Goal: Task Accomplishment & Management: Complete application form

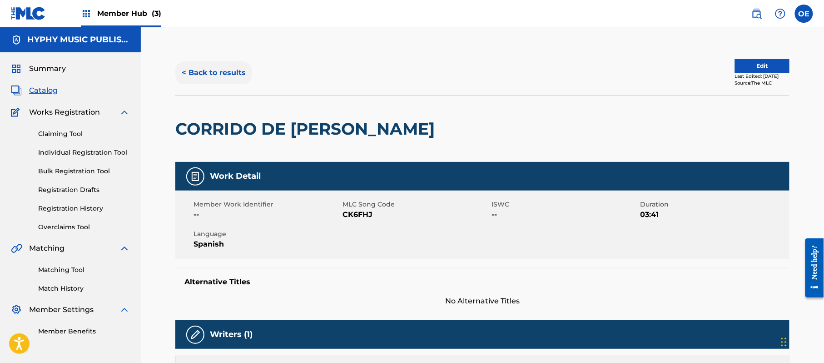
click at [208, 64] on div "< Back to results Edit Last Edited: [DATE] Source: The MLC" at bounding box center [482, 72] width 614 height 45
click at [208, 64] on button "< Back to results" at bounding box center [213, 72] width 77 height 23
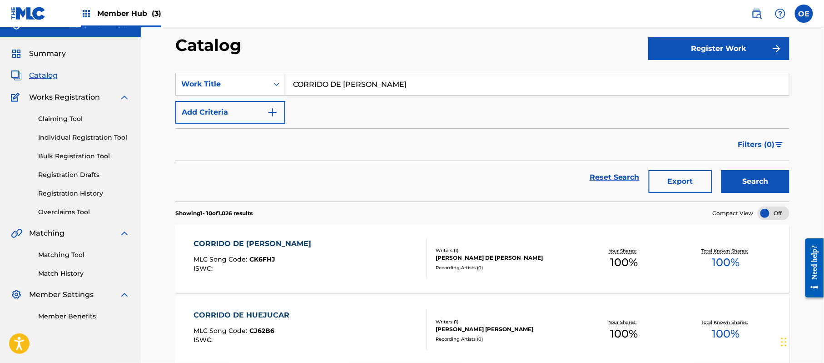
scroll to position [11, 0]
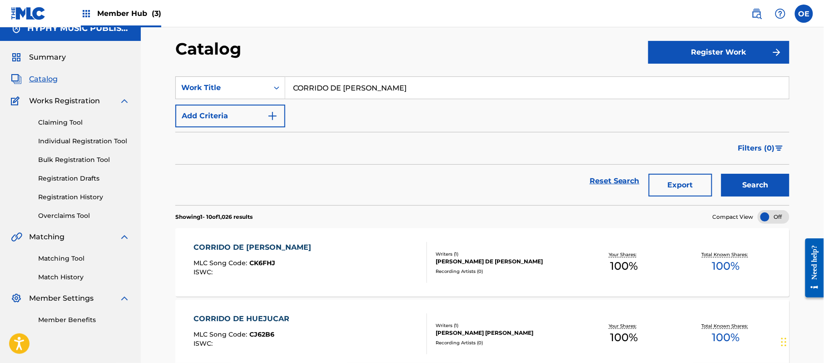
drag, startPoint x: 89, startPoint y: 143, endPoint x: 12, endPoint y: 137, distance: 77.9
click at [89, 143] on link "Individual Registration Tool" at bounding box center [84, 141] width 92 height 10
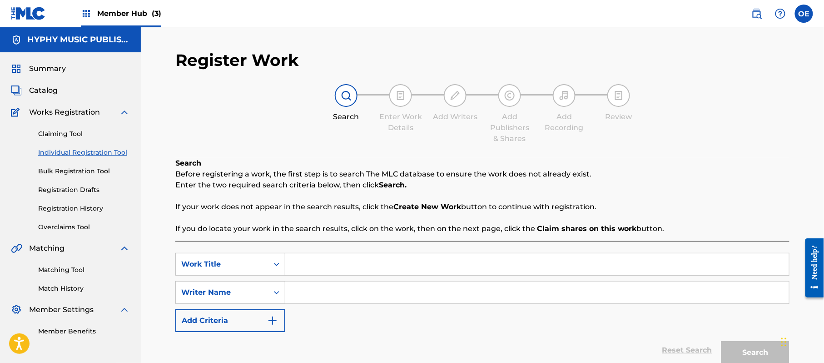
paste input "EL [PERSON_NAME]"
type input "EL [PERSON_NAME]"
paste input "[PERSON_NAME] DE [PERSON_NAME]"
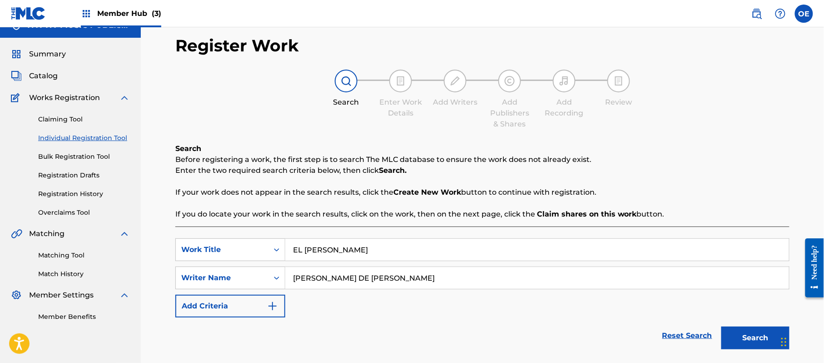
scroll to position [80, 0]
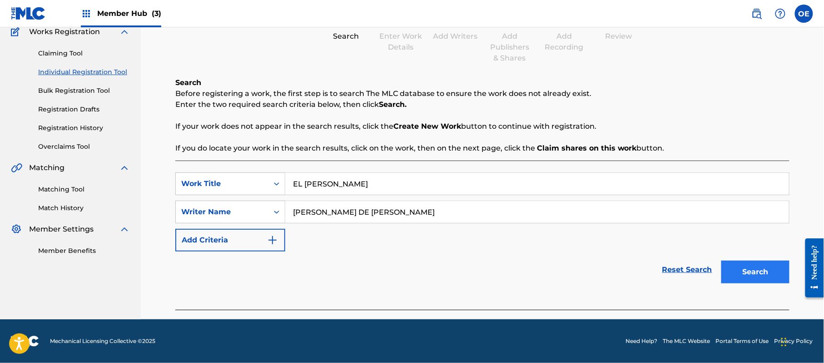
type input "[PERSON_NAME] DE [PERSON_NAME]"
click at [766, 264] on button "Search" at bounding box center [755, 271] width 68 height 23
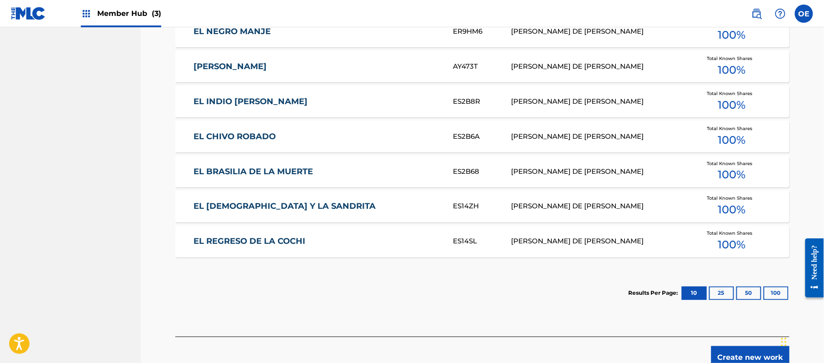
scroll to position [493, 0]
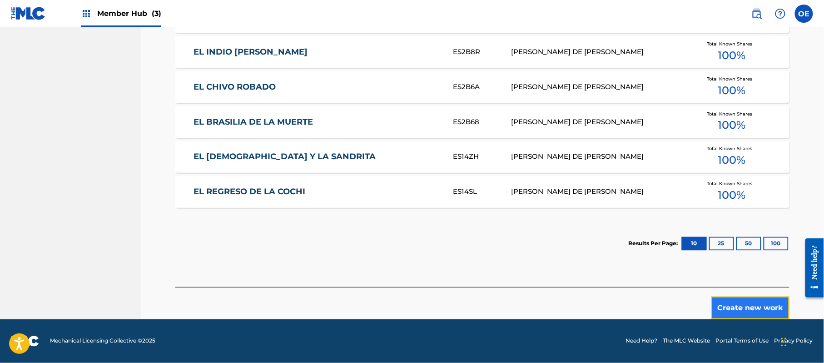
click at [755, 301] on button "Create new work" at bounding box center [750, 307] width 78 height 23
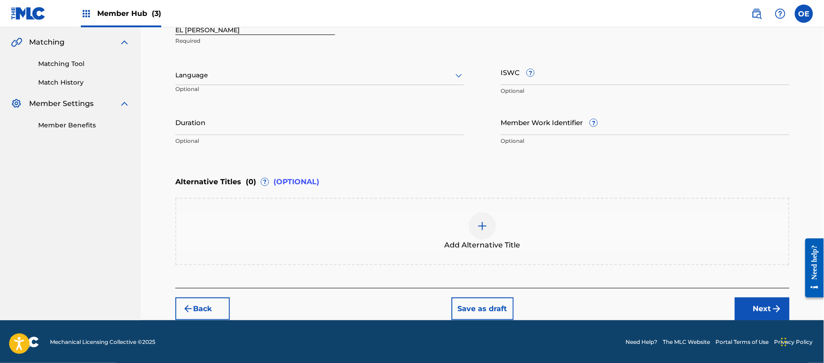
click at [228, 82] on div "Language" at bounding box center [319, 75] width 289 height 19
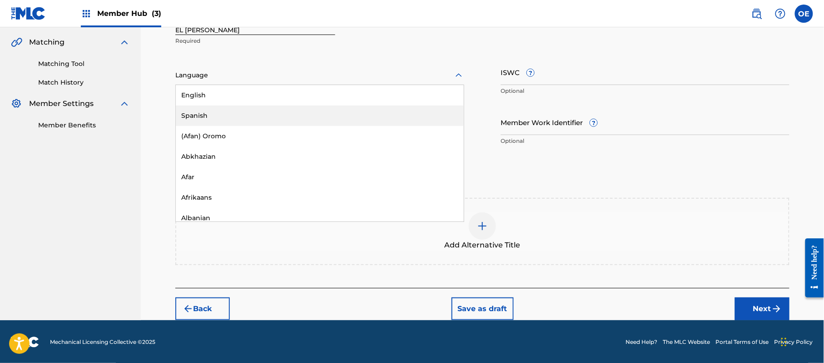
click at [228, 111] on div "Spanish" at bounding box center [320, 115] width 288 height 20
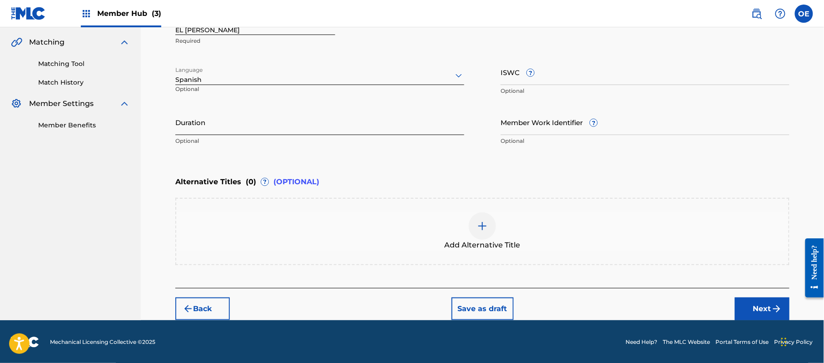
click at [195, 116] on input "Duration" at bounding box center [319, 122] width 289 height 26
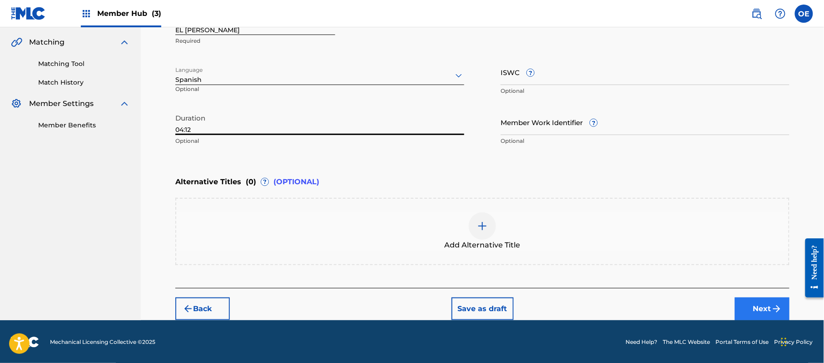
type input "04:12"
click at [786, 314] on button "Next" at bounding box center [762, 308] width 55 height 23
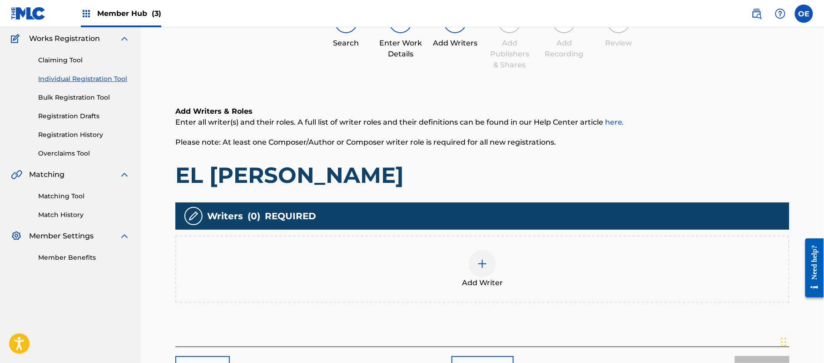
scroll to position [41, 0]
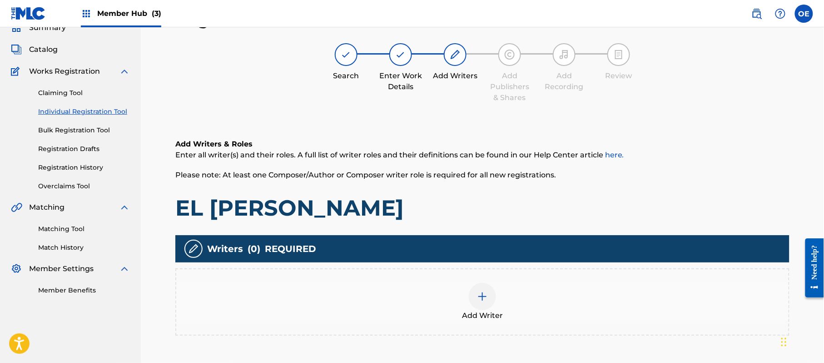
click at [496, 279] on div "Add Writer" at bounding box center [482, 301] width 614 height 67
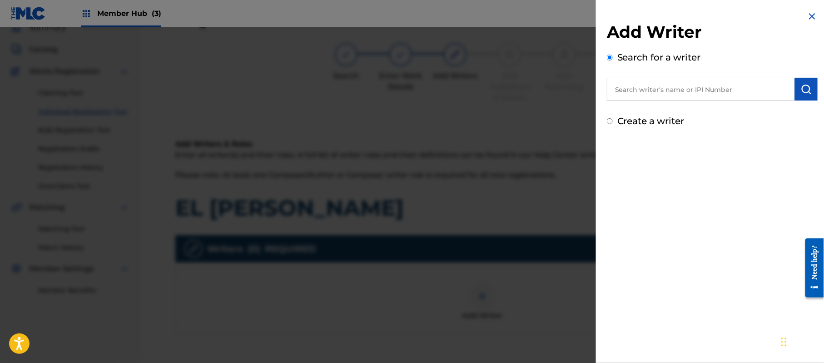
paste input "[PERSON_NAME] DE [PERSON_NAME]"
type input "[PERSON_NAME] DE [PERSON_NAME]"
click at [807, 88] on img "submit" at bounding box center [806, 89] width 11 height 11
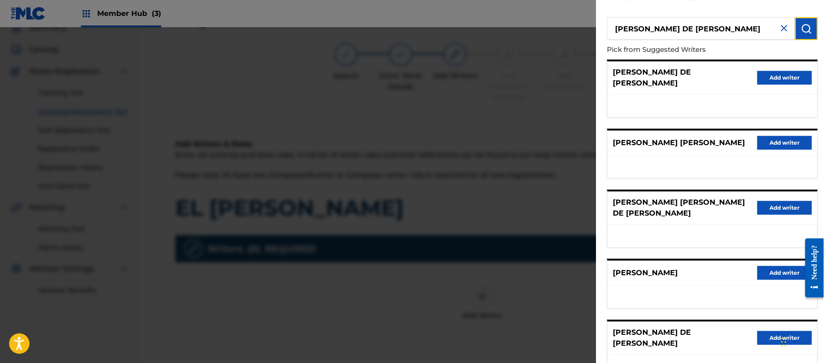
scroll to position [121, 0]
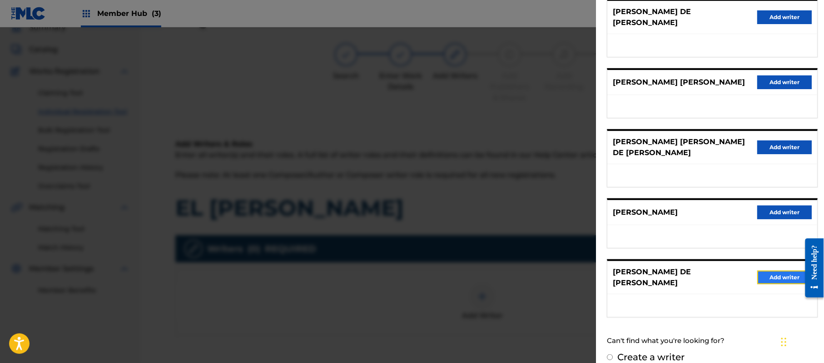
click at [773, 270] on button "Add writer" at bounding box center [784, 277] width 55 height 14
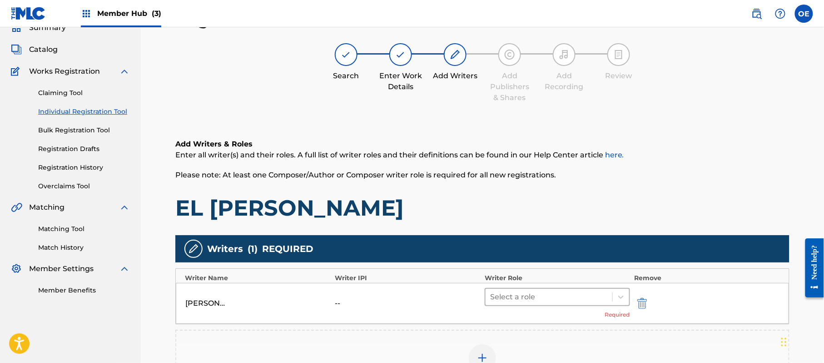
click at [540, 298] on div at bounding box center [549, 296] width 118 height 13
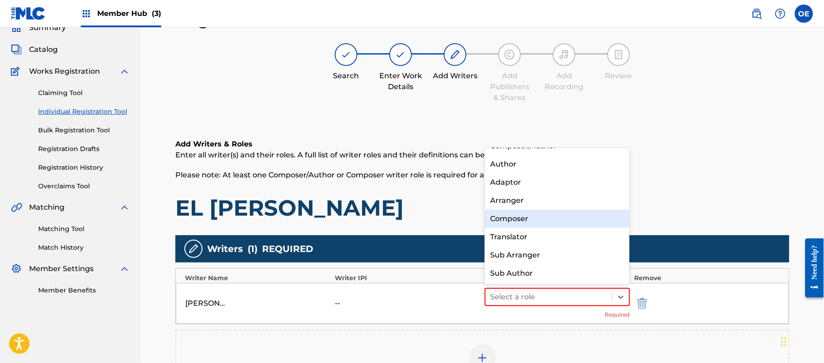
scroll to position [0, 0]
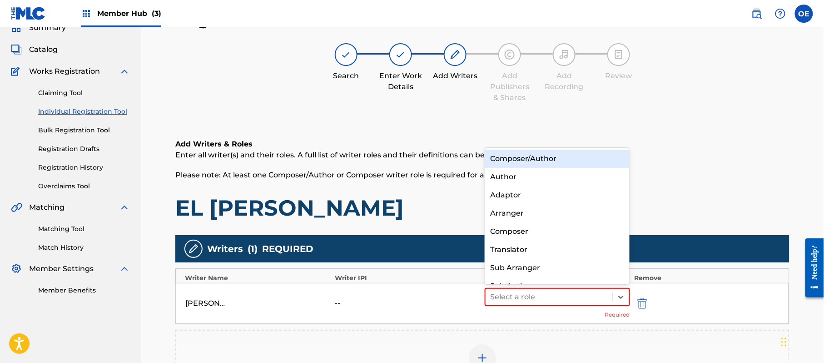
click at [529, 155] on div "Composer/Author" at bounding box center [557, 158] width 145 height 18
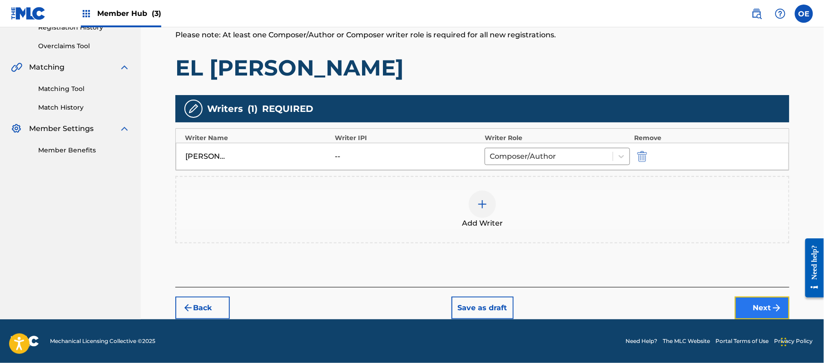
click at [749, 305] on button "Next" at bounding box center [762, 307] width 55 height 23
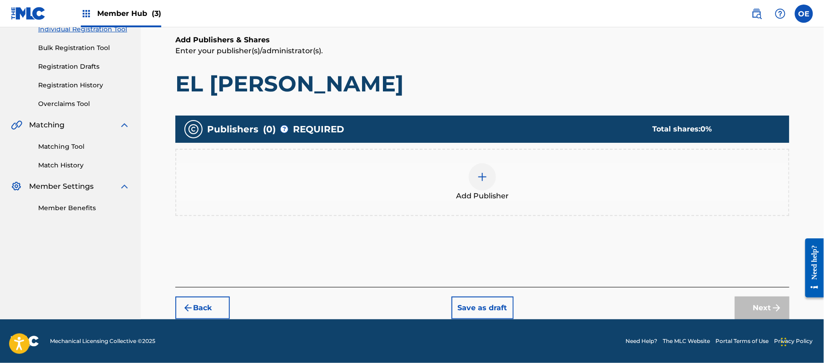
scroll to position [41, 0]
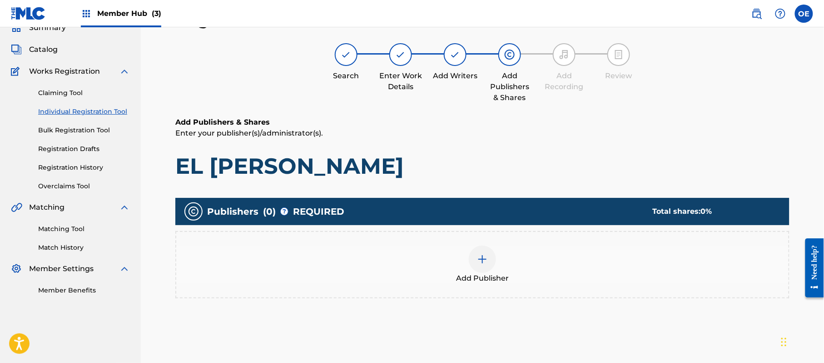
click at [491, 273] on span "Add Publisher" at bounding box center [482, 278] width 53 height 11
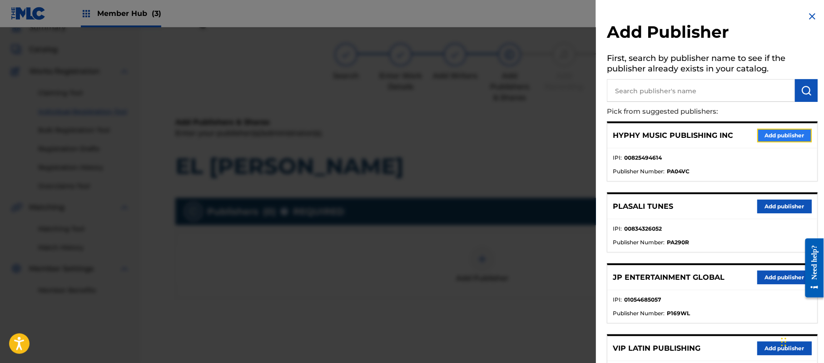
click at [776, 139] on button "Add publisher" at bounding box center [784, 136] width 55 height 14
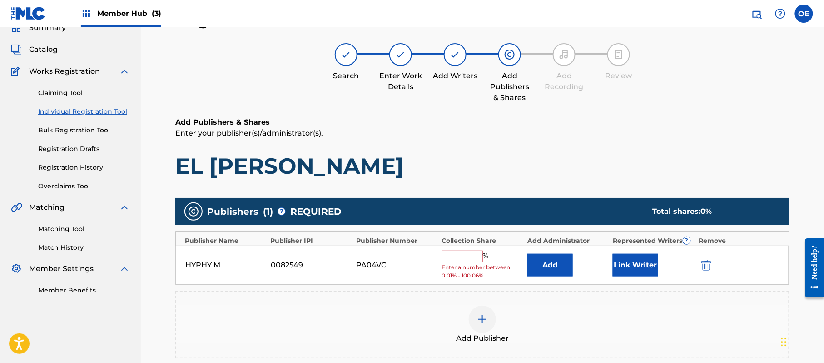
click at [468, 256] on input "text" at bounding box center [462, 256] width 41 height 12
type input "100"
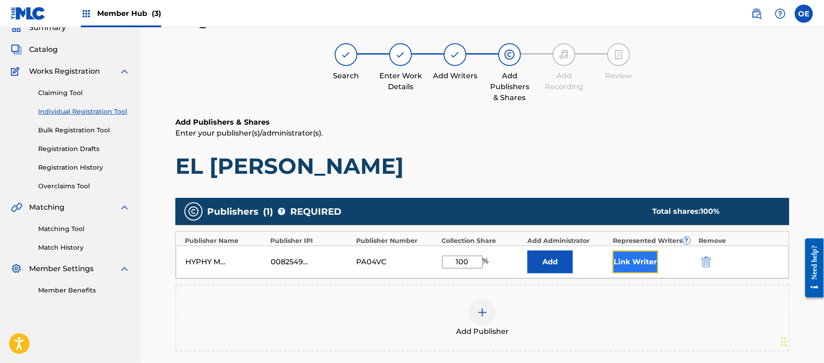
click at [627, 257] on button "Link Writer" at bounding box center [635, 261] width 45 height 23
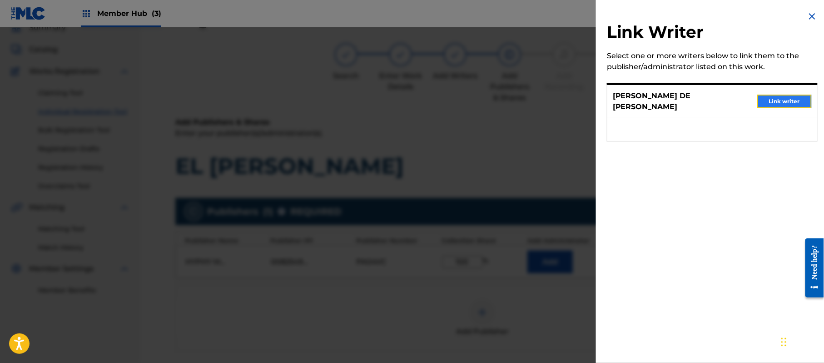
click at [785, 106] on button "Link writer" at bounding box center [784, 101] width 55 height 14
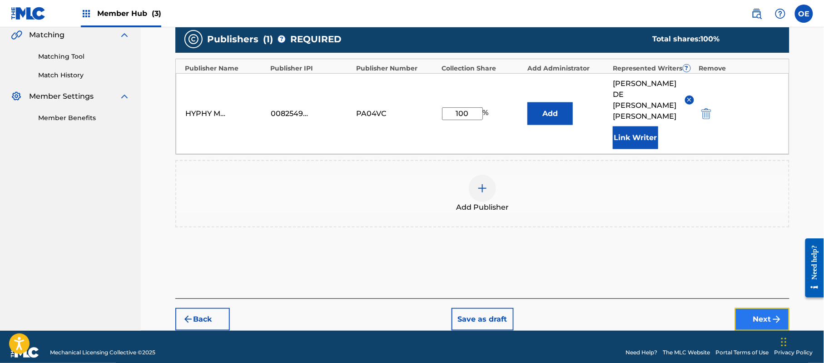
click at [741, 308] on button "Next" at bounding box center [762, 319] width 55 height 23
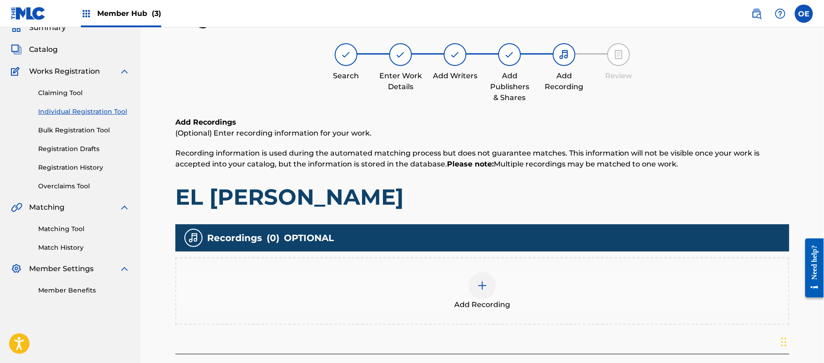
click at [518, 289] on div "Add Recording" at bounding box center [482, 291] width 612 height 38
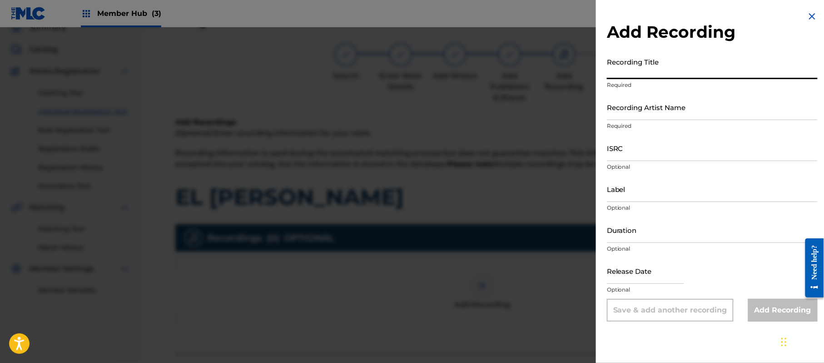
paste input "El [PERSON_NAME]"
type input "El [PERSON_NAME]"
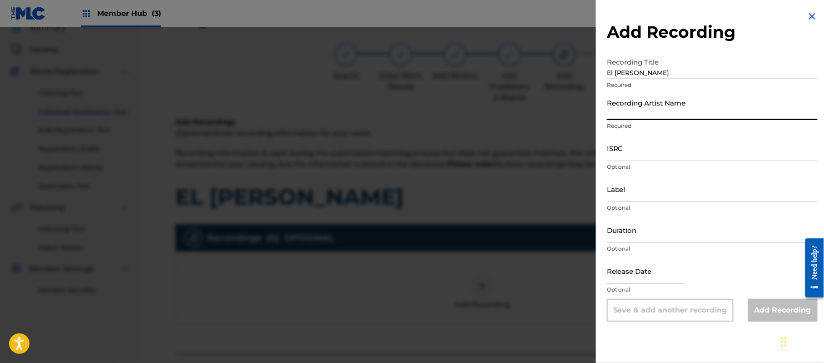
paste input "[PERSON_NAME]"
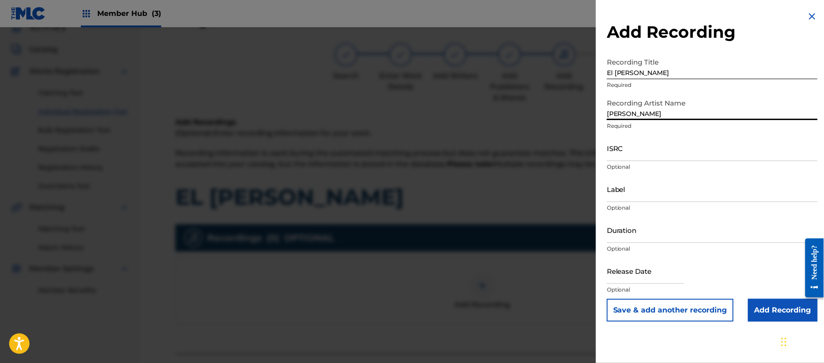
type input "[PERSON_NAME]"
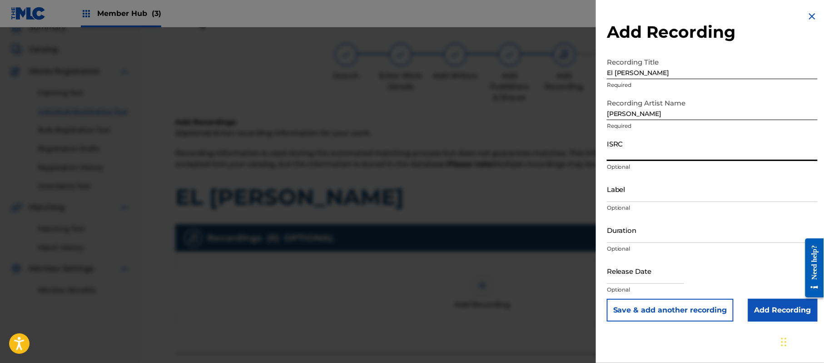
paste input "US3DF1612680"
type input "US3DF1612680"
paste input "PARAISO DIGITAL"
type input "PARAISO DIGITAL"
click at [653, 228] on input "Duration" at bounding box center [712, 230] width 211 height 26
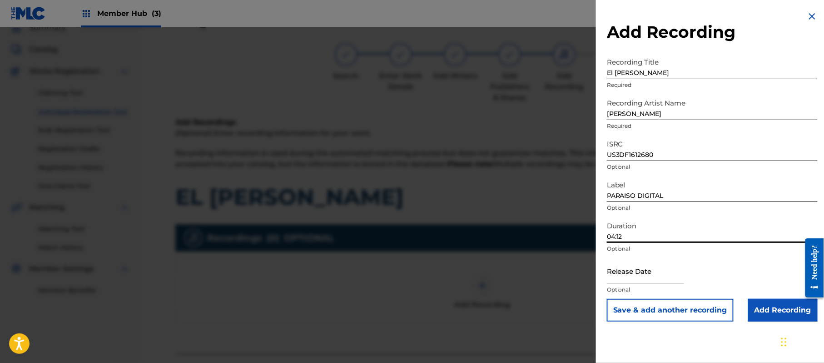
type input "04:12"
click at [783, 305] on input "Add Recording" at bounding box center [783, 309] width 70 height 23
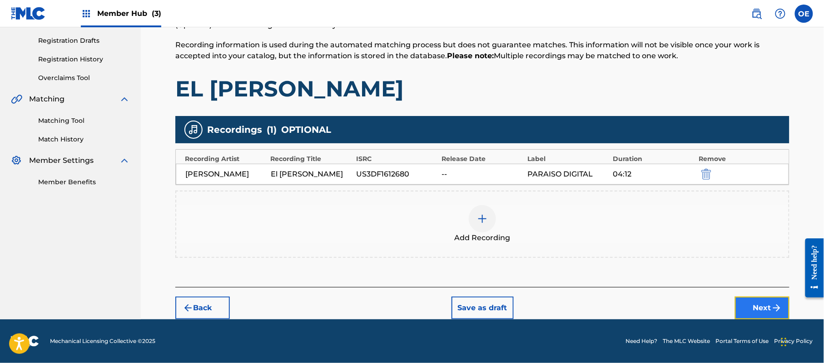
click at [746, 313] on button "Next" at bounding box center [762, 307] width 55 height 23
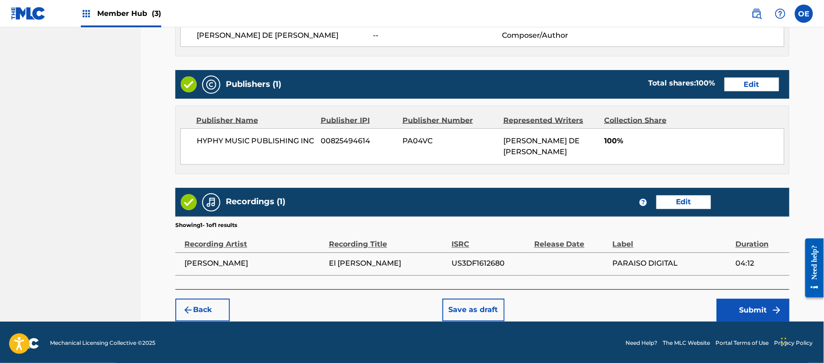
scroll to position [417, 0]
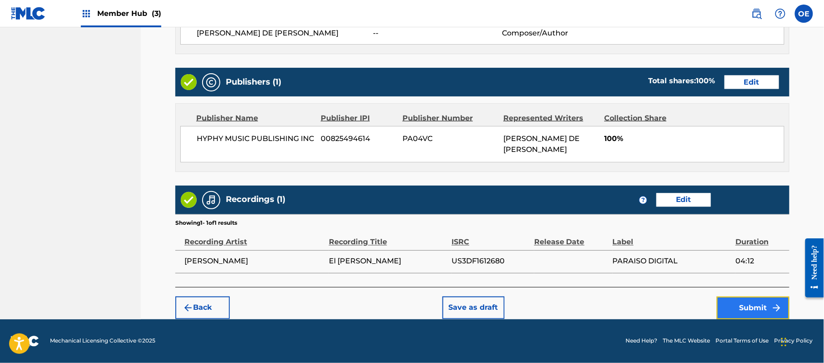
click at [746, 315] on button "Submit" at bounding box center [753, 307] width 73 height 23
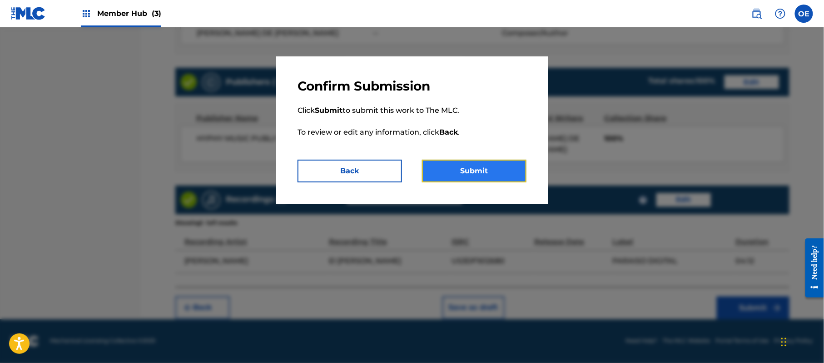
click at [473, 174] on button "Submit" at bounding box center [474, 170] width 104 height 23
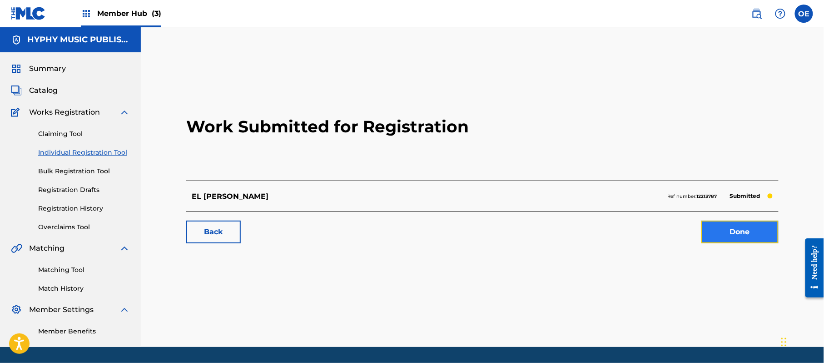
click at [740, 233] on link "Done" at bounding box center [739, 231] width 77 height 23
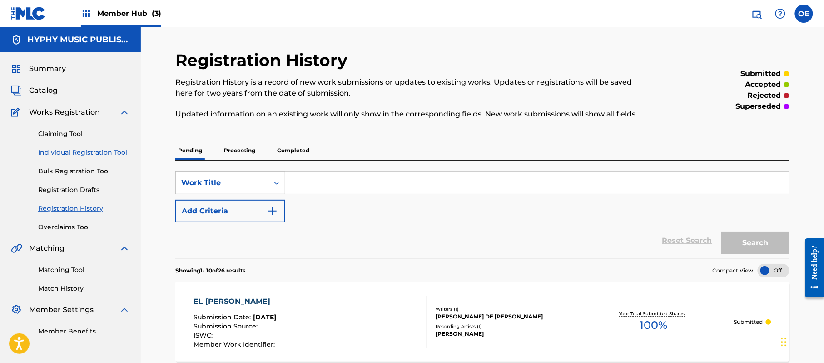
click at [108, 149] on link "Individual Registration Tool" at bounding box center [84, 153] width 92 height 10
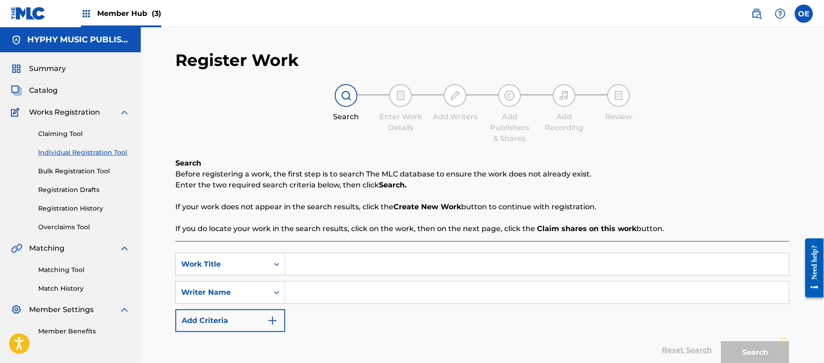
paste input "EL [PERSON_NAME]"
type input "EL [PERSON_NAME]"
paste input "[PERSON_NAME] DE [PERSON_NAME]"
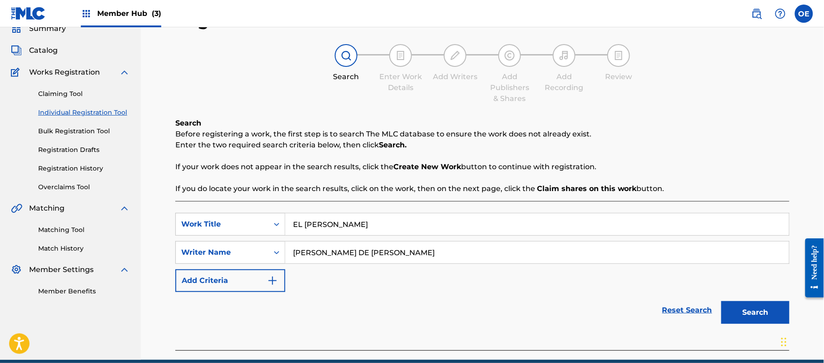
scroll to position [80, 0]
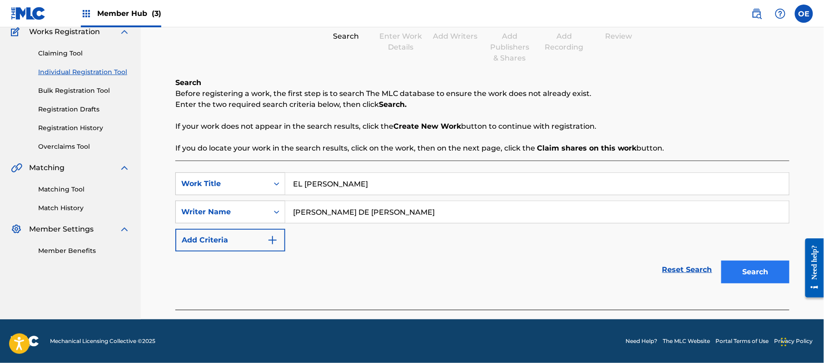
type input "[PERSON_NAME] DE [PERSON_NAME]"
click at [735, 273] on button "Search" at bounding box center [755, 271] width 68 height 23
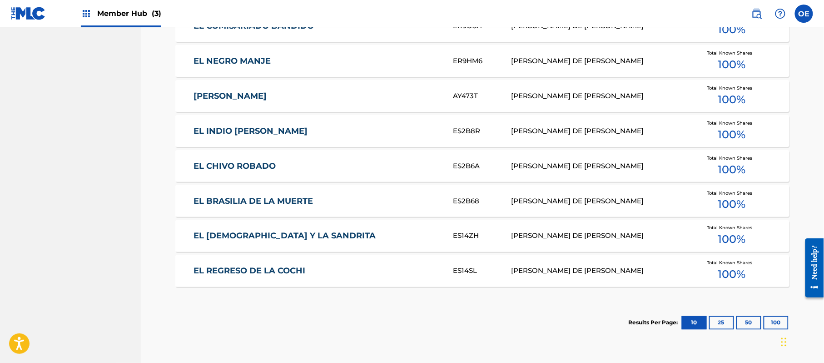
scroll to position [493, 0]
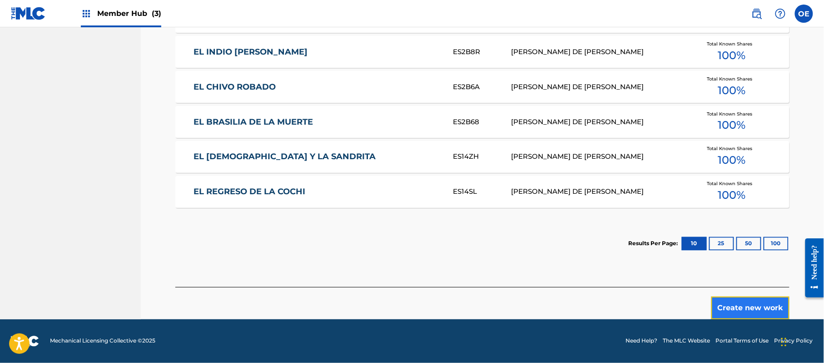
click at [744, 297] on button "Create new work" at bounding box center [750, 307] width 78 height 23
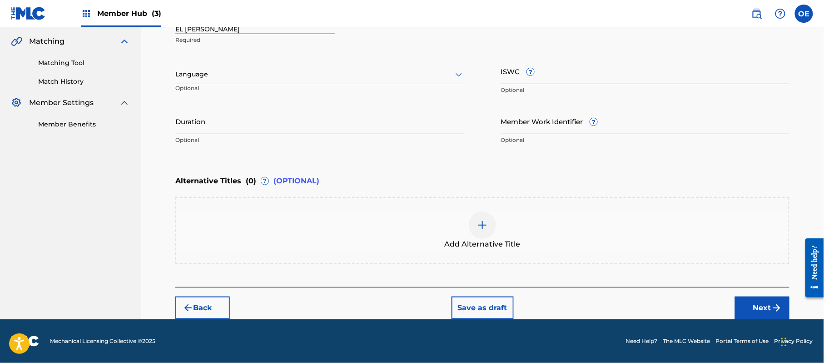
scroll to position [206, 0]
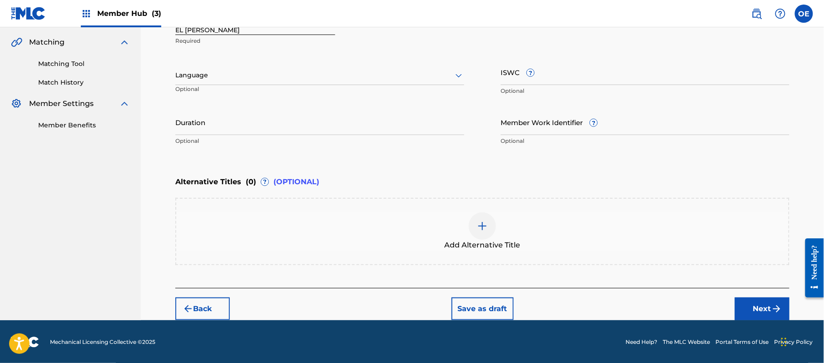
click at [202, 84] on div "Language" at bounding box center [319, 75] width 289 height 19
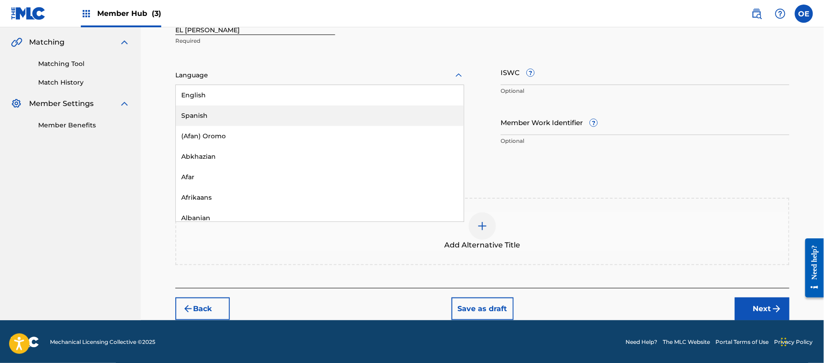
click at [199, 108] on div "Spanish" at bounding box center [320, 115] width 288 height 20
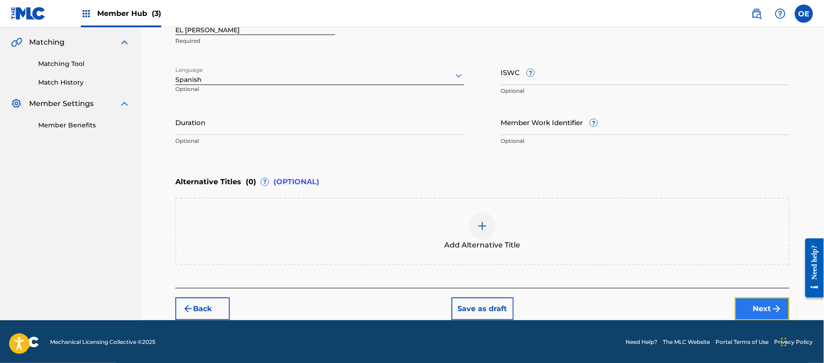
click at [745, 306] on button "Next" at bounding box center [762, 308] width 55 height 23
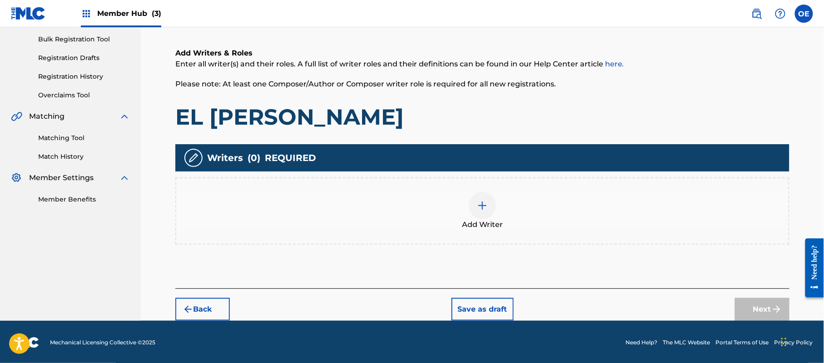
scroll to position [41, 0]
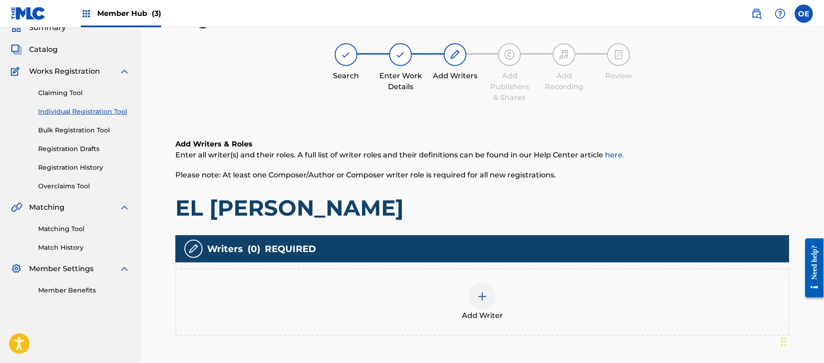
click at [526, 296] on div "Add Writer" at bounding box center [482, 302] width 612 height 38
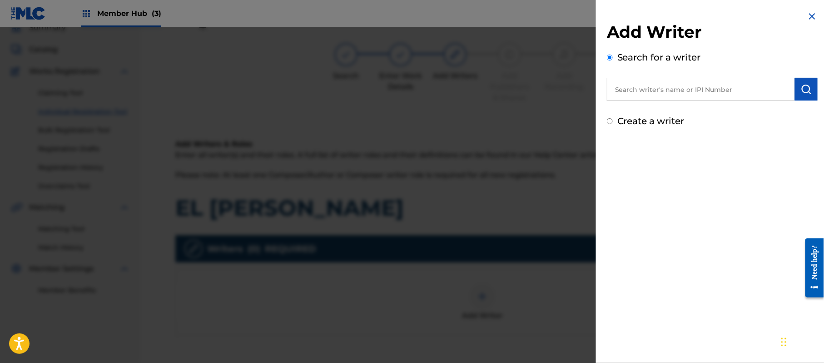
click at [662, 115] on label "Create a writer" at bounding box center [650, 120] width 67 height 11
radio input "true"
click at [613, 118] on input "Create a writer" at bounding box center [610, 121] width 6 height 6
radio input "false"
radio input "true"
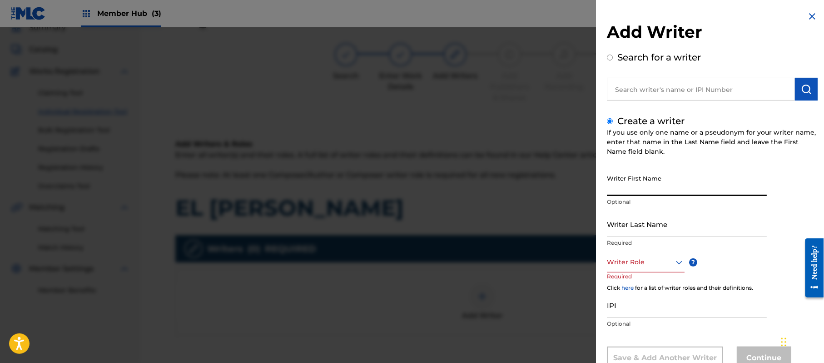
paste input "[PERSON_NAME] DE [PERSON_NAME]"
type input "[PERSON_NAME] DE [PERSON_NAME]"
paste input "[PERSON_NAME] DE [PERSON_NAME]"
type input "[PERSON_NAME] DE [PERSON_NAME]"
paste input "[PERSON_NAME] DE [PERSON_NAME]"
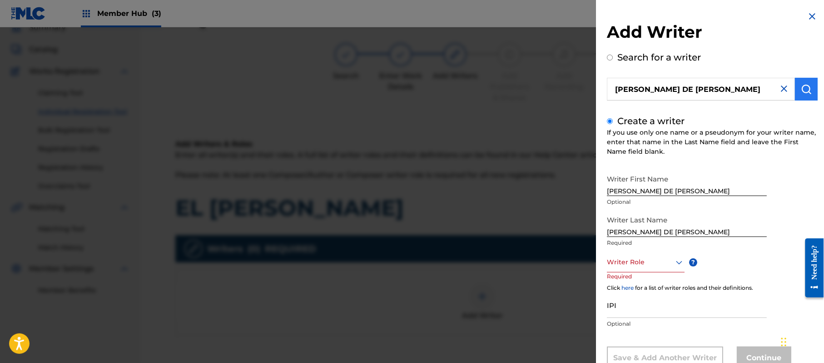
type input "[PERSON_NAME] DE [PERSON_NAME]"
click at [801, 92] on img "submit" at bounding box center [806, 89] width 11 height 11
radio input "true"
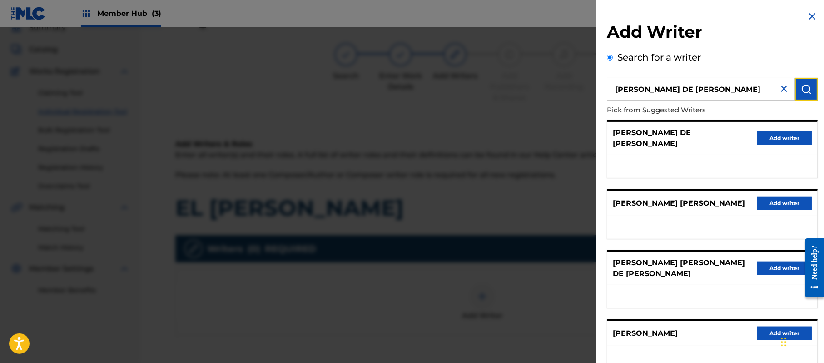
scroll to position [126, 0]
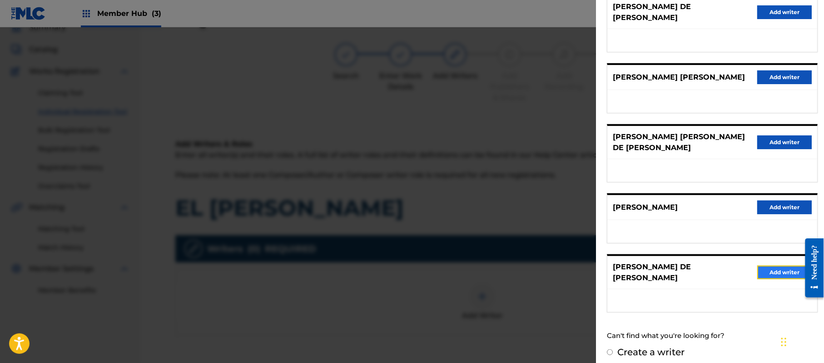
click at [762, 265] on button "Add writer" at bounding box center [784, 272] width 55 height 14
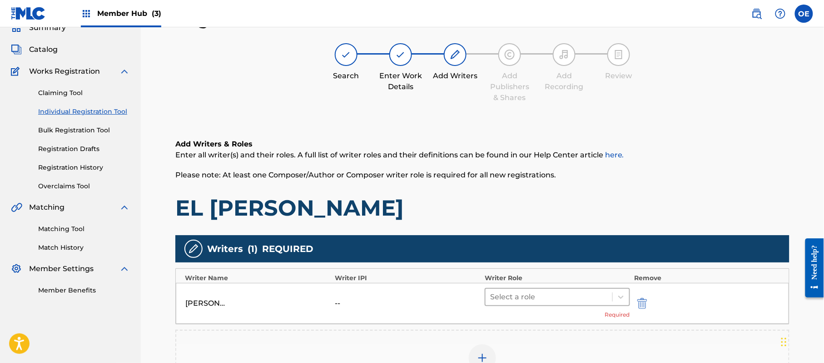
click at [524, 293] on div at bounding box center [549, 296] width 118 height 13
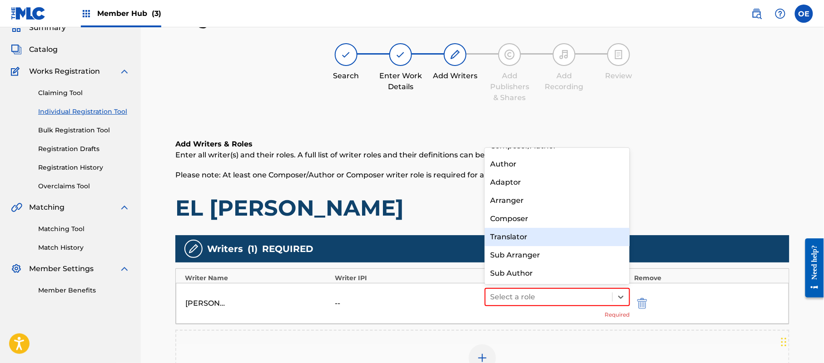
scroll to position [0, 0]
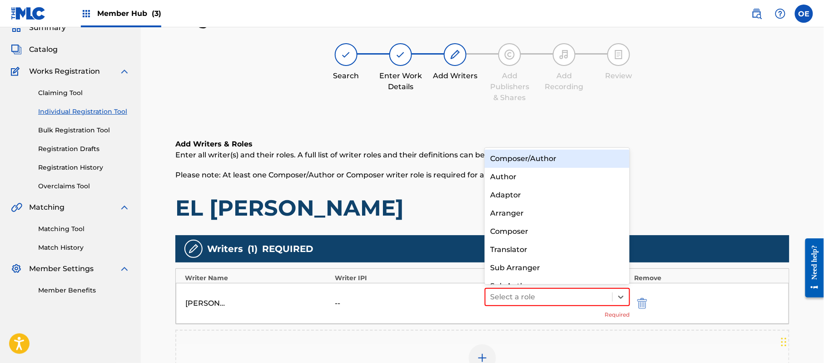
click at [540, 161] on div "Composer/Author" at bounding box center [557, 158] width 145 height 18
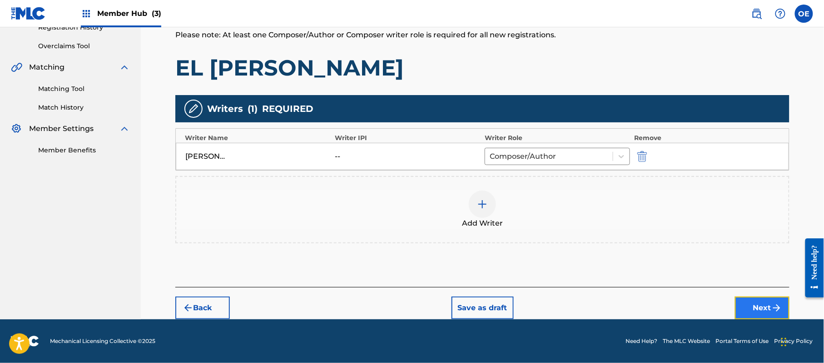
click at [762, 306] on button "Next" at bounding box center [762, 307] width 55 height 23
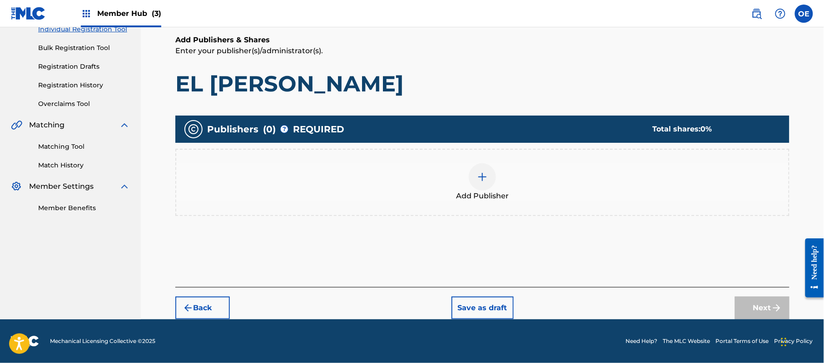
scroll to position [41, 0]
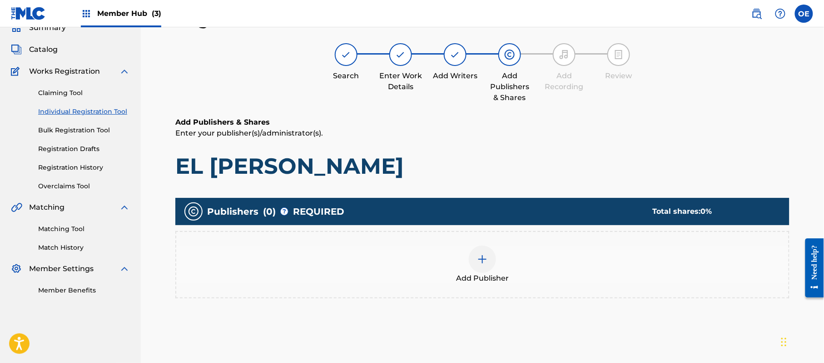
click at [498, 294] on div "Add Publisher" at bounding box center [482, 264] width 614 height 67
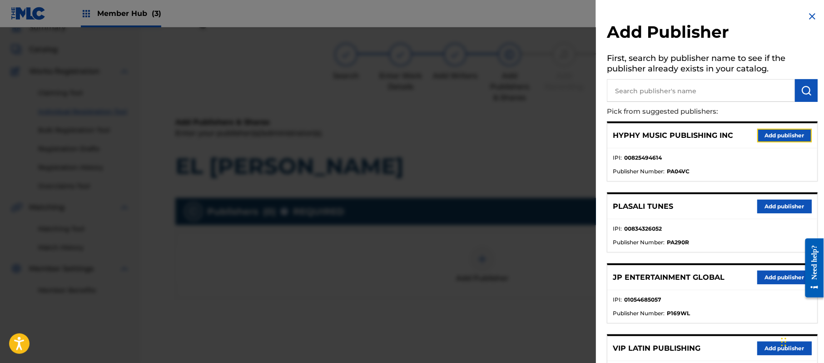
click at [787, 138] on button "Add publisher" at bounding box center [784, 136] width 55 height 14
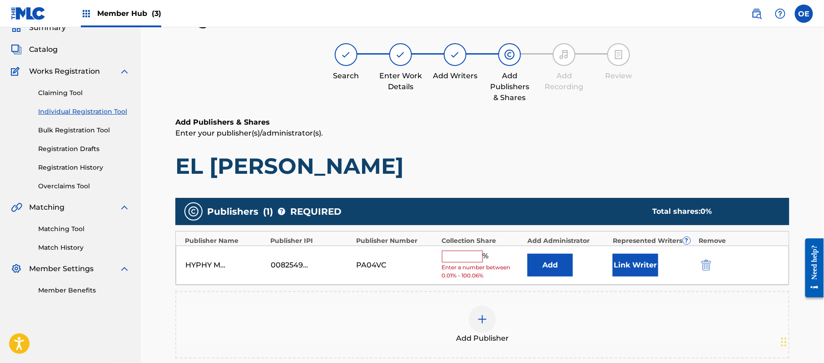
drag, startPoint x: 460, startPoint y: 253, endPoint x: 461, endPoint y: 259, distance: 5.5
click at [460, 253] on input "text" at bounding box center [462, 256] width 41 height 12
type input "100"
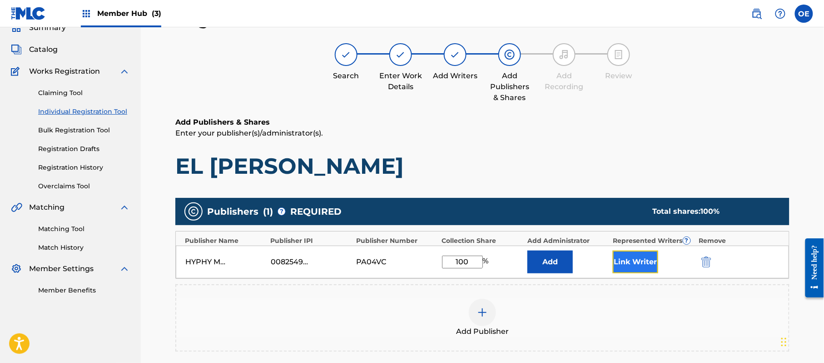
click at [647, 265] on button "Link Writer" at bounding box center [635, 261] width 45 height 23
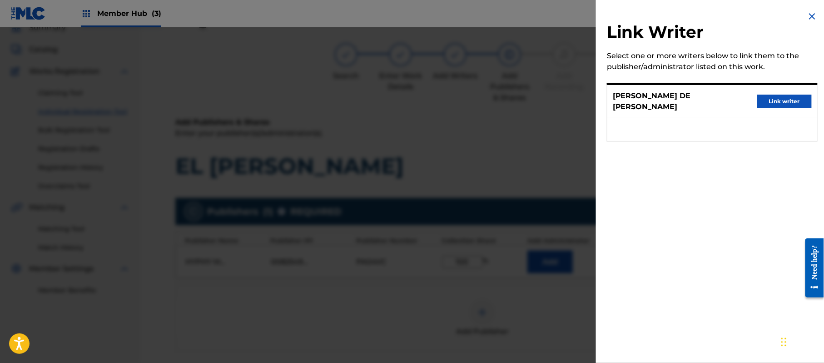
click at [790, 109] on div "[PERSON_NAME] DE [PERSON_NAME] Link writer" at bounding box center [712, 101] width 210 height 33
click at [784, 104] on button "Link writer" at bounding box center [784, 101] width 55 height 14
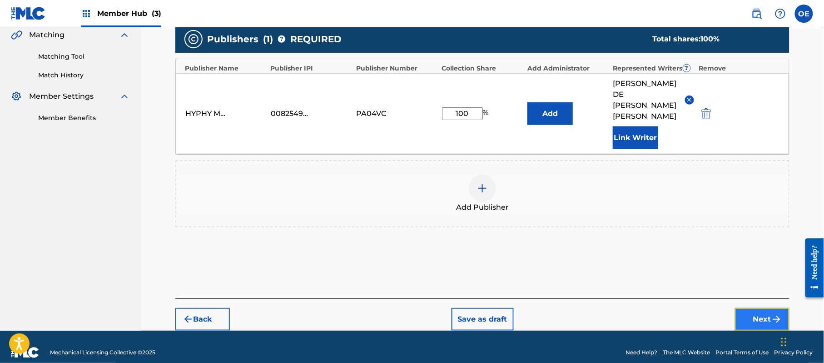
click at [755, 308] on button "Next" at bounding box center [762, 319] width 55 height 23
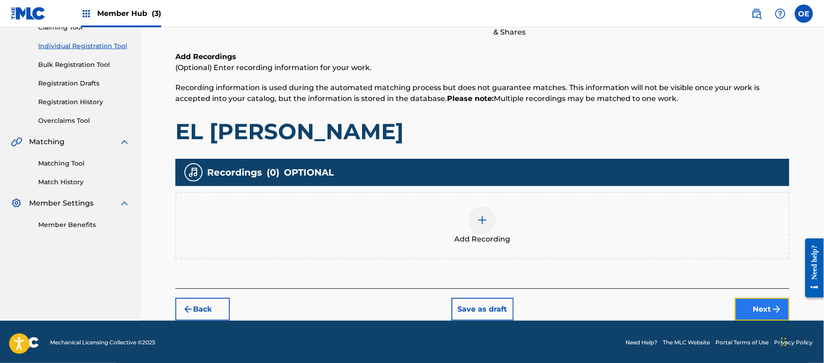
click at [744, 302] on button "Next" at bounding box center [762, 309] width 55 height 23
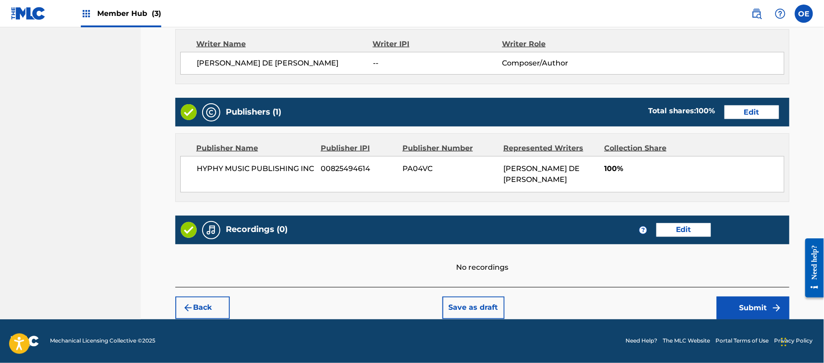
scroll to position [388, 0]
click at [724, 297] on button "Submit" at bounding box center [753, 307] width 73 height 23
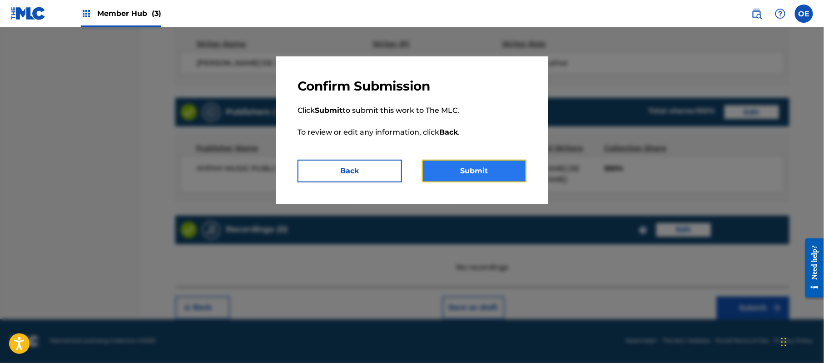
click at [441, 164] on button "Submit" at bounding box center [474, 170] width 104 height 23
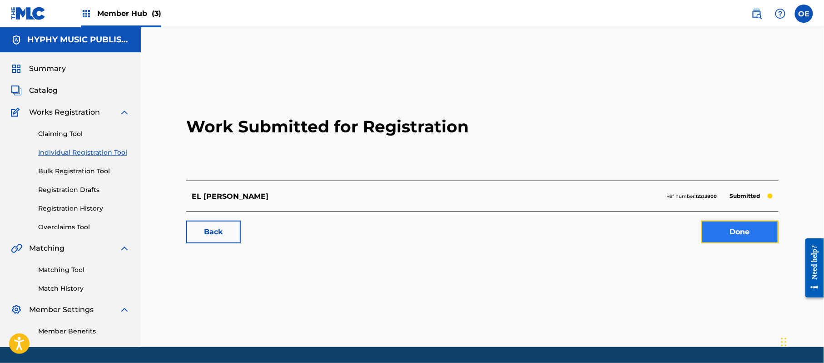
click at [735, 224] on link "Done" at bounding box center [739, 231] width 77 height 23
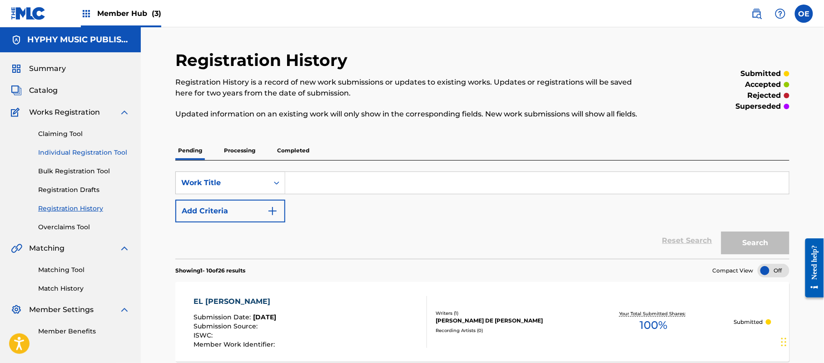
click at [74, 154] on link "Individual Registration Tool" at bounding box center [84, 153] width 92 height 10
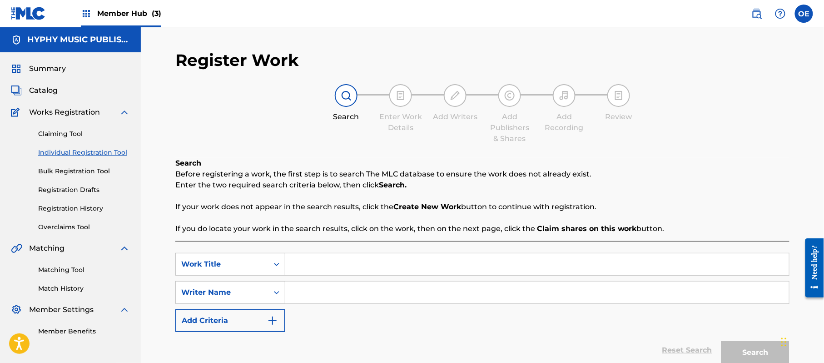
paste input "EL [PERSON_NAME]"
type input "EL [PERSON_NAME]"
paste input "[PERSON_NAME] DE [PERSON_NAME]"
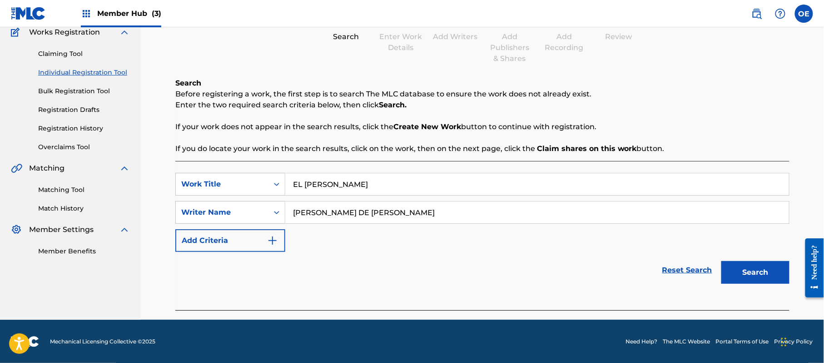
scroll to position [80, 0]
type input "[PERSON_NAME] DE [PERSON_NAME]"
click at [753, 284] on div "Search" at bounding box center [753, 269] width 73 height 36
click at [747, 271] on button "Search" at bounding box center [755, 271] width 68 height 23
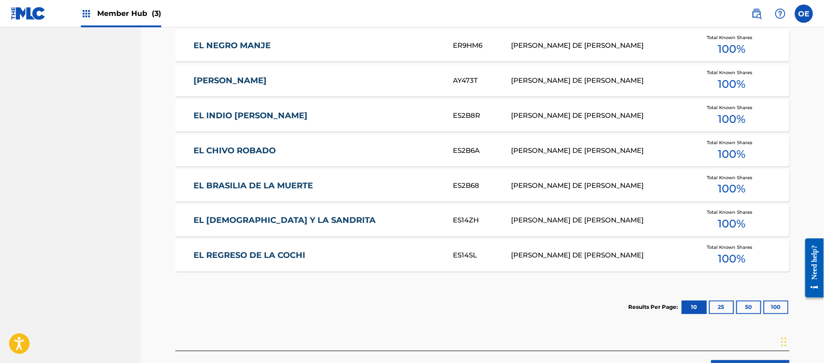
scroll to position [493, 0]
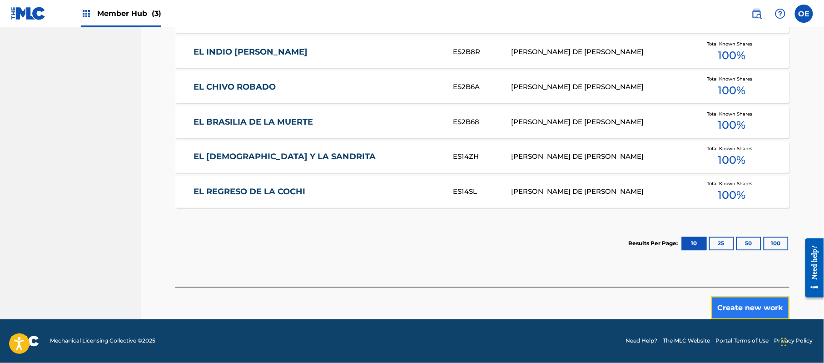
click at [724, 301] on button "Create new work" at bounding box center [750, 307] width 78 height 23
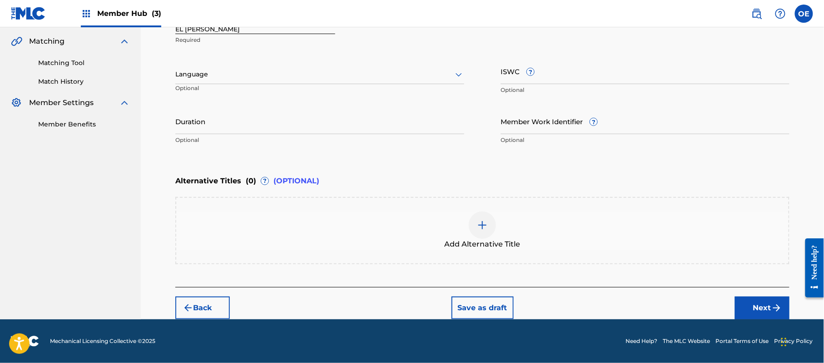
scroll to position [206, 0]
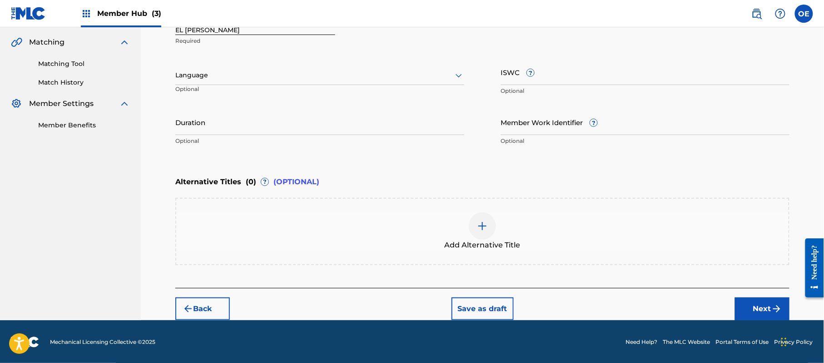
click at [244, 86] on p "Optional" at bounding box center [219, 92] width 88 height 15
click at [248, 79] on div at bounding box center [319, 75] width 289 height 11
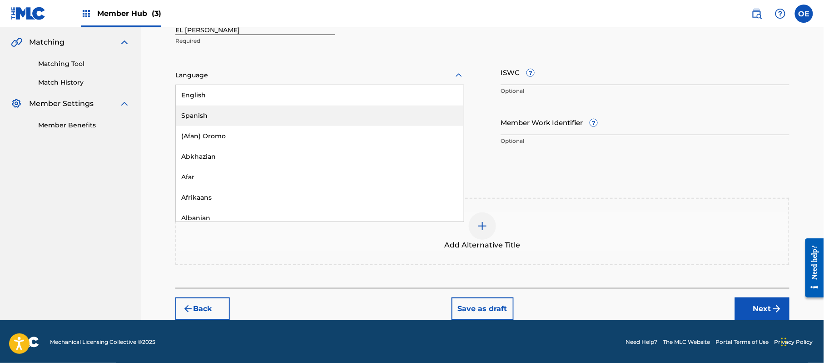
click at [244, 112] on div "Spanish" at bounding box center [320, 115] width 288 height 20
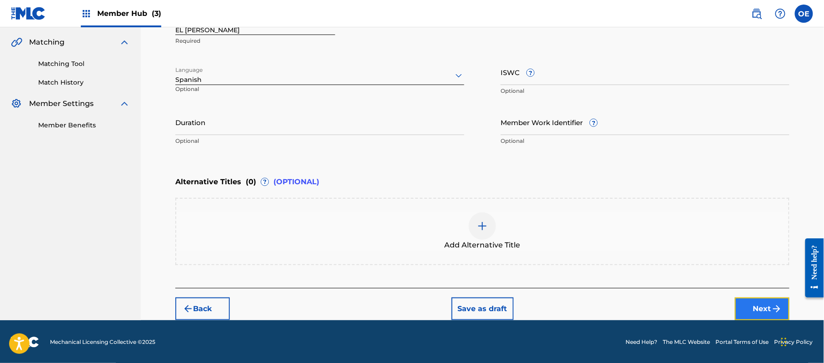
click at [767, 300] on button "Next" at bounding box center [762, 308] width 55 height 23
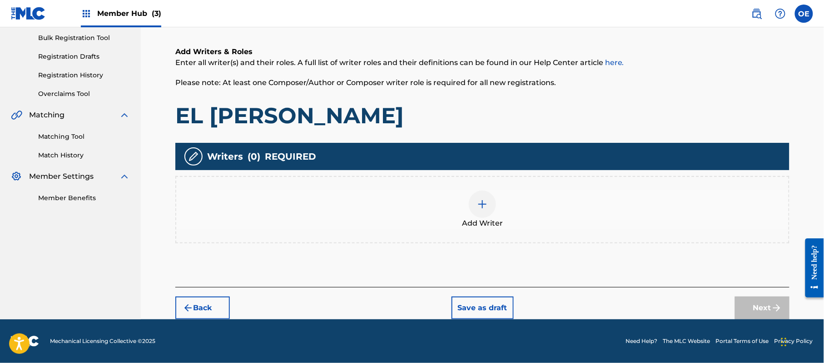
scroll to position [41, 0]
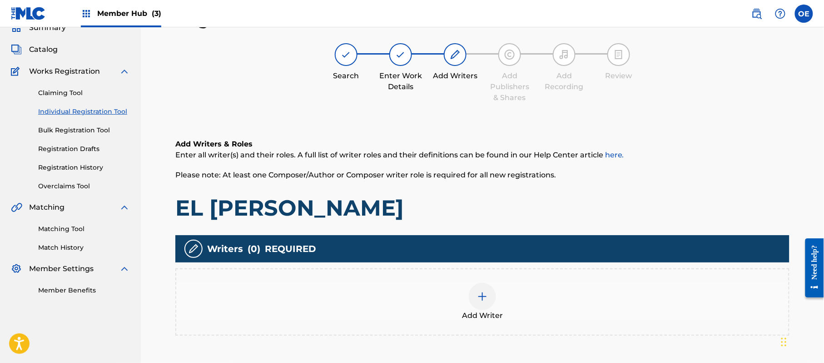
click at [498, 273] on div "Add Writer" at bounding box center [482, 301] width 614 height 67
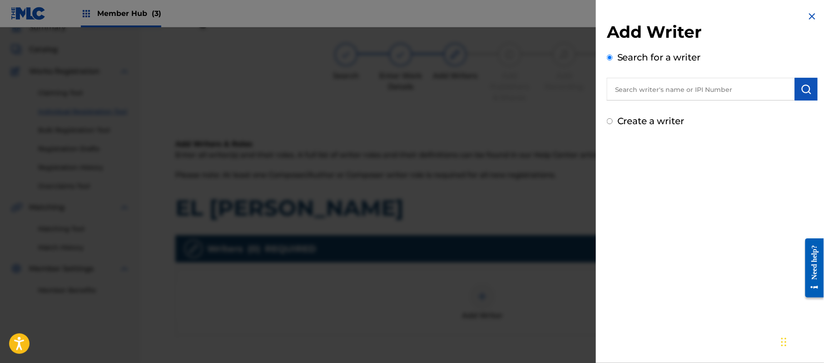
drag, startPoint x: 637, startPoint y: 119, endPoint x: 644, endPoint y: 160, distance: 41.5
click at [637, 119] on label "Create a writer" at bounding box center [650, 120] width 67 height 11
radio input "true"
click at [613, 119] on input "Create a writer" at bounding box center [610, 121] width 6 height 6
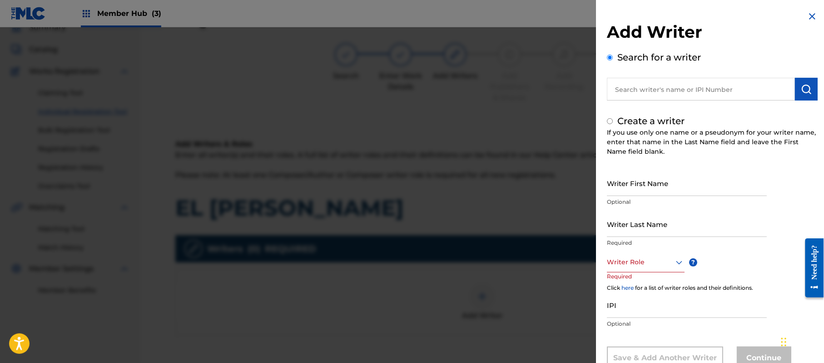
radio input "false"
radio input "true"
drag, startPoint x: 651, startPoint y: 183, endPoint x: 616, endPoint y: 94, distance: 95.0
paste input "[PERSON_NAME] DE [PERSON_NAME]"
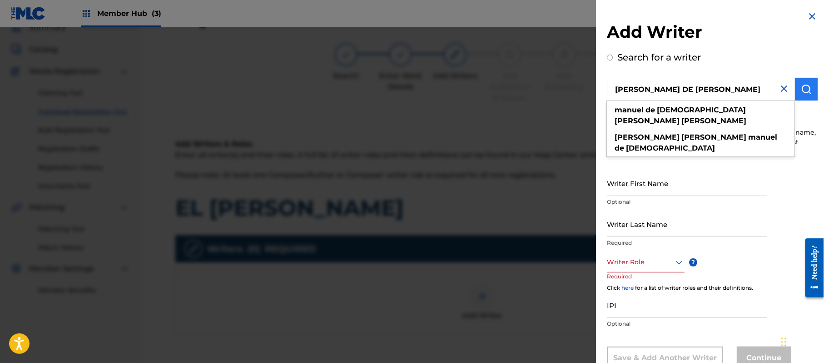
type input "[PERSON_NAME] DE [PERSON_NAME]"
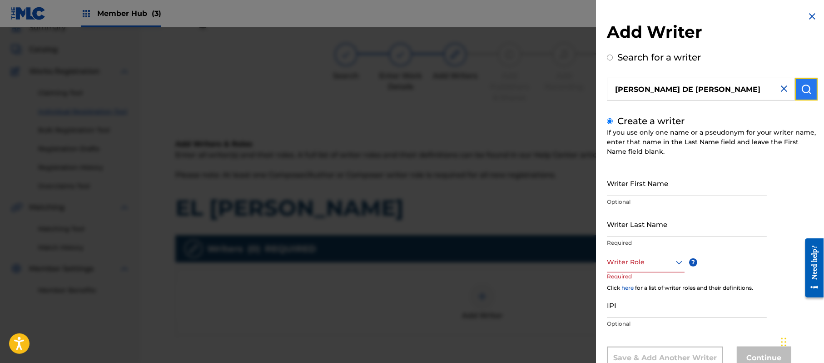
click at [802, 91] on img "submit" at bounding box center [806, 89] width 11 height 11
radio input "true"
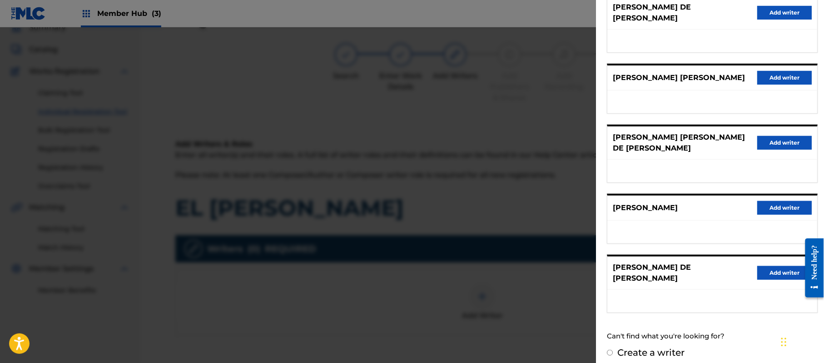
scroll to position [126, 0]
click at [761, 265] on button "Add writer" at bounding box center [784, 272] width 55 height 14
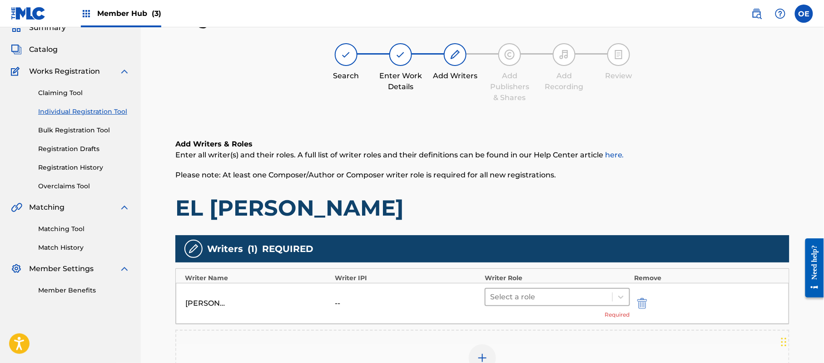
click at [526, 299] on div at bounding box center [549, 296] width 118 height 13
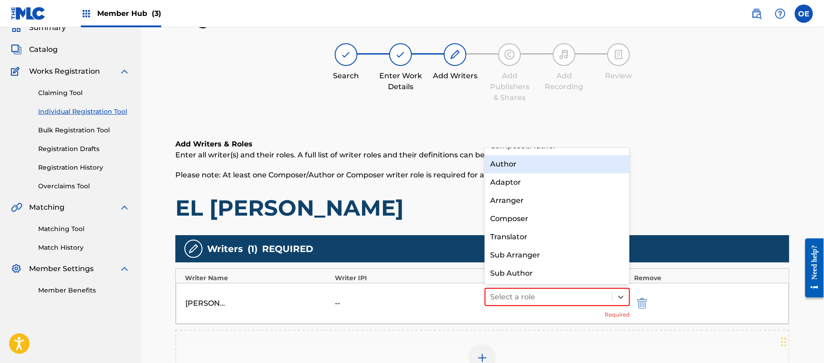
scroll to position [0, 0]
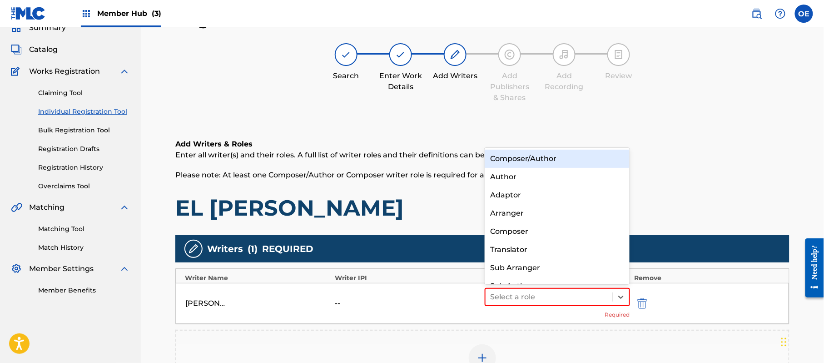
click at [515, 159] on div "Composer/Author" at bounding box center [557, 158] width 145 height 18
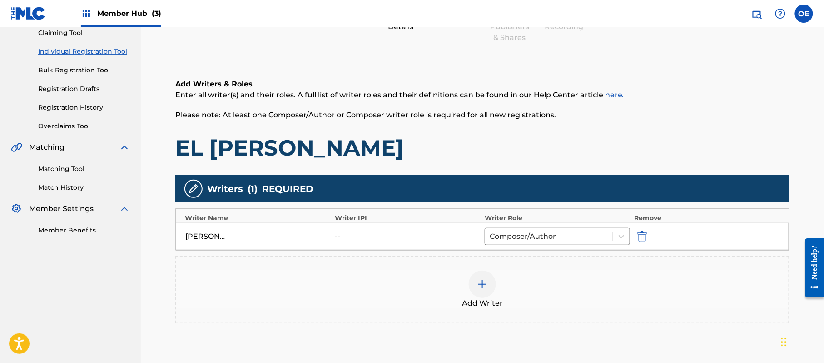
scroll to position [181, 0]
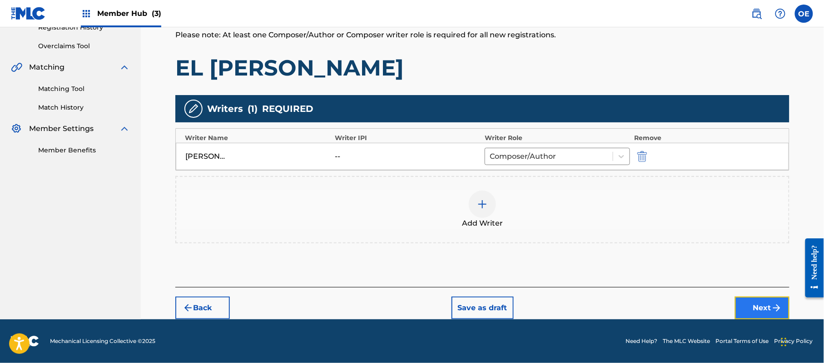
click at [735, 302] on button "Next" at bounding box center [762, 307] width 55 height 23
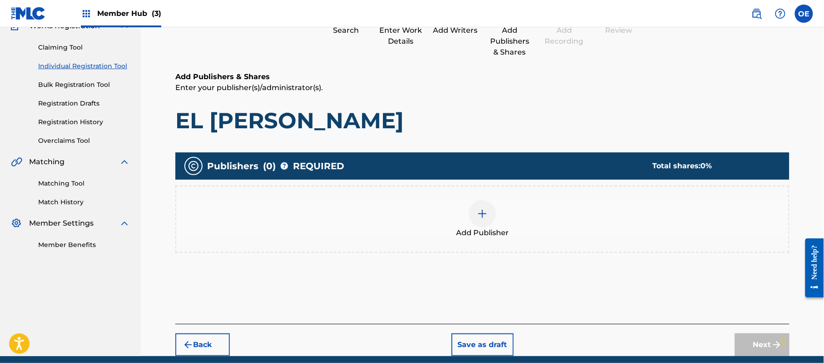
scroll to position [41, 0]
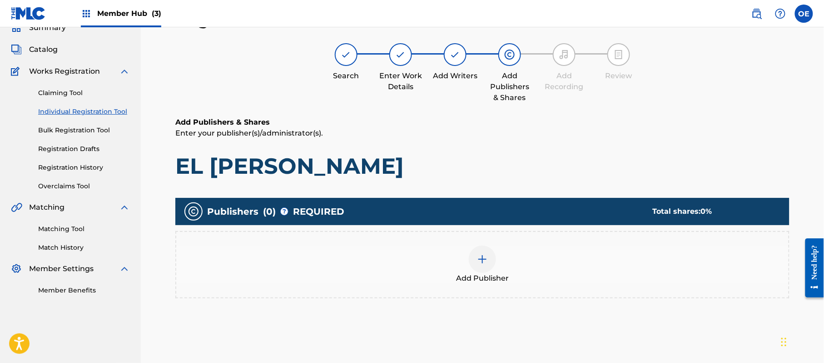
click at [569, 300] on div "Publishers ( 0 ) ? REQUIRED Total shares: 0 % Add Publisher" at bounding box center [482, 252] width 614 height 109
click at [553, 277] on div "Add Publisher" at bounding box center [482, 264] width 612 height 38
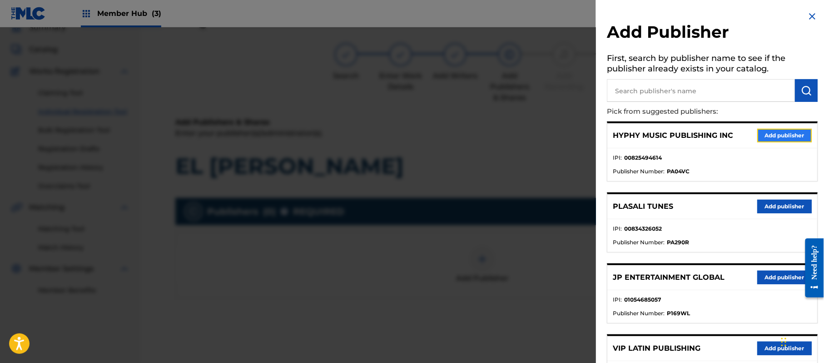
click at [777, 135] on button "Add publisher" at bounding box center [784, 136] width 55 height 14
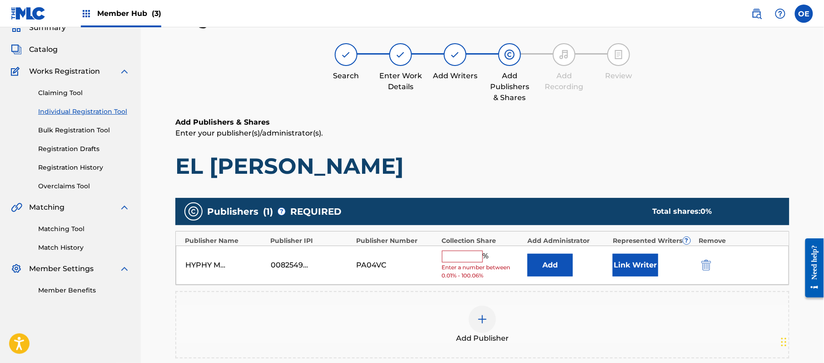
click at [449, 253] on input "text" at bounding box center [462, 256] width 41 height 12
type input "100"
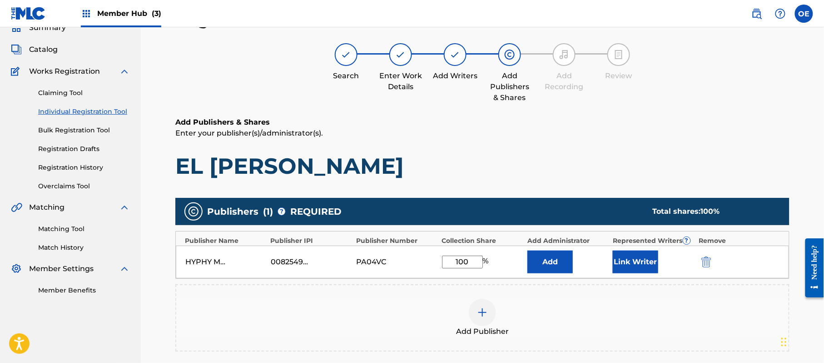
click at [591, 253] on div "Add" at bounding box center [567, 261] width 81 height 23
click at [626, 254] on button "Link Writer" at bounding box center [635, 261] width 45 height 23
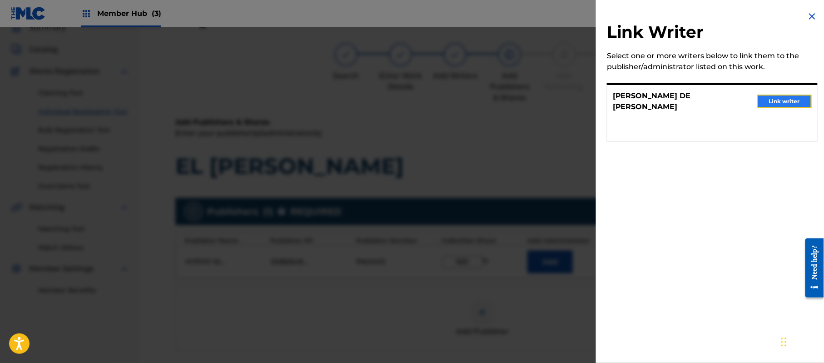
click at [778, 96] on button "Link writer" at bounding box center [784, 101] width 55 height 14
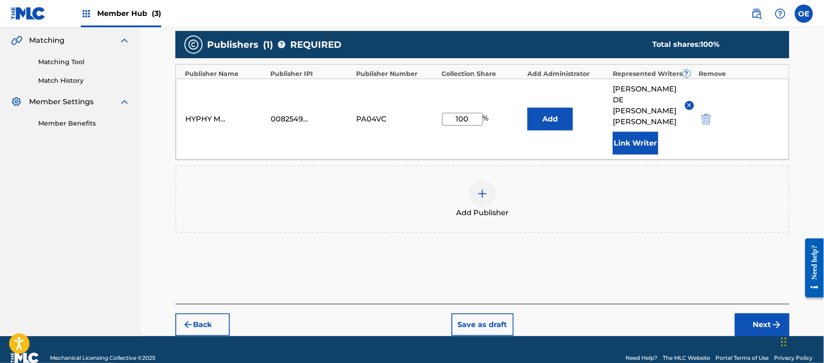
scroll to position [213, 0]
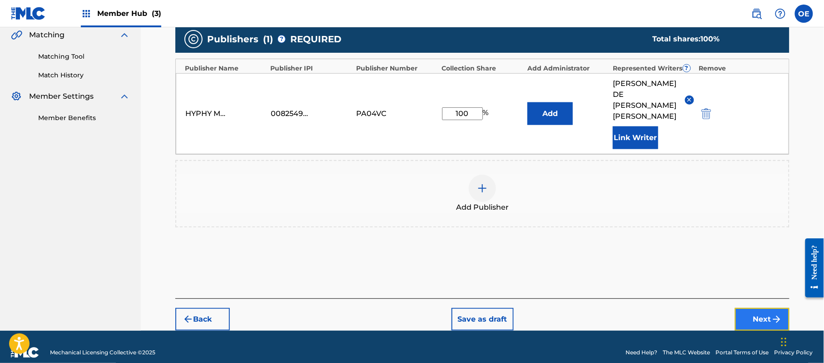
click at [754, 308] on button "Next" at bounding box center [762, 319] width 55 height 23
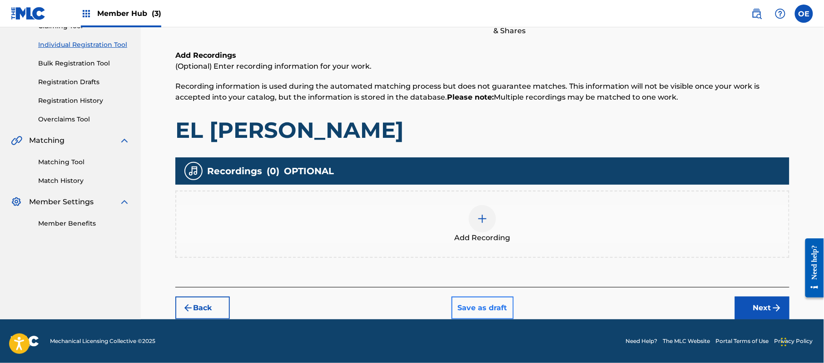
scroll to position [41, 0]
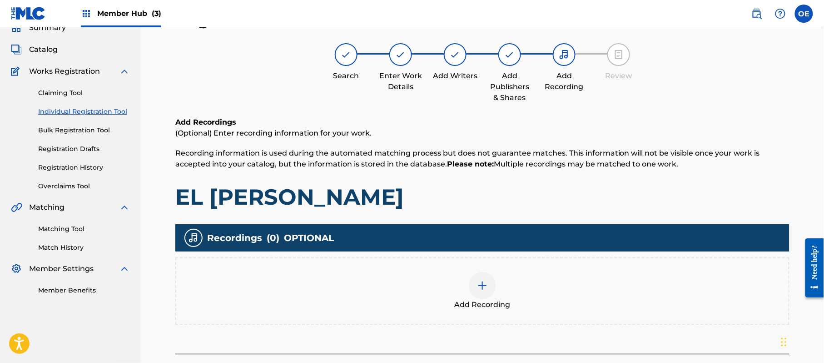
click at [498, 304] on span "Add Recording" at bounding box center [483, 304] width 56 height 11
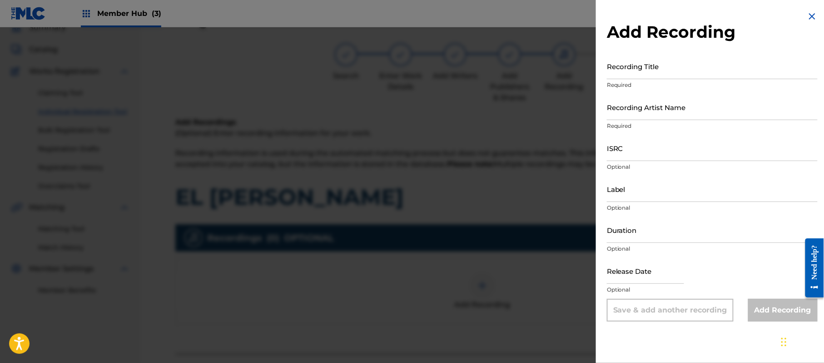
click at [810, 17] on img at bounding box center [812, 16] width 11 height 11
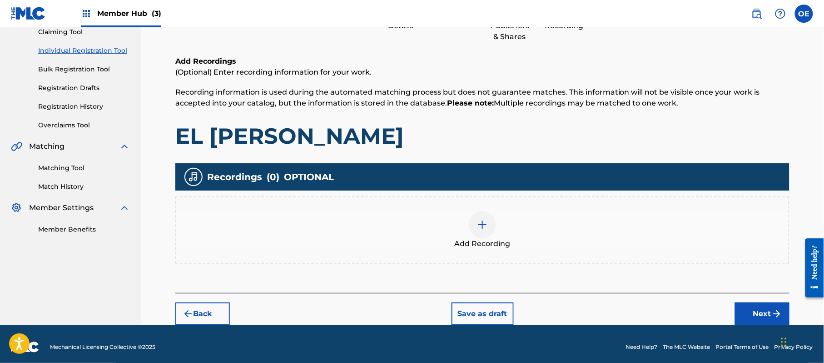
scroll to position [106, 0]
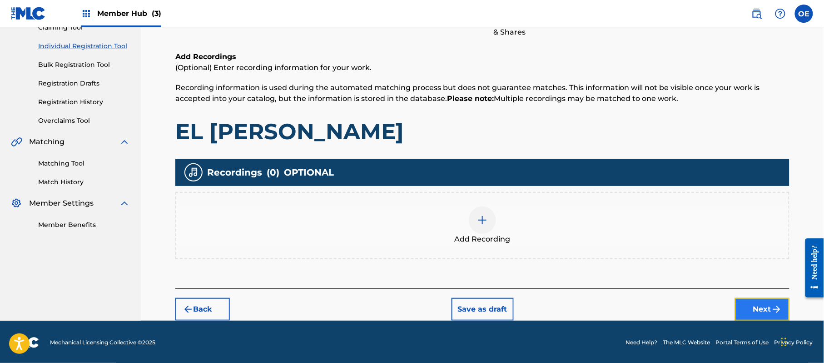
click at [756, 303] on button "Next" at bounding box center [762, 309] width 55 height 23
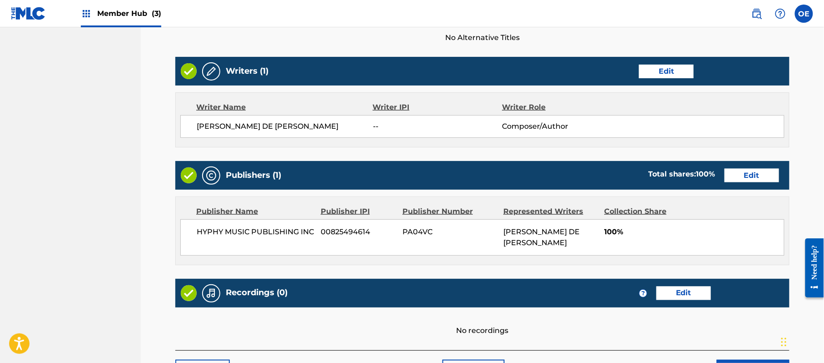
scroll to position [388, 0]
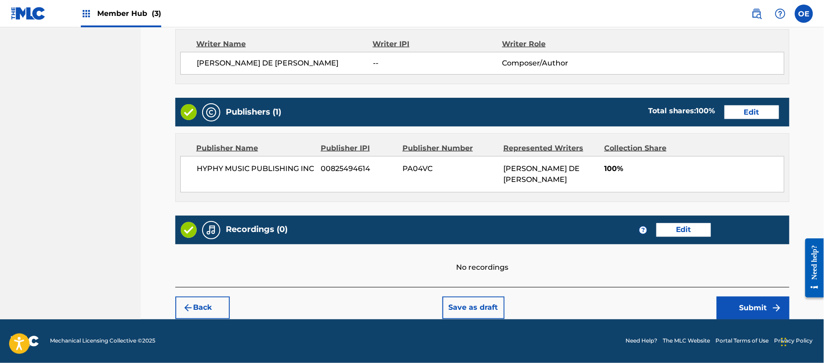
click at [754, 295] on div "Back Save as draft Submit" at bounding box center [482, 303] width 614 height 32
click at [736, 308] on button "Submit" at bounding box center [753, 307] width 73 height 23
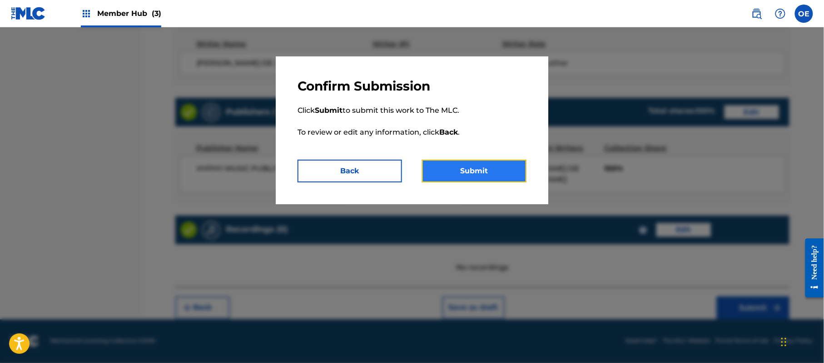
click at [502, 173] on button "Submit" at bounding box center [474, 170] width 104 height 23
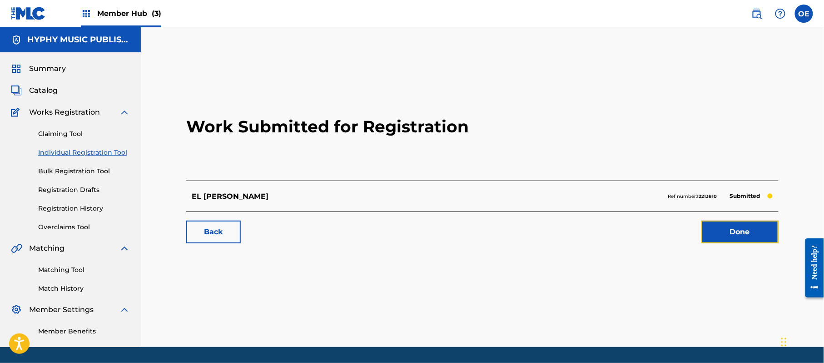
drag, startPoint x: 736, startPoint y: 230, endPoint x: 27, endPoint y: 194, distance: 710.1
click at [736, 230] on link "Done" at bounding box center [739, 231] width 77 height 23
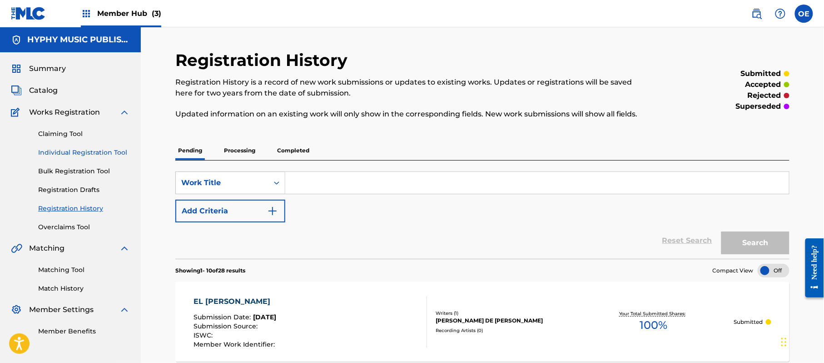
click at [94, 155] on link "Individual Registration Tool" at bounding box center [84, 153] width 92 height 10
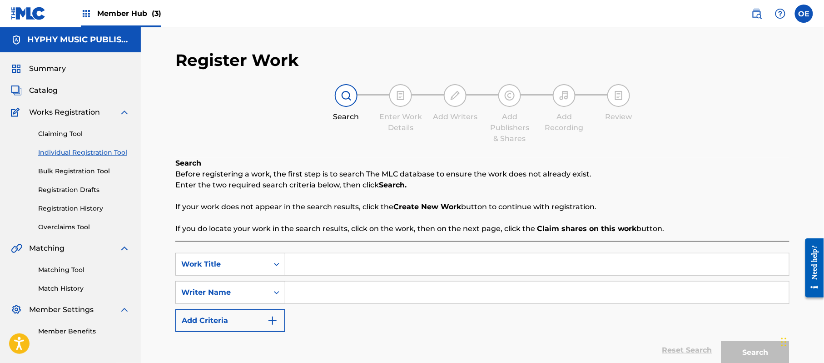
paste input "EL [PERSON_NAME]"
type input "EL [PERSON_NAME]"
paste input "[PERSON_NAME] DE [PERSON_NAME]"
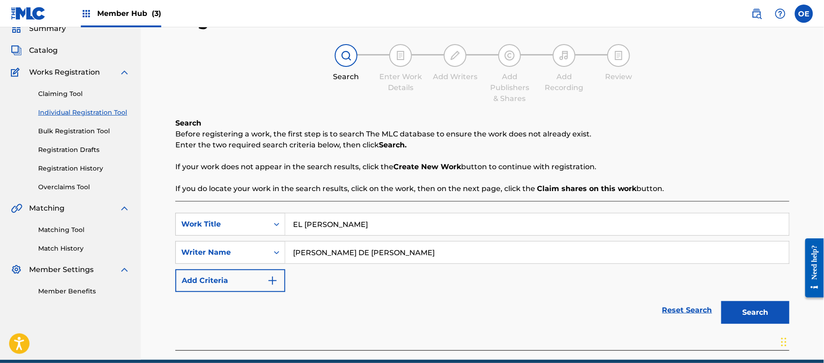
scroll to position [80, 0]
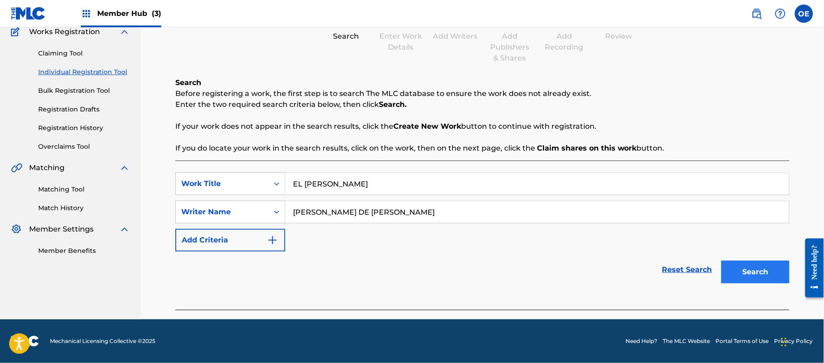
type input "[PERSON_NAME] DE [PERSON_NAME]"
click at [738, 260] on button "Search" at bounding box center [755, 271] width 68 height 23
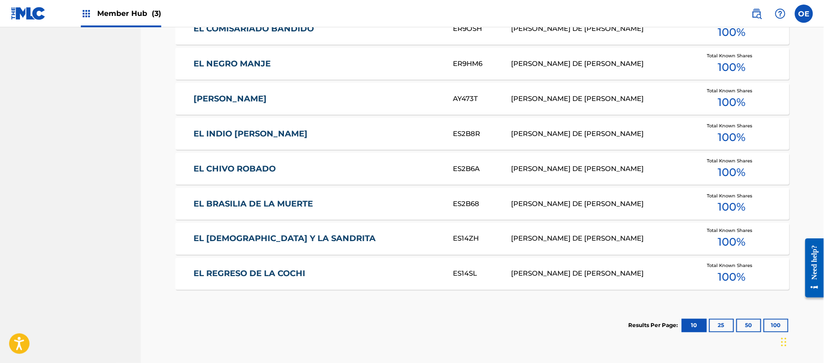
scroll to position [493, 0]
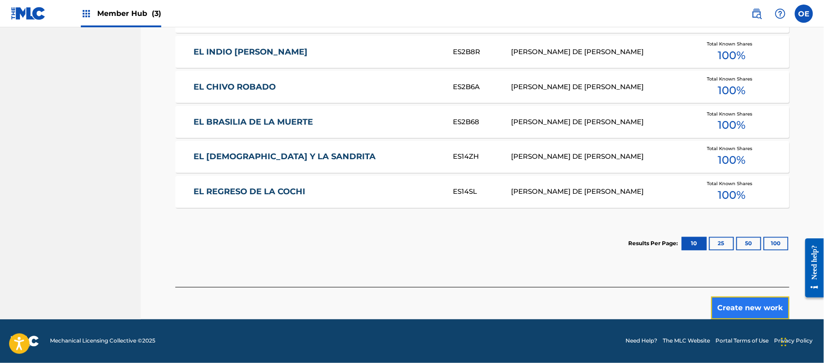
click at [755, 304] on button "Create new work" at bounding box center [750, 307] width 78 height 23
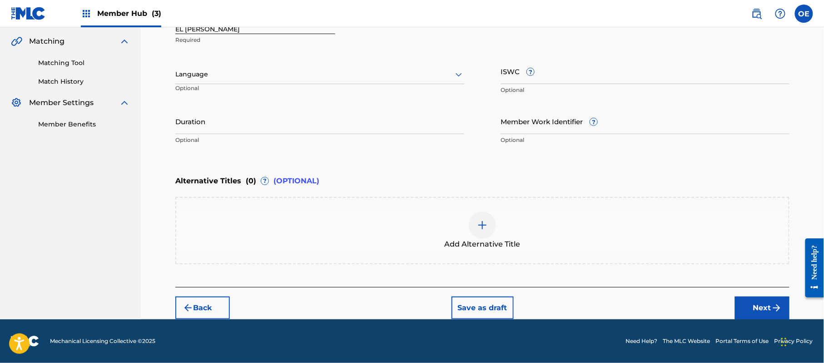
scroll to position [206, 0]
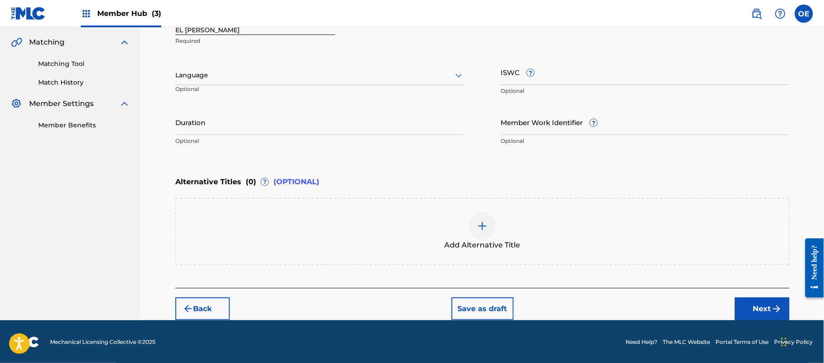
click at [286, 70] on div at bounding box center [319, 75] width 289 height 11
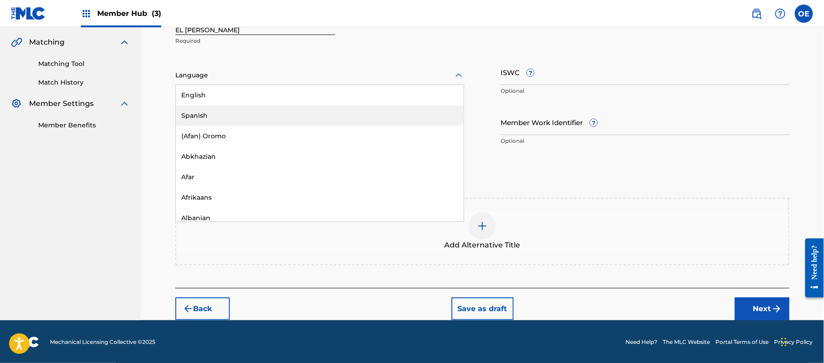
click at [284, 123] on div "Spanish" at bounding box center [320, 115] width 288 height 20
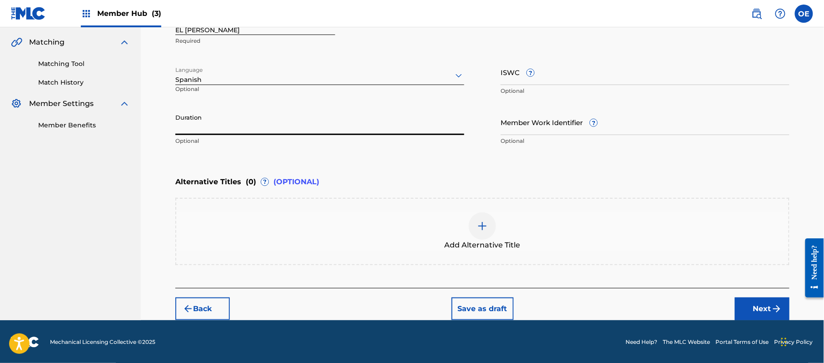
click at [204, 120] on input "Duration" at bounding box center [319, 122] width 289 height 26
type input "03:55"
click at [742, 316] on button "Next" at bounding box center [762, 308] width 55 height 23
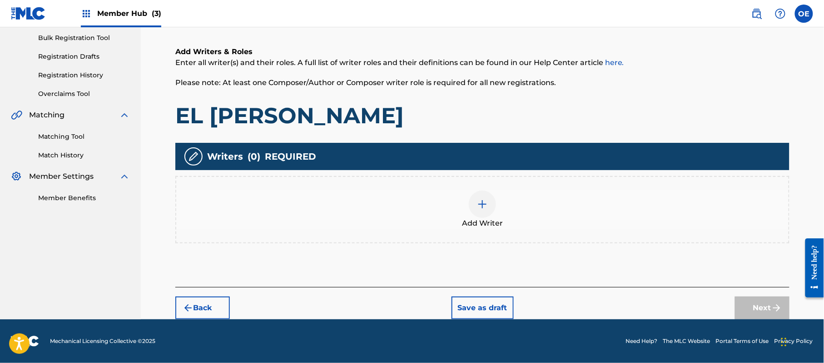
scroll to position [41, 0]
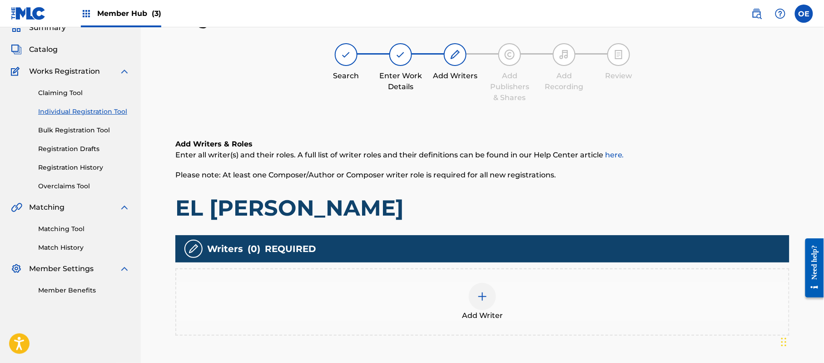
click at [531, 285] on div "Add Writer" at bounding box center [482, 302] width 612 height 38
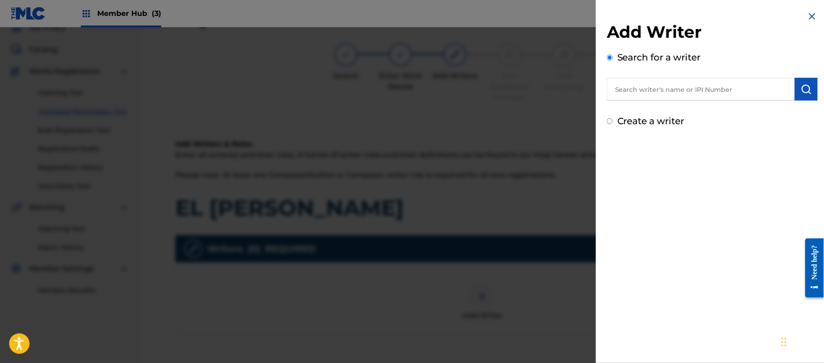
paste input "[PERSON_NAME] DE [PERSON_NAME]"
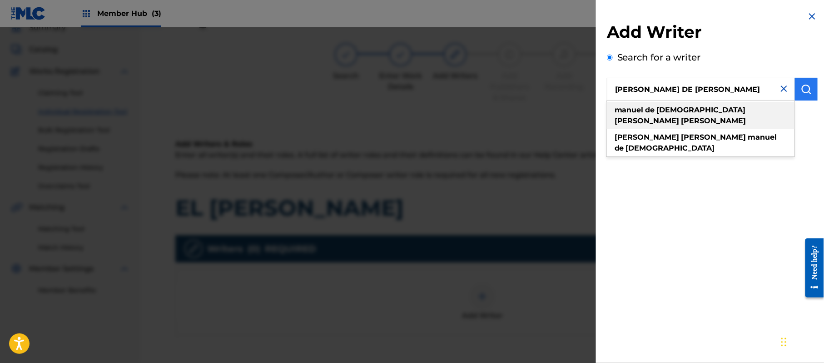
type input "[PERSON_NAME] DE [PERSON_NAME]"
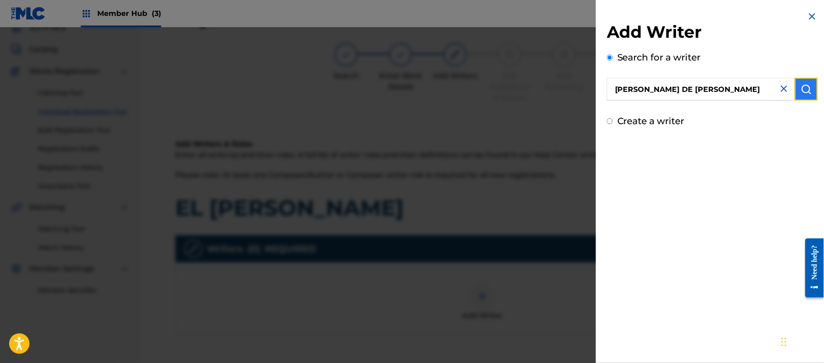
click at [801, 86] on img "submit" at bounding box center [806, 89] width 11 height 11
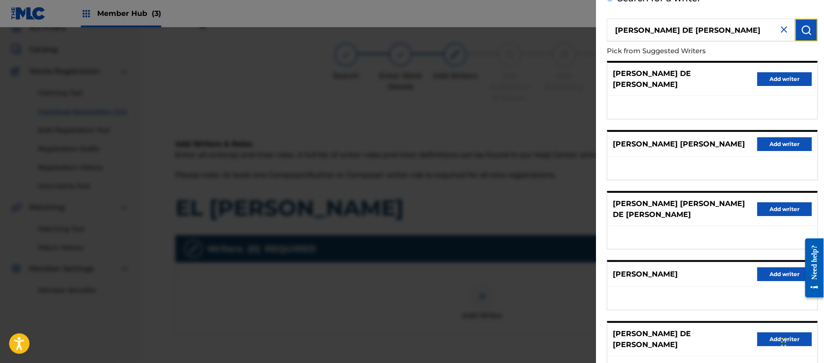
scroll to position [126, 0]
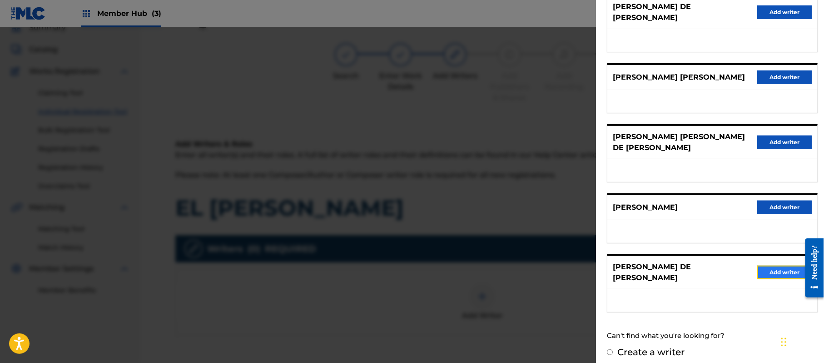
click at [763, 265] on button "Add writer" at bounding box center [784, 272] width 55 height 14
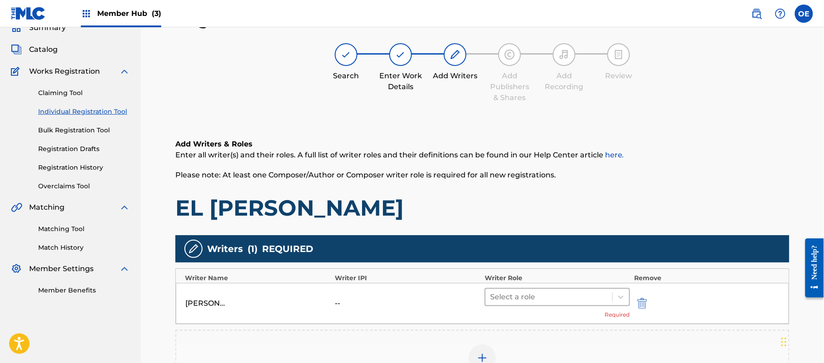
click at [496, 293] on div at bounding box center [549, 296] width 118 height 13
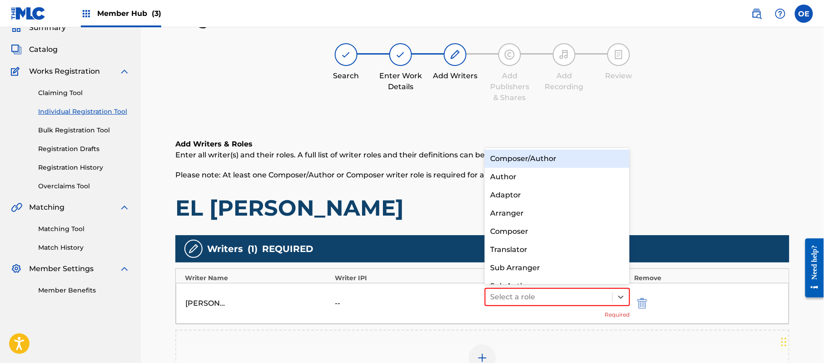
click at [512, 156] on div "Composer/Author" at bounding box center [557, 158] width 145 height 18
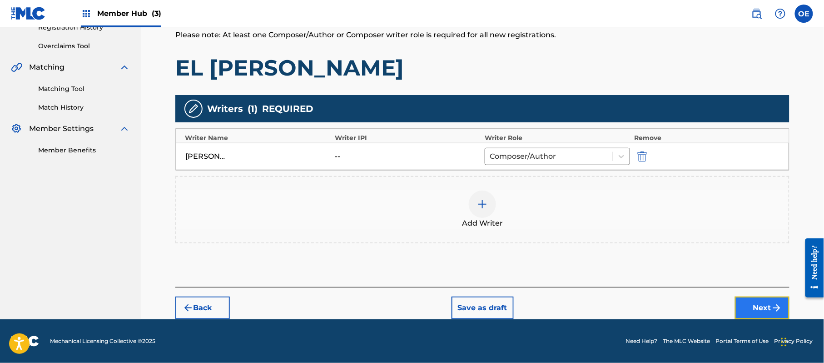
click at [784, 304] on button "Next" at bounding box center [762, 307] width 55 height 23
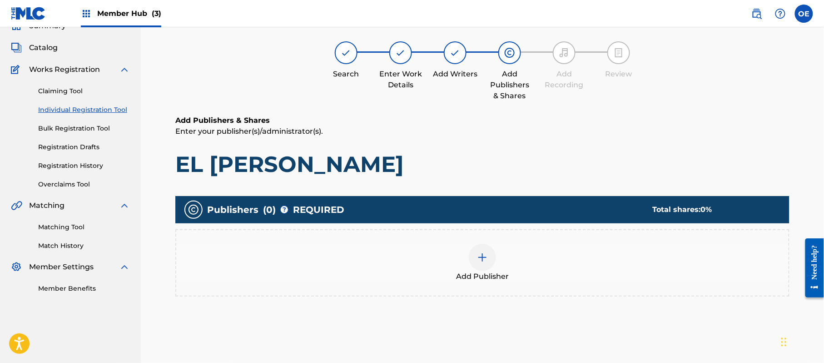
scroll to position [41, 0]
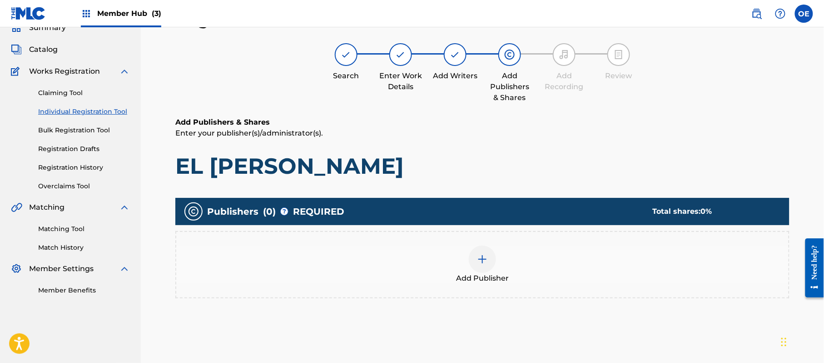
click at [522, 259] on div "Add Publisher" at bounding box center [482, 264] width 612 height 38
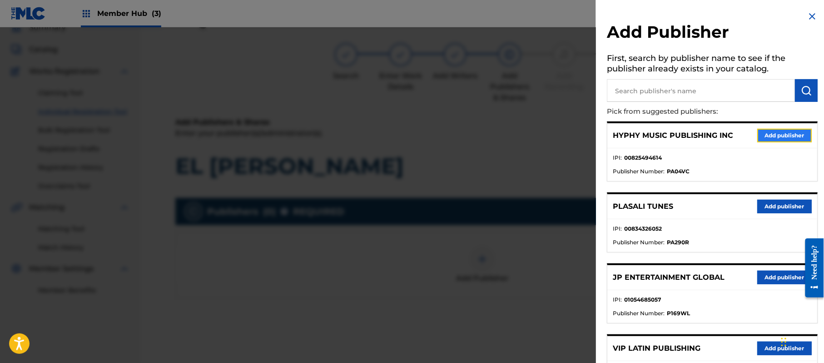
click at [765, 134] on button "Add publisher" at bounding box center [784, 136] width 55 height 14
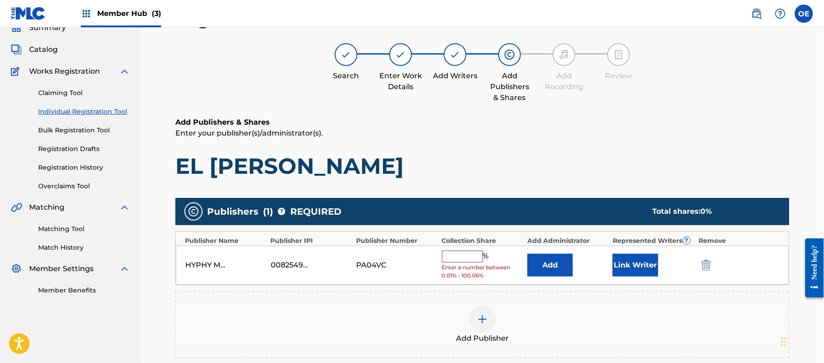
click at [463, 254] on input "text" at bounding box center [462, 256] width 41 height 12
type input "100"
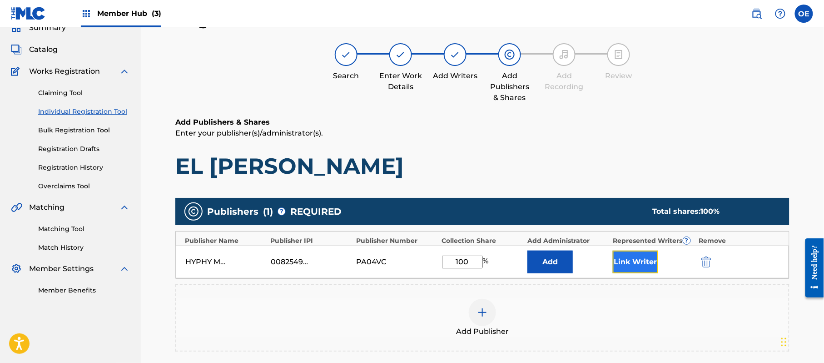
click at [621, 255] on button "Link Writer" at bounding box center [635, 261] width 45 height 23
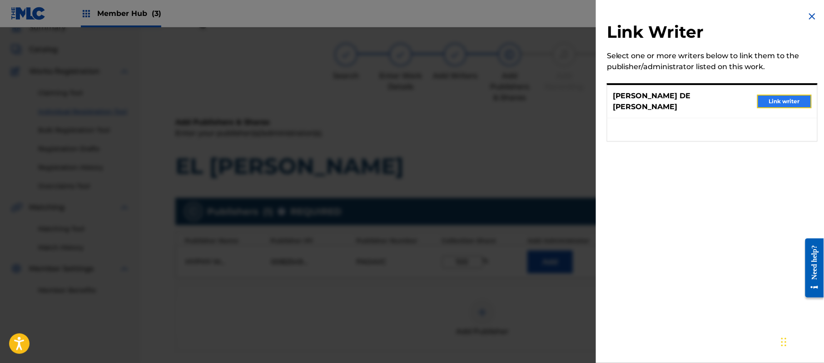
click at [765, 97] on button "Link writer" at bounding box center [784, 101] width 55 height 14
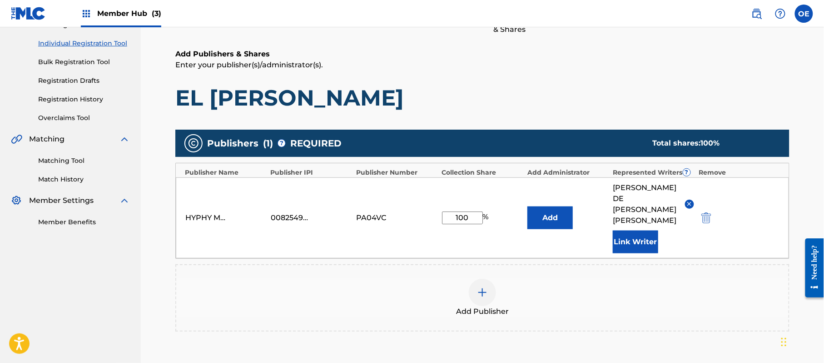
scroll to position [213, 0]
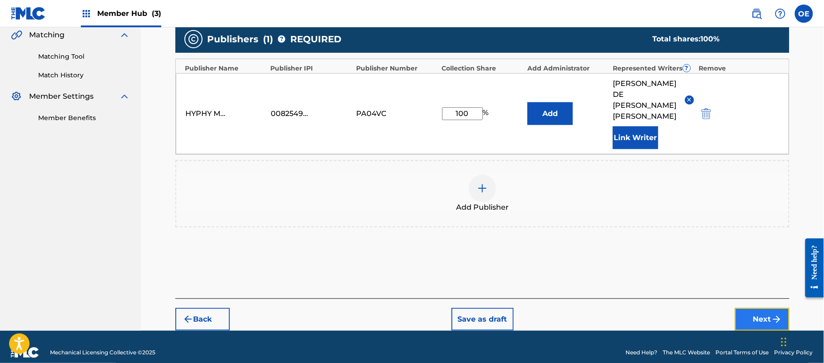
click at [779, 313] on img "submit" at bounding box center [776, 318] width 11 height 11
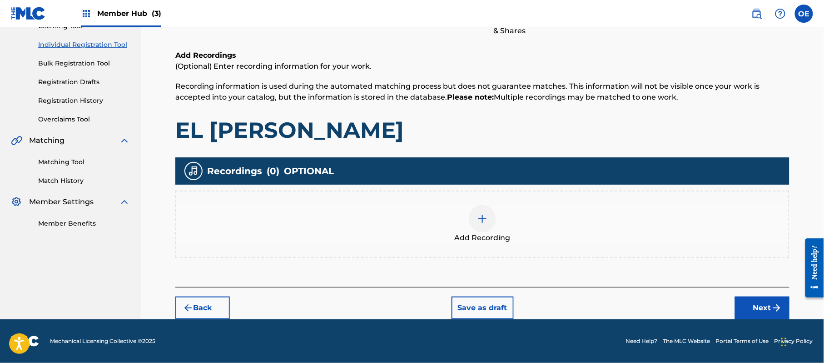
scroll to position [41, 0]
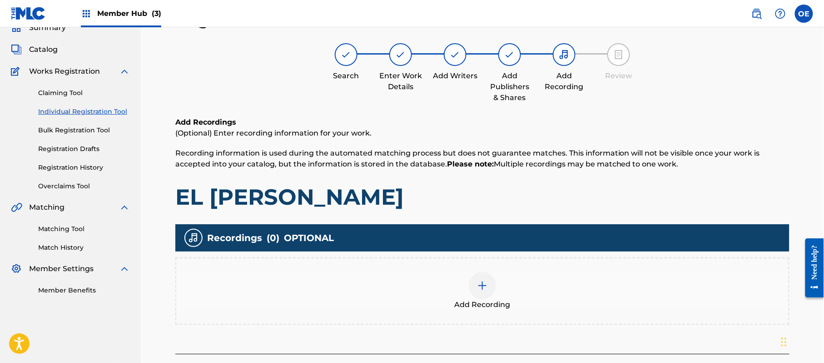
click at [445, 276] on div "Add Recording" at bounding box center [482, 291] width 612 height 38
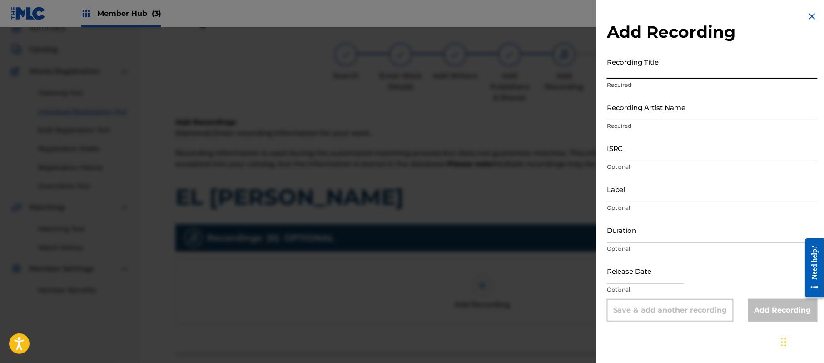
paste input "El [PERSON_NAME]"
type input "El [PERSON_NAME]"
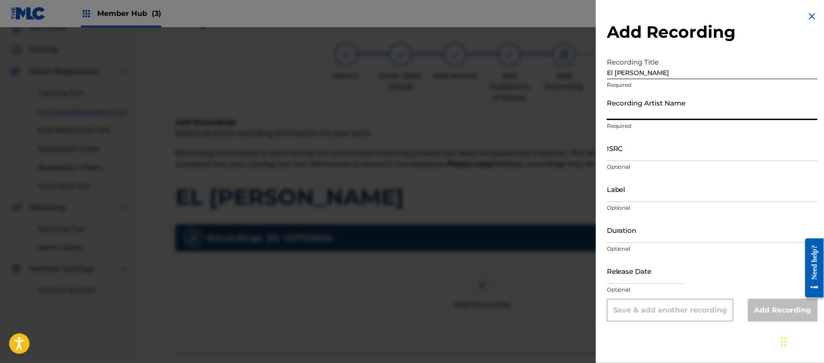
paste input "[PERSON_NAME]"
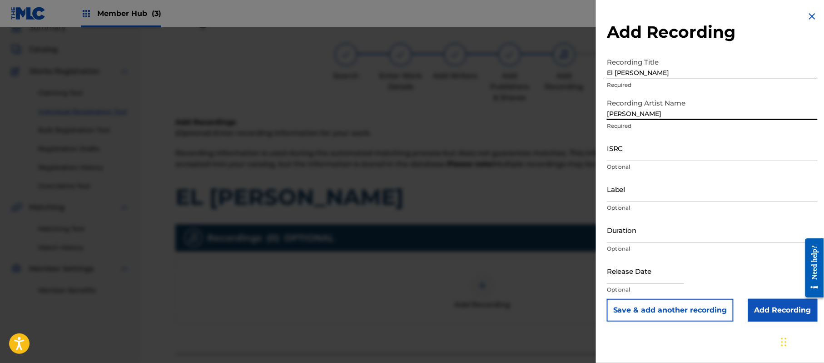
type input "[PERSON_NAME]"
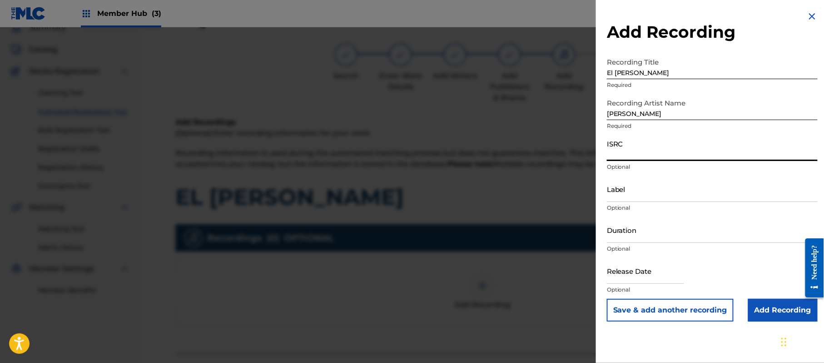
paste input "US3DF1537604"
type input "US3DF1537604"
paste input "PARAISO DIGITAL"
type input "PARAISO DIGITAL"
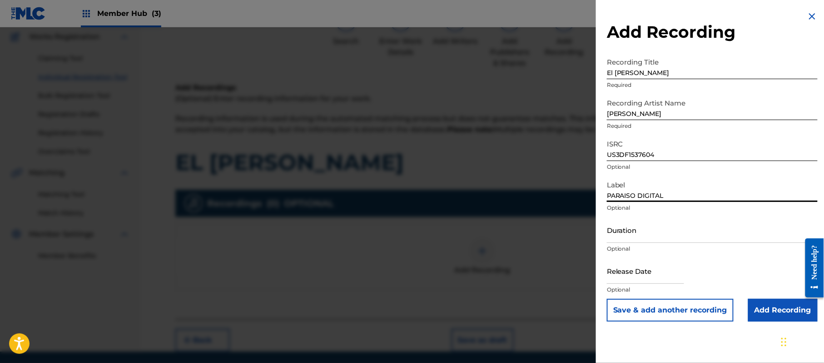
scroll to position [106, 0]
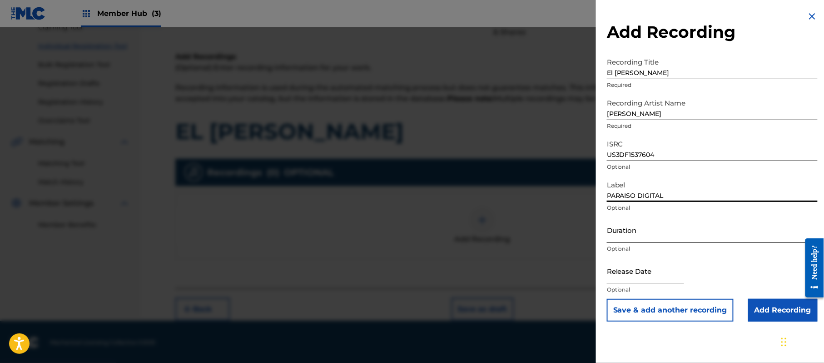
click at [649, 233] on input "Duration" at bounding box center [712, 230] width 211 height 26
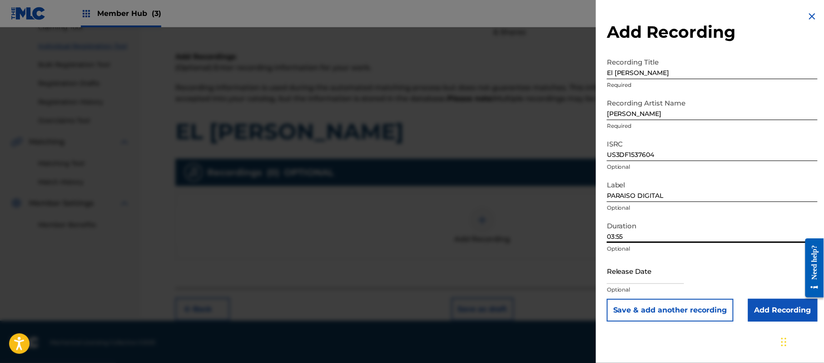
type input "03:55"
drag, startPoint x: 629, startPoint y: 264, endPoint x: 636, endPoint y: 269, distance: 9.1
click at [629, 264] on input "text" at bounding box center [645, 271] width 77 height 26
select select "8"
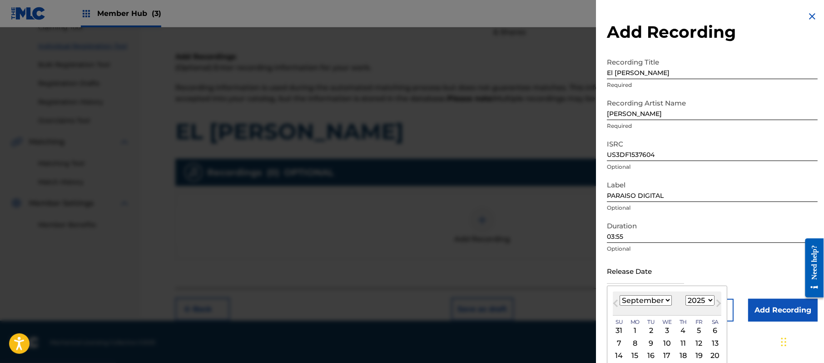
drag, startPoint x: 689, startPoint y: 300, endPoint x: 687, endPoint y: 295, distance: 5.3
click at [689, 300] on select "1899 1900 1901 1902 1903 1904 1905 1906 1907 1908 1909 1910 1911 1912 1913 1914…" at bounding box center [700, 300] width 29 height 10
select select "2014"
click at [687, 295] on select "1899 1900 1901 1902 1903 1904 1905 1906 1907 1908 1909 1910 1911 1912 1913 1914…" at bounding box center [700, 300] width 29 height 10
drag, startPoint x: 642, startPoint y: 303, endPoint x: 640, endPoint y: 299, distance: 5.1
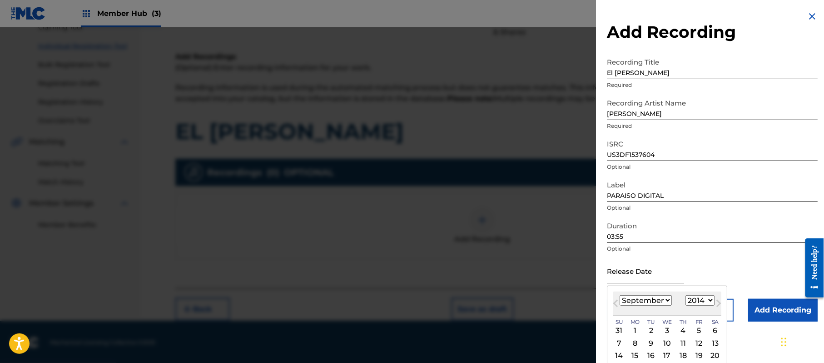
click at [641, 303] on select "January February March April May June July August September October November De…" at bounding box center [646, 300] width 52 height 10
click at [620, 295] on select "January February March April May June July August September October November De…" at bounding box center [646, 300] width 52 height 10
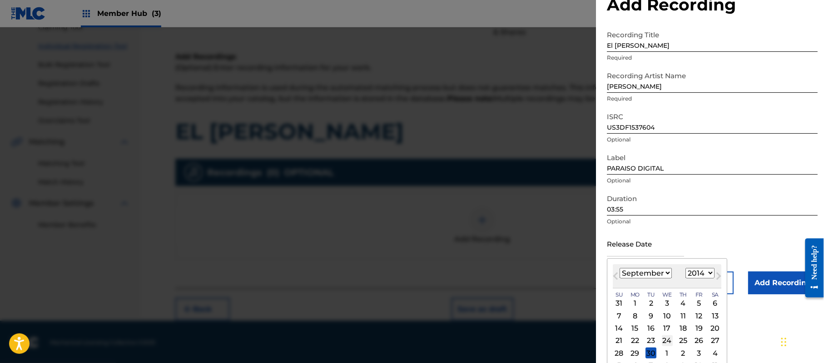
scroll to position [42, 0]
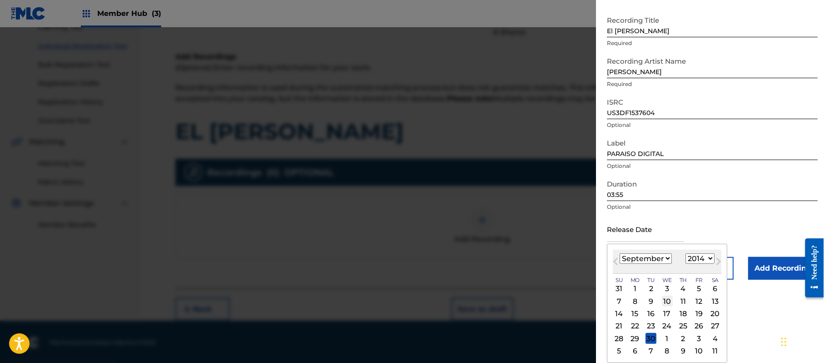
click at [666, 299] on div "10" at bounding box center [667, 300] width 11 height 11
type input "[DATE]"
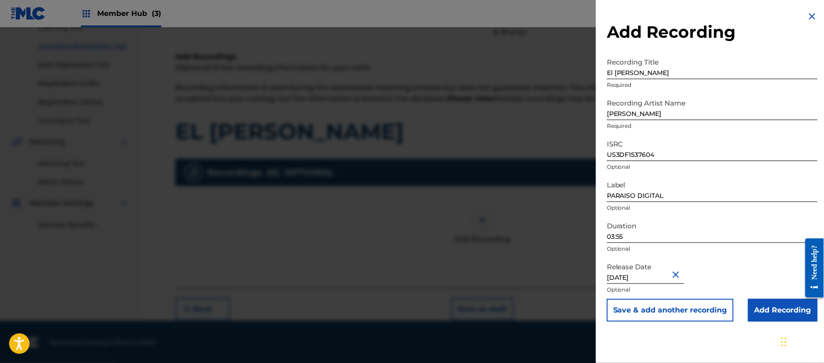
scroll to position [0, 0]
click at [762, 304] on input "Add Recording" at bounding box center [783, 309] width 70 height 23
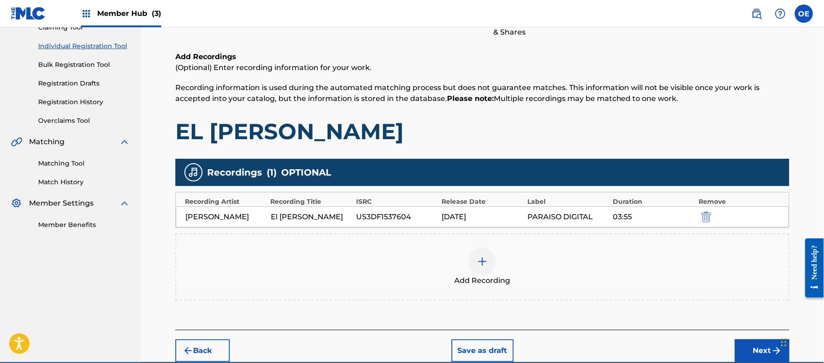
click at [515, 310] on div "Add Recordings (Optional) Enter recording information for your work. Recording …" at bounding box center [482, 190] width 614 height 278
click at [473, 248] on div "Add Recording" at bounding box center [482, 267] width 612 height 38
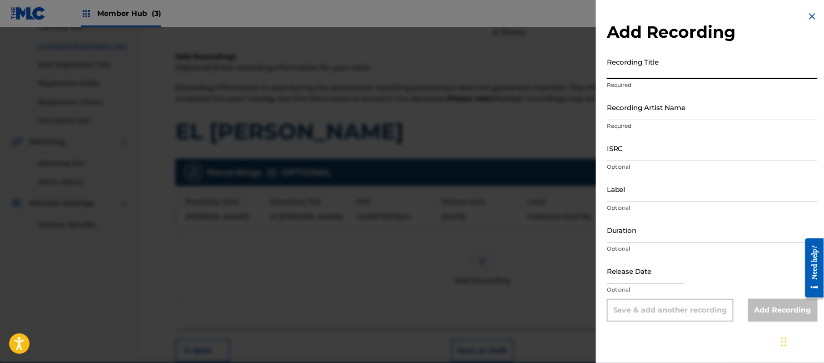
paste input "El [PERSON_NAME]"
type input "El [PERSON_NAME]"
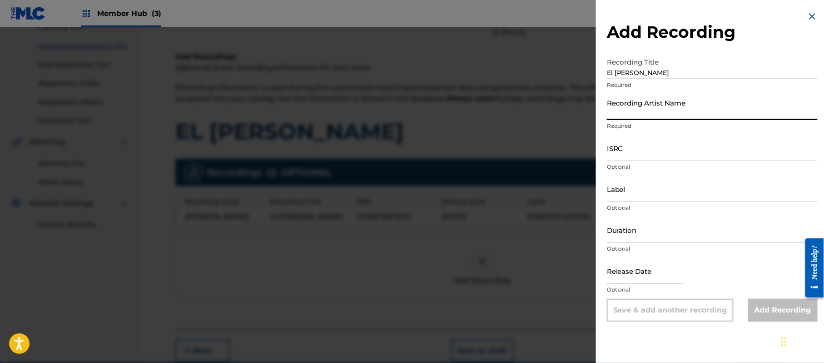
paste input "[PERSON_NAME]"
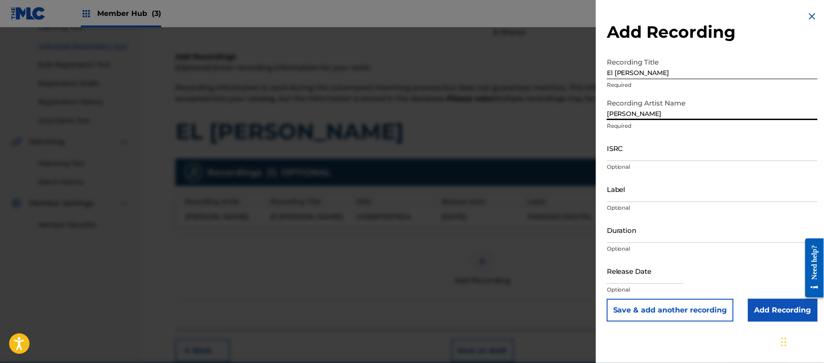
type input "[PERSON_NAME]"
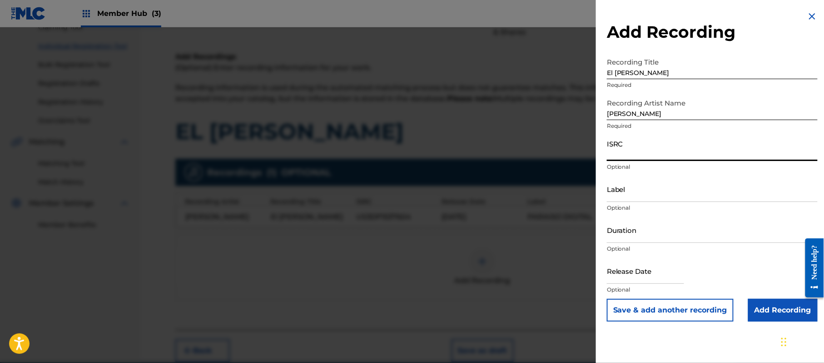
paste input "US3DF1612679"
type input "US3DF1612679"
paste input "PARAISO DIGITAL"
type input "PARAISO DIGITAL"
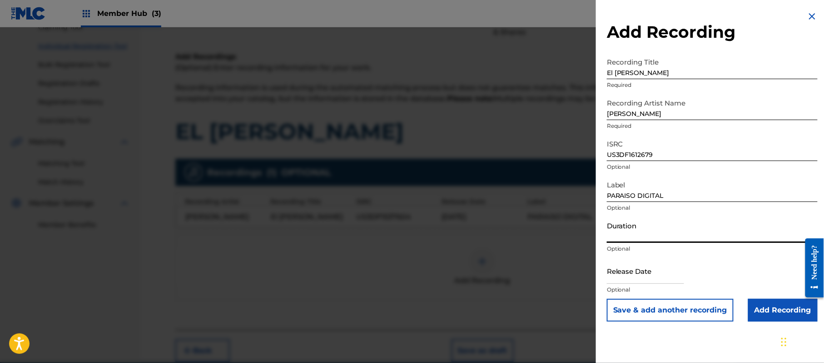
click at [656, 226] on input "Duration" at bounding box center [712, 230] width 211 height 26
type input "03:55"
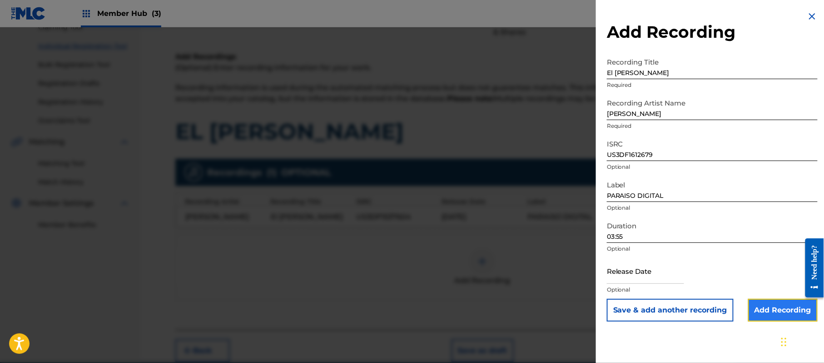
click at [770, 303] on input "Add Recording" at bounding box center [783, 309] width 70 height 23
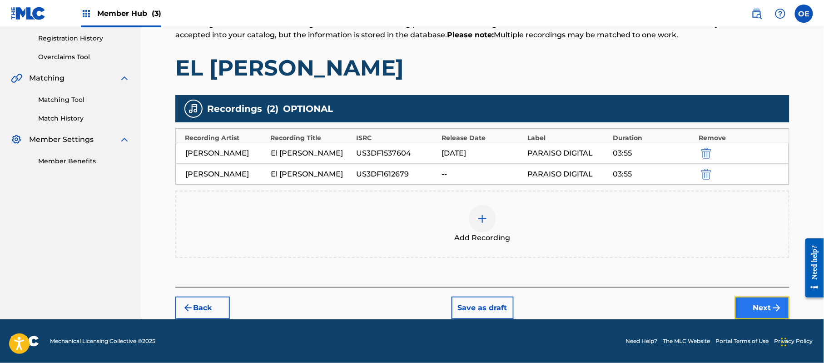
click at [770, 299] on button "Next" at bounding box center [762, 307] width 55 height 23
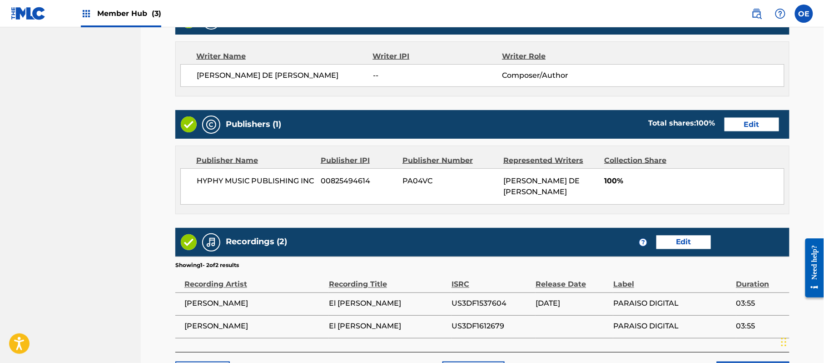
scroll to position [440, 0]
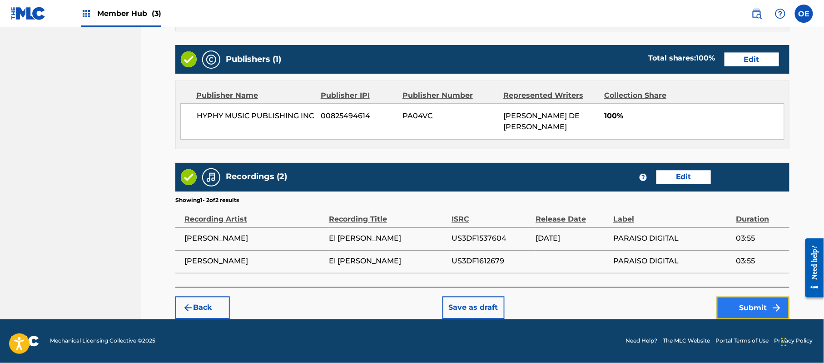
click at [742, 299] on button "Submit" at bounding box center [753, 307] width 73 height 23
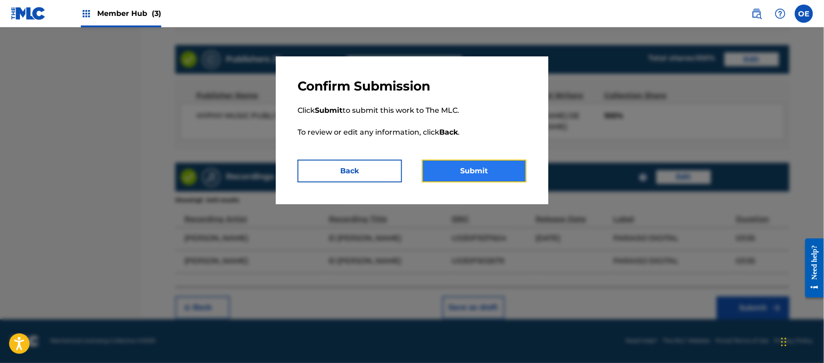
click at [463, 176] on button "Submit" at bounding box center [474, 170] width 104 height 23
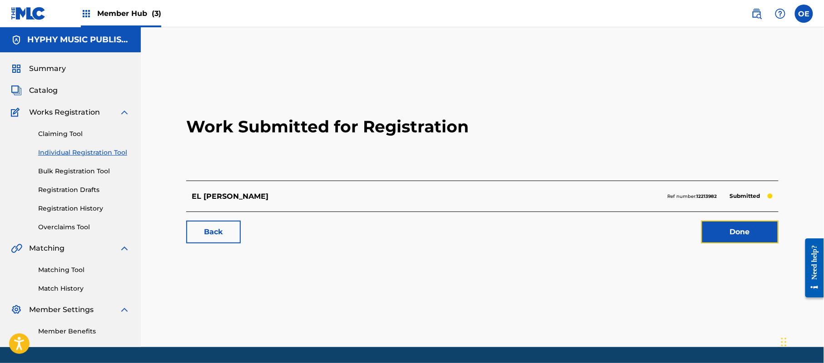
click at [735, 231] on link "Done" at bounding box center [739, 231] width 77 height 23
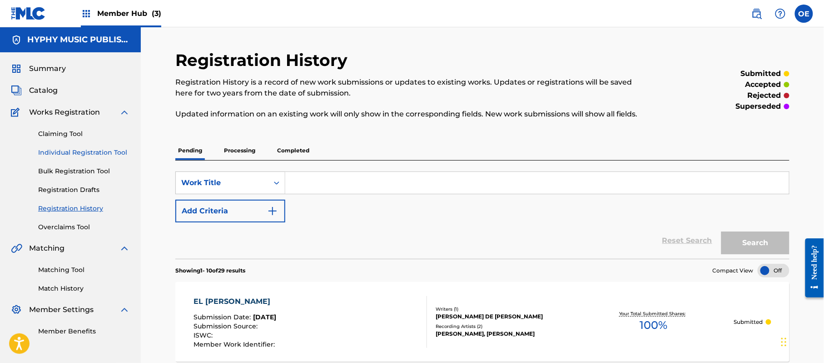
click at [123, 152] on link "Individual Registration Tool" at bounding box center [84, 153] width 92 height 10
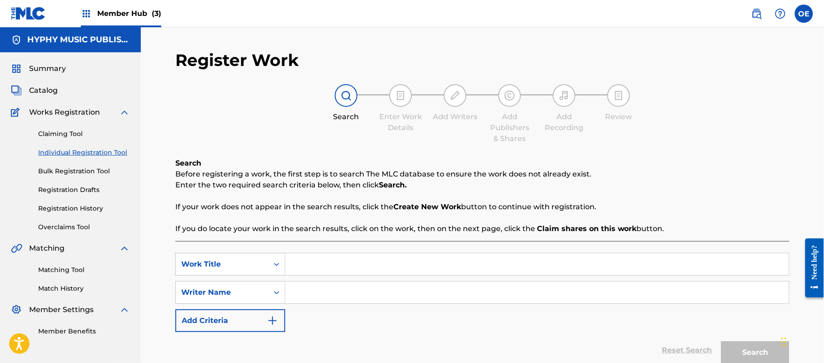
paste input "EL HIJO DEL [PERSON_NAME]"
type input "EL HIJO DEL [PERSON_NAME]"
paste input "[PERSON_NAME] DE [PERSON_NAME]"
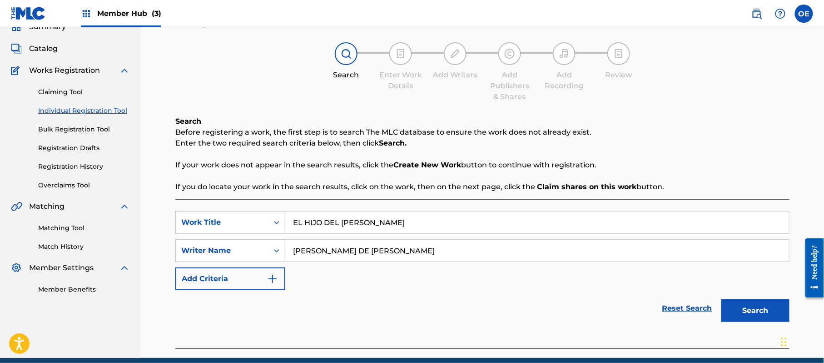
scroll to position [60, 0]
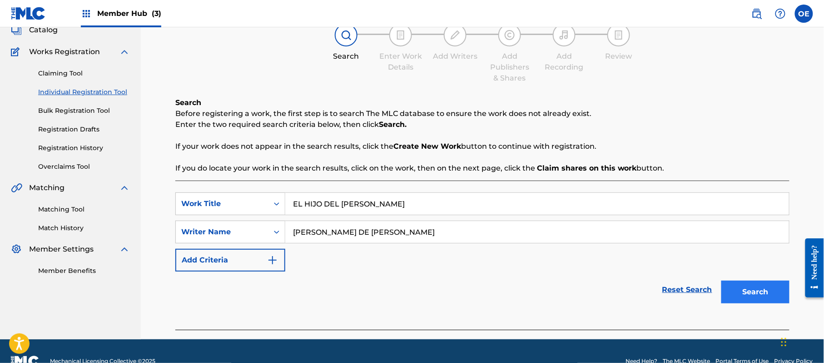
type input "[PERSON_NAME] DE [PERSON_NAME]"
click at [753, 285] on button "Search" at bounding box center [755, 291] width 68 height 23
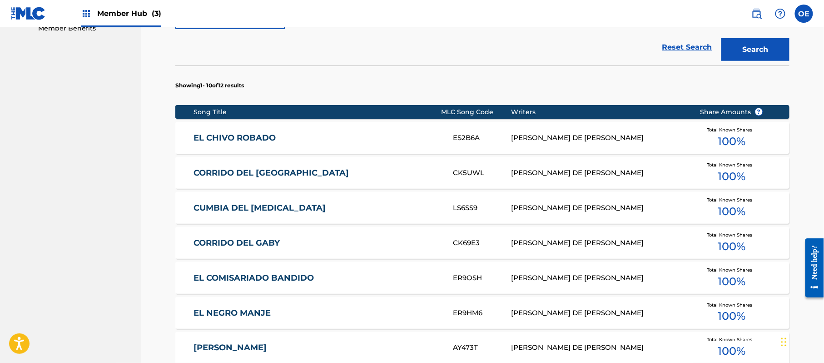
scroll to position [567, 0]
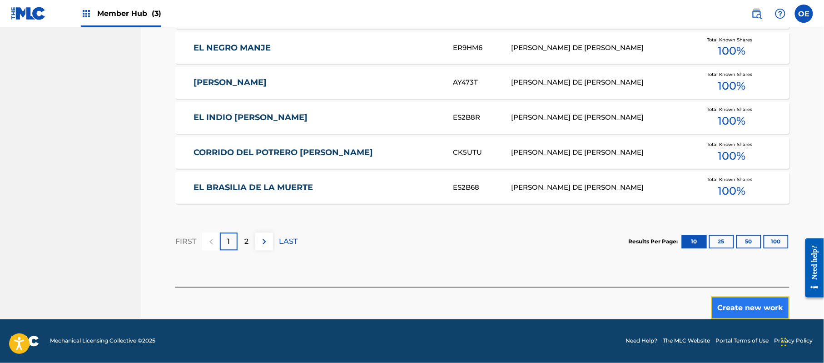
click at [729, 315] on button "Create new work" at bounding box center [750, 307] width 78 height 23
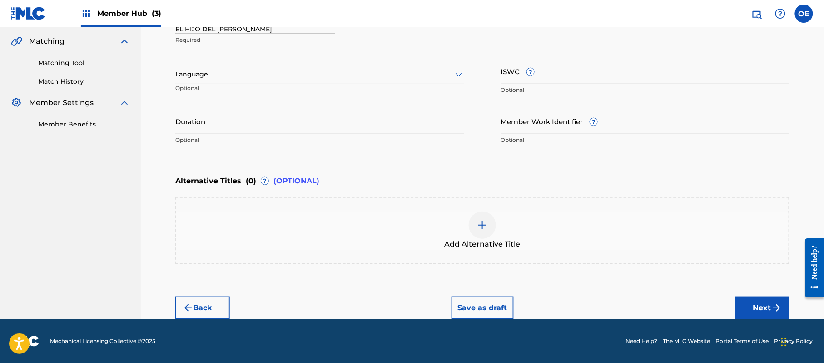
scroll to position [206, 0]
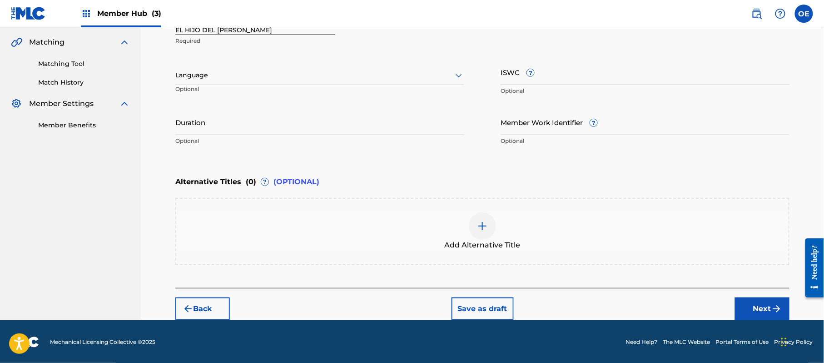
click at [288, 79] on div at bounding box center [319, 75] width 289 height 11
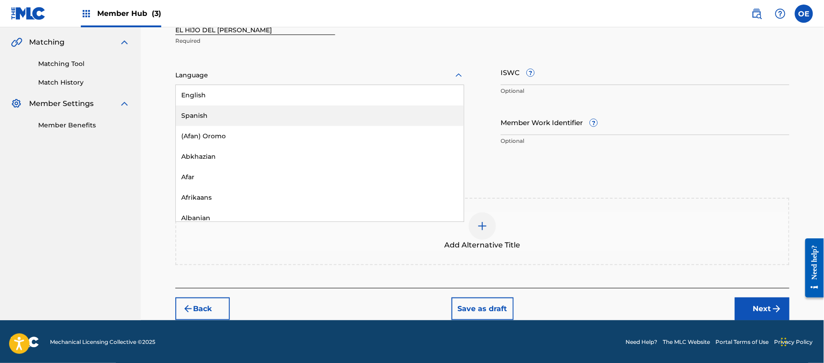
click at [237, 105] on div "Spanish" at bounding box center [320, 115] width 288 height 20
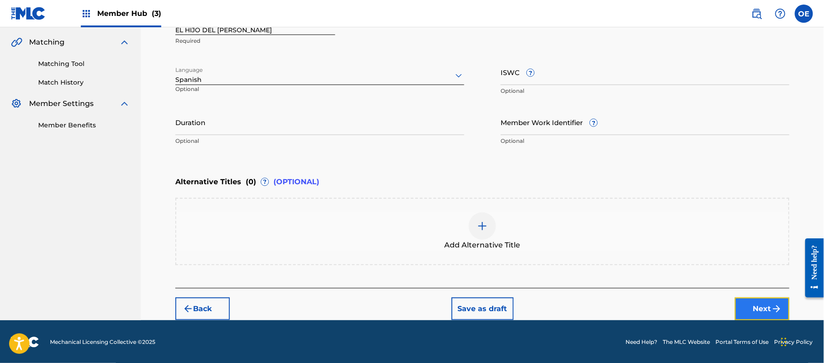
click at [747, 308] on button "Next" at bounding box center [762, 308] width 55 height 23
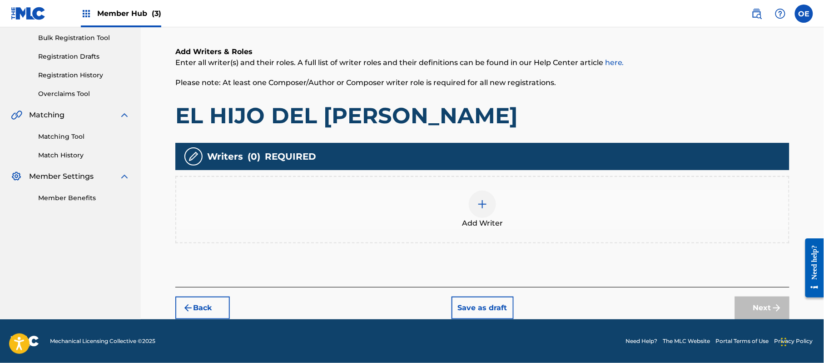
scroll to position [41, 0]
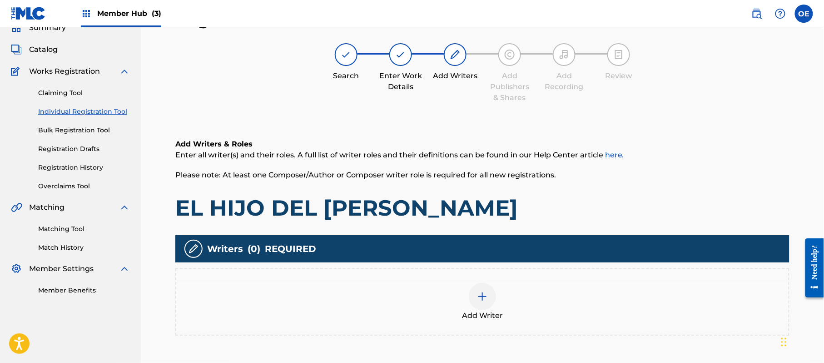
click at [451, 292] on div "Add Writer" at bounding box center [482, 302] width 612 height 38
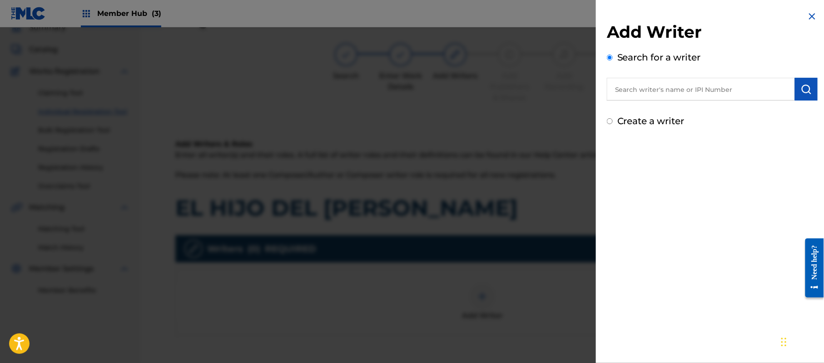
paste input "[PERSON_NAME] DE [PERSON_NAME]"
type input "[PERSON_NAME] DE [PERSON_NAME]"
click at [807, 92] on img "submit" at bounding box center [806, 89] width 11 height 11
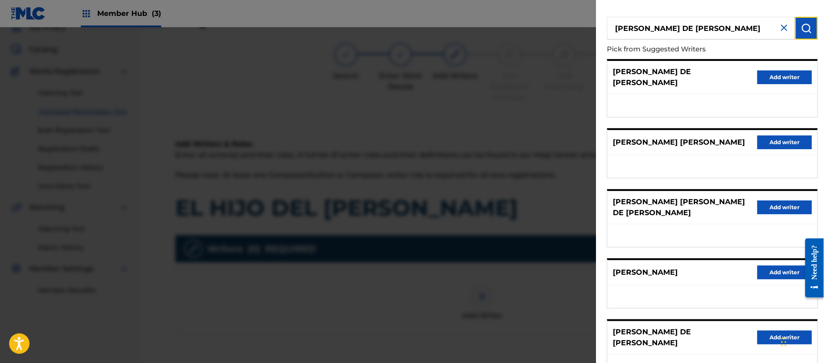
scroll to position [126, 0]
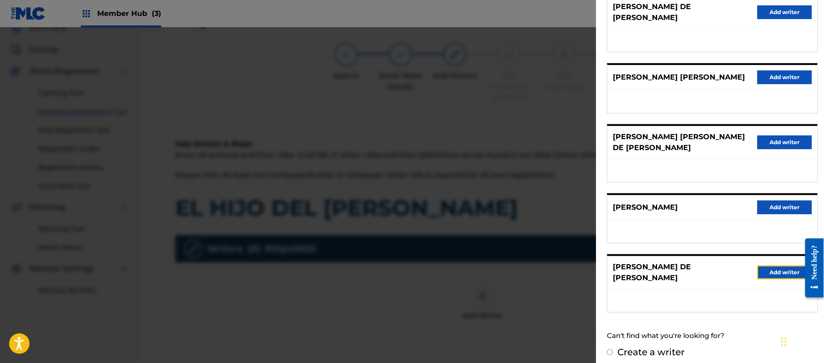
drag, startPoint x: 792, startPoint y: 264, endPoint x: 695, endPoint y: 265, distance: 97.2
click at [791, 265] on button "Add writer" at bounding box center [784, 272] width 55 height 14
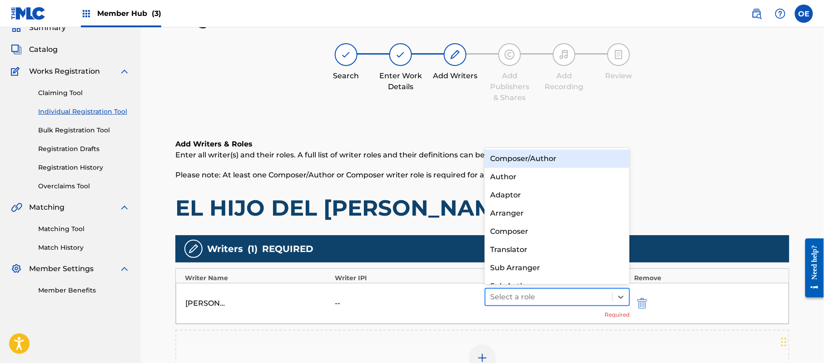
click at [544, 289] on div "Select a role" at bounding box center [549, 296] width 127 height 16
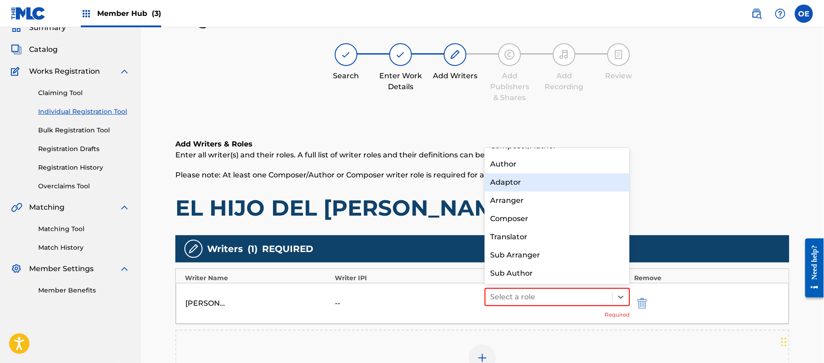
scroll to position [0, 0]
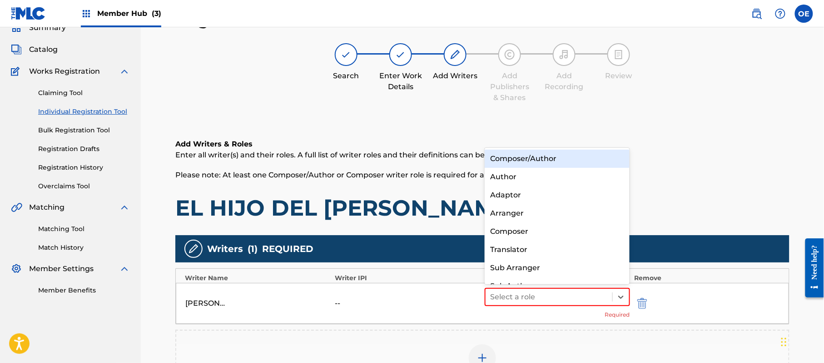
click at [529, 155] on div "Composer/Author" at bounding box center [557, 158] width 145 height 18
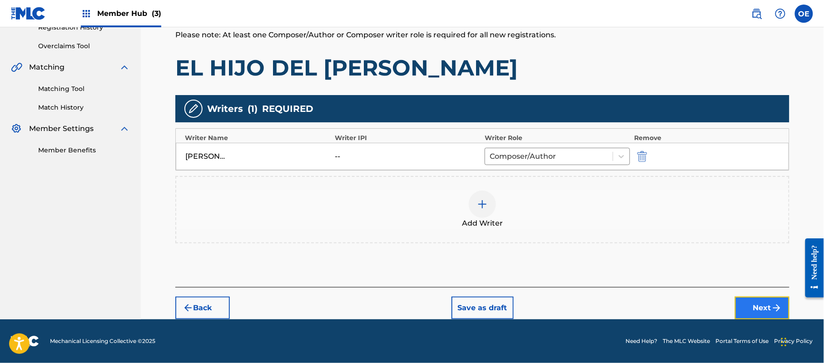
click at [762, 303] on button "Next" at bounding box center [762, 307] width 55 height 23
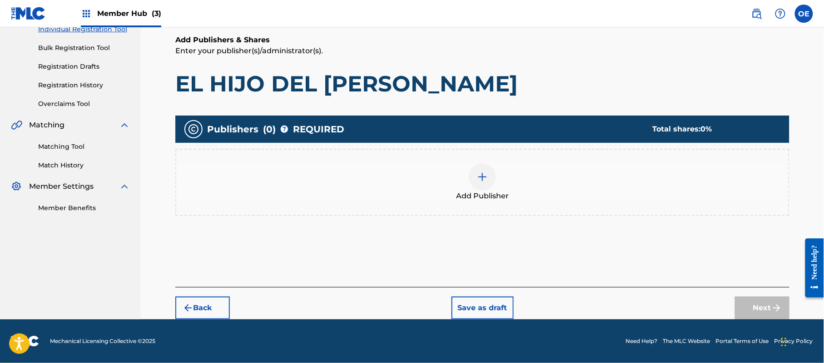
scroll to position [41, 0]
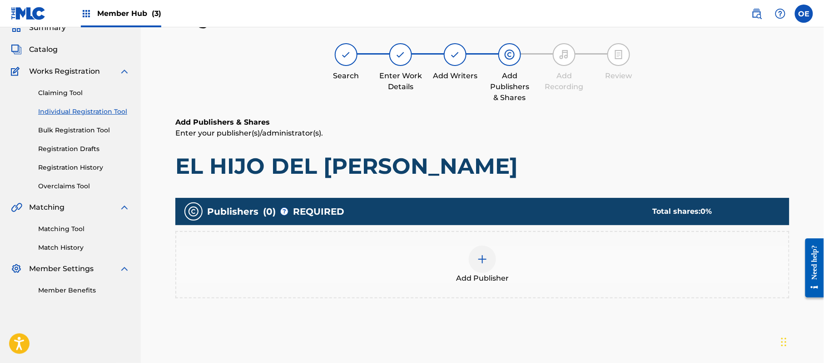
click at [502, 273] on span "Add Publisher" at bounding box center [482, 278] width 53 height 11
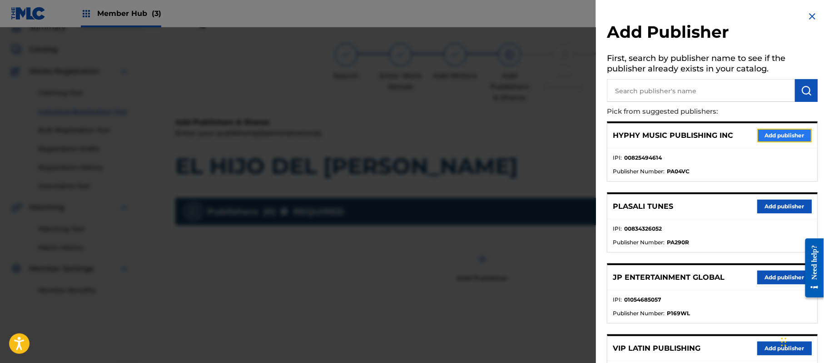
click at [790, 138] on button "Add publisher" at bounding box center [784, 136] width 55 height 14
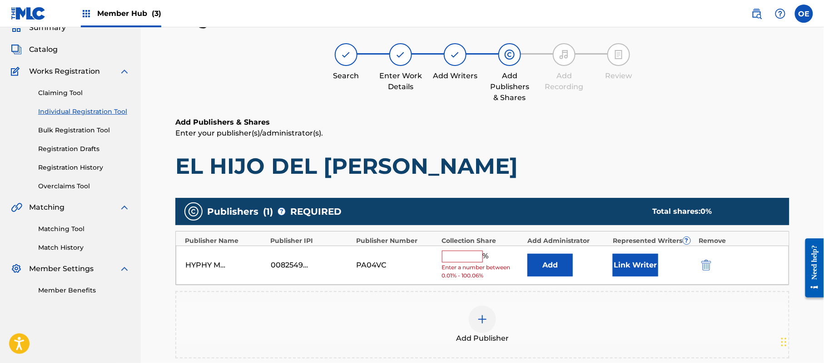
click at [459, 257] on input "text" at bounding box center [462, 256] width 41 height 12
type input "100"
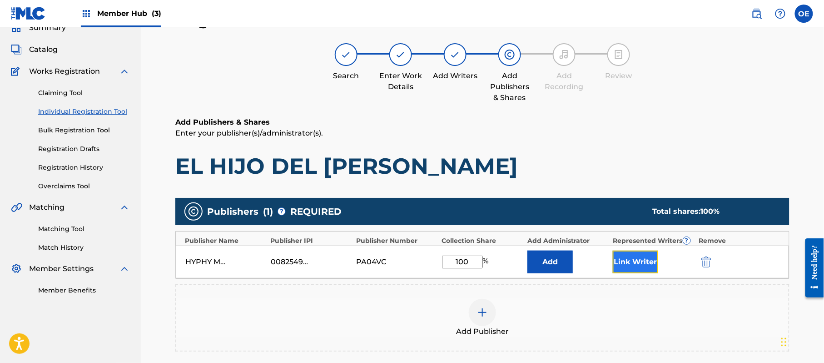
click at [624, 259] on button "Link Writer" at bounding box center [635, 261] width 45 height 23
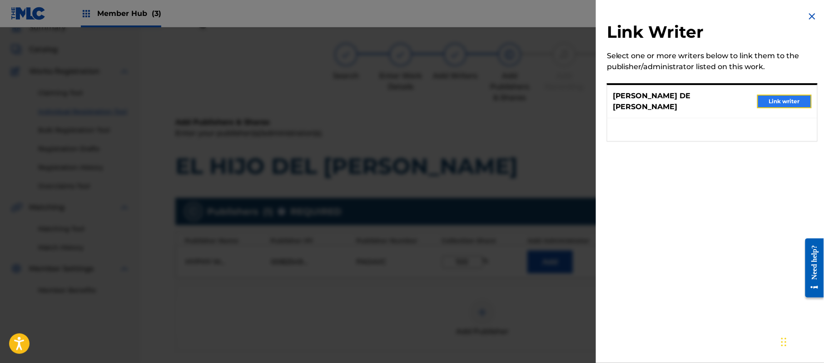
click at [764, 103] on button "Link writer" at bounding box center [784, 101] width 55 height 14
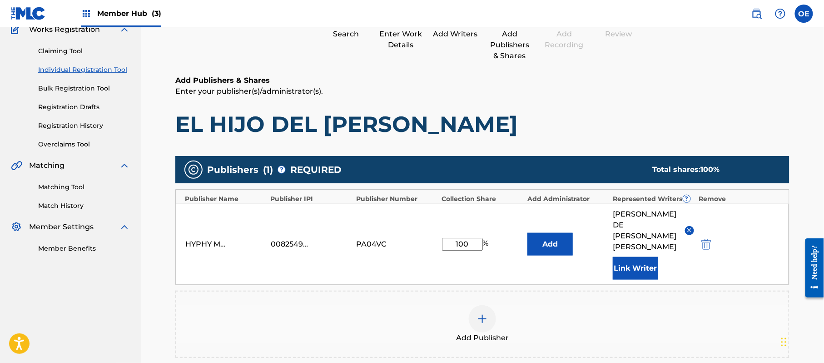
scroll to position [213, 0]
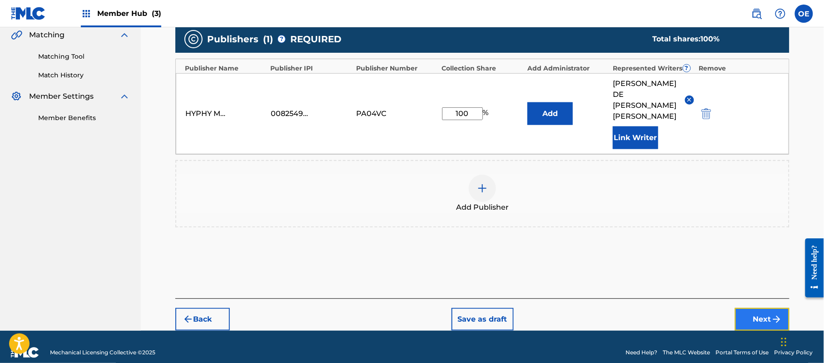
click at [759, 308] on button "Next" at bounding box center [762, 319] width 55 height 23
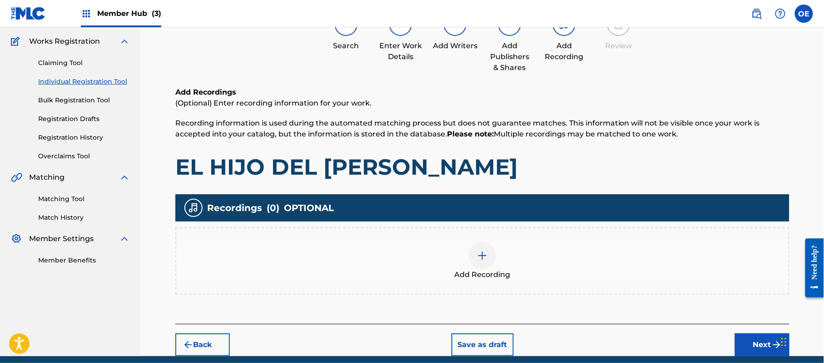
scroll to position [41, 0]
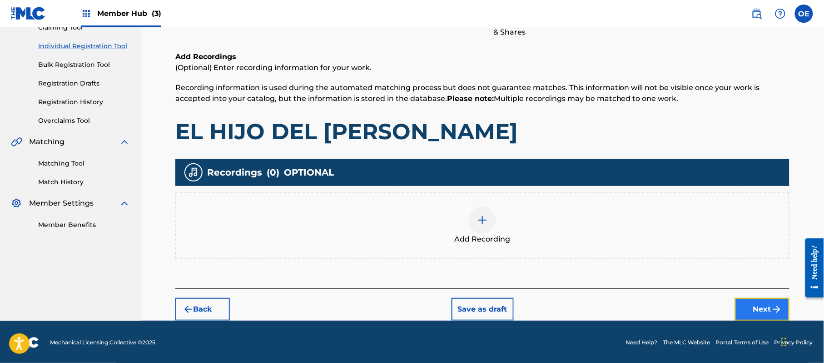
click at [742, 305] on button "Next" at bounding box center [762, 309] width 55 height 23
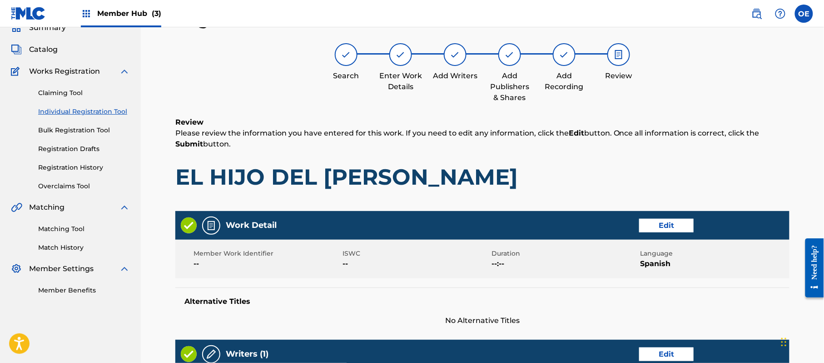
scroll to position [388, 0]
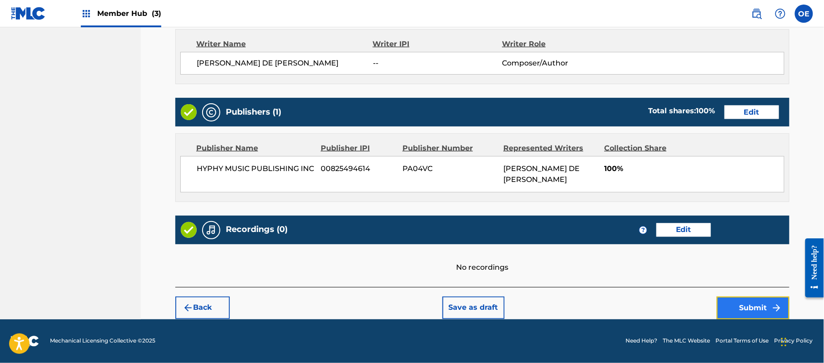
click at [739, 300] on button "Submit" at bounding box center [753, 307] width 73 height 23
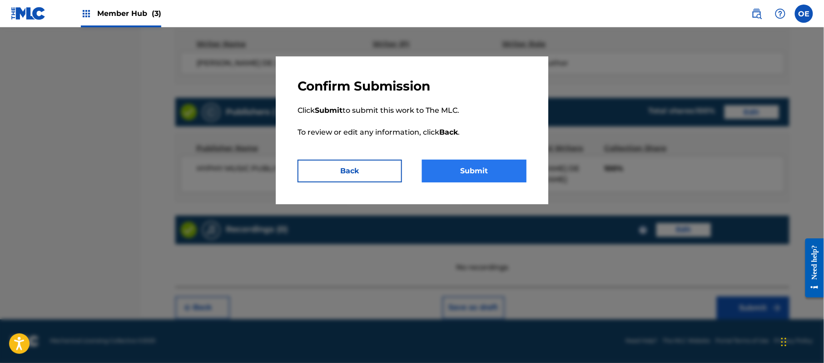
click at [466, 159] on div "Confirm Submission Click Submit to submit this work to The MLC. To review or ed…" at bounding box center [412, 130] width 273 height 148
click at [469, 160] on button "Submit" at bounding box center [474, 170] width 104 height 23
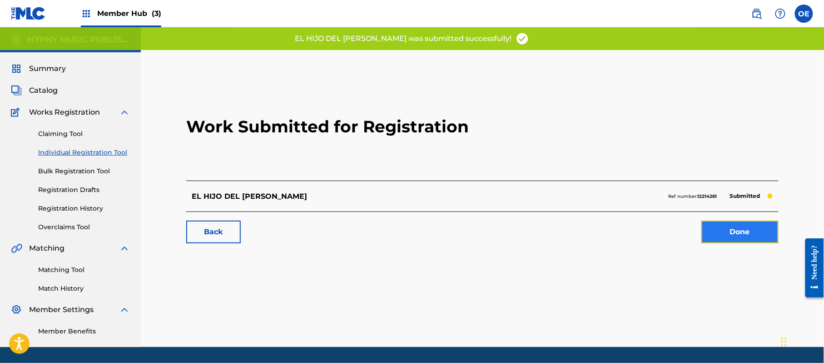
click at [744, 224] on link "Done" at bounding box center [739, 231] width 77 height 23
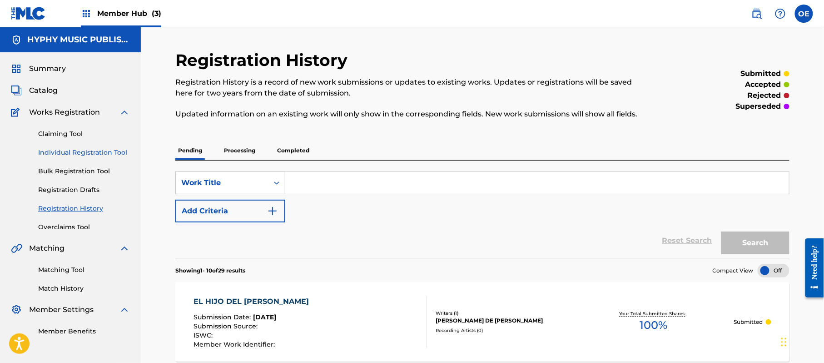
click at [114, 154] on link "Individual Registration Tool" at bounding box center [84, 153] width 92 height 10
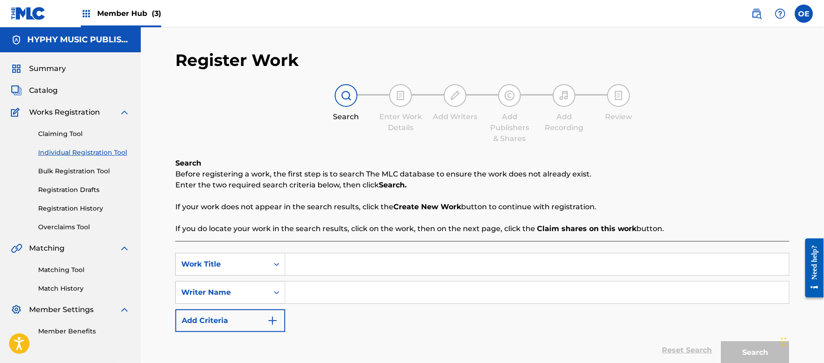
paste input "EL HUACAPORO DIALECTO"
type input "EL HUACAPORO DIALECTO"
paste input "[PERSON_NAME] DE [PERSON_NAME]"
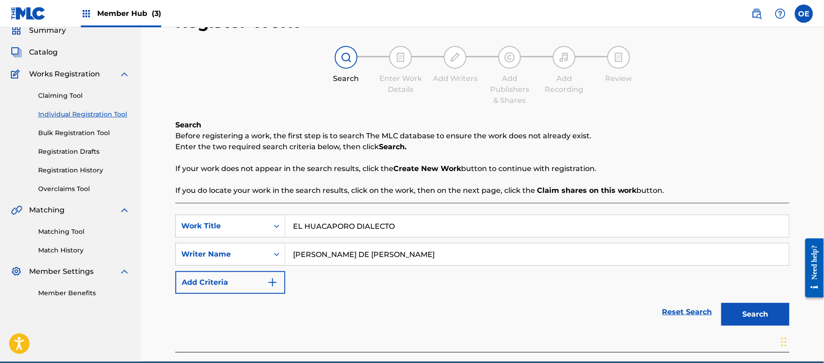
scroll to position [80, 0]
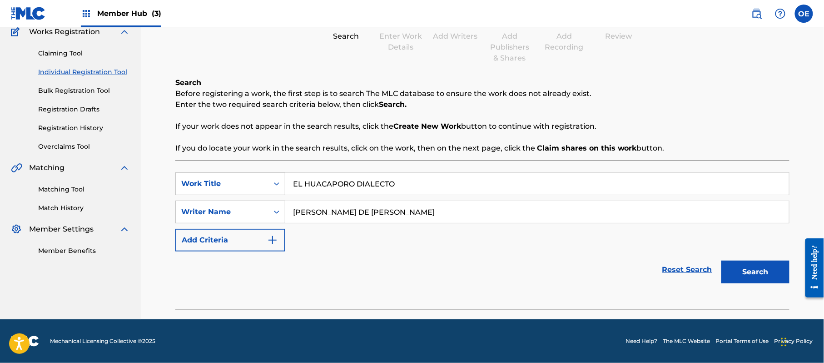
type input "[PERSON_NAME] DE [PERSON_NAME]"
click at [748, 276] on button "Search" at bounding box center [755, 271] width 68 height 23
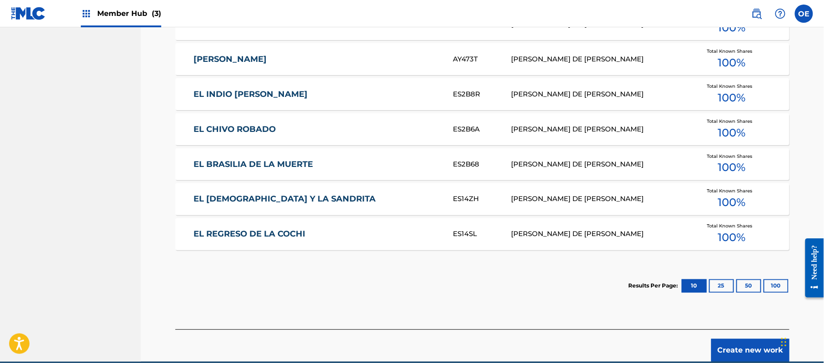
scroll to position [493, 0]
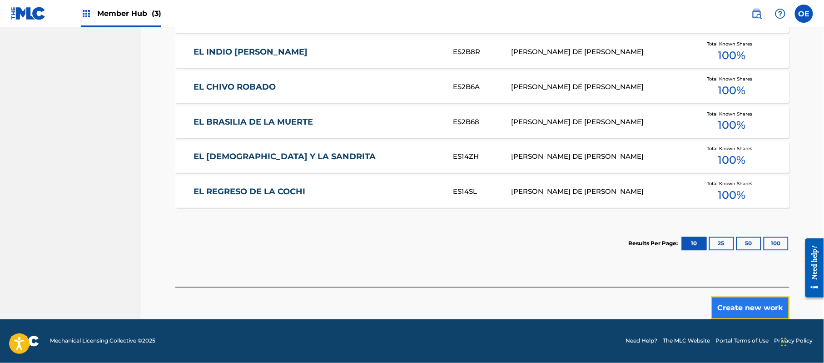
click at [729, 307] on button "Create new work" at bounding box center [750, 307] width 78 height 23
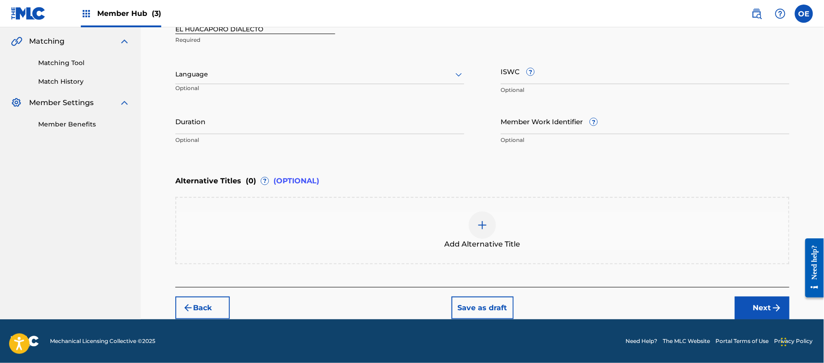
scroll to position [206, 0]
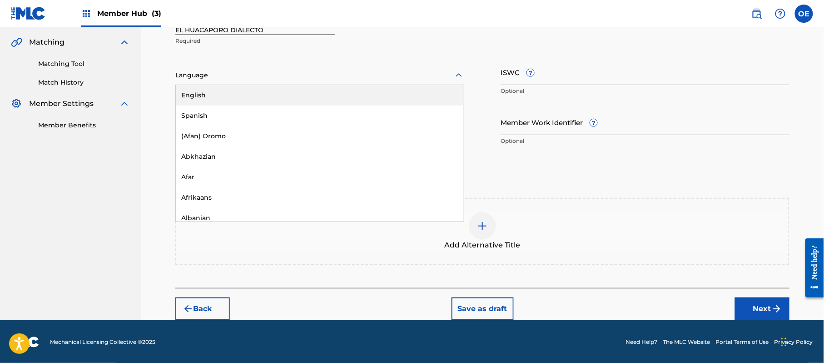
click at [229, 80] on div at bounding box center [319, 75] width 289 height 11
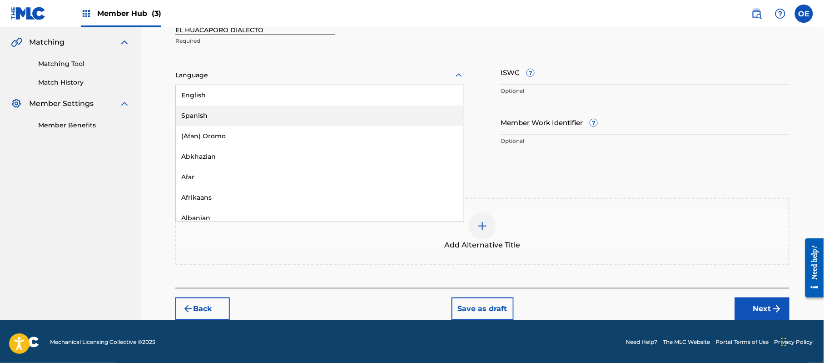
click at [213, 108] on div "Spanish" at bounding box center [320, 115] width 288 height 20
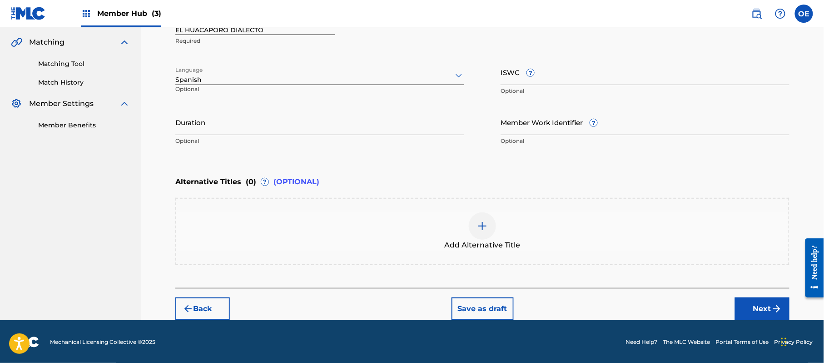
click at [731, 300] on div "Back Save as draft Next" at bounding box center [482, 304] width 614 height 32
click at [741, 303] on button "Next" at bounding box center [762, 308] width 55 height 23
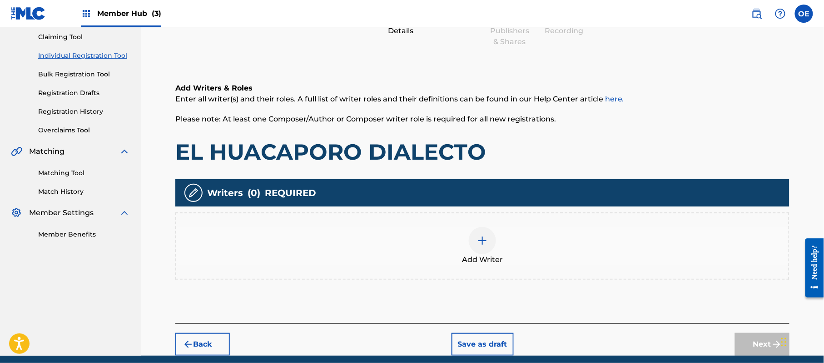
scroll to position [41, 0]
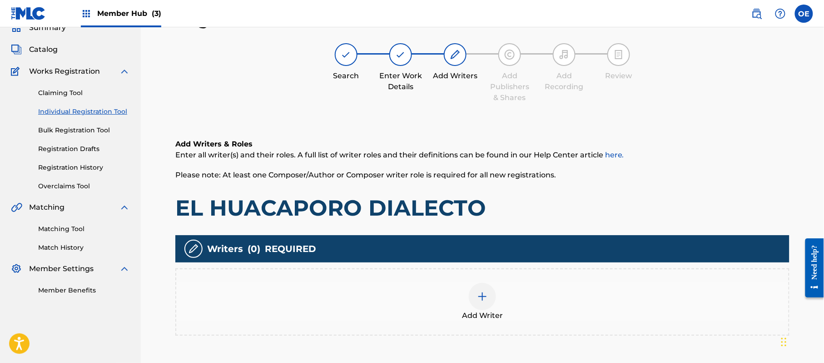
click at [477, 293] on img at bounding box center [482, 296] width 11 height 11
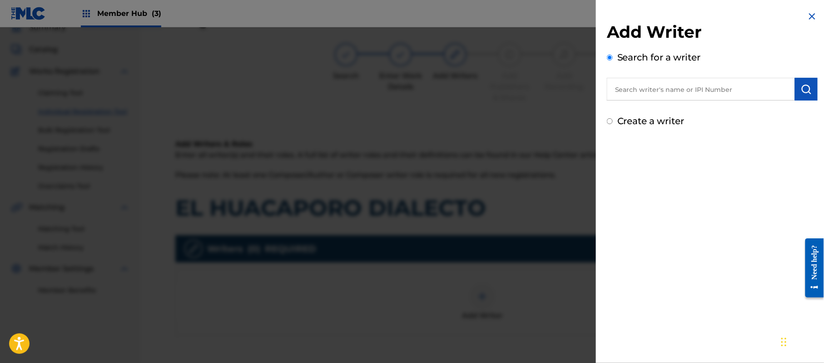
drag, startPoint x: 642, startPoint y: 122, endPoint x: 642, endPoint y: 117, distance: 5.0
click at [642, 122] on label "Create a writer" at bounding box center [650, 120] width 67 height 11
radio input "true"
click at [613, 122] on input "Create a writer" at bounding box center [610, 121] width 6 height 6
radio input "false"
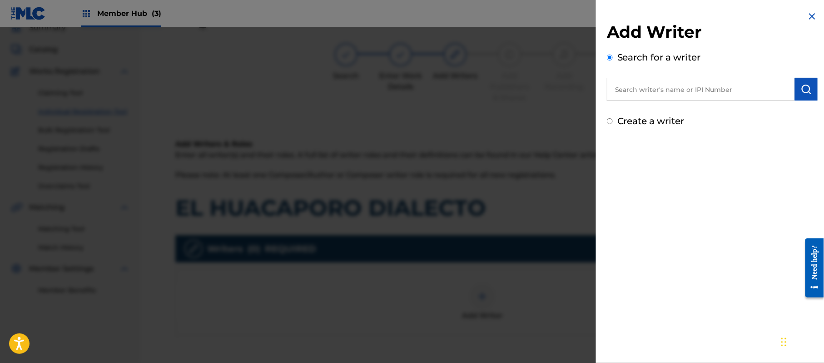
radio input "true"
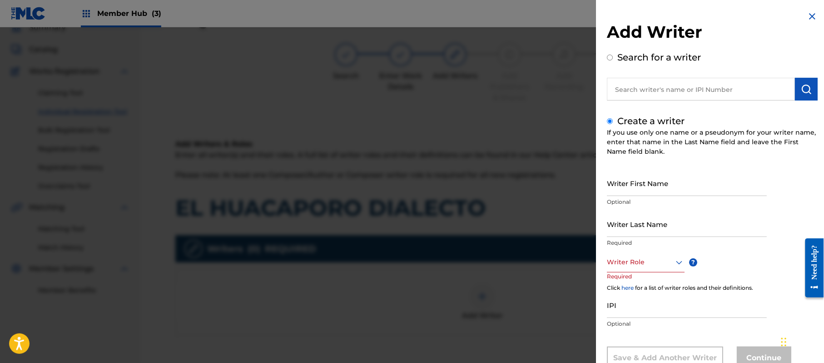
paste input "[PERSON_NAME] DE [PERSON_NAME]"
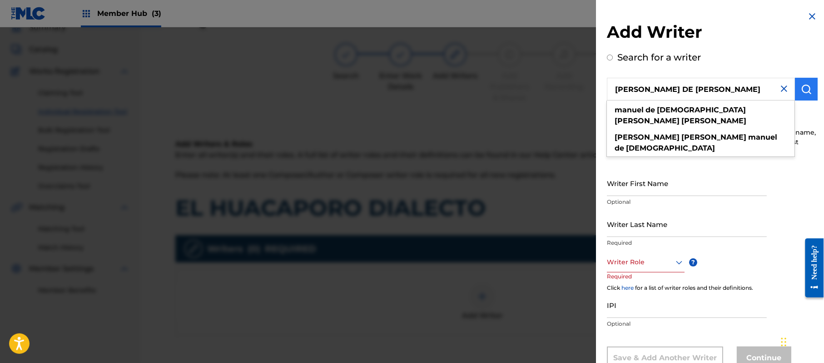
type input "[PERSON_NAME] DE [PERSON_NAME]"
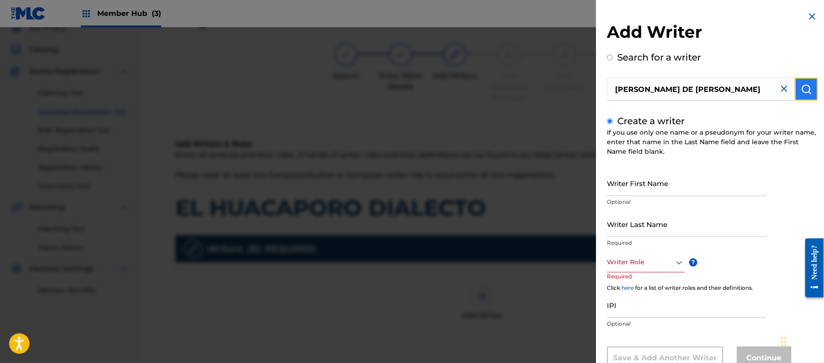
click at [795, 95] on button "submit" at bounding box center [806, 89] width 23 height 23
radio input "true"
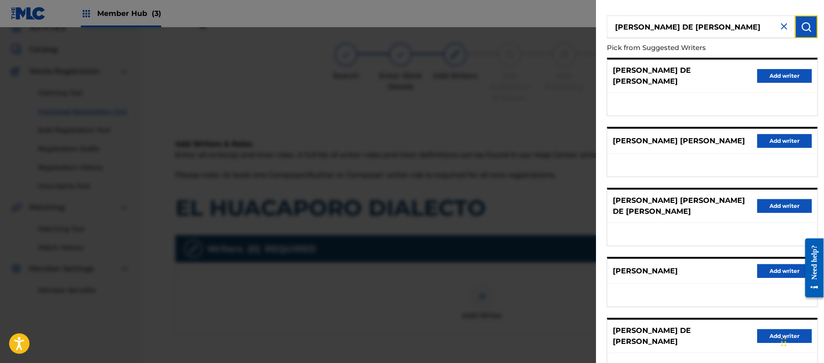
scroll to position [126, 0]
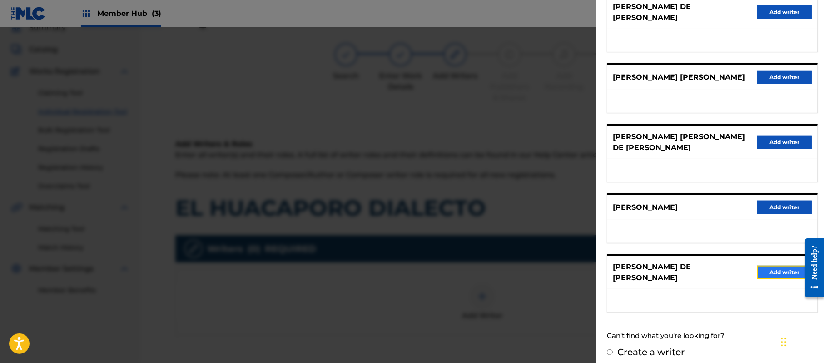
click at [761, 269] on button "Add writer" at bounding box center [784, 272] width 55 height 14
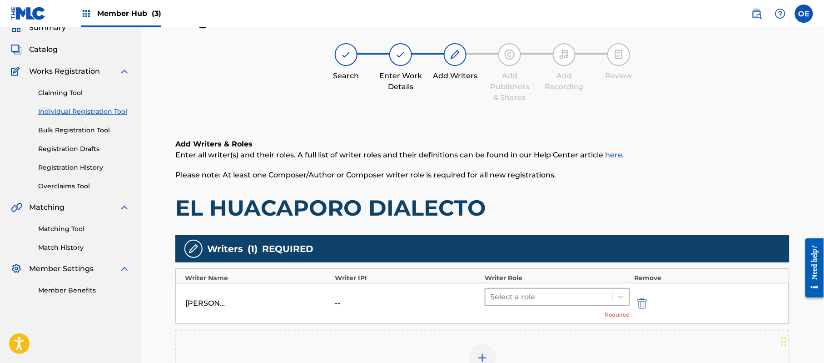
click at [520, 295] on div at bounding box center [549, 296] width 118 height 13
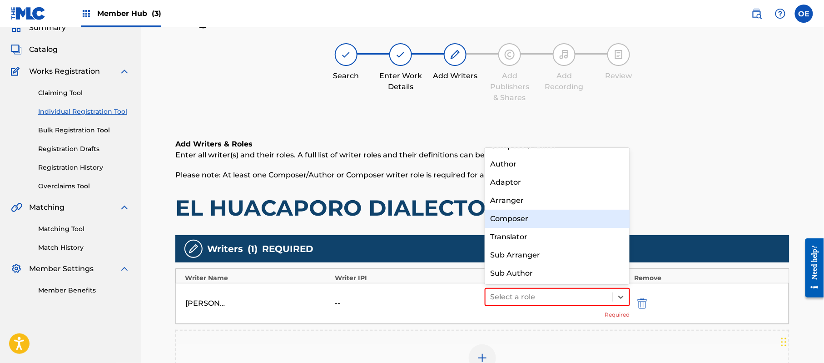
scroll to position [0, 0]
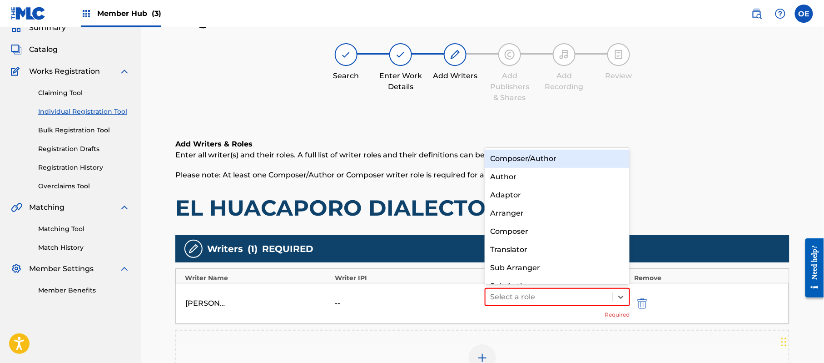
click at [509, 151] on div "Composer/Author" at bounding box center [557, 158] width 145 height 18
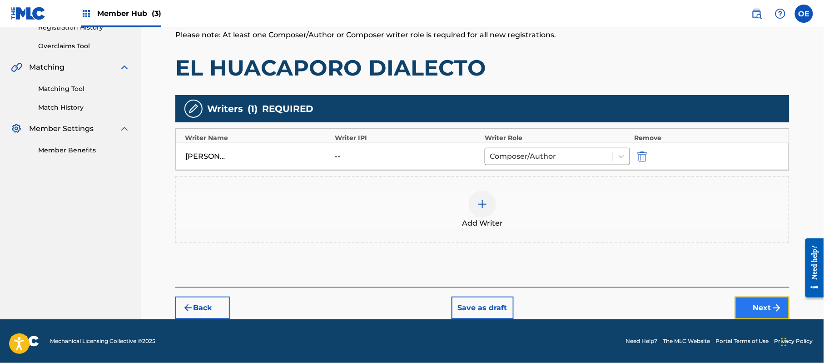
click at [767, 302] on button "Next" at bounding box center [762, 307] width 55 height 23
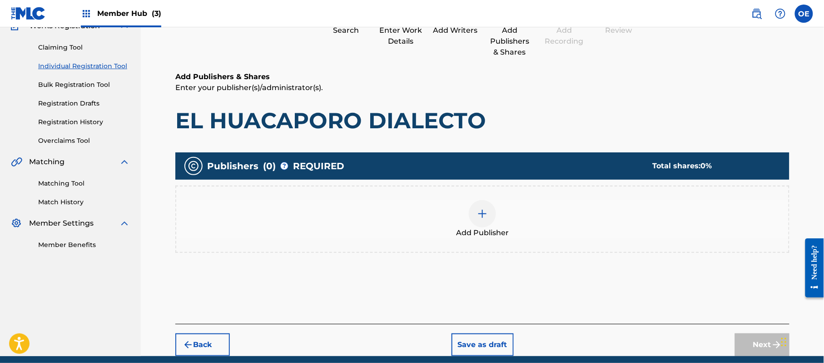
scroll to position [41, 0]
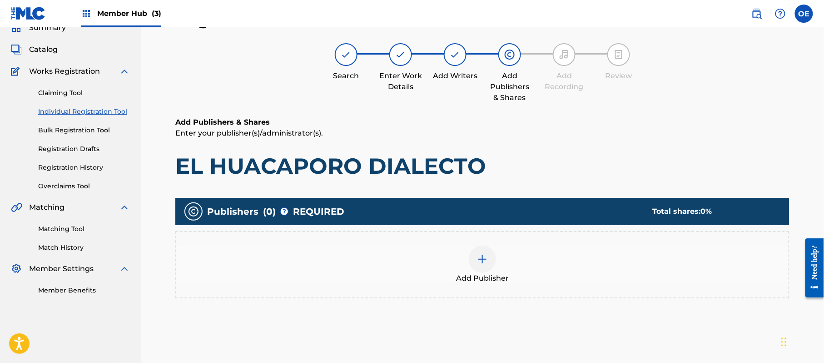
click at [504, 240] on div "Add Publisher" at bounding box center [482, 264] width 614 height 67
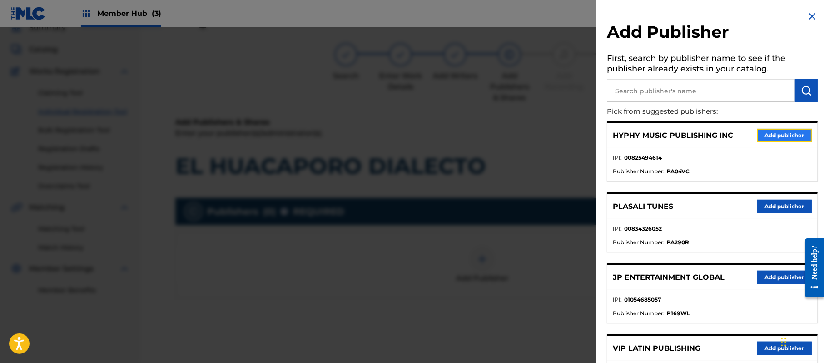
click at [771, 129] on button "Add publisher" at bounding box center [784, 136] width 55 height 14
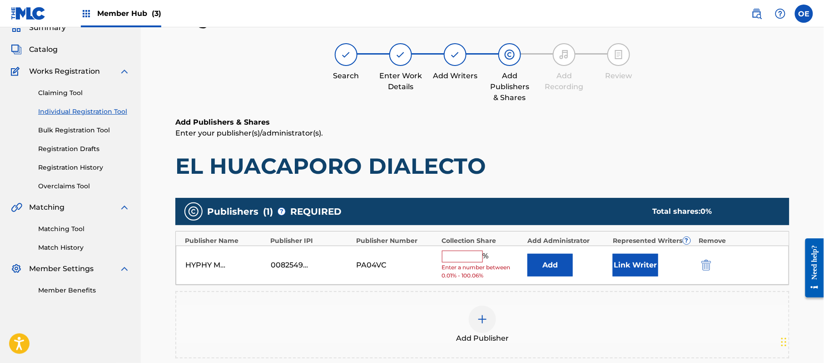
click at [475, 260] on input "text" at bounding box center [462, 256] width 41 height 12
type input "100"
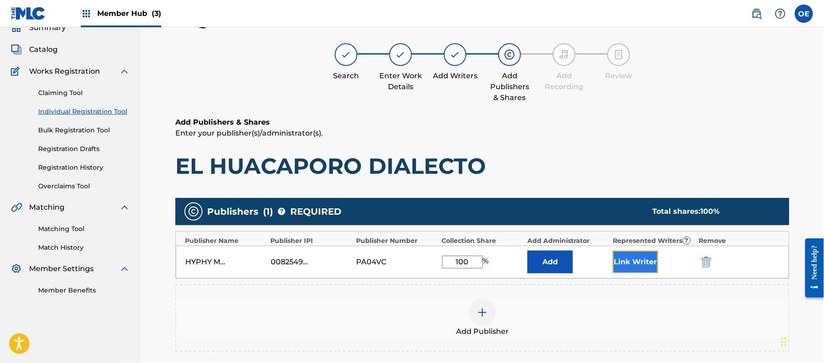
click at [618, 255] on button "Link Writer" at bounding box center [635, 261] width 45 height 23
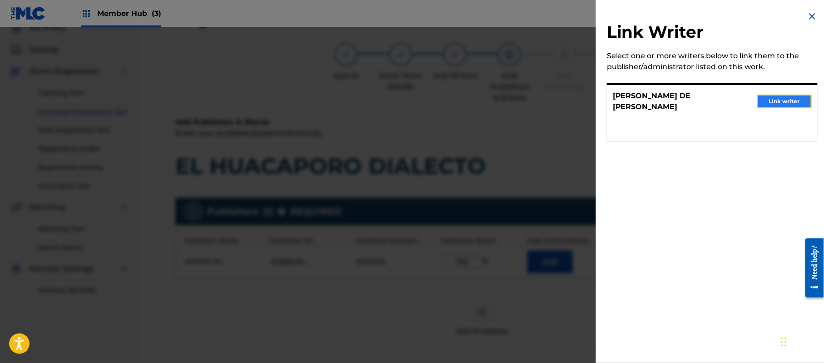
click at [771, 102] on button "Link writer" at bounding box center [784, 101] width 55 height 14
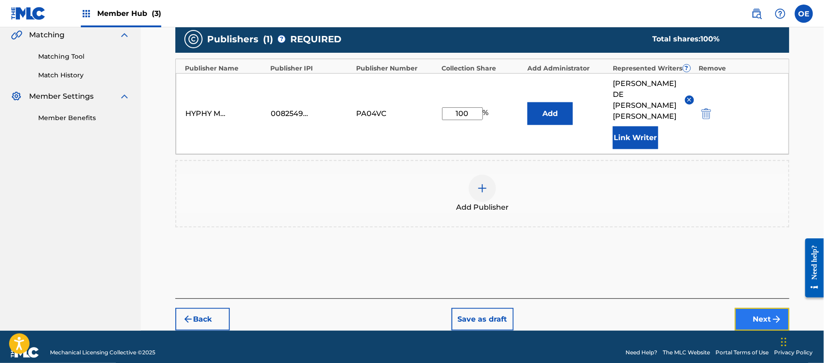
click at [765, 308] on button "Next" at bounding box center [762, 319] width 55 height 23
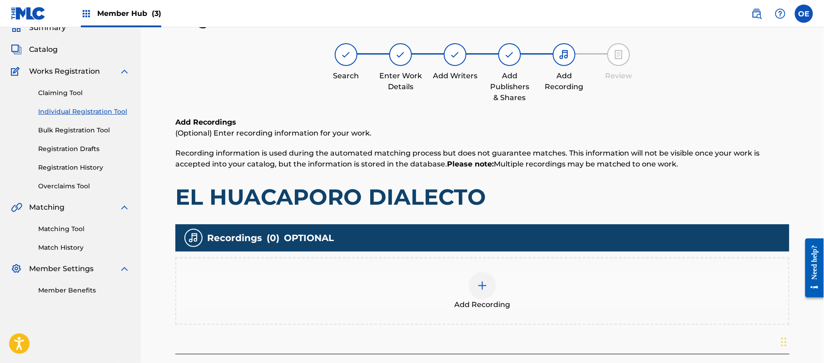
click at [442, 289] on div "Add Recording" at bounding box center [482, 291] width 612 height 38
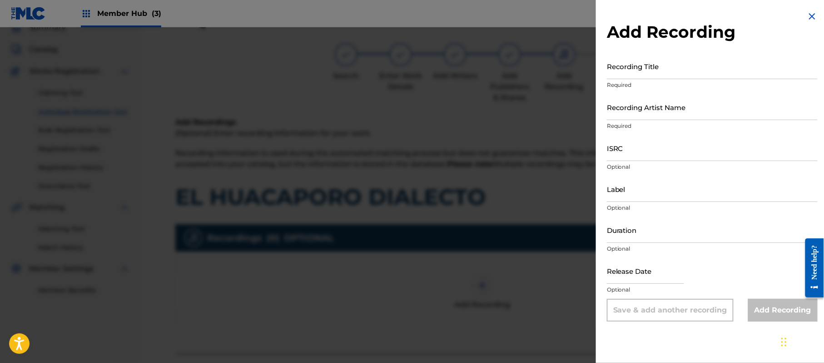
click at [807, 11] on img at bounding box center [812, 16] width 11 height 11
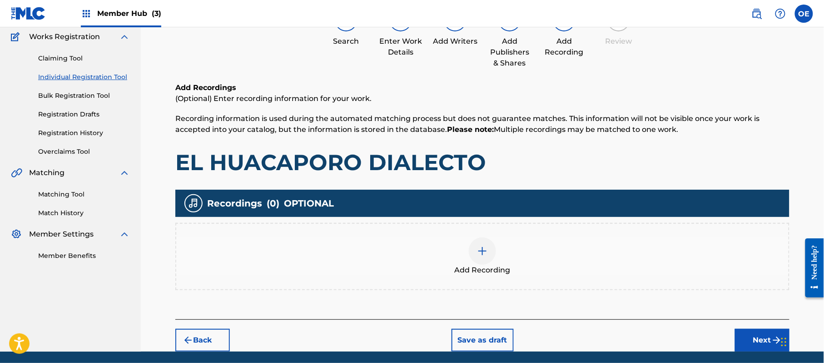
scroll to position [106, 0]
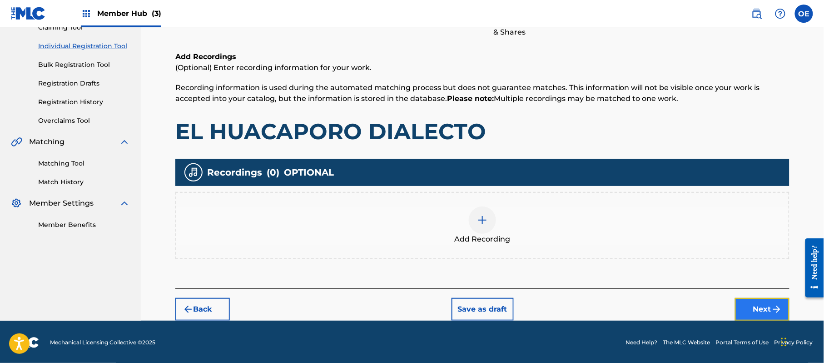
click at [763, 309] on button "Next" at bounding box center [762, 309] width 55 height 23
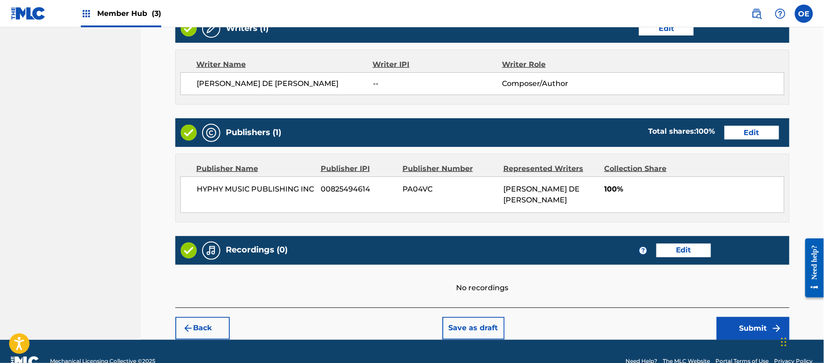
scroll to position [388, 0]
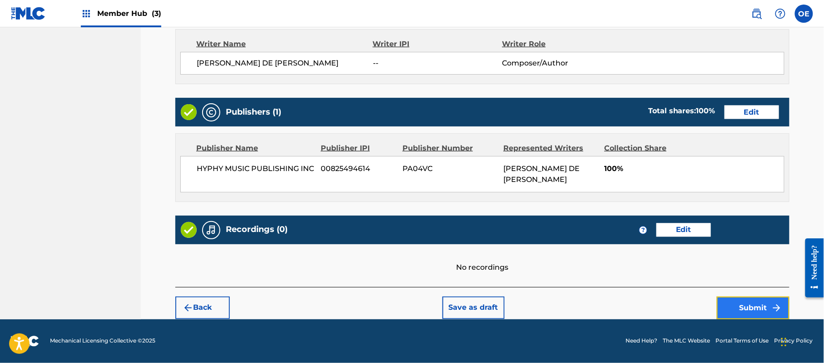
click at [749, 304] on button "Submit" at bounding box center [753, 307] width 73 height 23
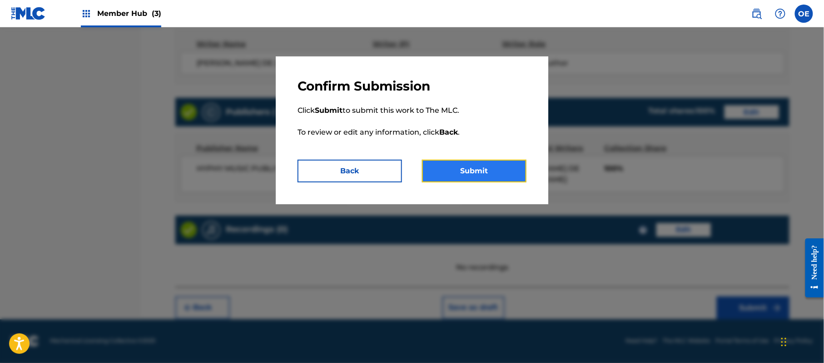
click at [495, 166] on button "Submit" at bounding box center [474, 170] width 104 height 23
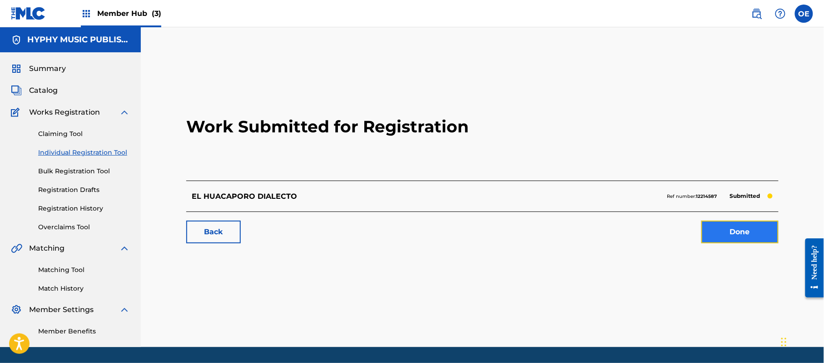
click at [742, 222] on link "Done" at bounding box center [739, 231] width 77 height 23
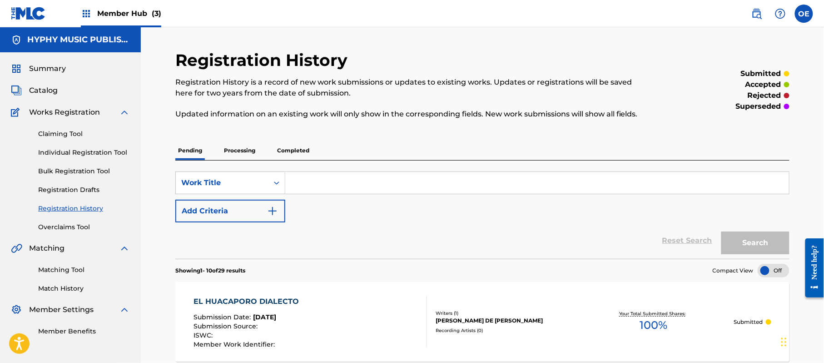
drag, startPoint x: 93, startPoint y: 151, endPoint x: 146, endPoint y: 188, distance: 64.6
click at [93, 151] on link "Individual Registration Tool" at bounding box center [84, 153] width 92 height 10
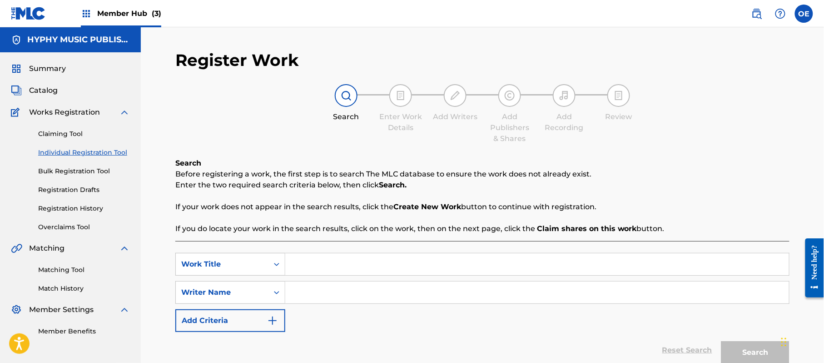
paste input "EL MOCHO [PERSON_NAME]"
type input "EL MOCHO [PERSON_NAME]"
paste input "[PERSON_NAME] DE [PERSON_NAME]"
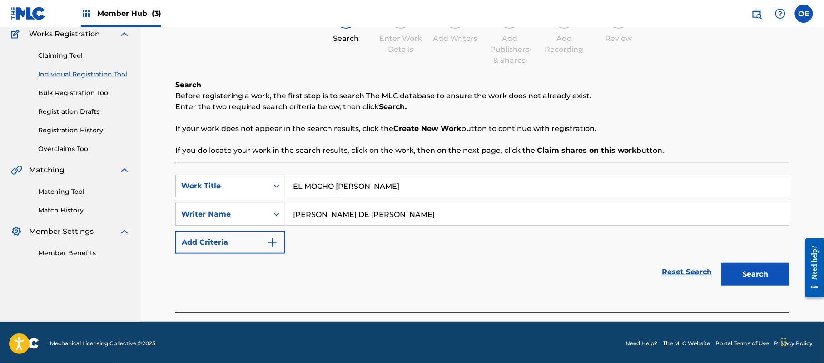
scroll to position [80, 0]
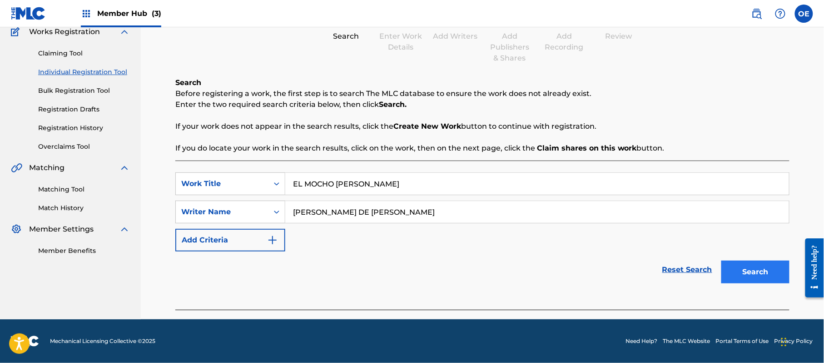
type input "[PERSON_NAME] DE [PERSON_NAME]"
click at [753, 271] on button "Search" at bounding box center [755, 271] width 68 height 23
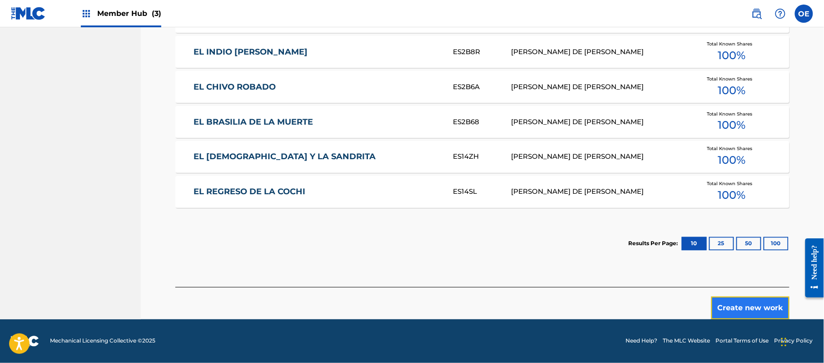
click at [761, 308] on button "Create new work" at bounding box center [750, 307] width 78 height 23
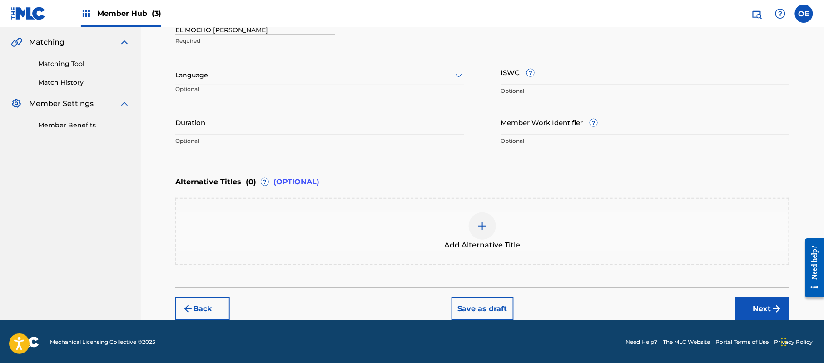
click at [211, 83] on div "Language" at bounding box center [319, 75] width 289 height 19
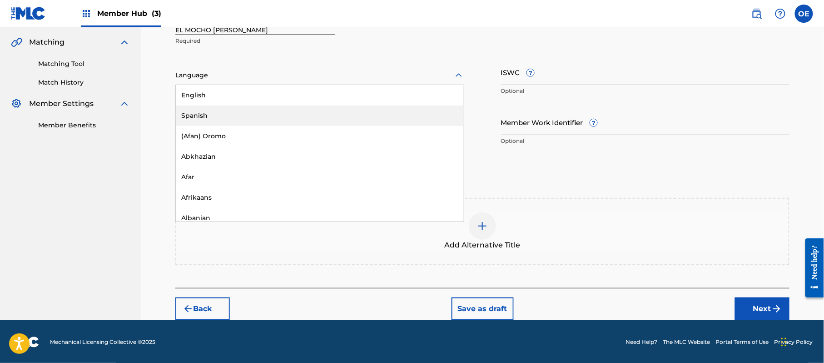
click at [204, 108] on div "Spanish" at bounding box center [320, 115] width 288 height 20
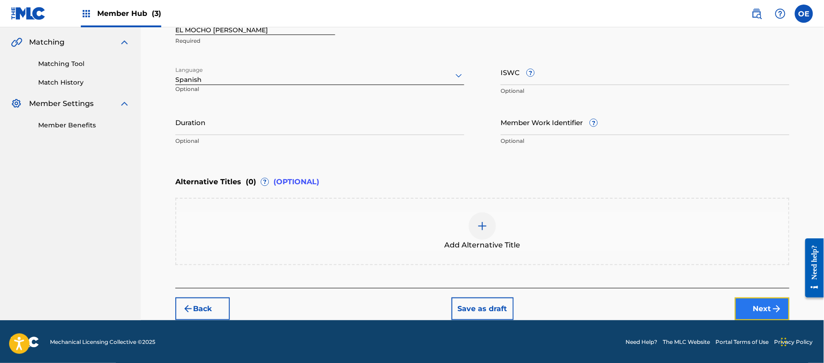
click at [736, 313] on button "Next" at bounding box center [762, 308] width 55 height 23
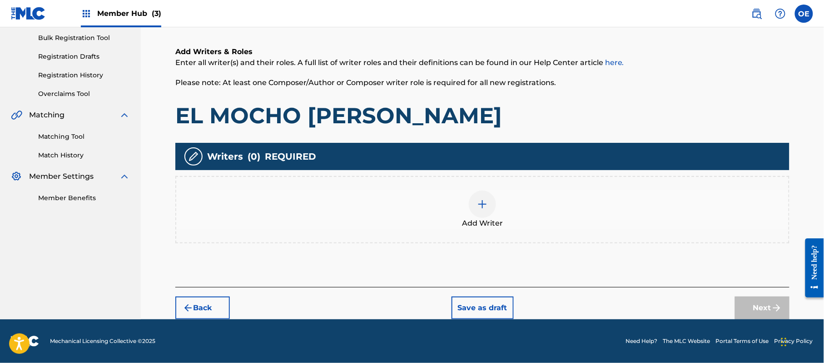
scroll to position [41, 0]
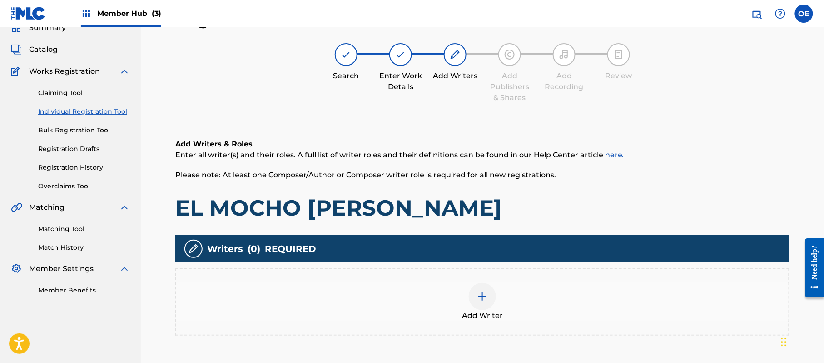
click at [561, 300] on div "Add Writer" at bounding box center [482, 302] width 612 height 38
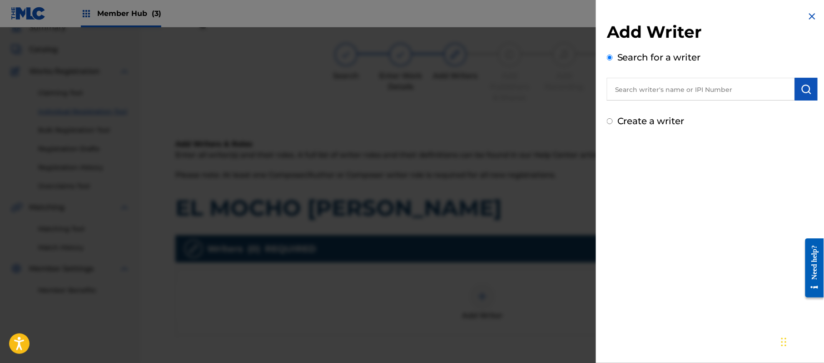
paste input "[PERSON_NAME] DE [PERSON_NAME]"
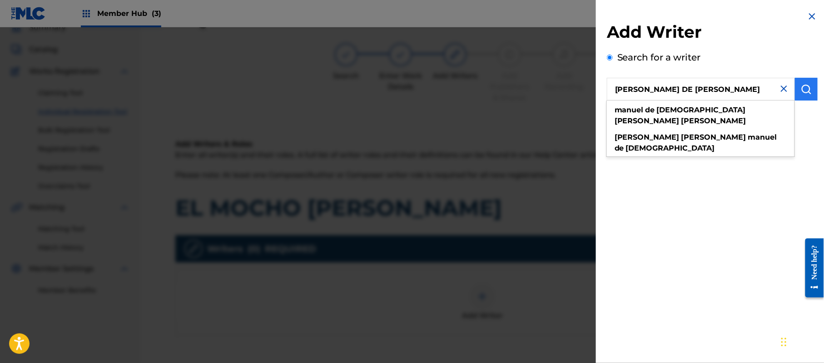
type input "[PERSON_NAME] DE [PERSON_NAME]"
click at [809, 89] on img "submit" at bounding box center [806, 89] width 11 height 11
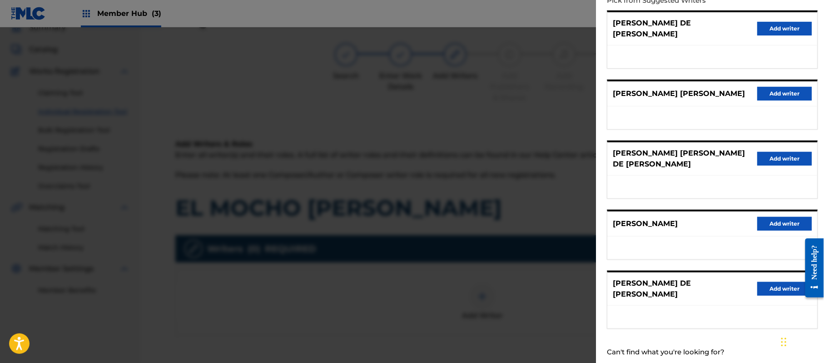
scroll to position [126, 0]
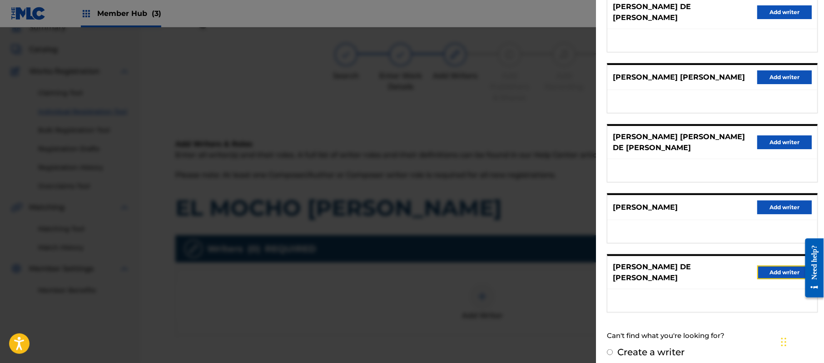
drag, startPoint x: 781, startPoint y: 264, endPoint x: 758, endPoint y: 261, distance: 23.8
click at [781, 265] on button "Add writer" at bounding box center [784, 272] width 55 height 14
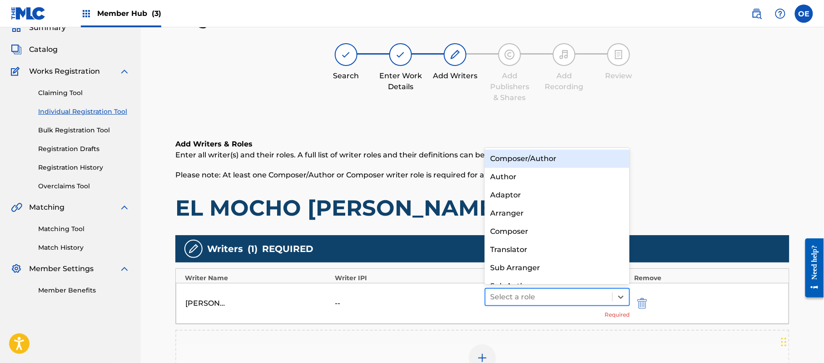
click at [526, 293] on div at bounding box center [549, 296] width 118 height 13
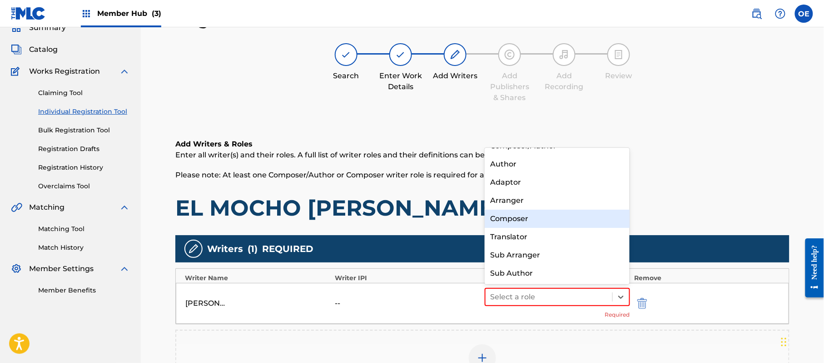
scroll to position [0, 0]
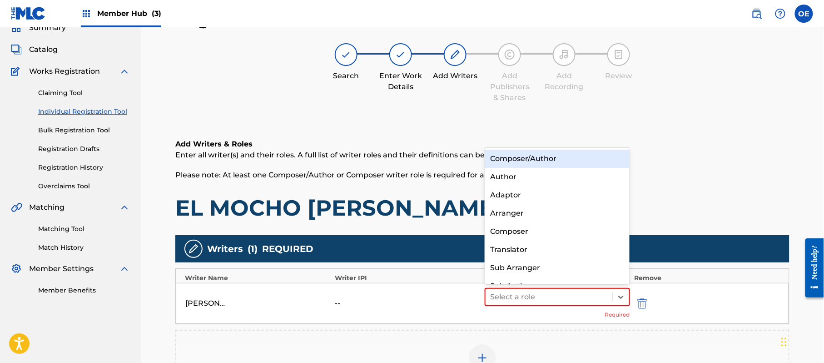
click at [524, 162] on div "Composer/Author" at bounding box center [557, 158] width 145 height 18
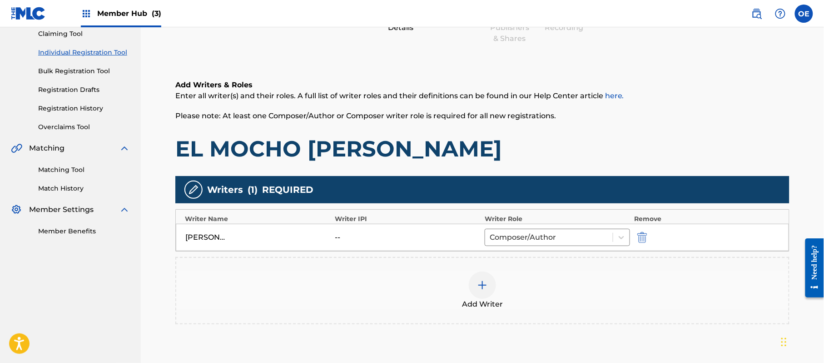
scroll to position [181, 0]
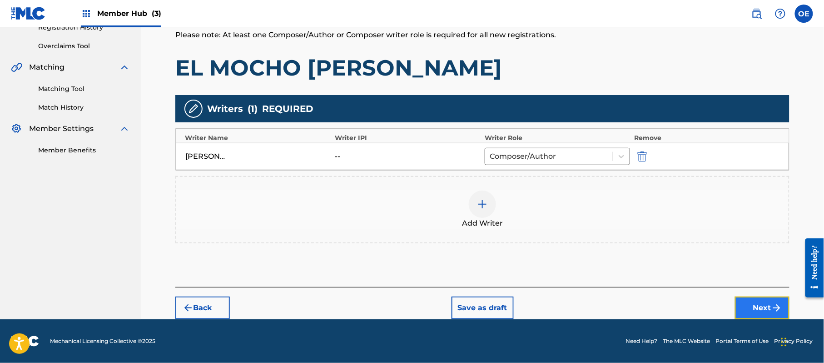
click at [738, 305] on button "Next" at bounding box center [762, 307] width 55 height 23
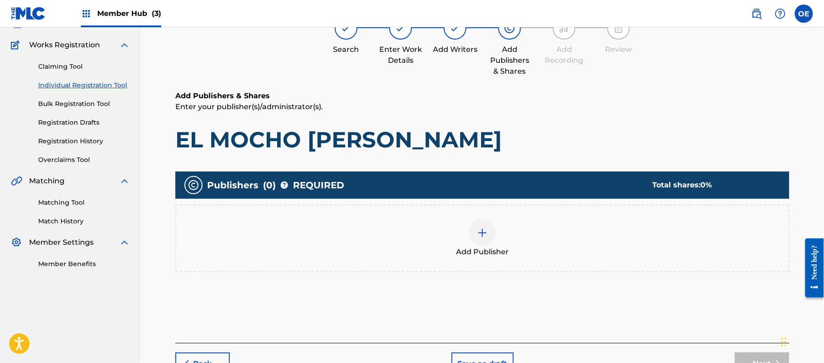
scroll to position [41, 0]
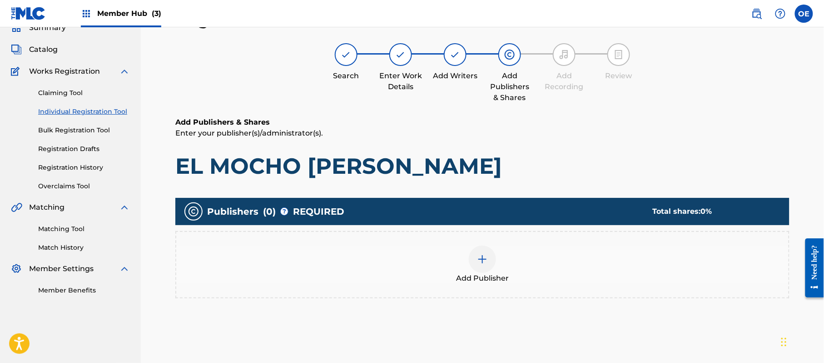
click at [420, 254] on div "Add Publisher" at bounding box center [482, 264] width 612 height 38
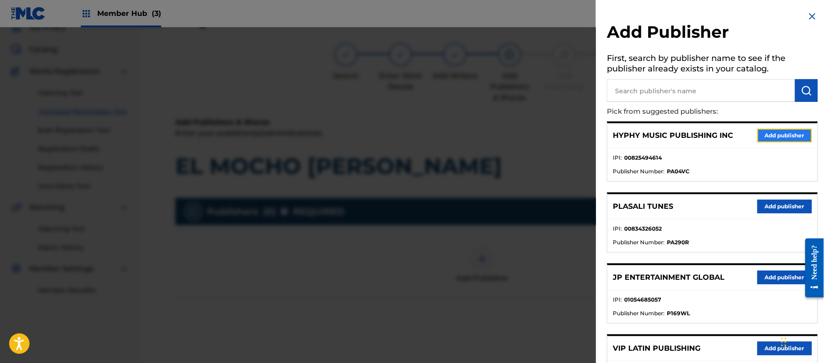
click at [784, 130] on button "Add publisher" at bounding box center [784, 136] width 55 height 14
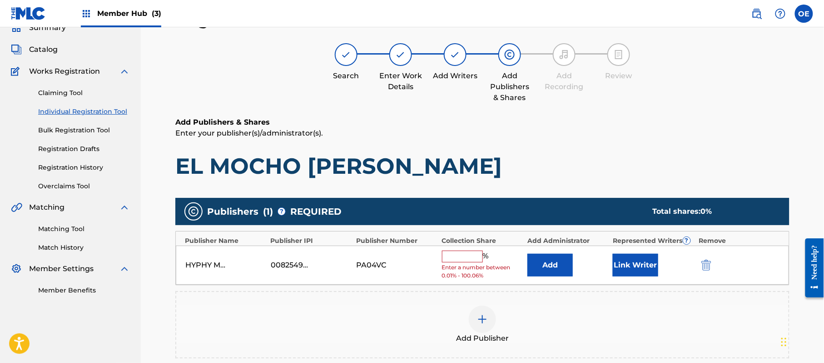
drag, startPoint x: 467, startPoint y: 257, endPoint x: 466, endPoint y: 262, distance: 5.3
click at [467, 257] on input "text" at bounding box center [462, 256] width 41 height 12
type input "100"
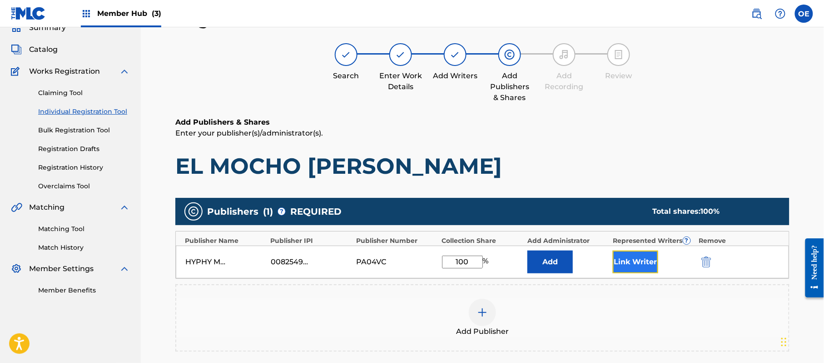
click at [639, 265] on button "Link Writer" at bounding box center [635, 261] width 45 height 23
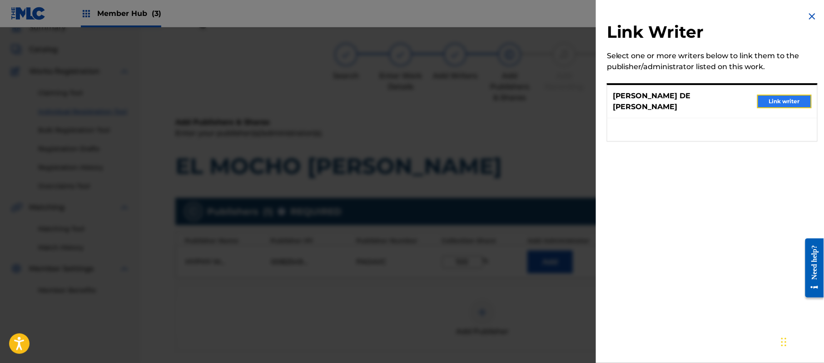
click at [775, 106] on button "Link writer" at bounding box center [784, 101] width 55 height 14
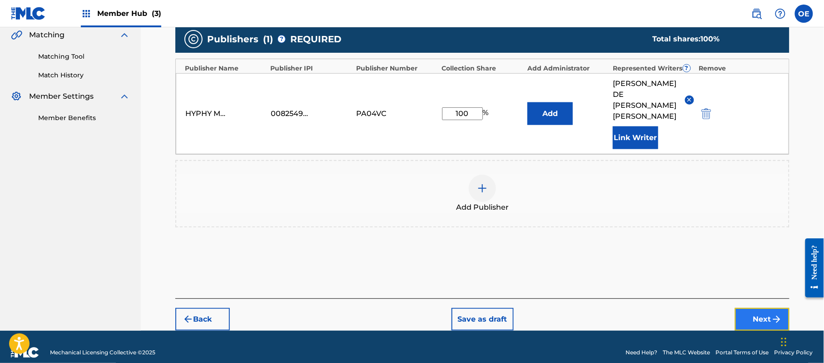
click at [763, 308] on button "Next" at bounding box center [762, 319] width 55 height 23
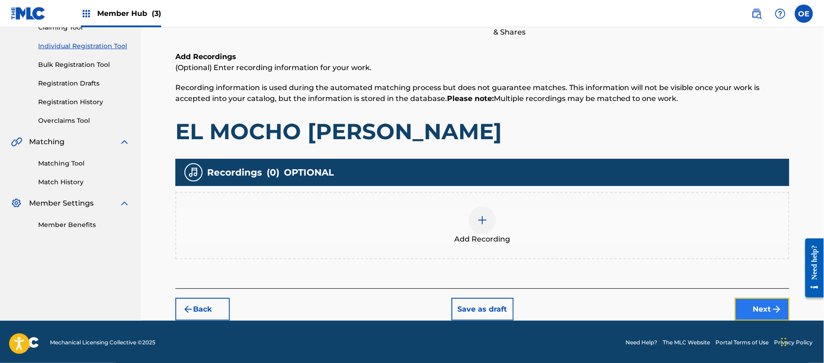
click at [747, 300] on button "Next" at bounding box center [762, 309] width 55 height 23
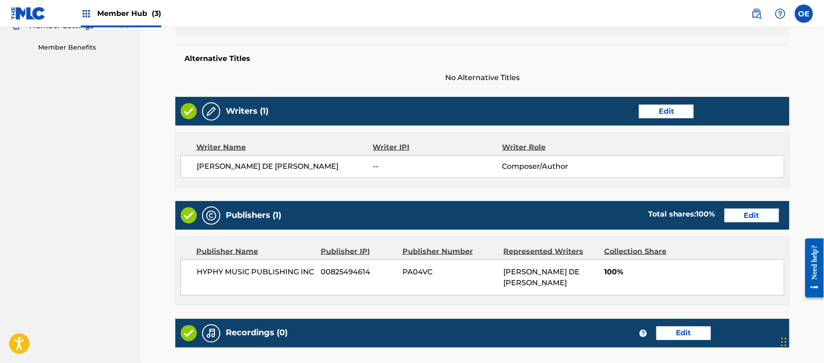
scroll to position [388, 0]
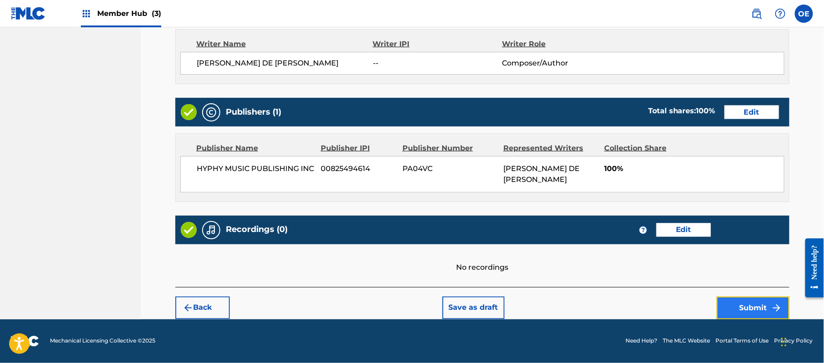
click at [766, 315] on button "Submit" at bounding box center [753, 307] width 73 height 23
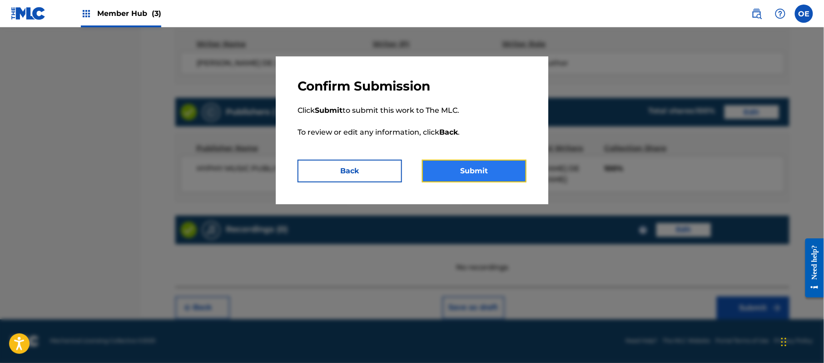
click at [511, 170] on button "Submit" at bounding box center [474, 170] width 104 height 23
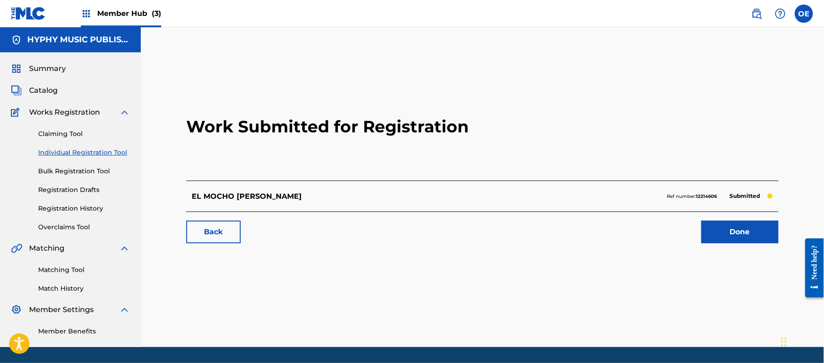
click at [753, 246] on div "Work Submitted for Registration EL MOCHO [PERSON_NAME] Ref number: 12214606 Sub…" at bounding box center [482, 162] width 614 height 179
click at [720, 235] on link "Done" at bounding box center [739, 231] width 77 height 23
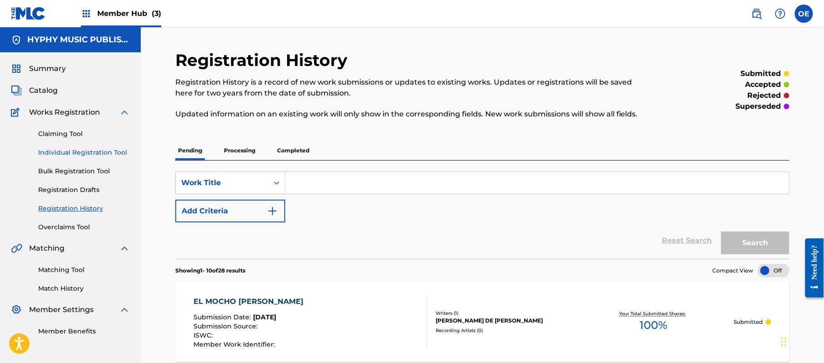
click at [104, 153] on link "Individual Registration Tool" at bounding box center [84, 153] width 92 height 10
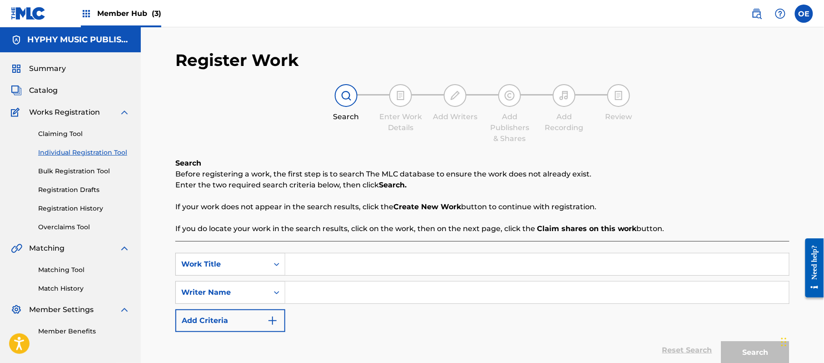
paste input "EL PAVO"
type input "EL PAVO"
paste input "[PERSON_NAME] DE [PERSON_NAME]"
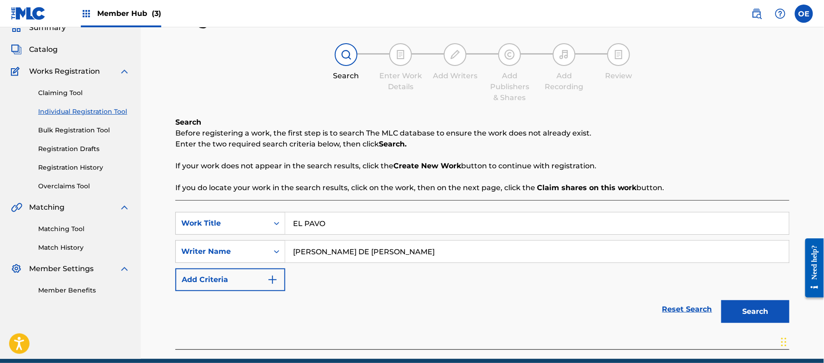
scroll to position [80, 0]
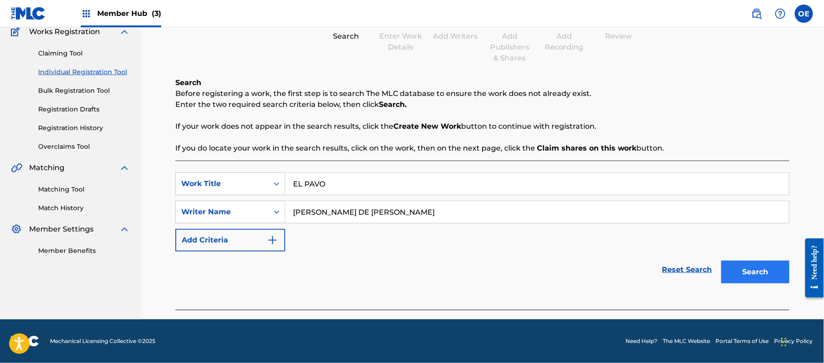
type input "[PERSON_NAME] DE [PERSON_NAME]"
click at [753, 276] on button "Search" at bounding box center [755, 271] width 68 height 23
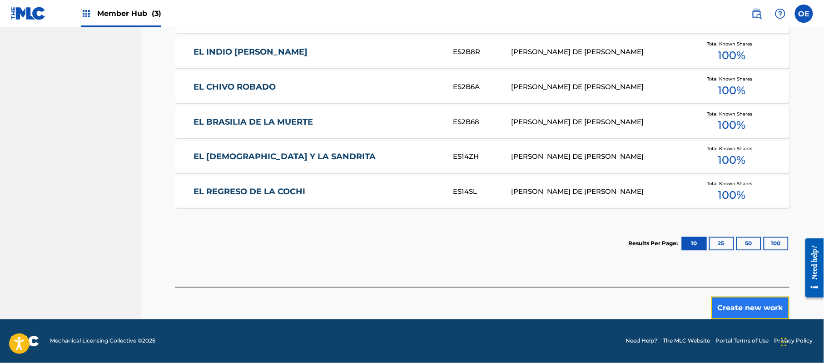
click at [744, 309] on button "Create new work" at bounding box center [750, 307] width 78 height 23
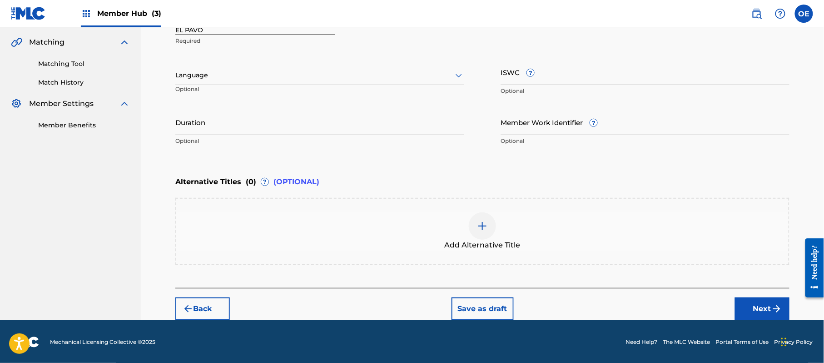
click at [239, 82] on div "Language" at bounding box center [319, 75] width 289 height 19
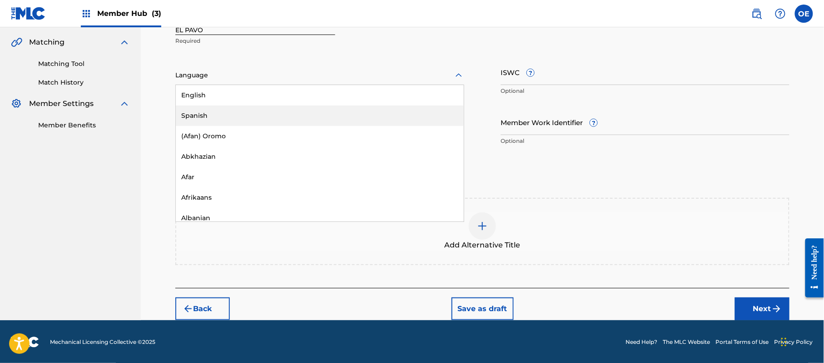
click at [224, 105] on div "Spanish" at bounding box center [320, 115] width 288 height 20
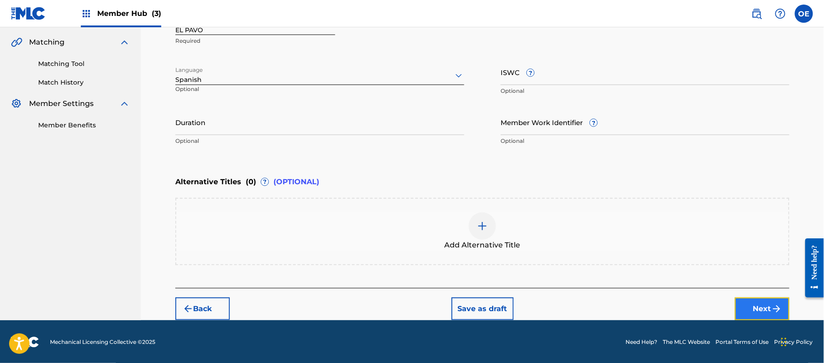
click at [765, 300] on button "Next" at bounding box center [762, 308] width 55 height 23
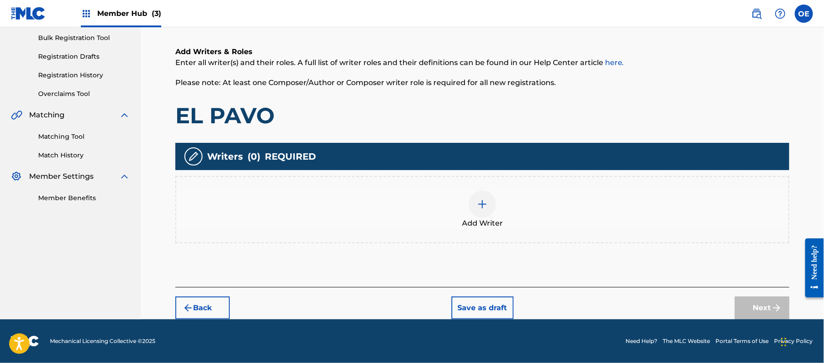
scroll to position [41, 0]
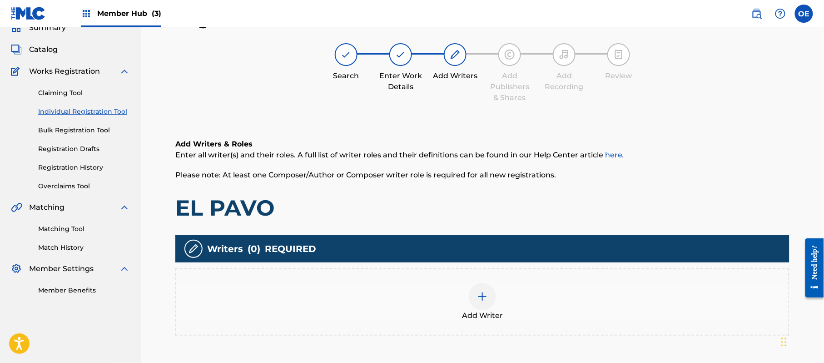
click at [462, 293] on div "Add Writer" at bounding box center [482, 302] width 612 height 38
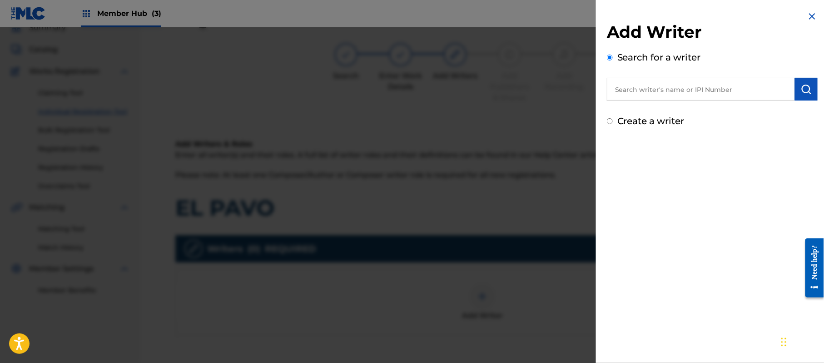
paste input "[PERSON_NAME] DE [PERSON_NAME]"
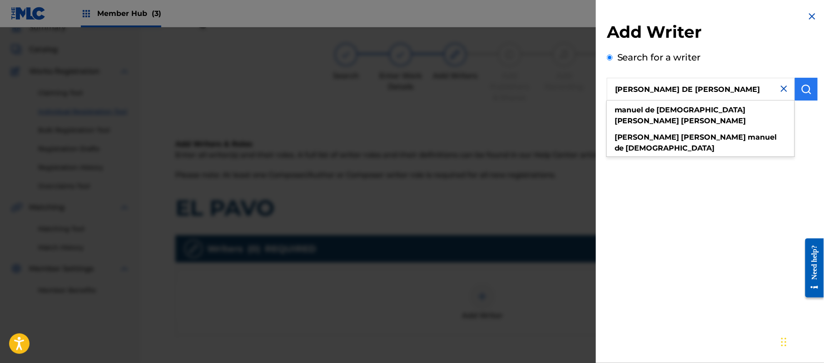
type input "[PERSON_NAME] DE [PERSON_NAME]"
click at [804, 95] on button "submit" at bounding box center [806, 89] width 23 height 23
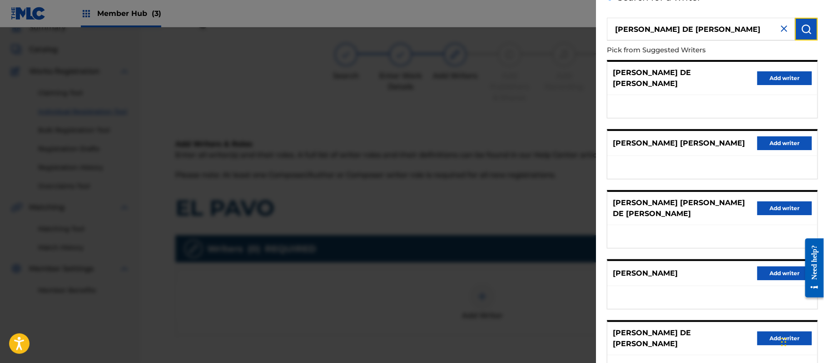
scroll to position [126, 0]
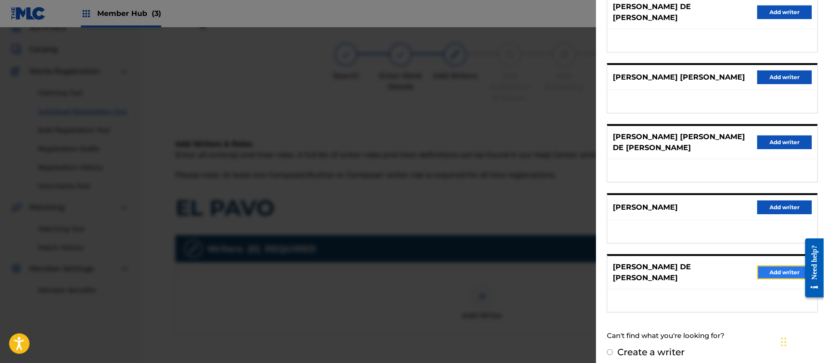
click at [778, 265] on button "Add writer" at bounding box center [784, 272] width 55 height 14
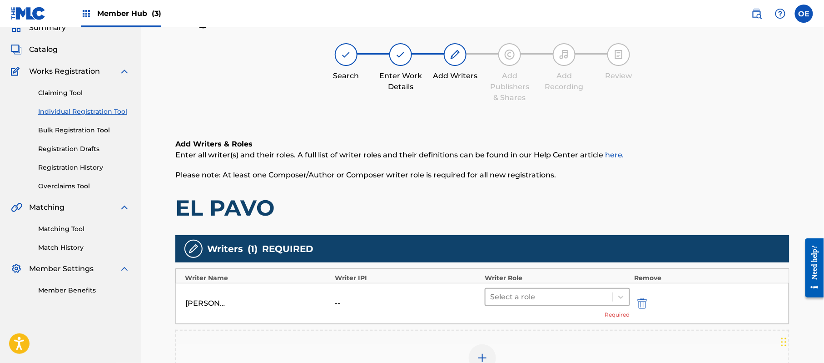
click at [493, 293] on div at bounding box center [549, 296] width 118 height 13
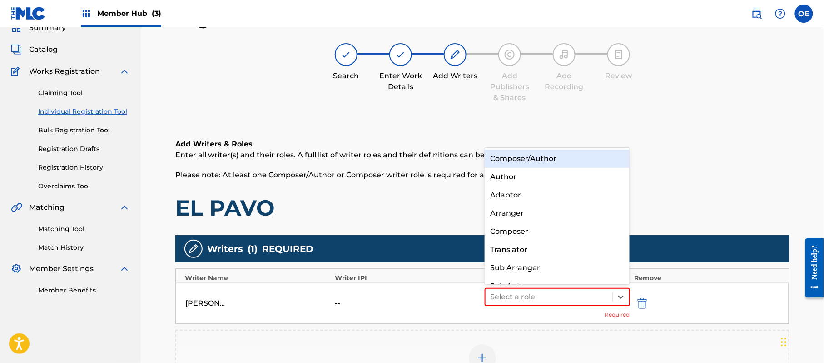
click at [549, 158] on div "Composer/Author" at bounding box center [557, 158] width 145 height 18
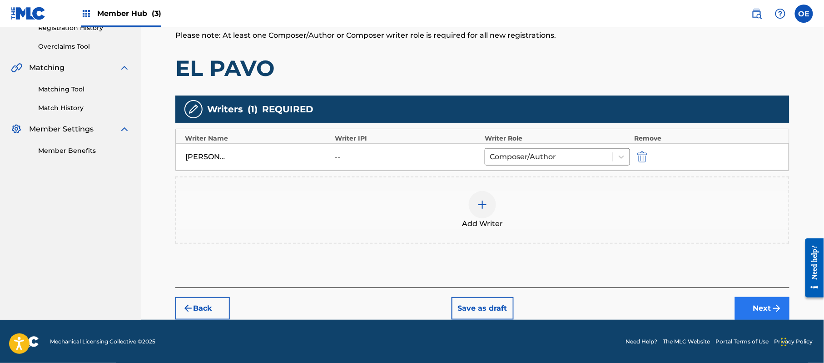
scroll to position [181, 0]
click at [771, 308] on button "Next" at bounding box center [762, 307] width 55 height 23
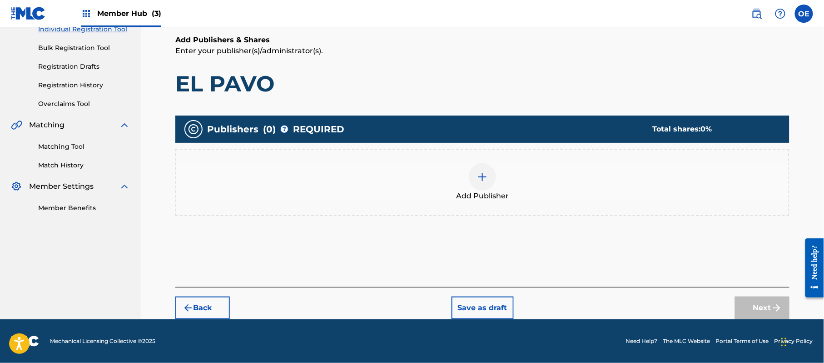
scroll to position [41, 0]
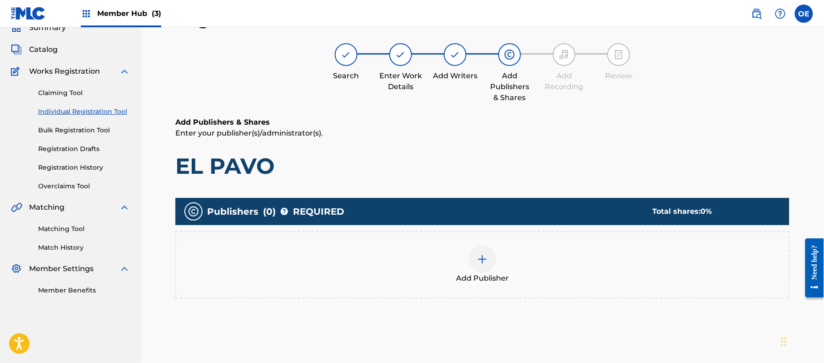
click at [457, 270] on div "Add Publisher" at bounding box center [482, 264] width 612 height 38
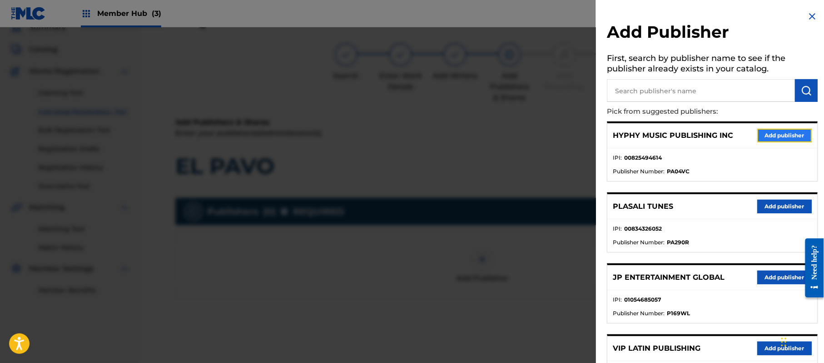
click at [774, 135] on button "Add publisher" at bounding box center [784, 136] width 55 height 14
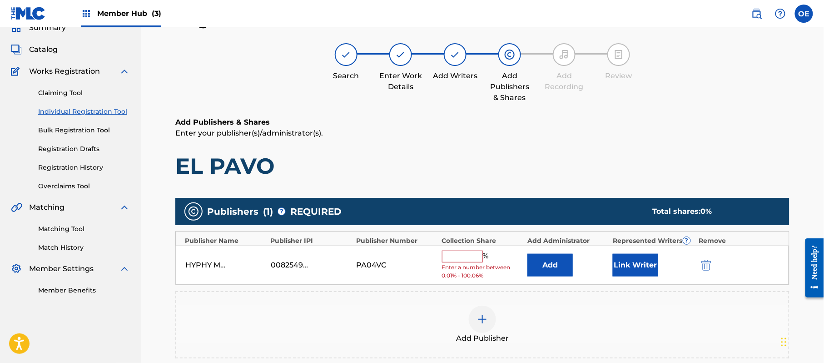
click at [454, 255] on input "text" at bounding box center [462, 256] width 41 height 12
type input "100"
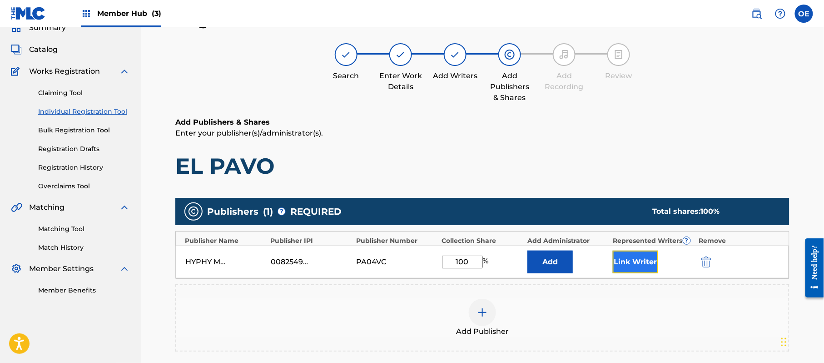
click at [629, 259] on button "Link Writer" at bounding box center [635, 261] width 45 height 23
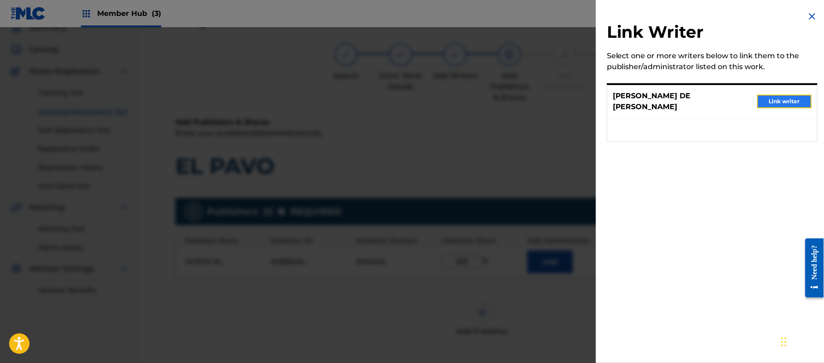
click at [777, 96] on button "Link writer" at bounding box center [784, 101] width 55 height 14
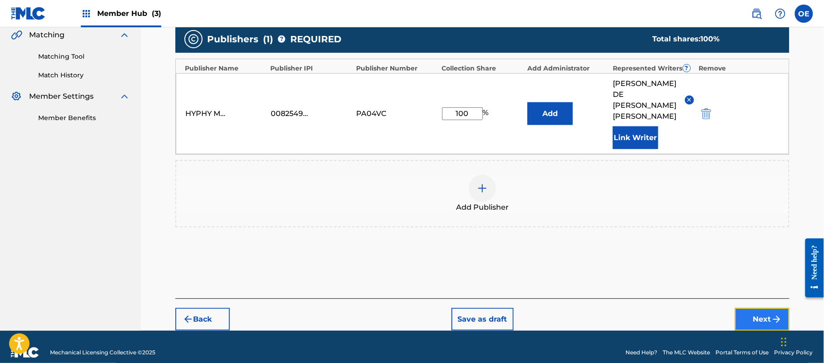
click at [775, 314] on button "Next" at bounding box center [762, 319] width 55 height 23
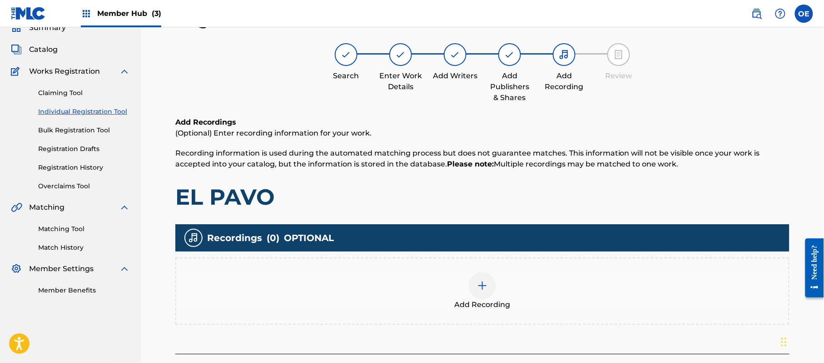
click at [538, 282] on div "Add Recording" at bounding box center [482, 291] width 612 height 38
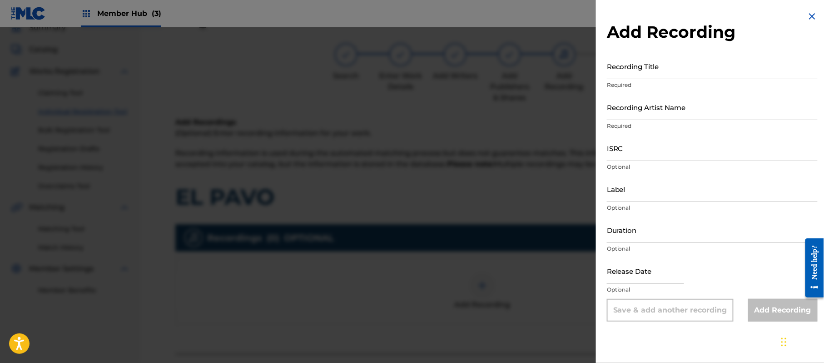
click at [807, 17] on img at bounding box center [812, 16] width 11 height 11
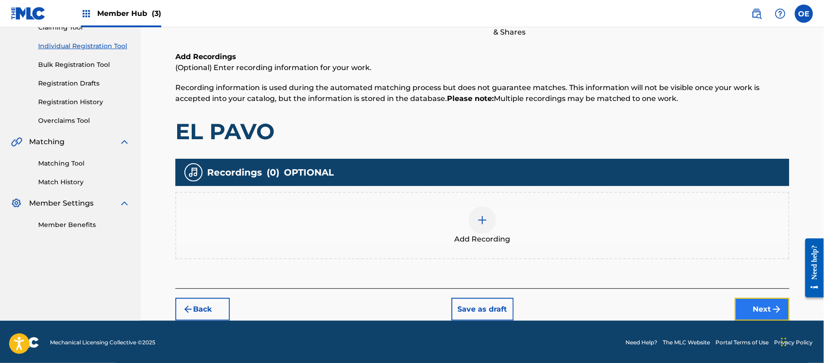
click at [760, 309] on button "Next" at bounding box center [762, 309] width 55 height 23
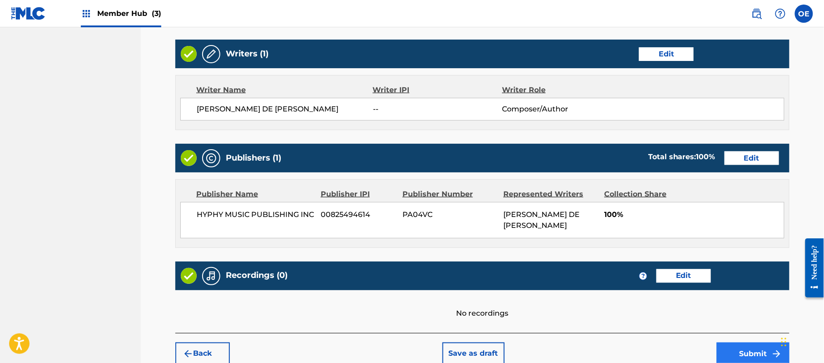
scroll to position [388, 0]
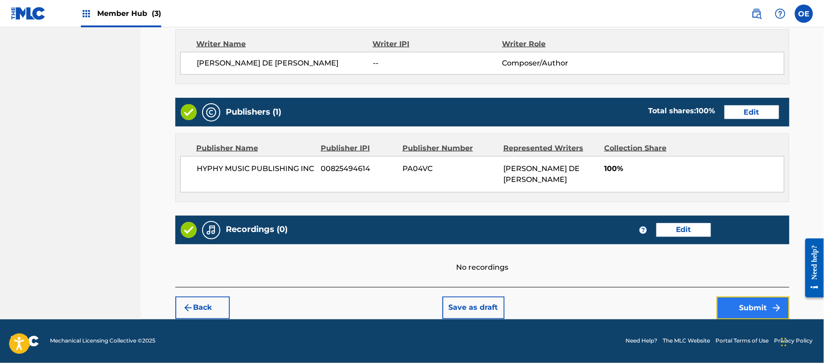
click at [741, 308] on button "Submit" at bounding box center [753, 307] width 73 height 23
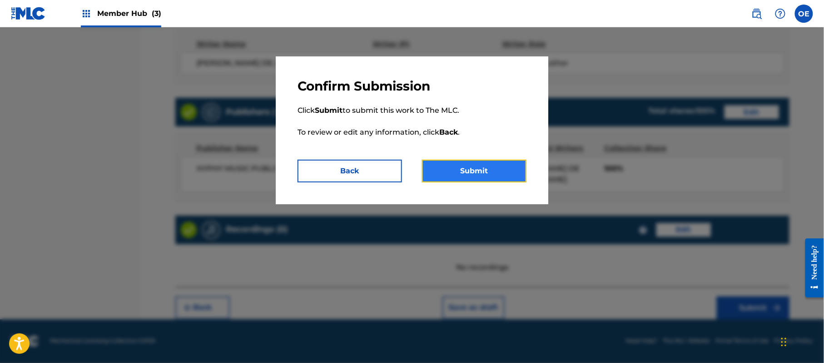
click at [473, 166] on button "Submit" at bounding box center [474, 170] width 104 height 23
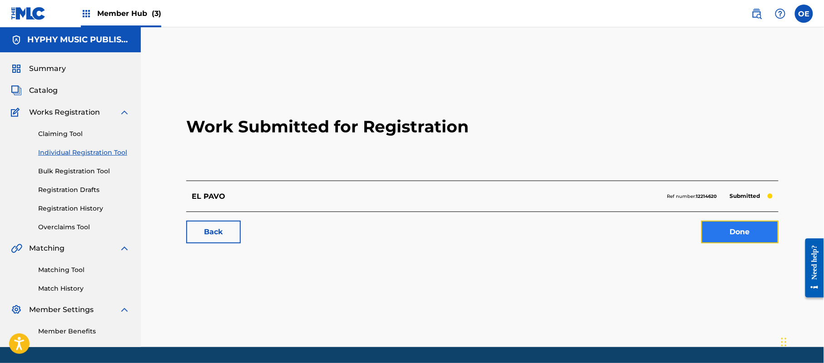
click at [722, 233] on link "Done" at bounding box center [739, 231] width 77 height 23
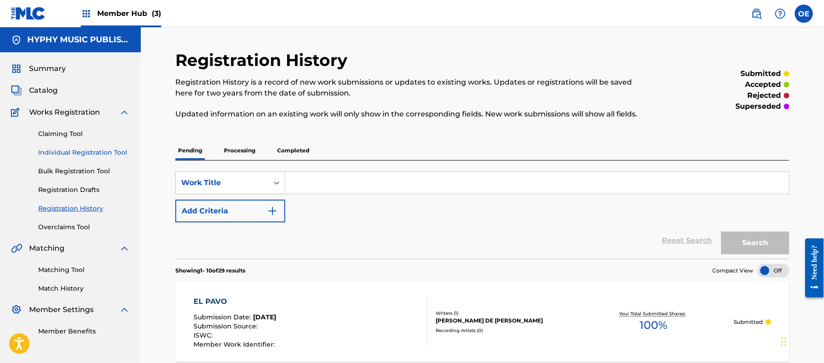
click at [70, 153] on link "Individual Registration Tool" at bounding box center [84, 153] width 92 height 10
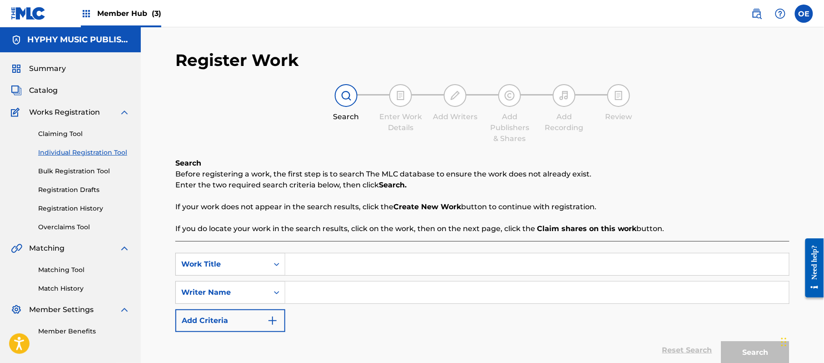
paste input "LA SIRENITA"
type input "LA SIRENITA"
paste input "[PERSON_NAME] DE [PERSON_NAME]"
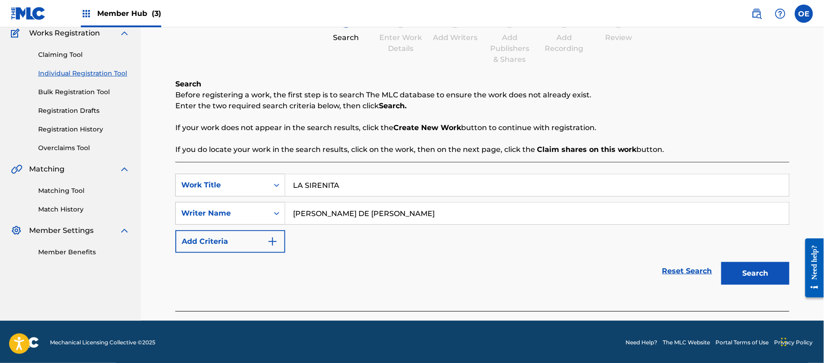
scroll to position [80, 0]
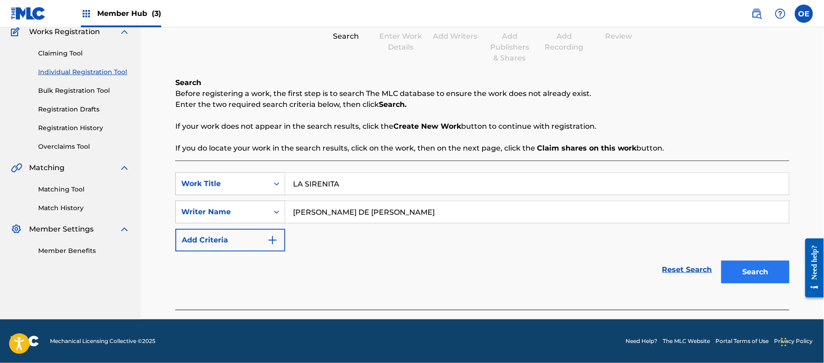
type input "[PERSON_NAME] DE [PERSON_NAME]"
drag, startPoint x: 771, startPoint y: 273, endPoint x: 686, endPoint y: 256, distance: 87.5
click at [771, 273] on button "Search" at bounding box center [755, 271] width 68 height 23
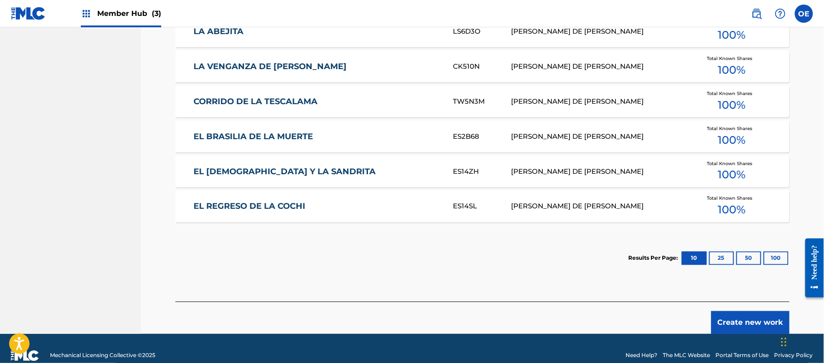
scroll to position [458, 0]
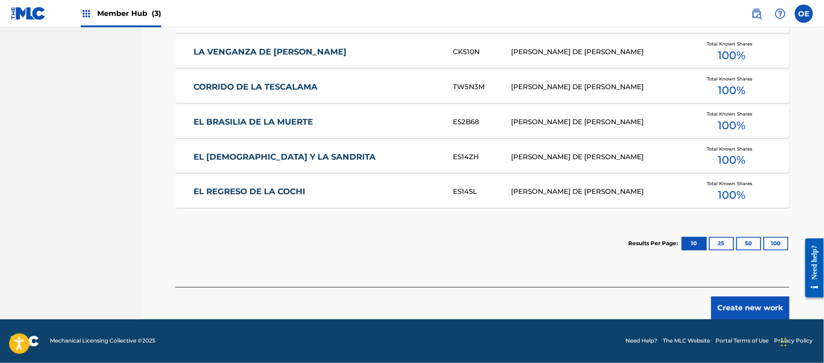
click at [733, 293] on div "Create new work" at bounding box center [482, 303] width 614 height 32
click at [733, 305] on button "Create new work" at bounding box center [750, 307] width 78 height 23
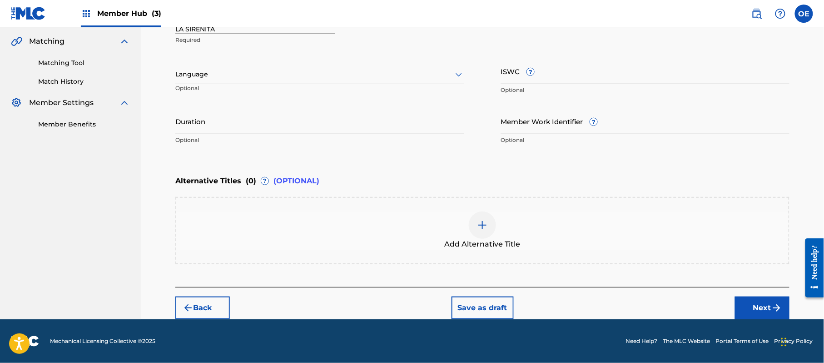
scroll to position [206, 0]
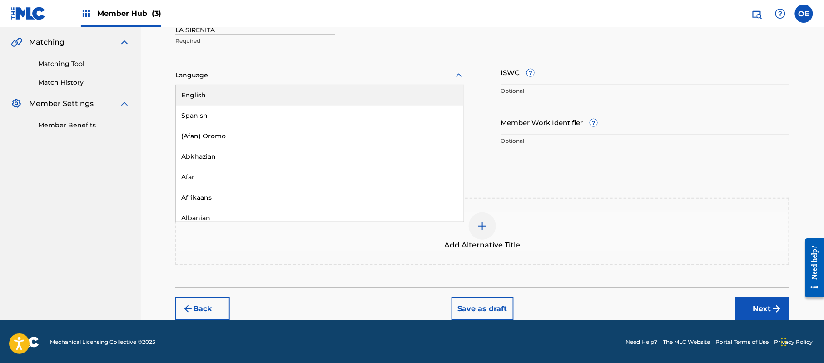
click at [226, 77] on div at bounding box center [319, 75] width 289 height 11
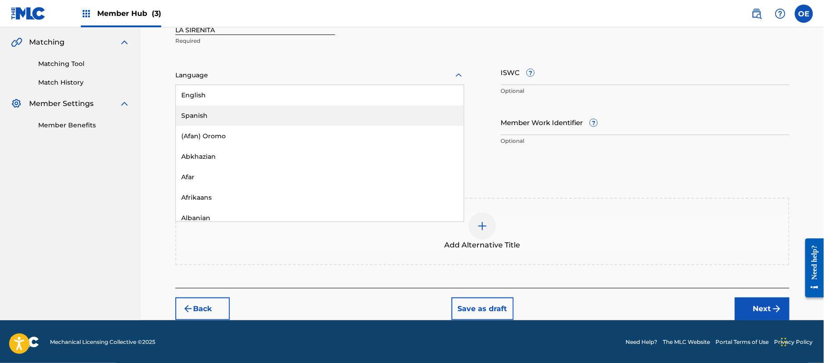
click at [227, 122] on div "Spanish" at bounding box center [320, 115] width 288 height 20
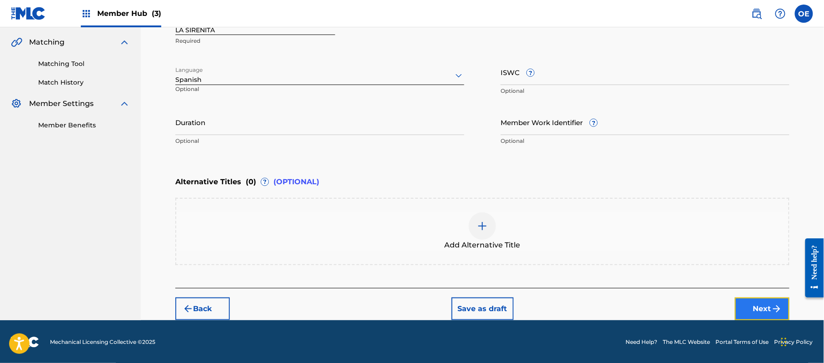
click at [761, 301] on button "Next" at bounding box center [762, 308] width 55 height 23
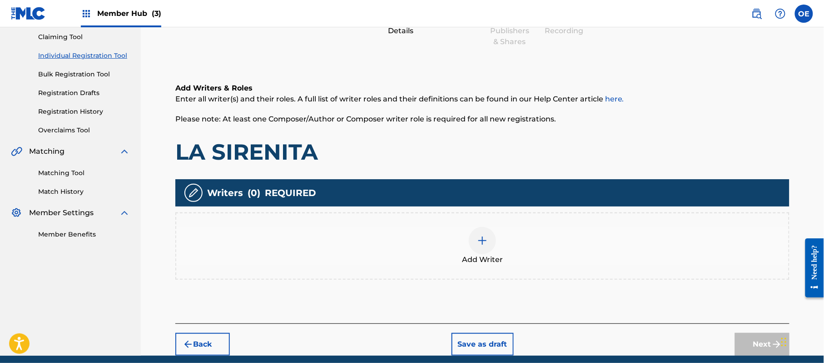
scroll to position [41, 0]
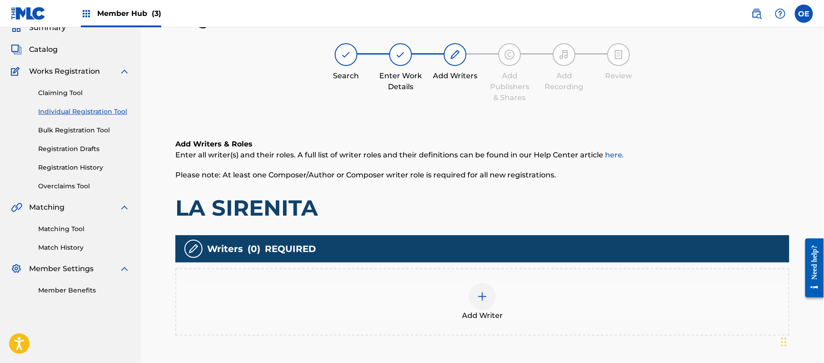
click at [513, 283] on div "Add Writer" at bounding box center [482, 302] width 612 height 38
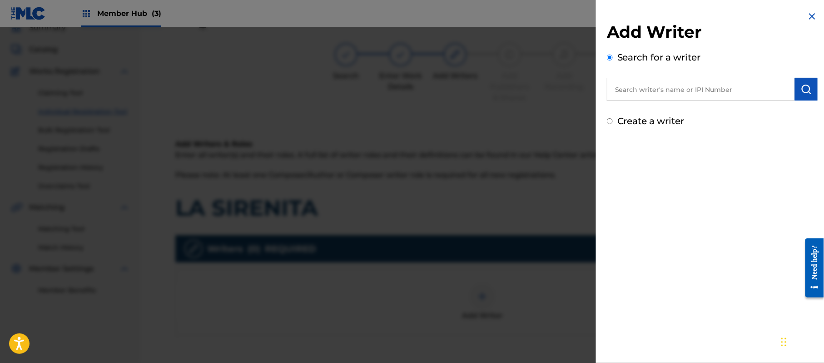
paste input "[PERSON_NAME] DE [PERSON_NAME]"
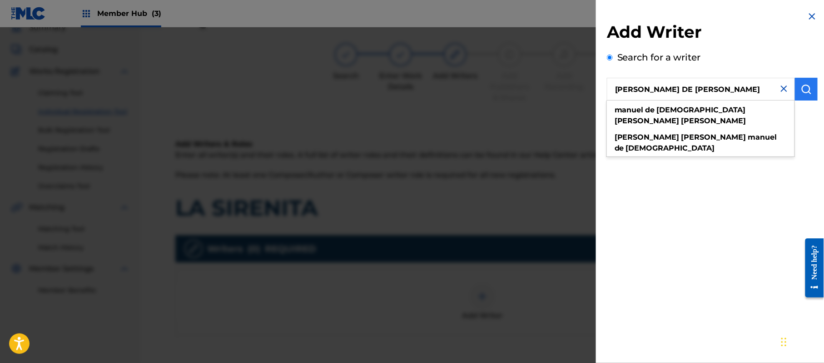
type input "[PERSON_NAME] DE [PERSON_NAME]"
click at [801, 89] on img "submit" at bounding box center [806, 89] width 11 height 11
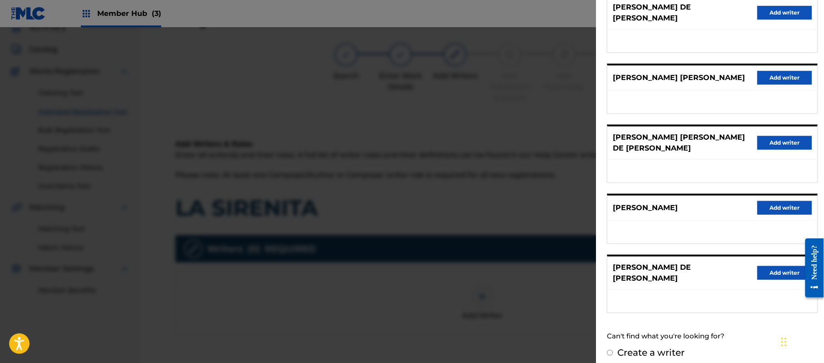
scroll to position [126, 0]
click at [767, 266] on button "Add writer" at bounding box center [784, 272] width 55 height 14
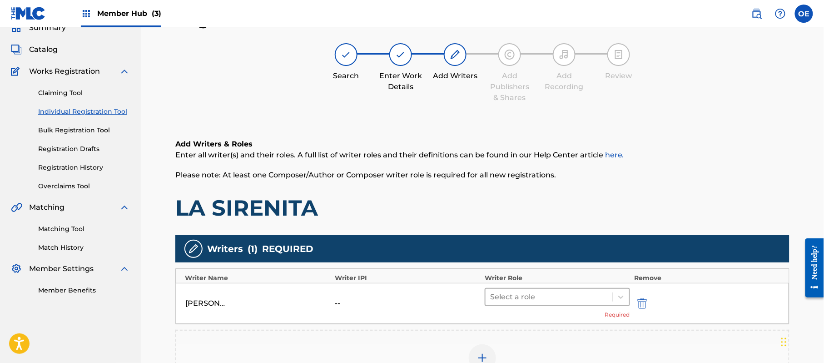
click at [511, 300] on div at bounding box center [549, 296] width 118 height 13
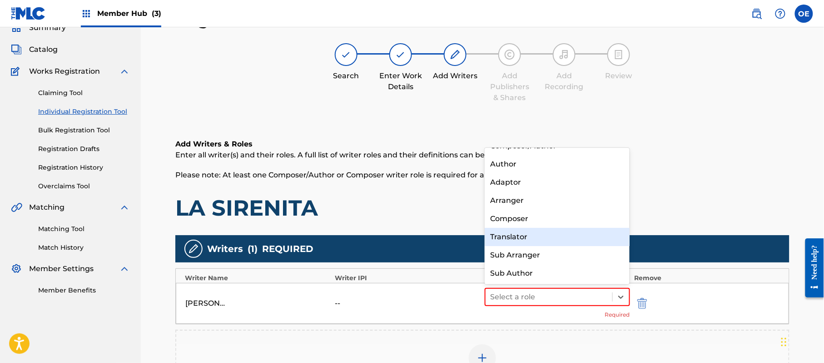
scroll to position [0, 0]
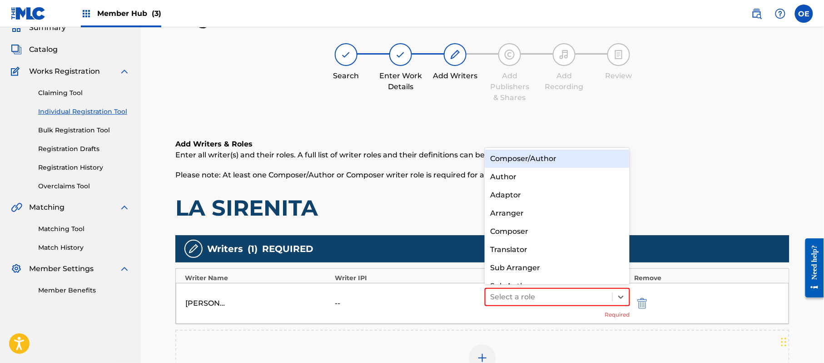
click at [518, 162] on div "Composer/Author" at bounding box center [557, 158] width 145 height 18
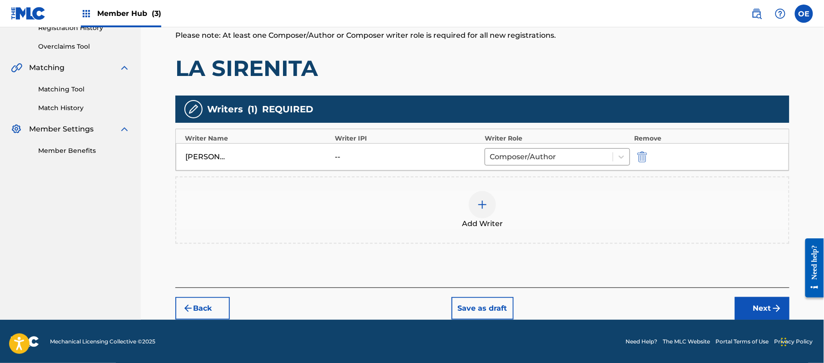
scroll to position [181, 0]
click at [756, 309] on button "Next" at bounding box center [762, 307] width 55 height 23
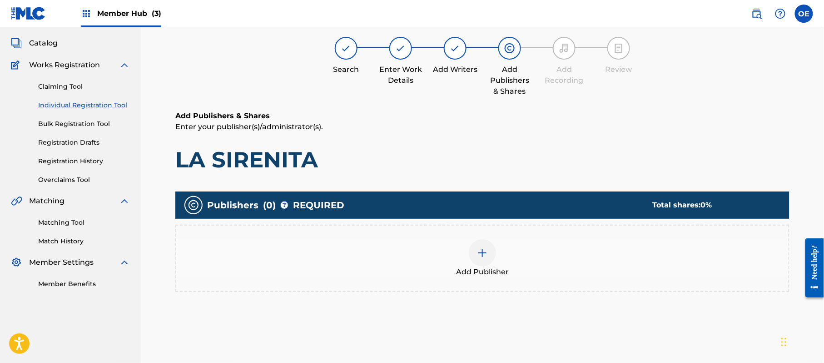
scroll to position [41, 0]
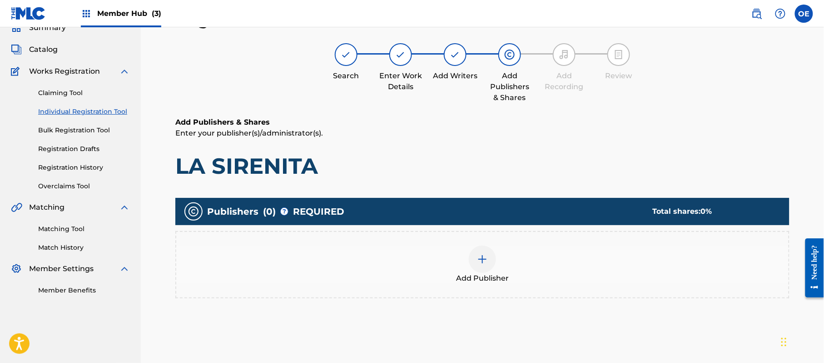
click at [472, 269] on div "Add Publisher" at bounding box center [482, 264] width 612 height 38
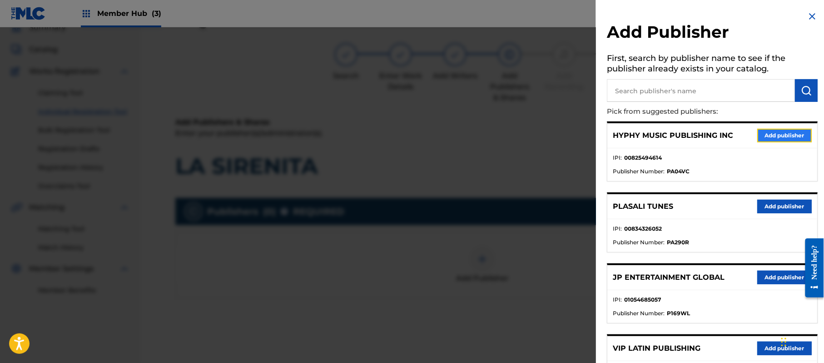
click at [767, 135] on button "Add publisher" at bounding box center [784, 136] width 55 height 14
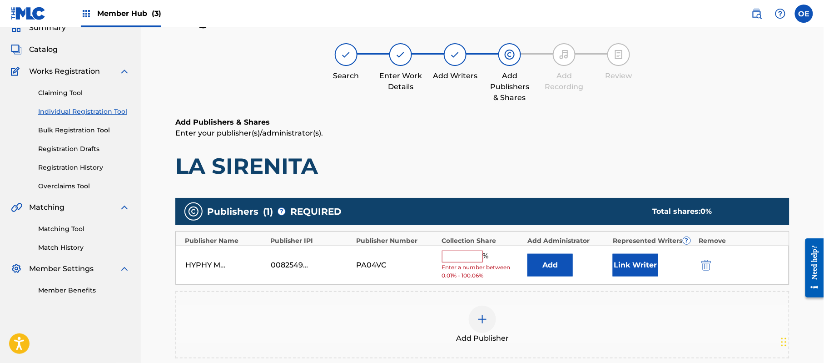
click at [462, 259] on input "text" at bounding box center [462, 256] width 41 height 12
type input "100"
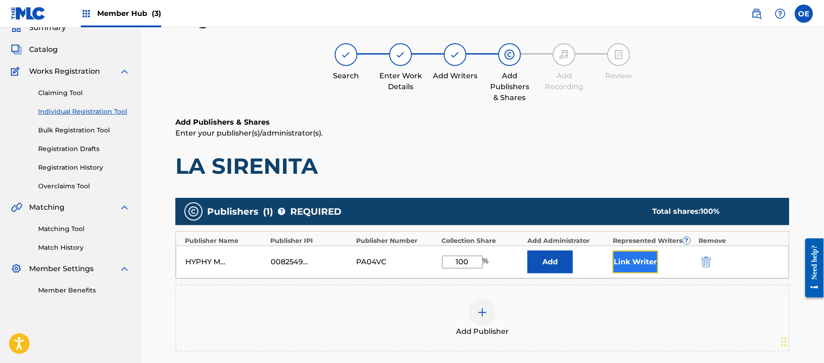
click at [639, 260] on button "Link Writer" at bounding box center [635, 261] width 45 height 23
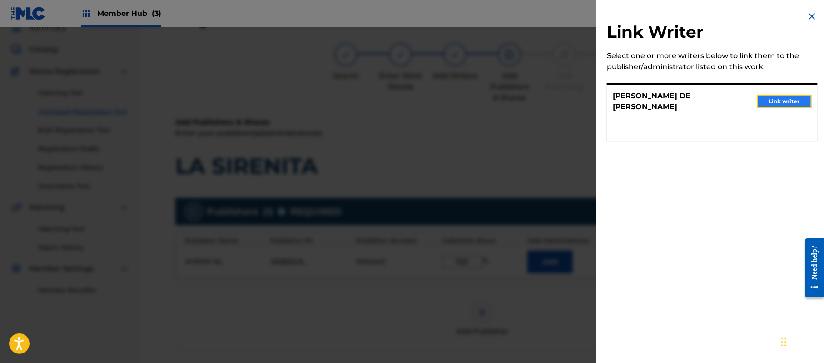
click at [775, 102] on button "Link writer" at bounding box center [784, 101] width 55 height 14
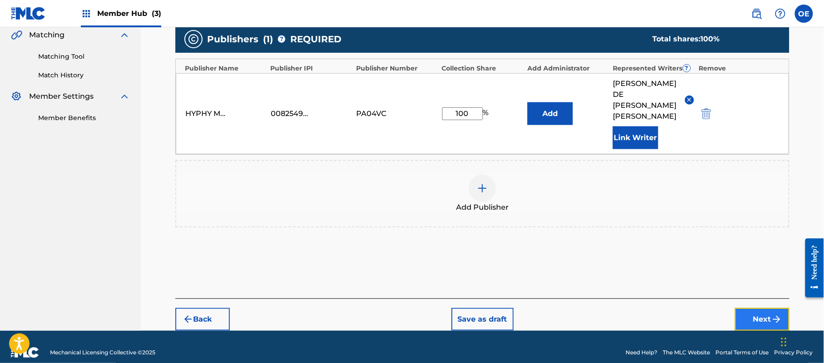
click at [744, 308] on button "Next" at bounding box center [762, 319] width 55 height 23
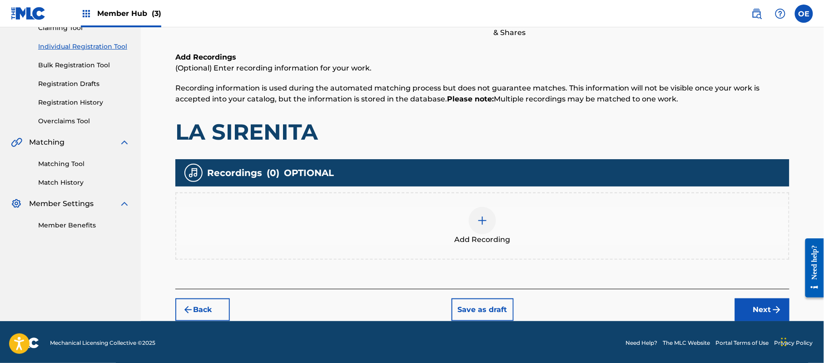
scroll to position [106, 0]
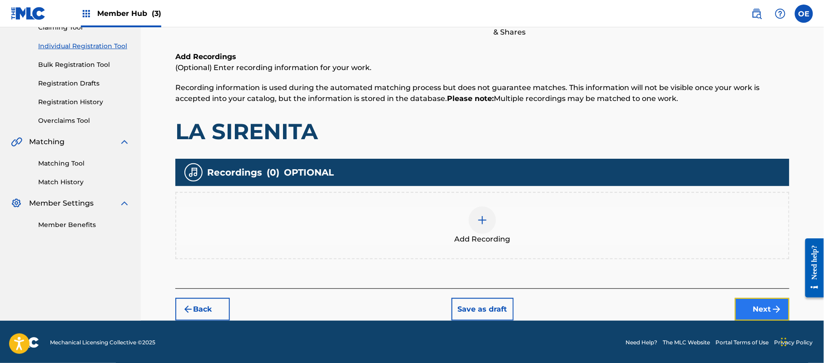
click at [761, 312] on button "Next" at bounding box center [762, 309] width 55 height 23
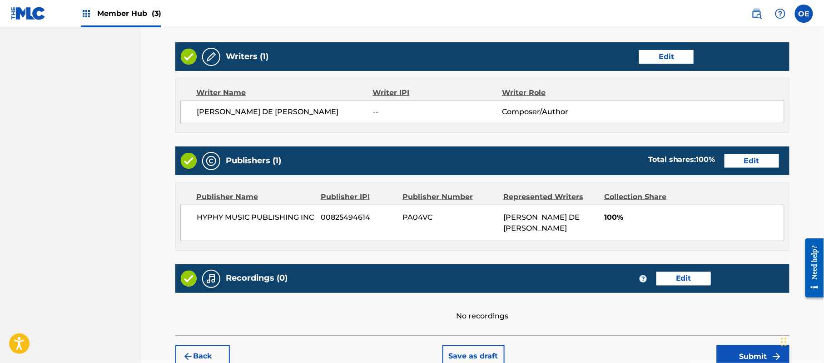
scroll to position [388, 0]
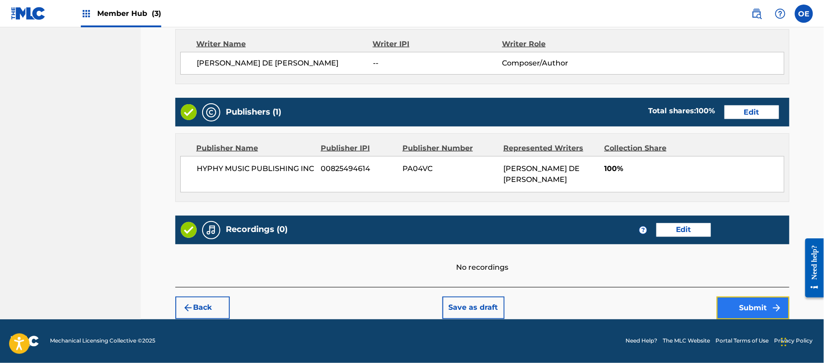
click at [764, 303] on button "Submit" at bounding box center [753, 307] width 73 height 23
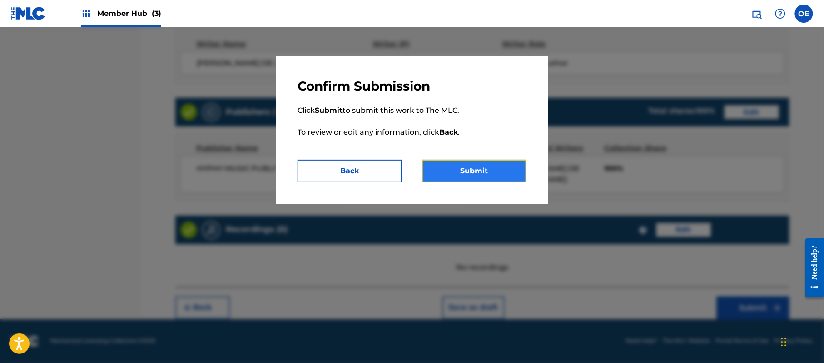
click at [478, 173] on button "Submit" at bounding box center [474, 170] width 104 height 23
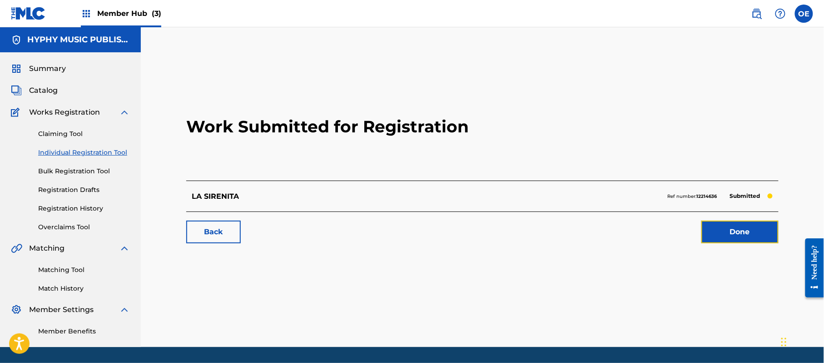
drag, startPoint x: 747, startPoint y: 228, endPoint x: 330, endPoint y: 1, distance: 475.1
click at [747, 228] on link "Done" at bounding box center [739, 231] width 77 height 23
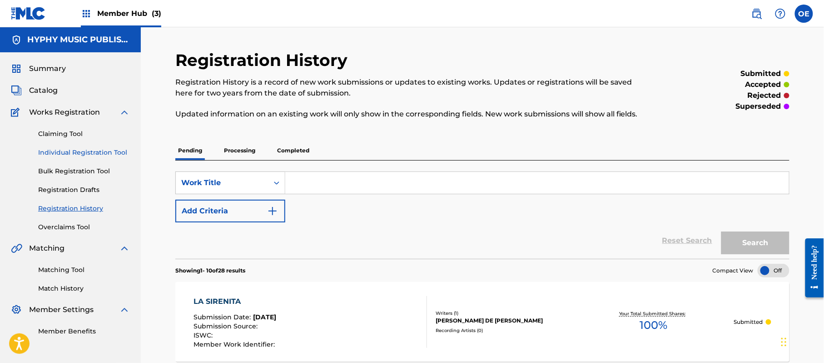
drag, startPoint x: 101, startPoint y: 151, endPoint x: 106, endPoint y: 151, distance: 5.5
click at [101, 151] on link "Individual Registration Tool" at bounding box center [84, 153] width 92 height 10
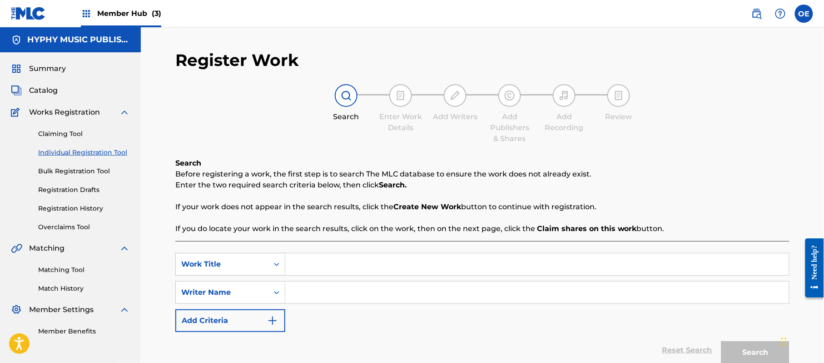
paste input "LOS HUATEROS DE BACHOCO"
type input "LOS HUATEROS DE BACHOCO"
paste input "[PERSON_NAME] DE [PERSON_NAME]"
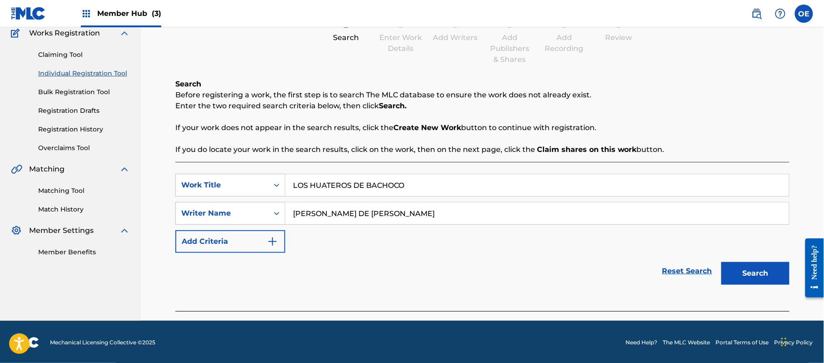
scroll to position [80, 0]
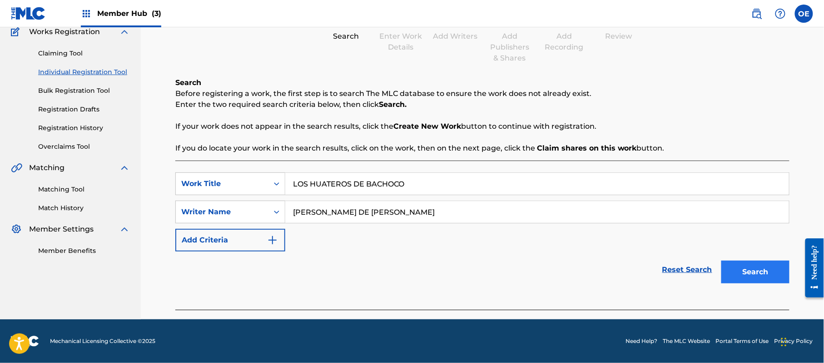
type input "[PERSON_NAME] DE [PERSON_NAME]"
click at [758, 273] on button "Search" at bounding box center [755, 271] width 68 height 23
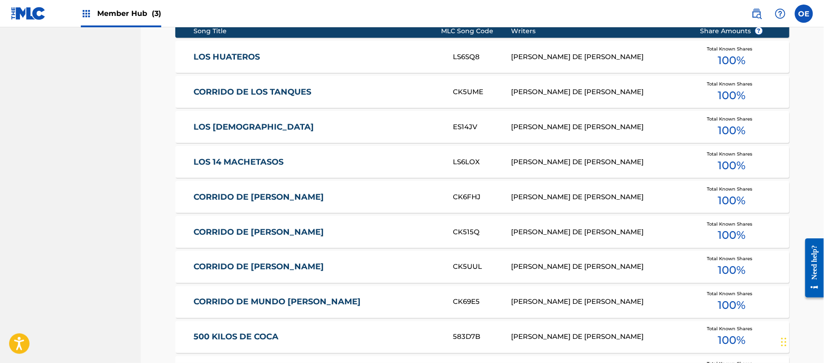
scroll to position [567, 0]
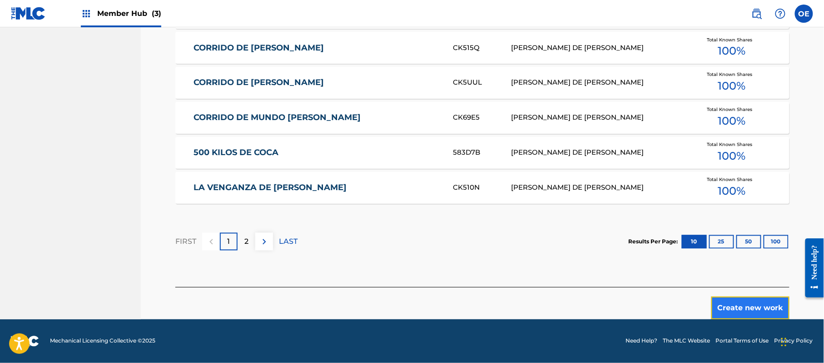
click at [731, 312] on button "Create new work" at bounding box center [750, 307] width 78 height 23
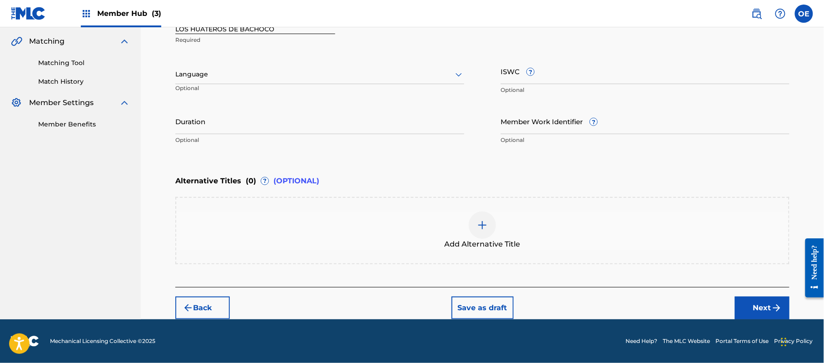
scroll to position [206, 0]
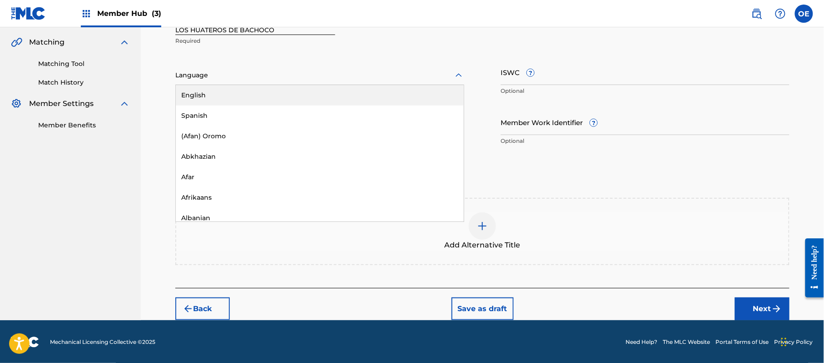
click at [230, 70] on div at bounding box center [319, 75] width 289 height 11
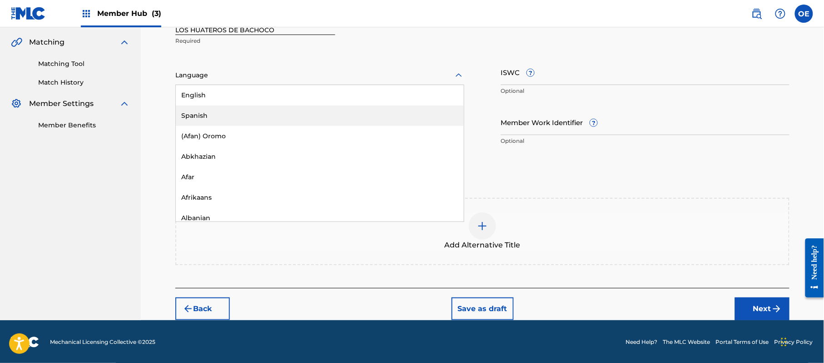
click at [225, 106] on div "Spanish" at bounding box center [320, 115] width 288 height 20
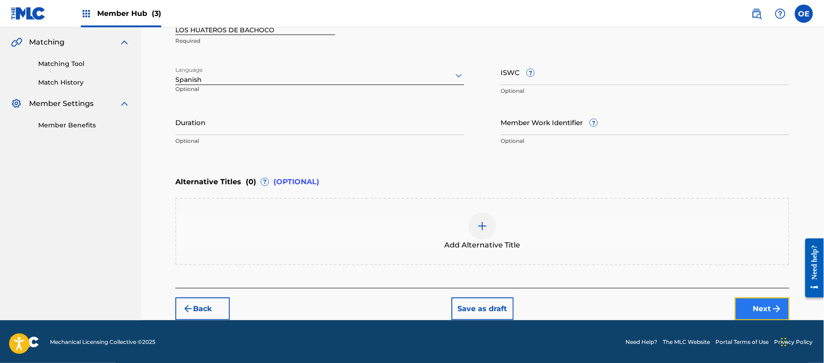
click at [746, 298] on button "Next" at bounding box center [762, 308] width 55 height 23
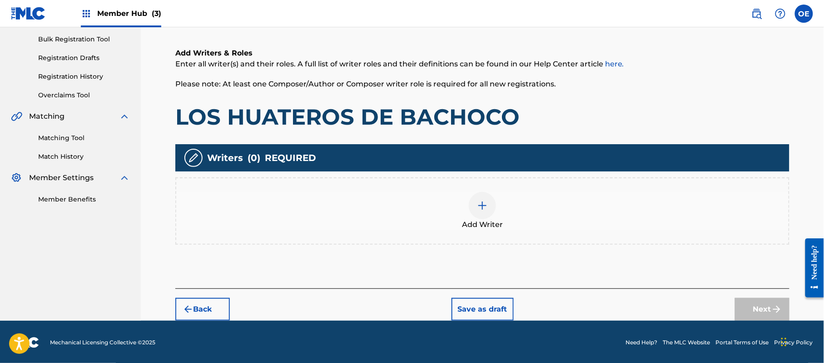
scroll to position [41, 0]
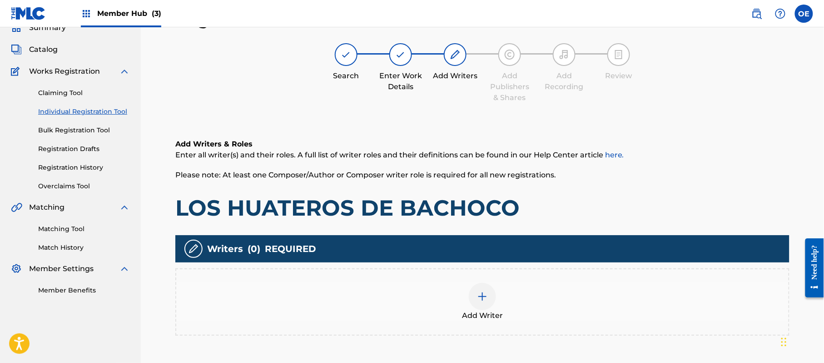
click at [463, 283] on div "Add Writer" at bounding box center [482, 302] width 612 height 38
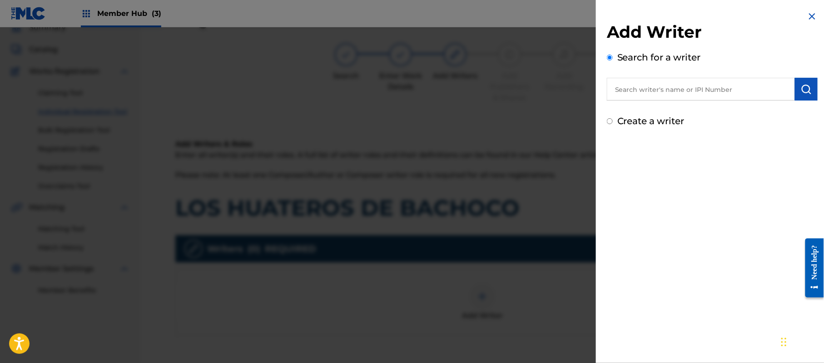
click at [656, 119] on label "Create a writer" at bounding box center [650, 120] width 67 height 11
radio input "true"
click at [613, 119] on input "Create a writer" at bounding box center [610, 121] width 6 height 6
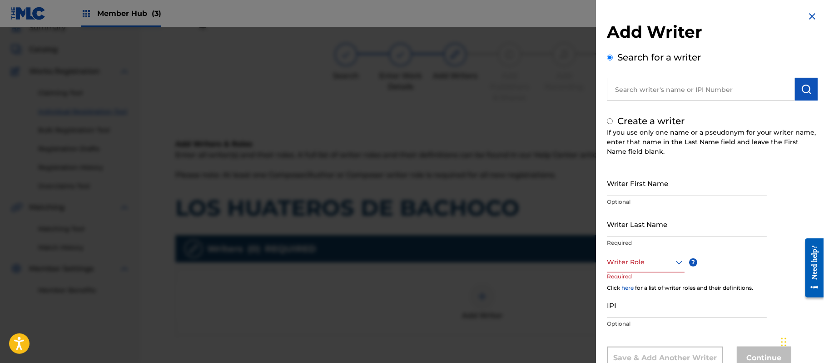
radio input "false"
radio input "true"
paste input "[PERSON_NAME] DE [PERSON_NAME]"
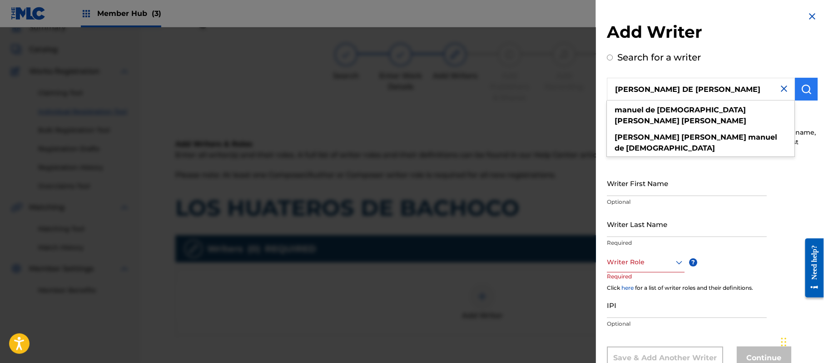
type input "[PERSON_NAME] DE [PERSON_NAME]"
click at [804, 88] on img "submit" at bounding box center [806, 89] width 11 height 11
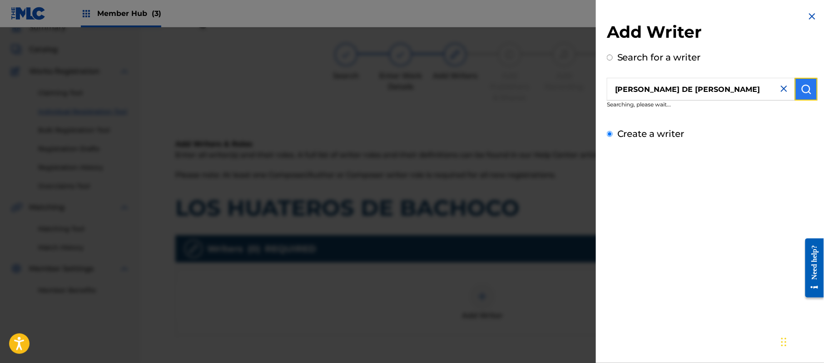
radio input "true"
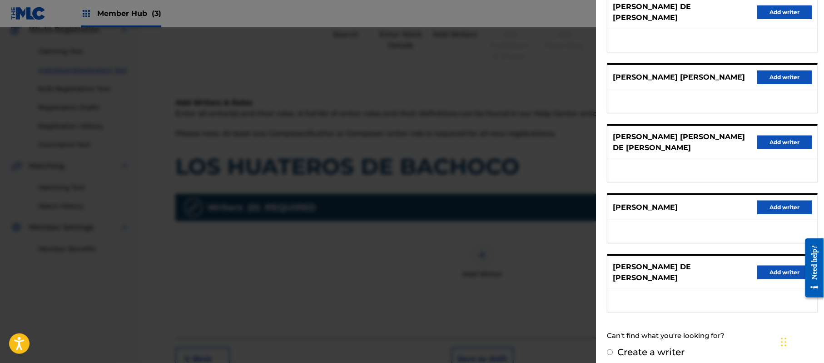
scroll to position [132, 0]
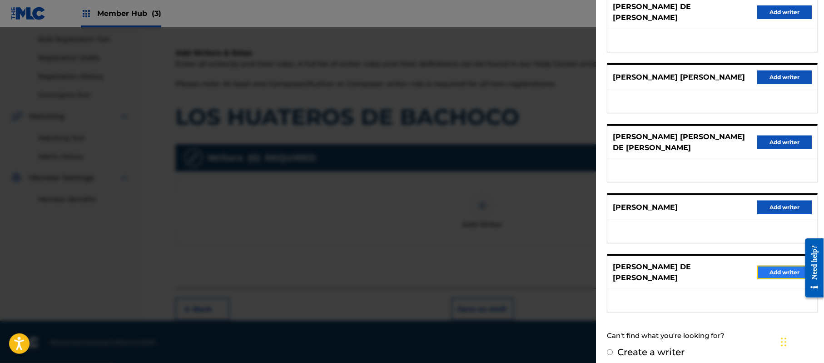
click at [787, 266] on button "Add writer" at bounding box center [784, 272] width 55 height 14
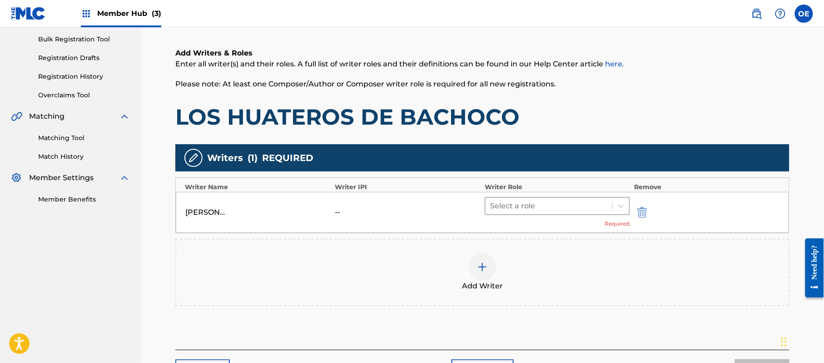
click at [505, 203] on div at bounding box center [549, 205] width 118 height 13
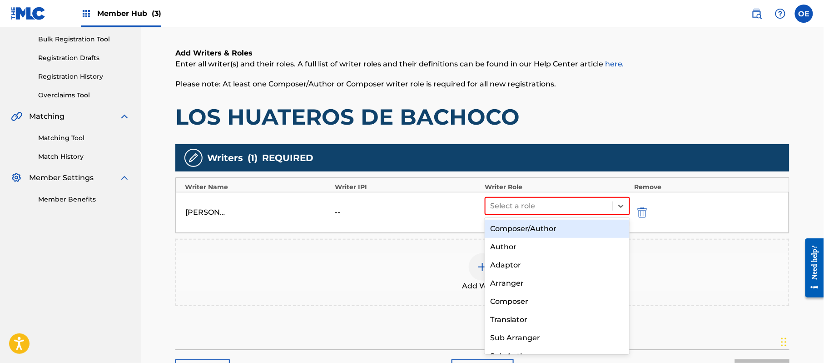
click at [538, 223] on div "Composer/Author" at bounding box center [557, 228] width 145 height 18
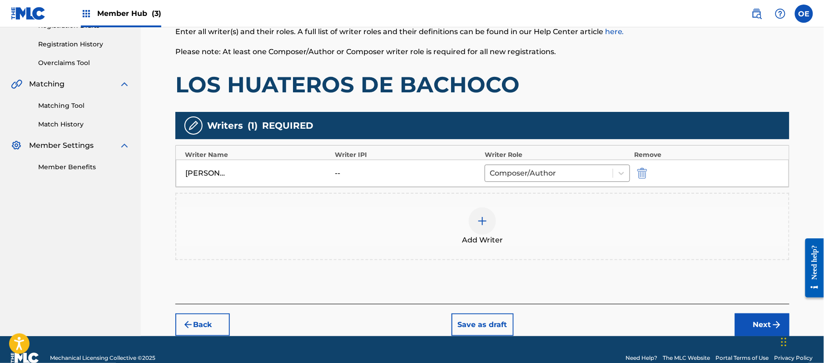
scroll to position [181, 0]
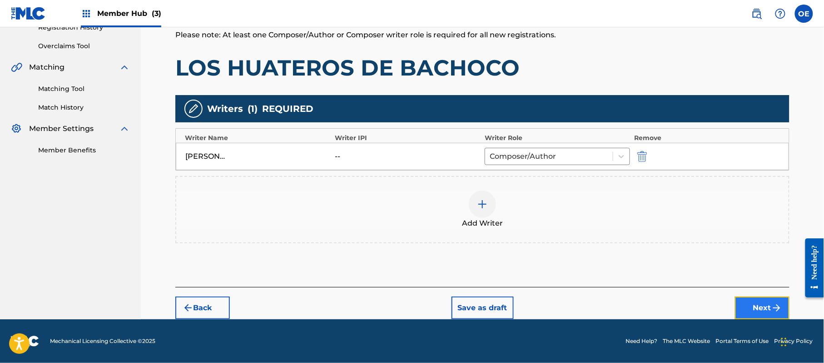
click at [766, 302] on button "Next" at bounding box center [762, 307] width 55 height 23
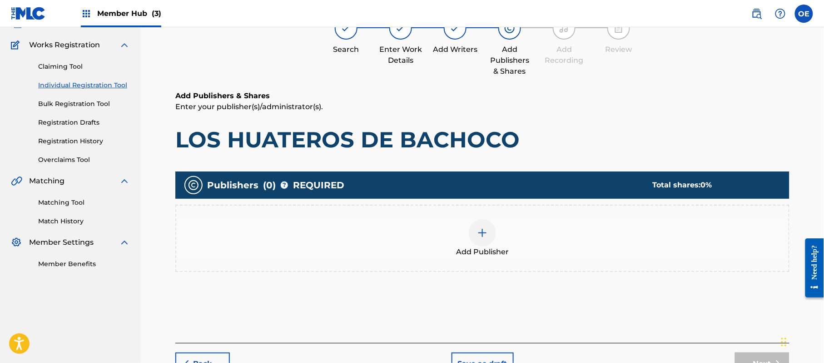
scroll to position [41, 0]
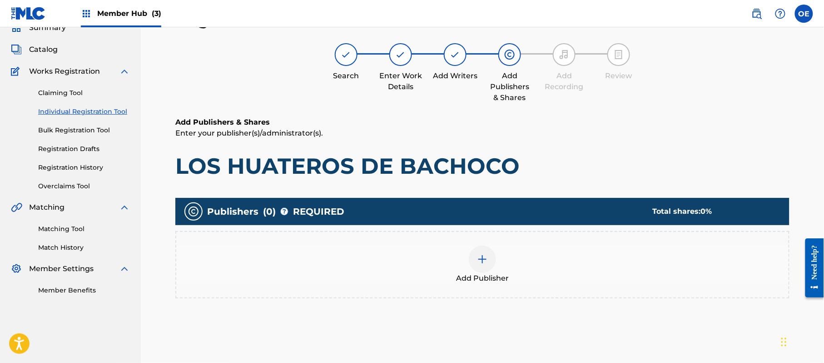
click at [478, 264] on div at bounding box center [482, 258] width 27 height 27
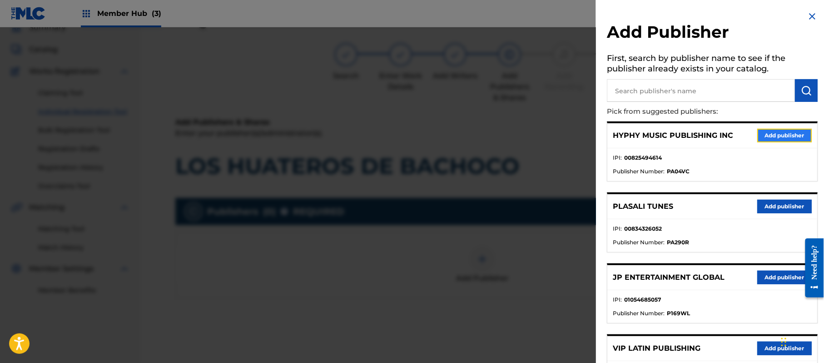
click at [769, 134] on button "Add publisher" at bounding box center [784, 136] width 55 height 14
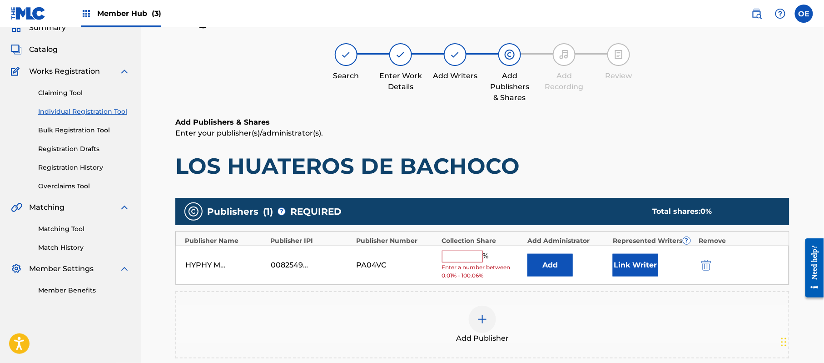
click at [453, 258] on input "text" at bounding box center [462, 256] width 41 height 12
type input "100"
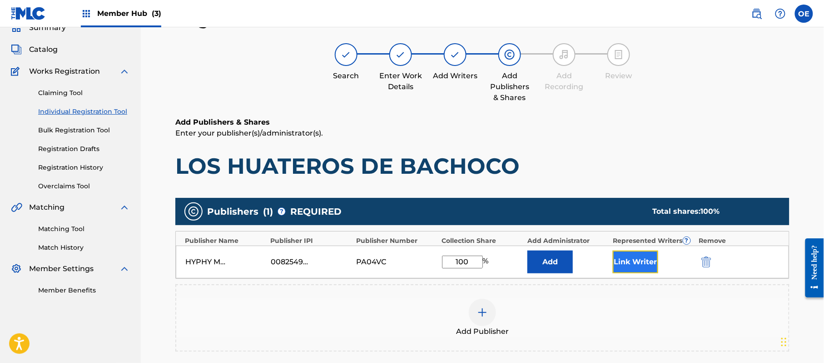
click at [631, 269] on button "Link Writer" at bounding box center [635, 261] width 45 height 23
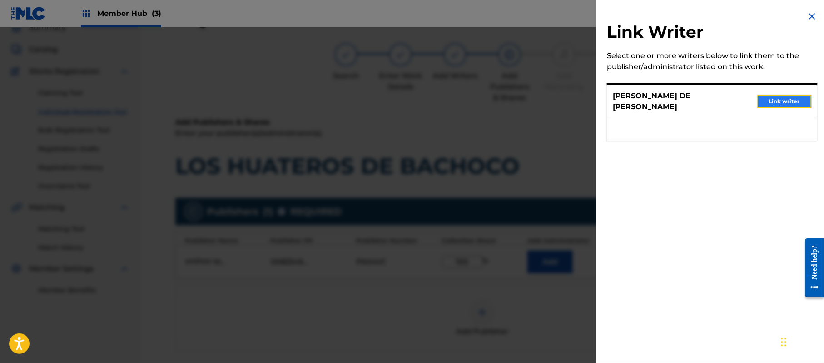
click at [785, 104] on button "Link writer" at bounding box center [784, 101] width 55 height 14
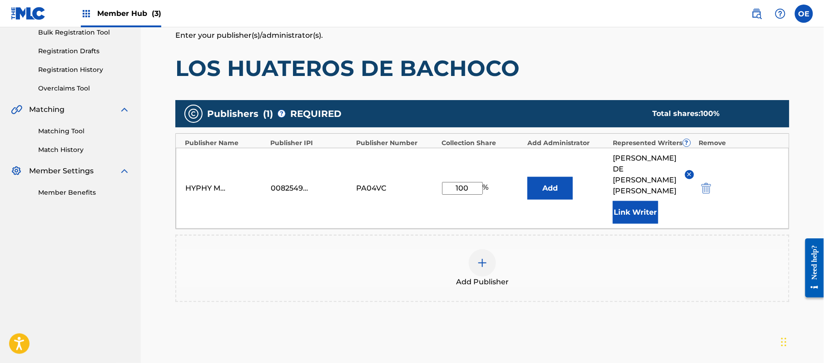
scroll to position [213, 0]
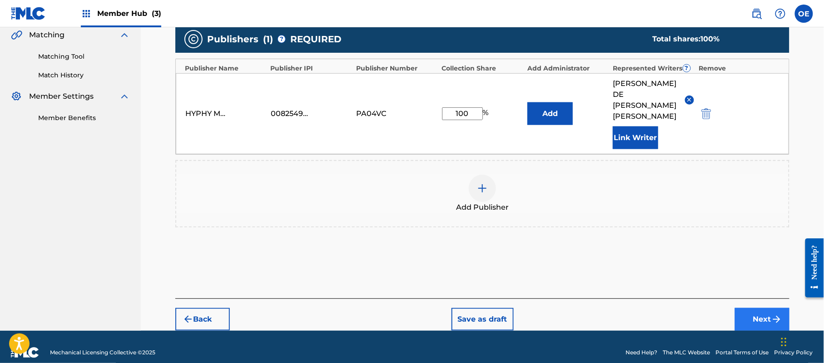
drag, startPoint x: 731, startPoint y: 307, endPoint x: 746, endPoint y: 304, distance: 14.8
click at [735, 307] on div "Back Save as draft Next" at bounding box center [482, 314] width 614 height 32
click at [748, 308] on button "Next" at bounding box center [762, 319] width 55 height 23
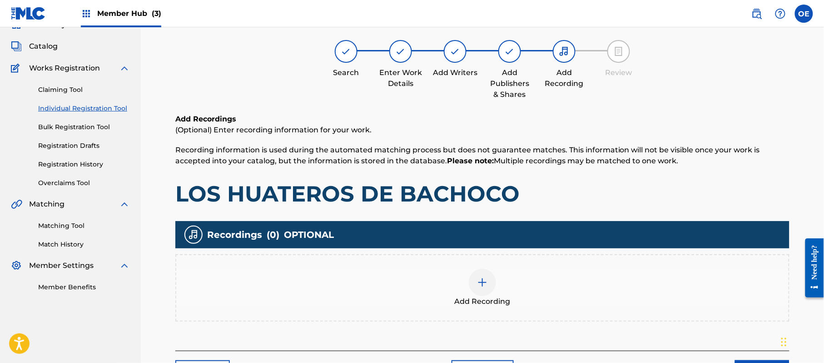
scroll to position [41, 0]
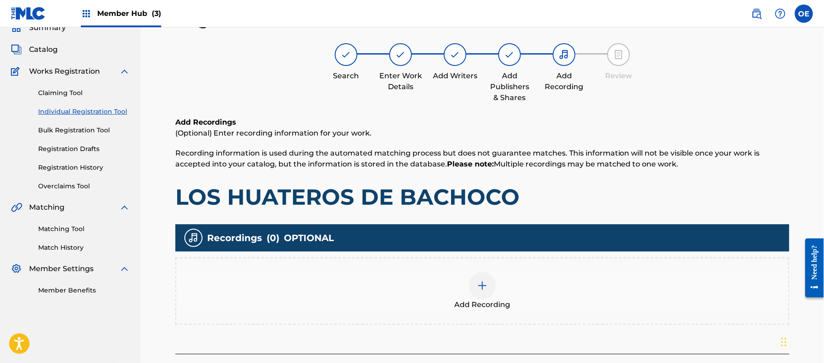
click at [512, 272] on div "Add Recording" at bounding box center [482, 291] width 612 height 38
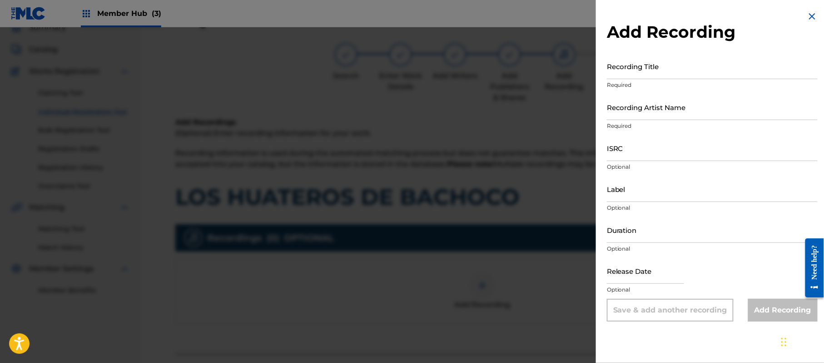
click at [808, 17] on img at bounding box center [812, 16] width 11 height 11
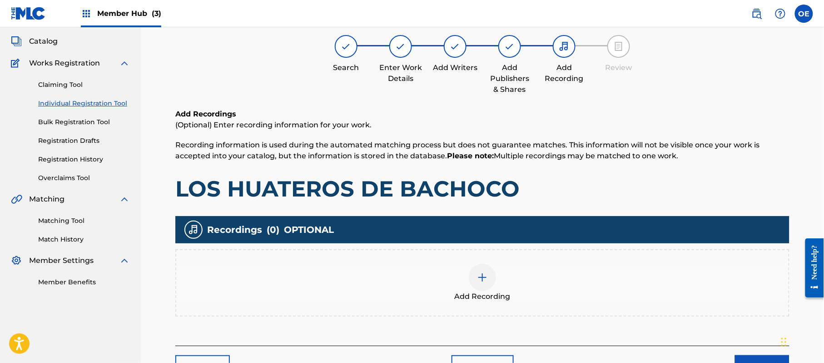
scroll to position [106, 0]
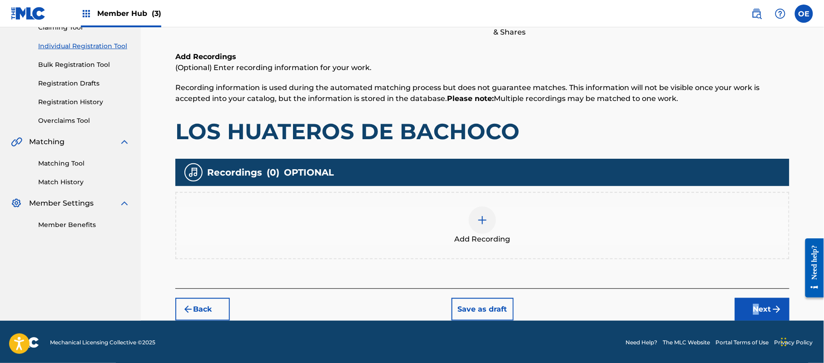
click at [756, 294] on div "Back Save as draft Next" at bounding box center [482, 304] width 614 height 32
click at [750, 303] on button "Next" at bounding box center [762, 309] width 55 height 23
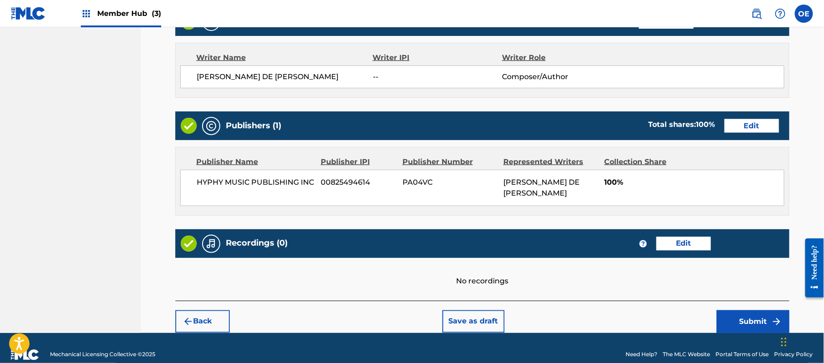
scroll to position [388, 0]
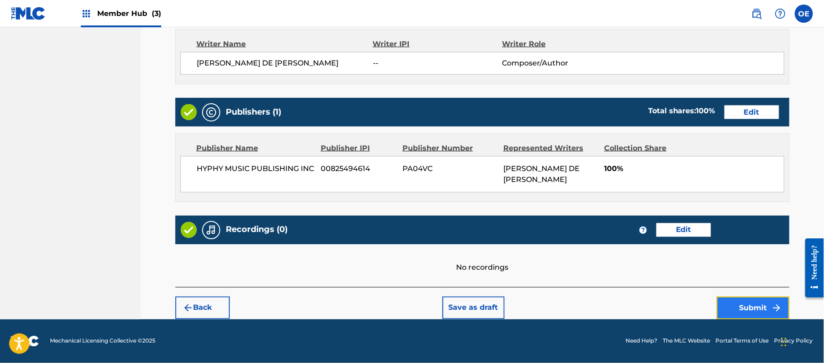
click at [748, 302] on button "Submit" at bounding box center [753, 307] width 73 height 23
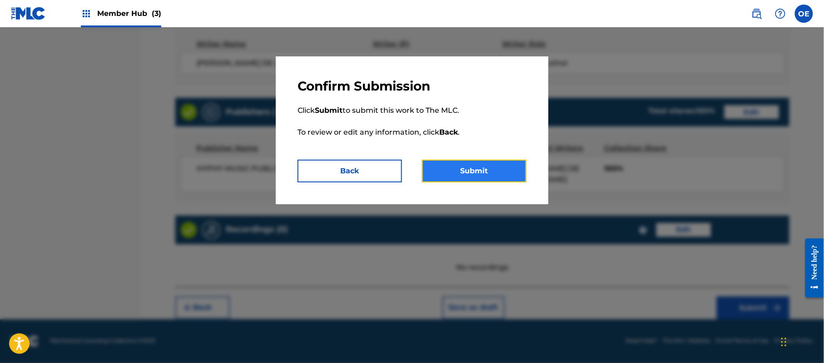
click at [516, 164] on button "Submit" at bounding box center [474, 170] width 104 height 23
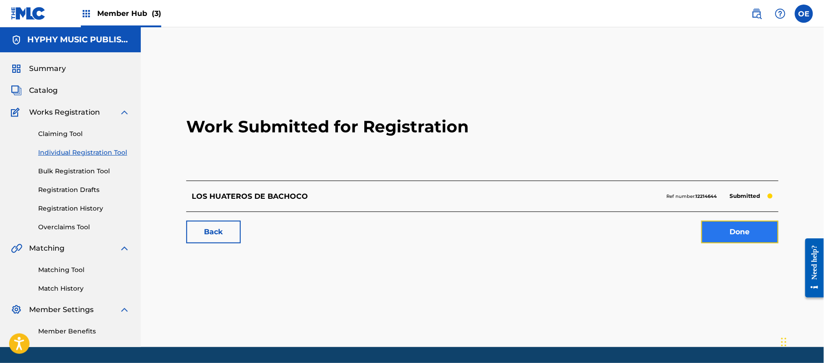
click at [771, 233] on link "Done" at bounding box center [739, 231] width 77 height 23
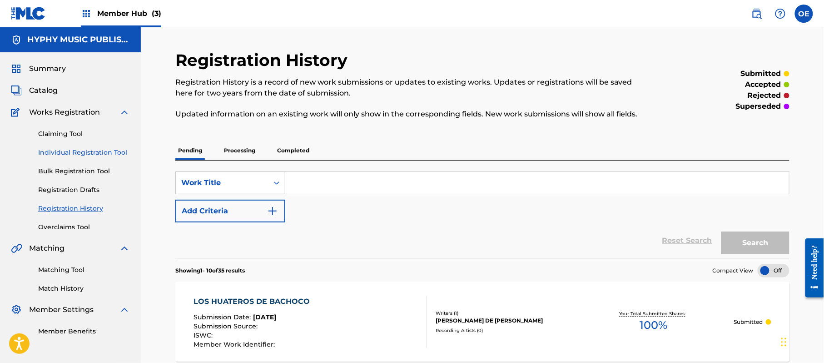
click at [73, 150] on link "Individual Registration Tool" at bounding box center [84, 153] width 92 height 10
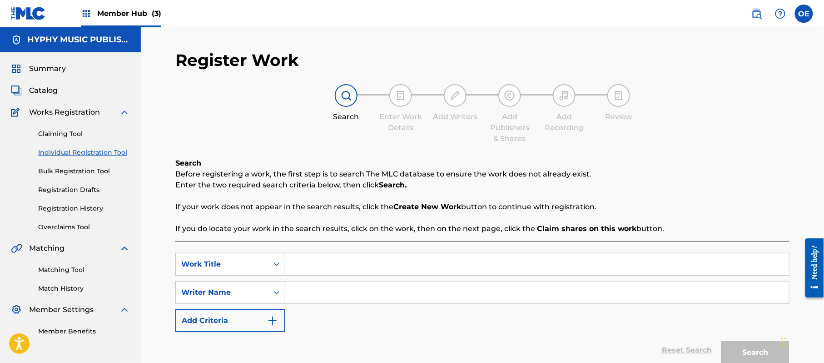
paste input "[PERSON_NAME]"
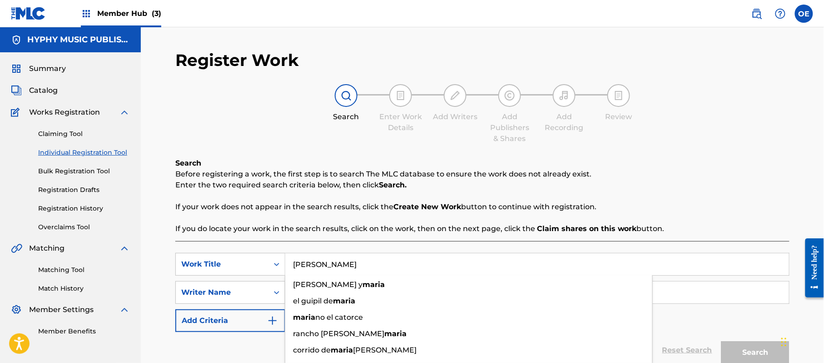
type input "[PERSON_NAME]"
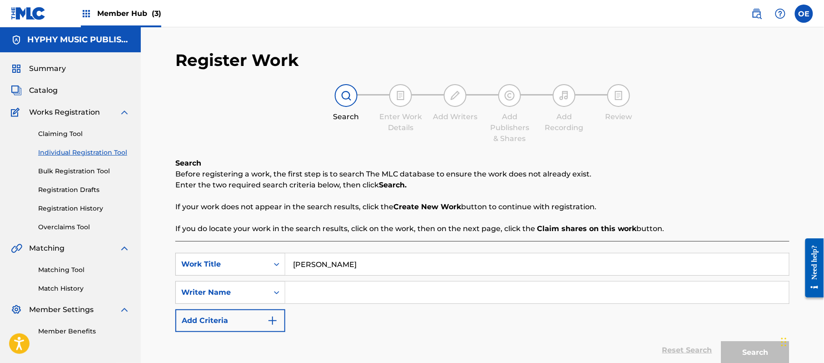
paste input "[PERSON_NAME] DE [PERSON_NAME]"
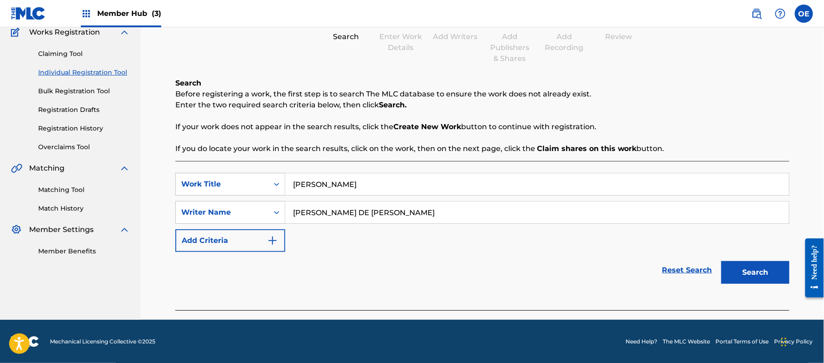
scroll to position [80, 0]
type input "[PERSON_NAME] DE [PERSON_NAME]"
click at [742, 262] on button "Search" at bounding box center [755, 271] width 68 height 23
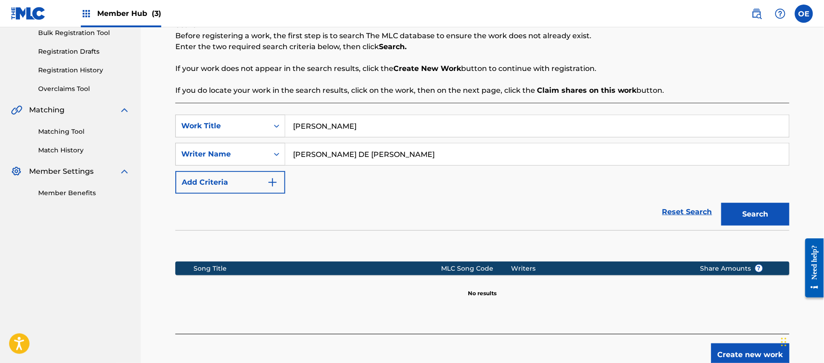
scroll to position [185, 0]
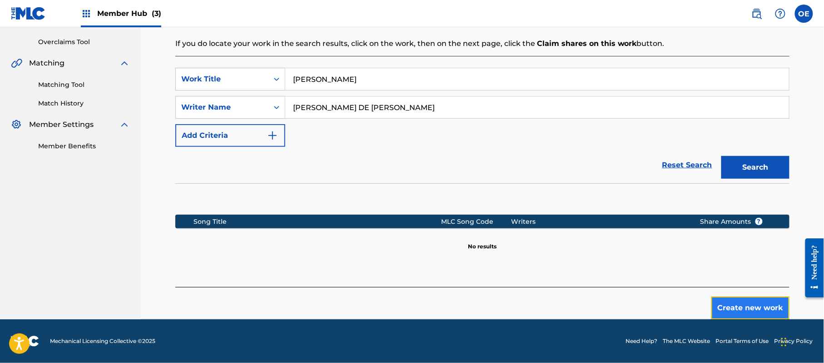
click at [726, 309] on button "Create new work" at bounding box center [750, 307] width 78 height 23
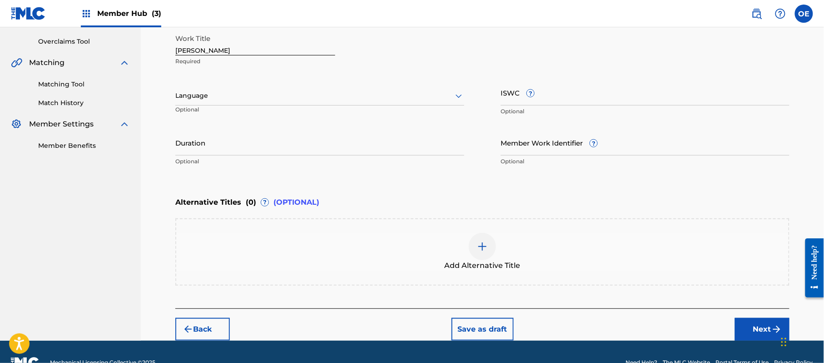
click at [226, 97] on div at bounding box center [319, 95] width 289 height 11
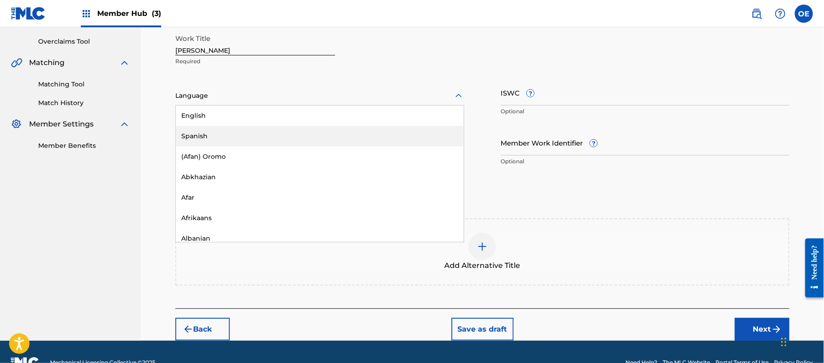
click at [219, 129] on div "Spanish" at bounding box center [320, 136] width 288 height 20
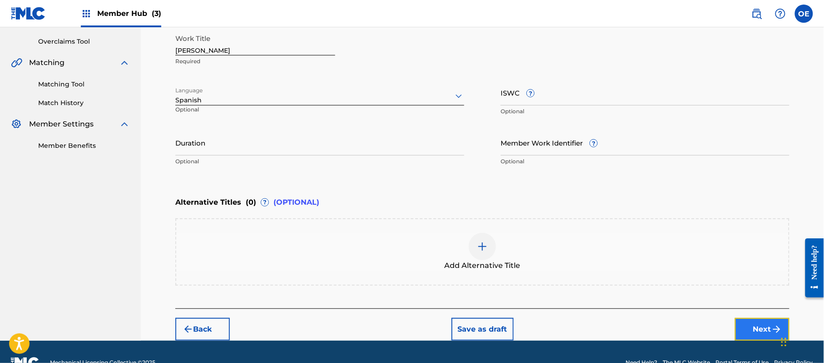
click at [775, 328] on img "submit" at bounding box center [776, 328] width 11 height 11
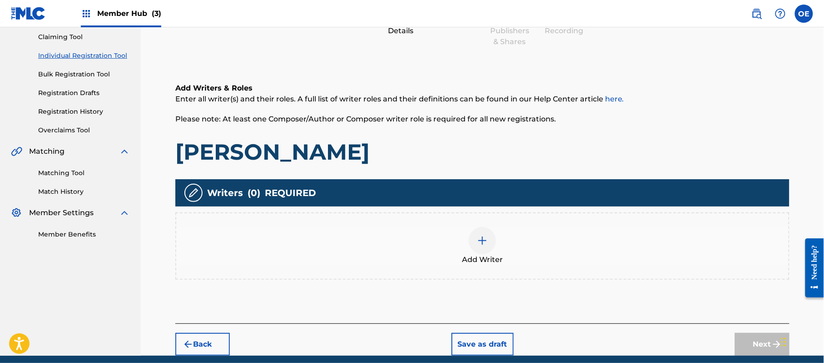
scroll to position [41, 0]
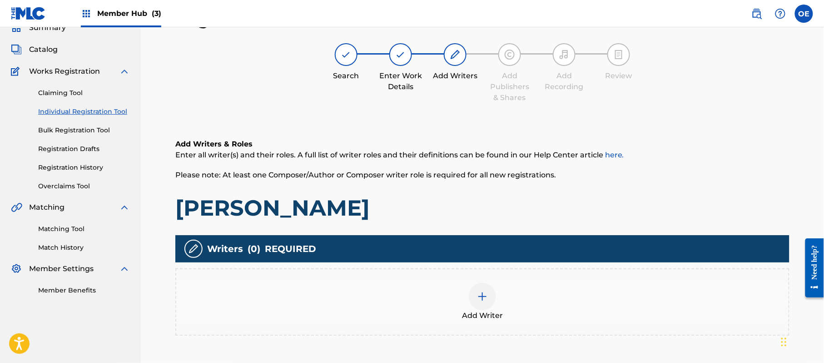
click at [504, 317] on div "Add Writer" at bounding box center [482, 302] width 612 height 38
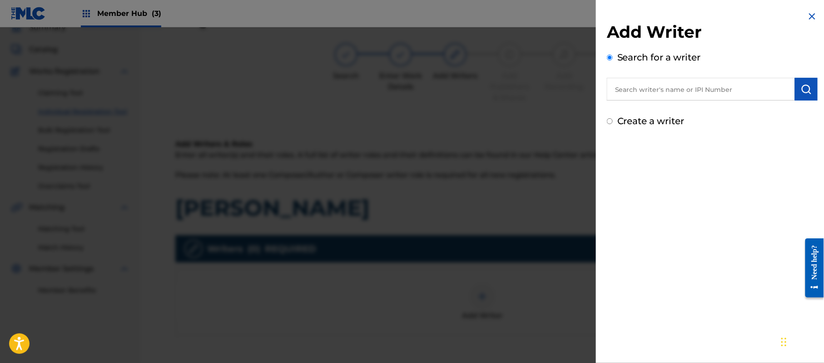
paste input "[PERSON_NAME] DE [PERSON_NAME]"
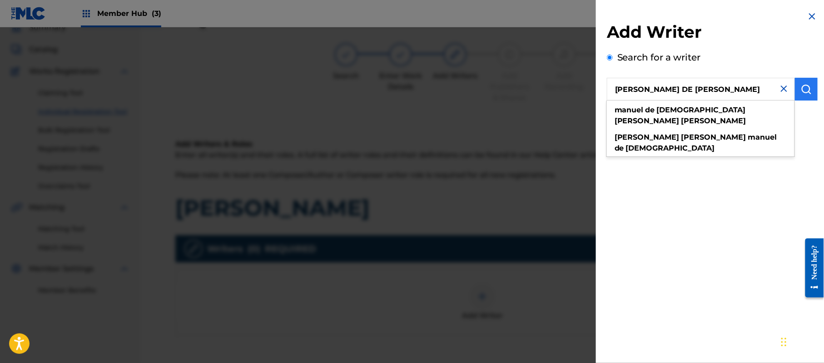
type input "[PERSON_NAME] DE [PERSON_NAME]"
click at [809, 84] on img "submit" at bounding box center [806, 89] width 11 height 11
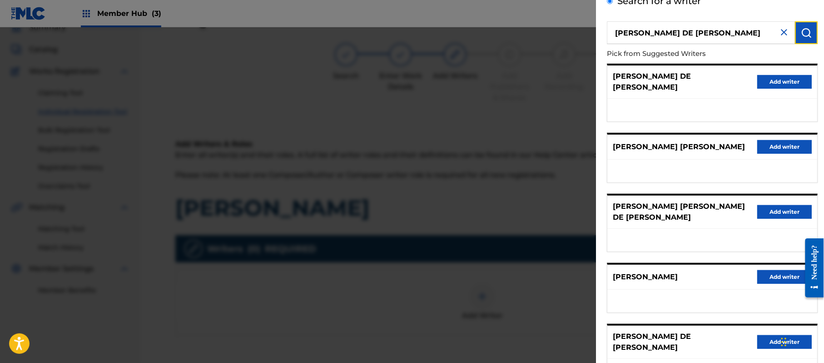
scroll to position [126, 0]
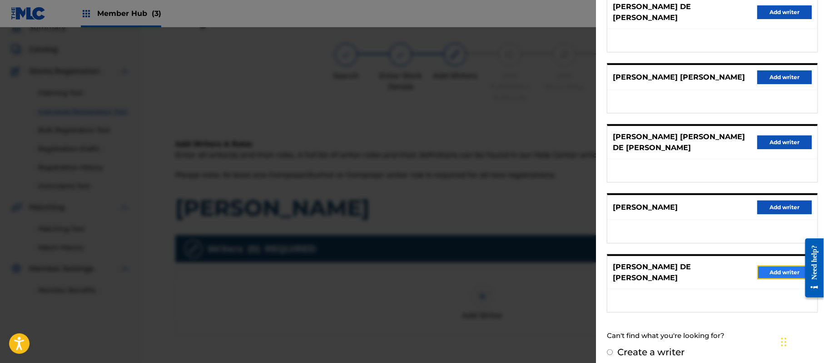
click at [771, 265] on button "Add writer" at bounding box center [784, 272] width 55 height 14
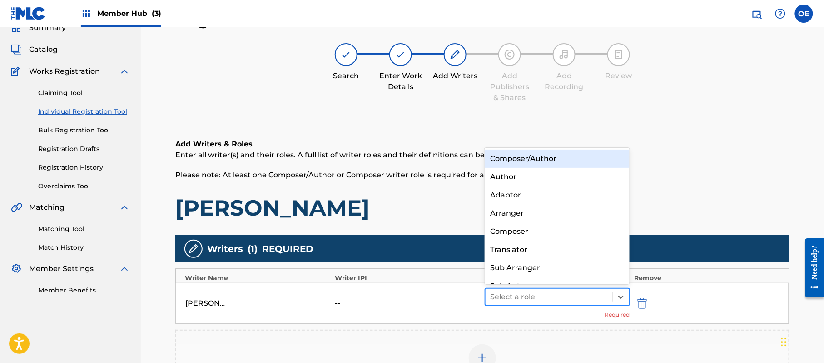
click at [526, 291] on div at bounding box center [549, 296] width 118 height 13
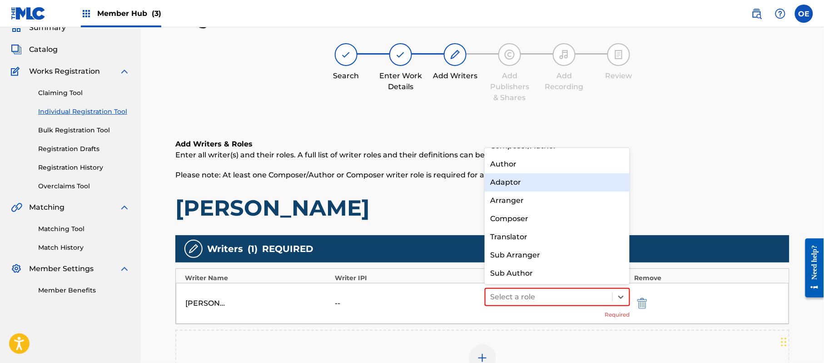
scroll to position [0, 0]
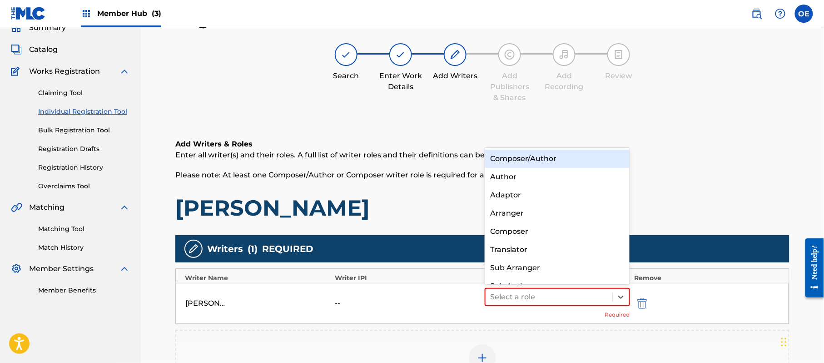
click at [528, 161] on div "Composer/Author" at bounding box center [557, 158] width 145 height 18
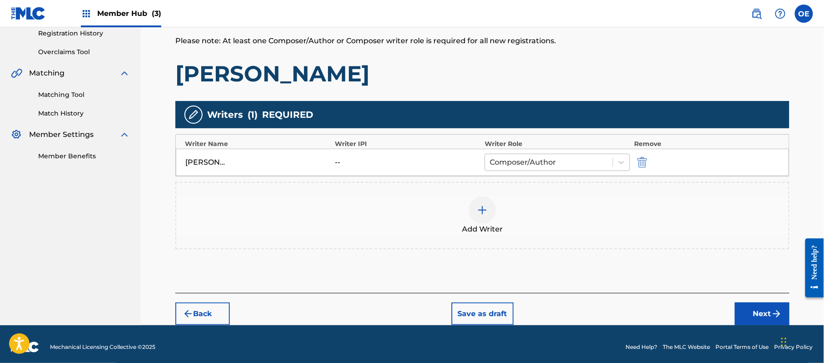
scroll to position [181, 0]
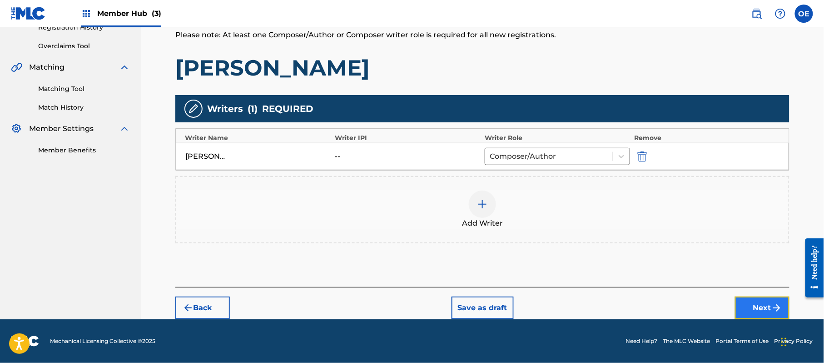
click at [758, 300] on button "Next" at bounding box center [762, 307] width 55 height 23
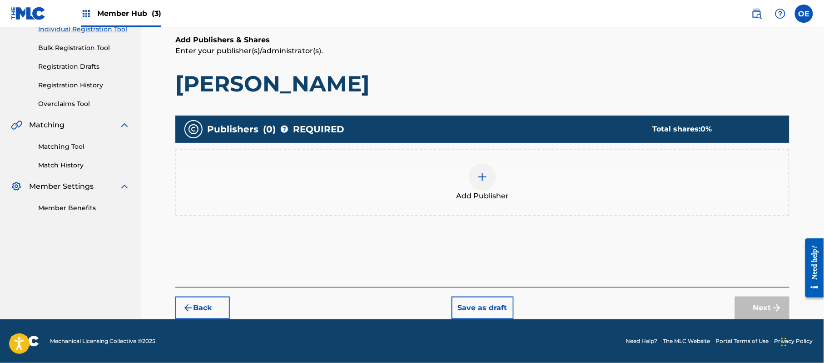
scroll to position [41, 0]
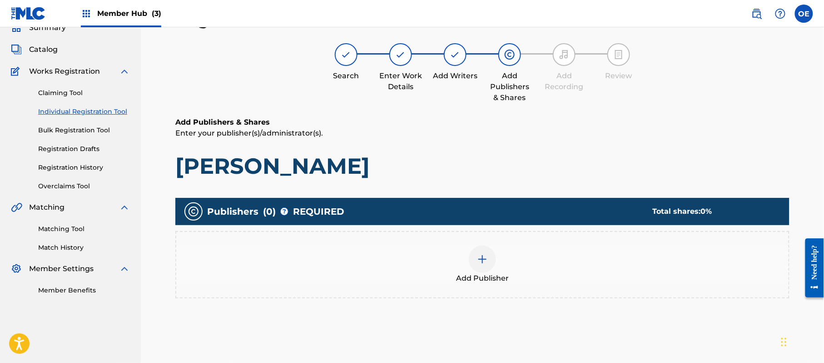
click at [509, 245] on div "Add Publisher" at bounding box center [482, 264] width 612 height 38
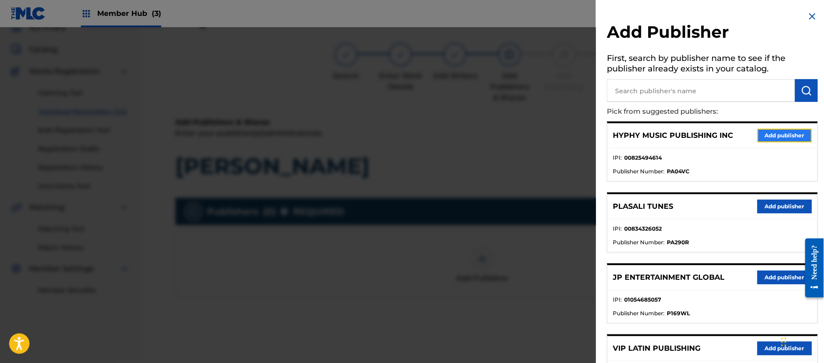
click at [782, 134] on button "Add publisher" at bounding box center [784, 136] width 55 height 14
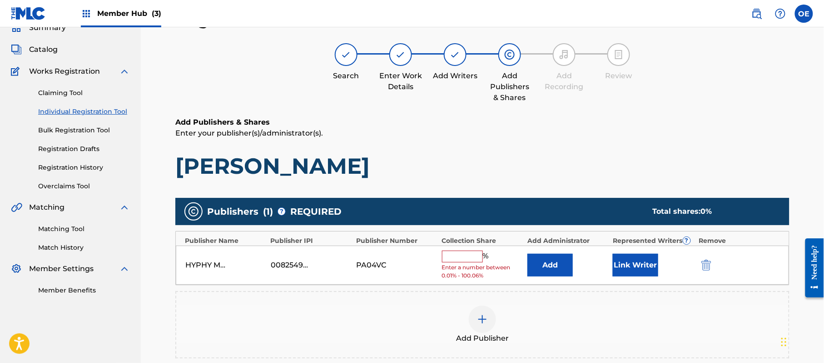
click at [472, 257] on input "text" at bounding box center [462, 256] width 41 height 12
type input "100"
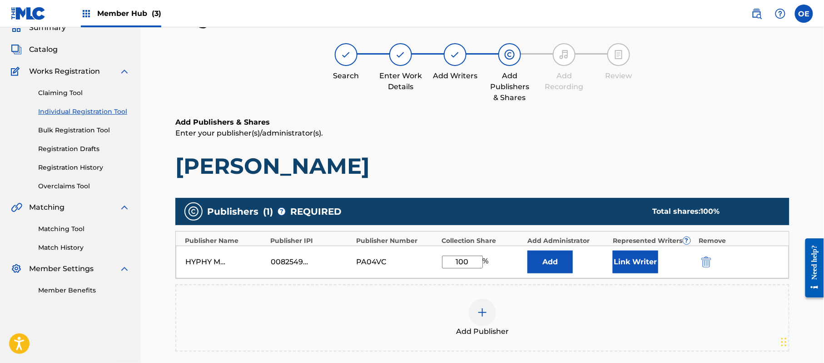
click at [609, 271] on div "HYPHY MUSIC PUBLISHING INC 00825494614 PA04VC 100 % Add Link Writer" at bounding box center [482, 261] width 613 height 33
click at [627, 269] on button "Link Writer" at bounding box center [635, 261] width 45 height 23
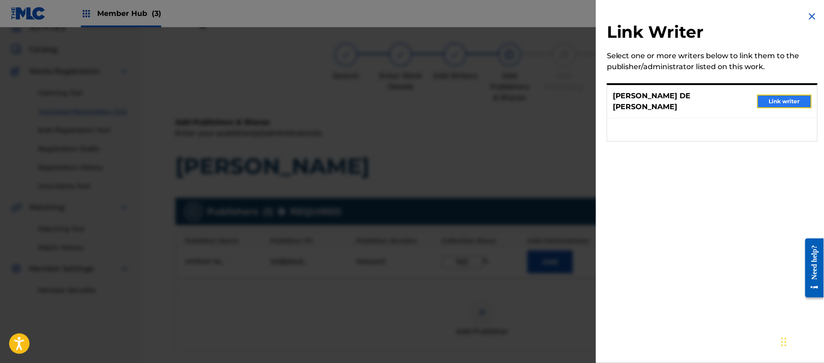
click at [796, 102] on button "Link writer" at bounding box center [784, 101] width 55 height 14
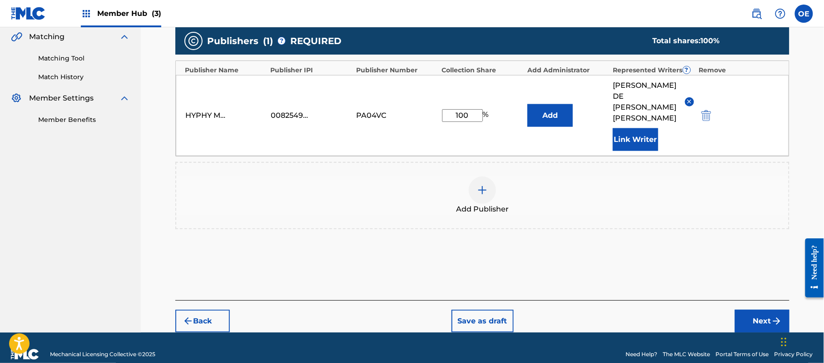
scroll to position [213, 0]
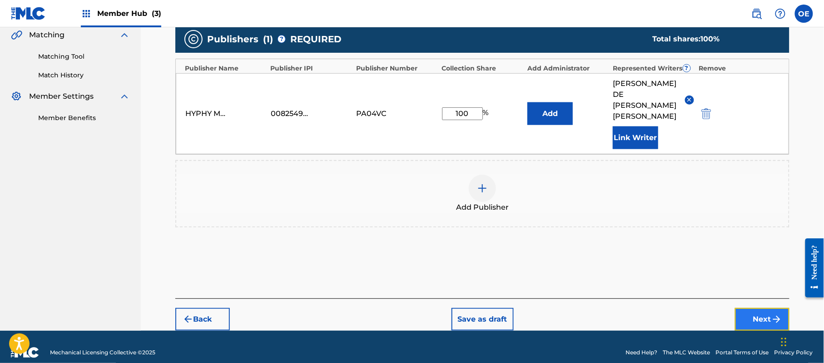
click at [753, 308] on button "Next" at bounding box center [762, 319] width 55 height 23
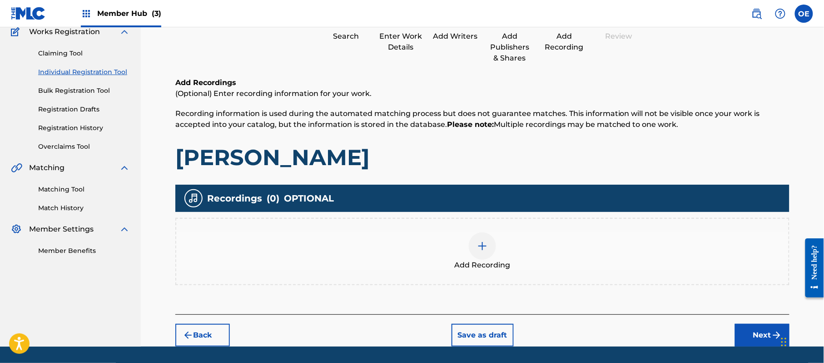
scroll to position [106, 0]
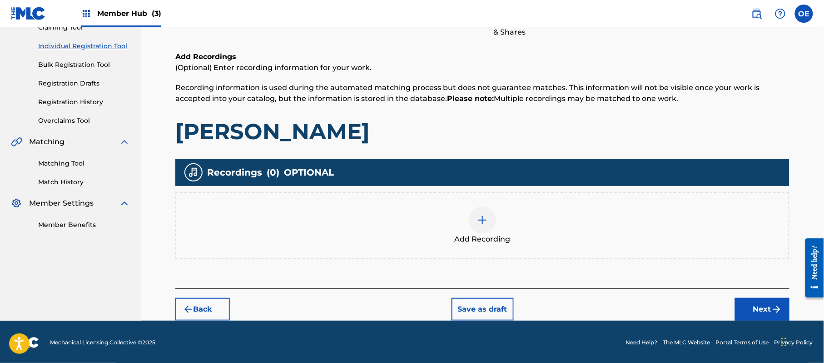
drag, startPoint x: 703, startPoint y: 351, endPoint x: 746, endPoint y: 358, distance: 42.9
drag, startPoint x: 746, startPoint y: 358, endPoint x: 776, endPoint y: 302, distance: 64.4
click at [776, 302] on button "Next" at bounding box center [762, 309] width 55 height 23
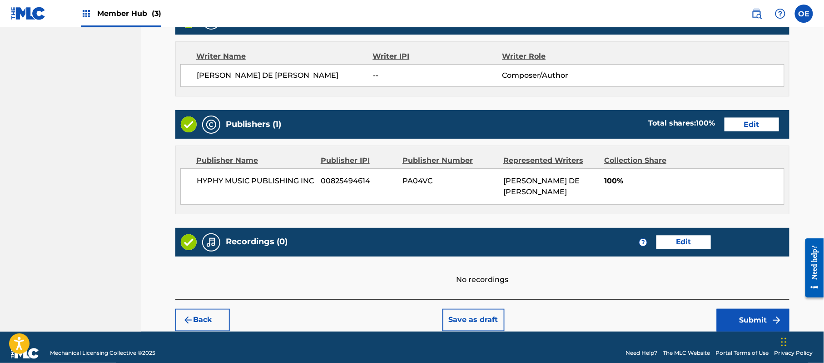
scroll to position [388, 0]
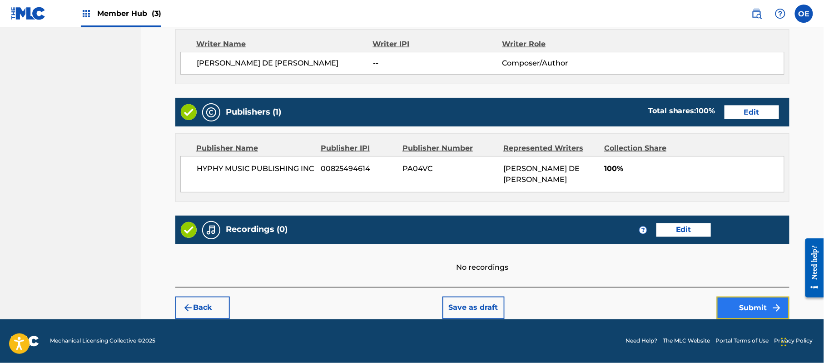
click at [763, 304] on button "Submit" at bounding box center [753, 307] width 73 height 23
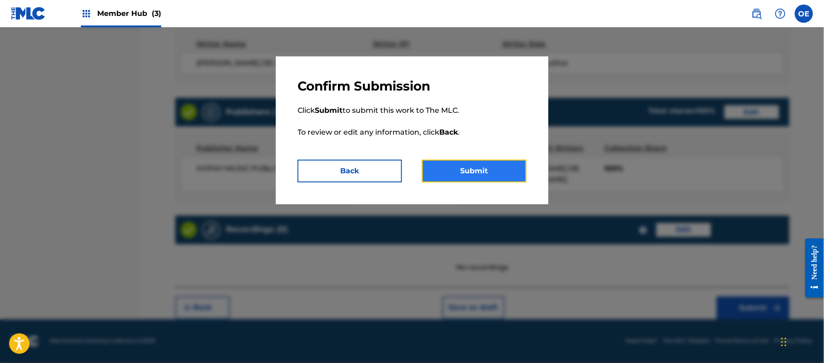
click at [489, 177] on button "Submit" at bounding box center [474, 170] width 104 height 23
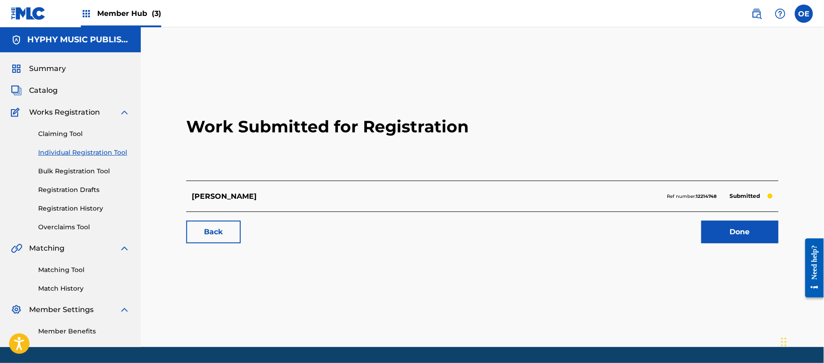
click at [95, 148] on link "Individual Registration Tool" at bounding box center [84, 153] width 92 height 10
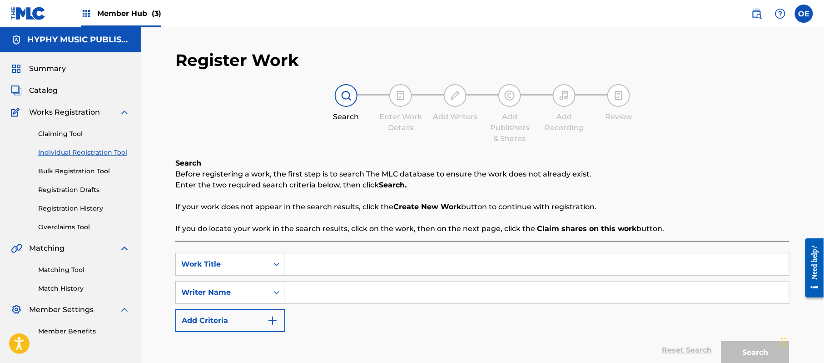
paste input "ME VOY PARA LA SIERRA"
type input "ME VOY PARA LA SIERRA"
paste input "[PERSON_NAME] DE [PERSON_NAME]"
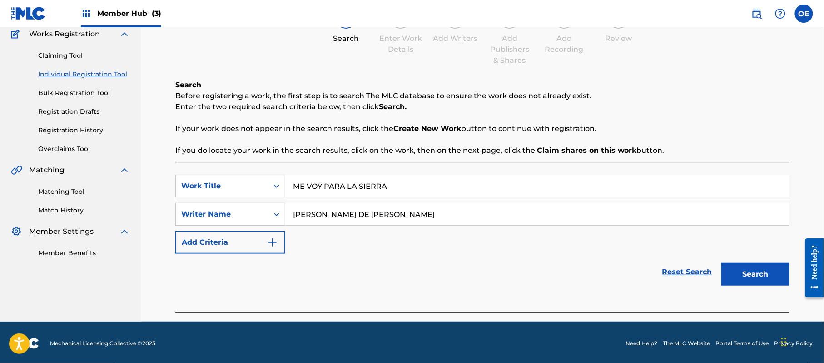
scroll to position [80, 0]
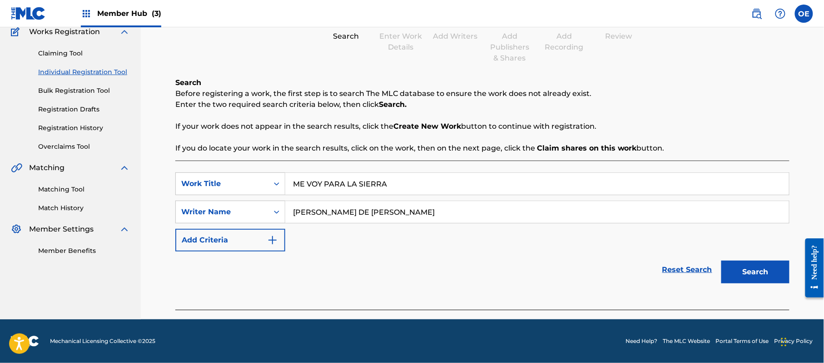
type input "[PERSON_NAME] DE [PERSON_NAME]"
click at [418, 189] on input "ME VOY PARA LA SIERRA" at bounding box center [537, 184] width 504 height 22
click at [769, 269] on button "Search" at bounding box center [755, 271] width 68 height 23
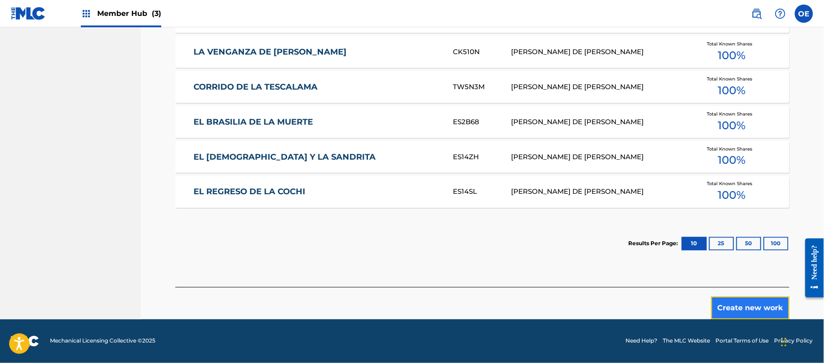
click at [778, 306] on button "Create new work" at bounding box center [750, 307] width 78 height 23
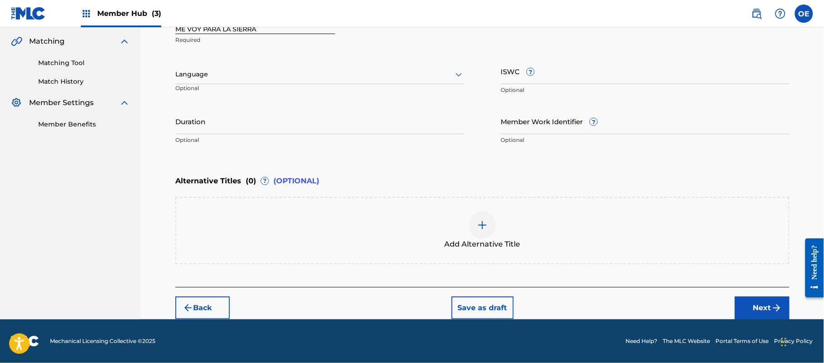
scroll to position [206, 0]
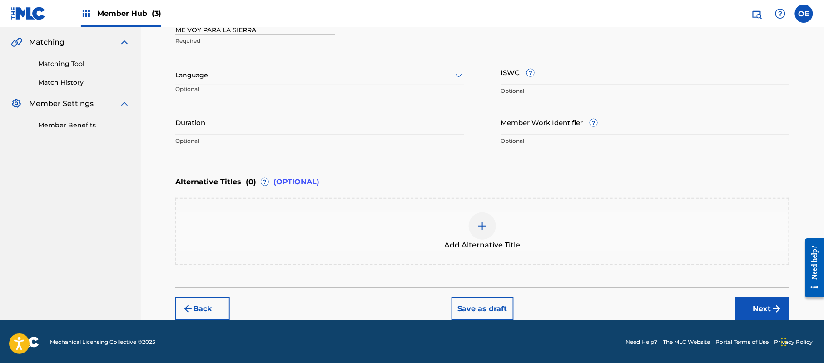
click at [239, 80] on div at bounding box center [319, 75] width 289 height 11
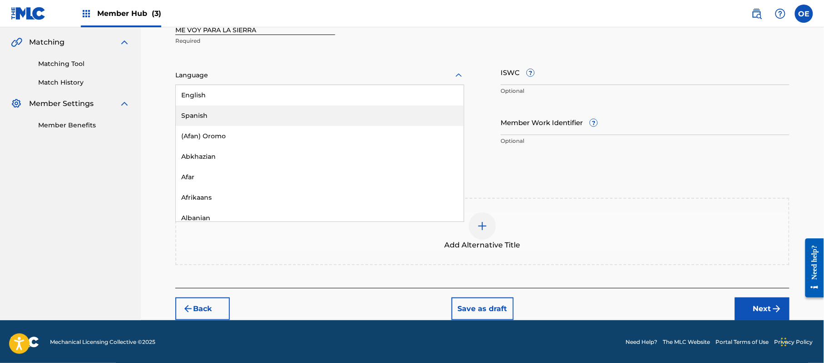
click at [218, 108] on div "Spanish" at bounding box center [320, 115] width 288 height 20
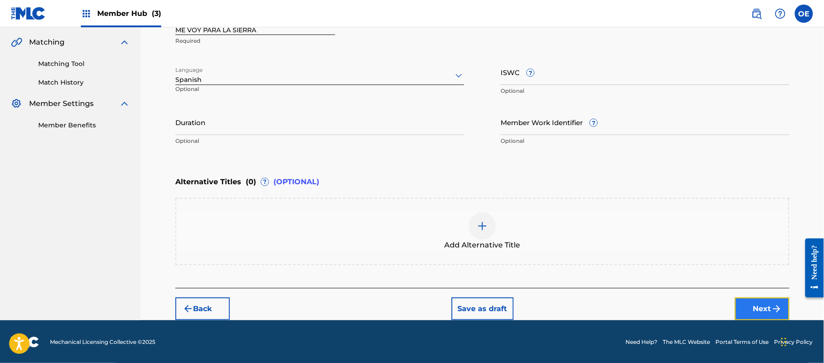
click at [756, 302] on button "Next" at bounding box center [762, 308] width 55 height 23
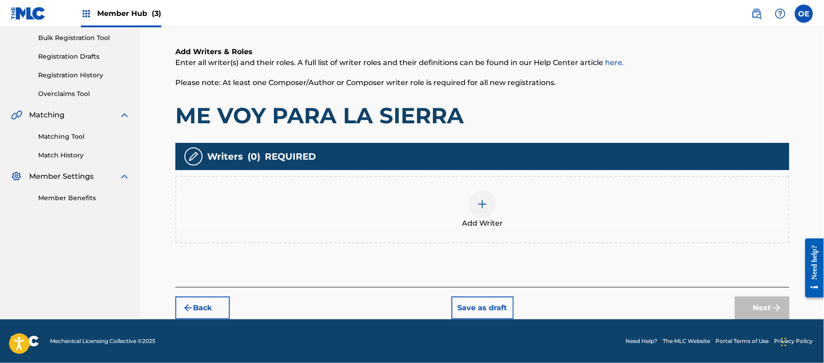
scroll to position [41, 0]
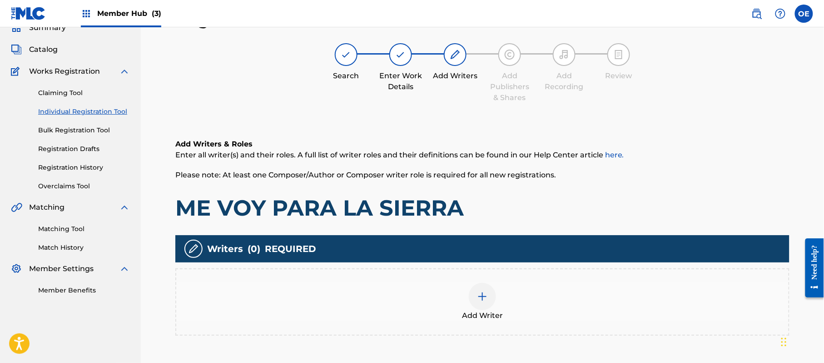
click at [525, 301] on div "Add Writer" at bounding box center [482, 302] width 612 height 38
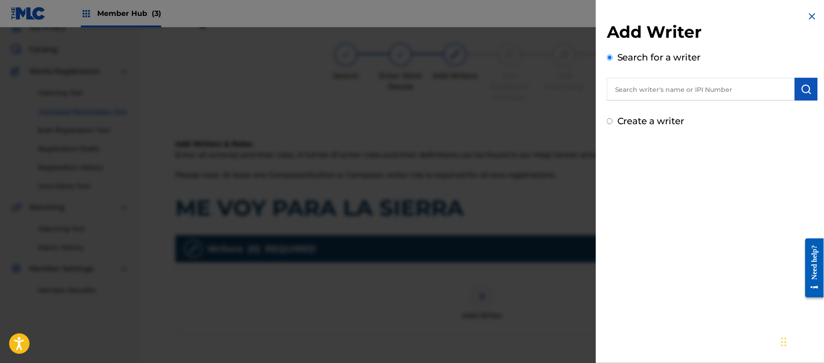
paste input "[PERSON_NAME] DE [PERSON_NAME]"
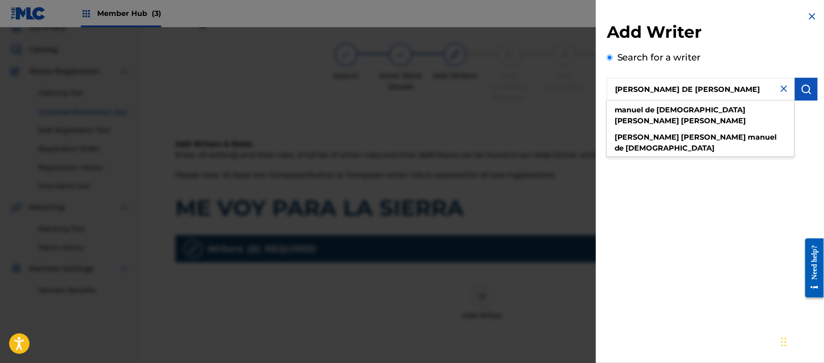
click at [792, 89] on input "[PERSON_NAME] DE [PERSON_NAME]" at bounding box center [701, 89] width 188 height 23
type input "[PERSON_NAME] DE [PERSON_NAME]"
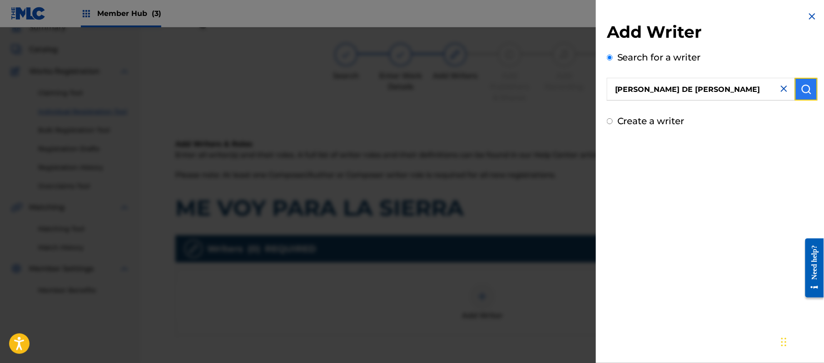
click at [801, 92] on img "submit" at bounding box center [806, 89] width 11 height 11
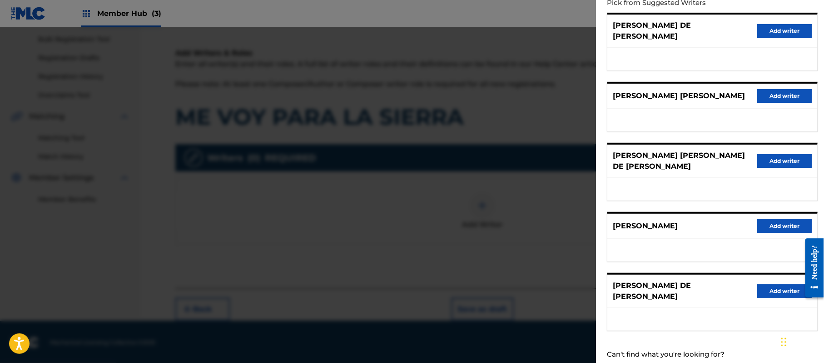
scroll to position [126, 0]
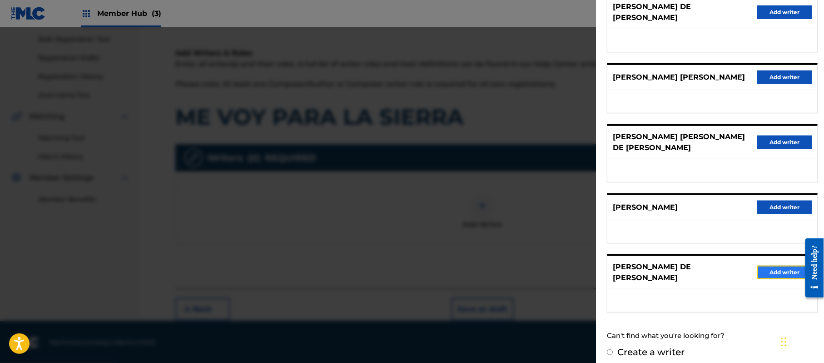
click at [775, 265] on button "Add writer" at bounding box center [784, 272] width 55 height 14
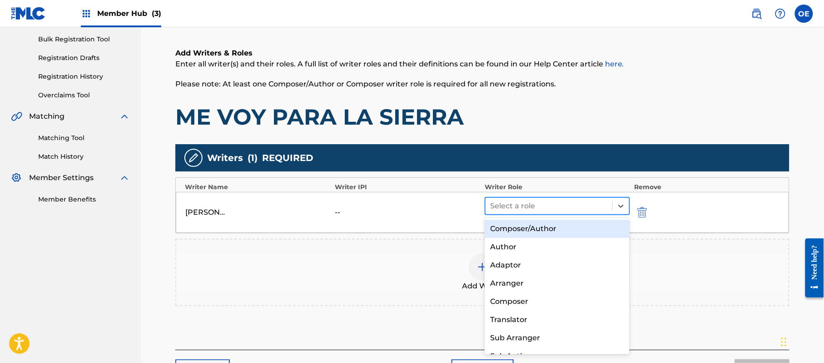
click at [519, 205] on div at bounding box center [549, 205] width 118 height 13
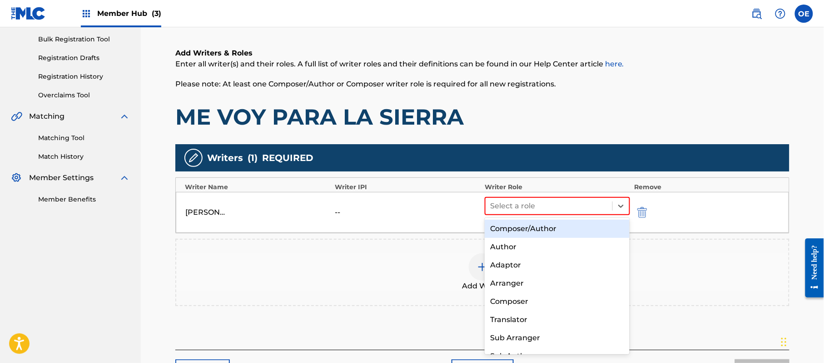
click at [558, 233] on div "Composer/Author" at bounding box center [557, 228] width 145 height 18
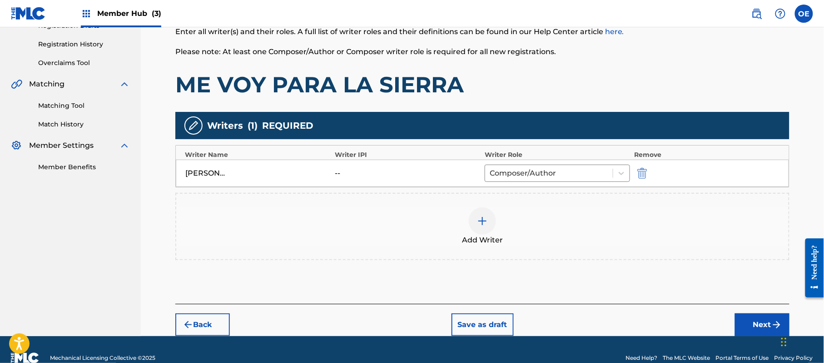
scroll to position [181, 0]
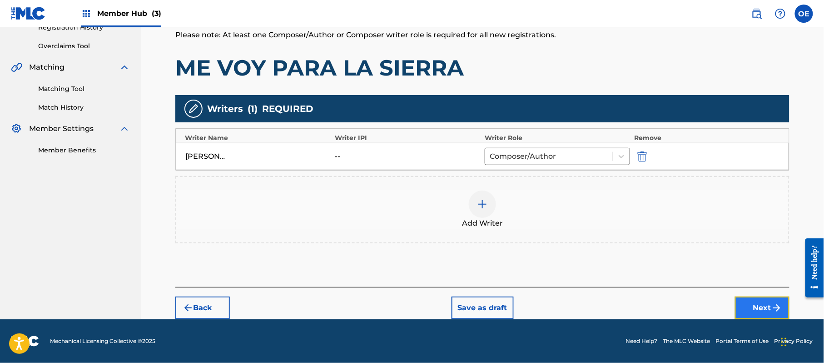
click at [756, 300] on button "Next" at bounding box center [762, 307] width 55 height 23
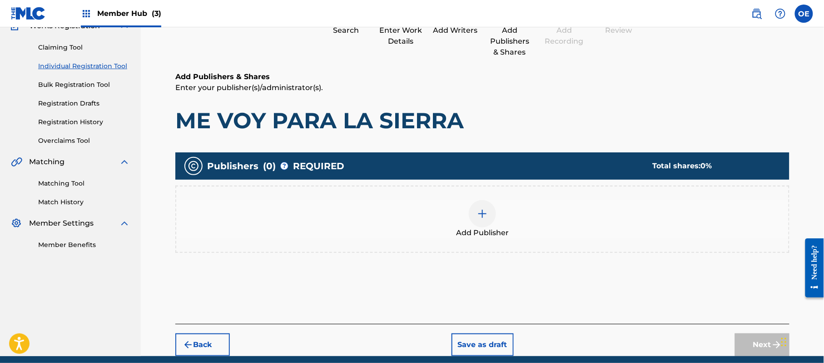
scroll to position [41, 0]
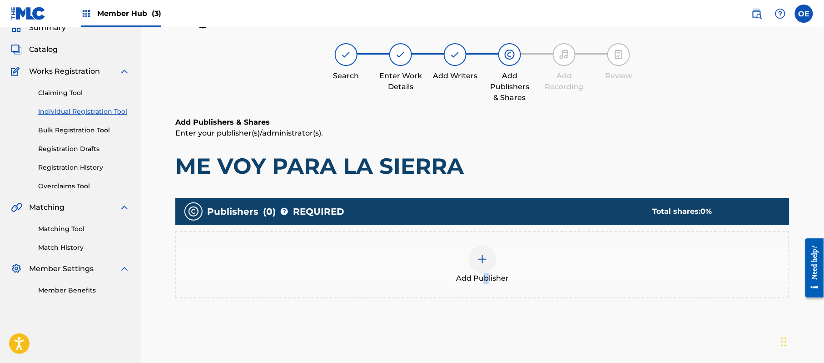
click at [486, 282] on span "Add Publisher" at bounding box center [482, 278] width 53 height 11
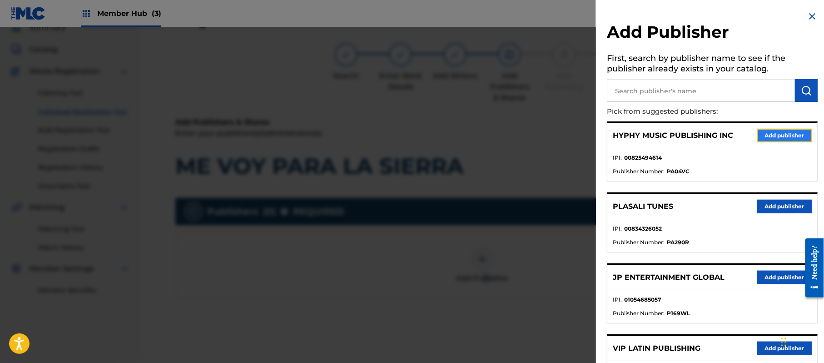
click at [777, 133] on button "Add publisher" at bounding box center [784, 136] width 55 height 14
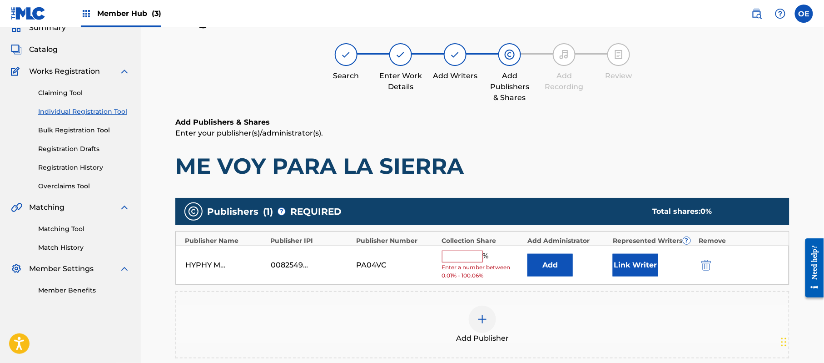
click at [469, 258] on input "text" at bounding box center [462, 256] width 41 height 12
type input "100"
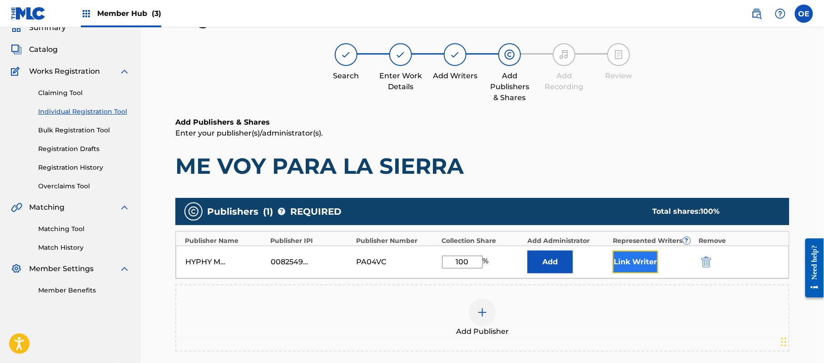
click at [627, 263] on button "Link Writer" at bounding box center [635, 261] width 45 height 23
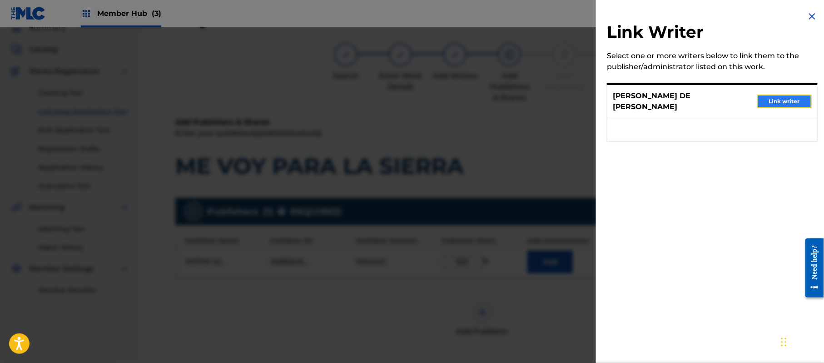
click at [772, 95] on button "Link writer" at bounding box center [784, 101] width 55 height 14
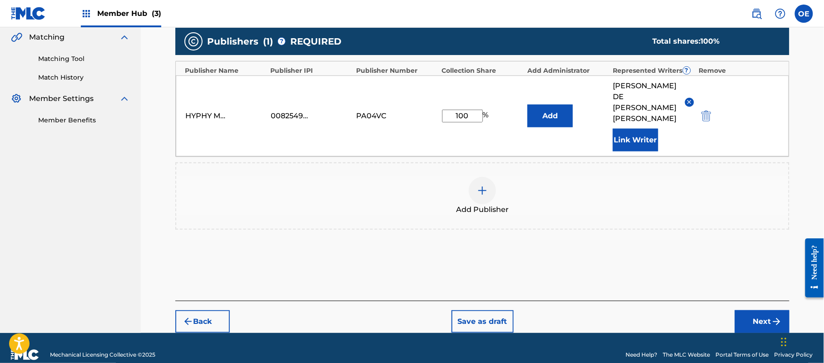
scroll to position [213, 0]
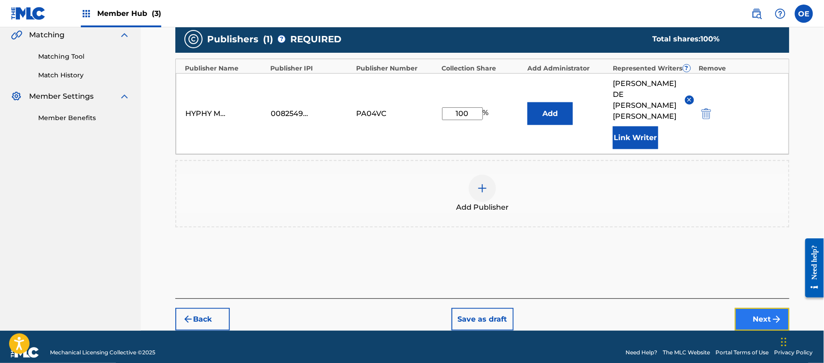
click at [762, 308] on button "Next" at bounding box center [762, 319] width 55 height 23
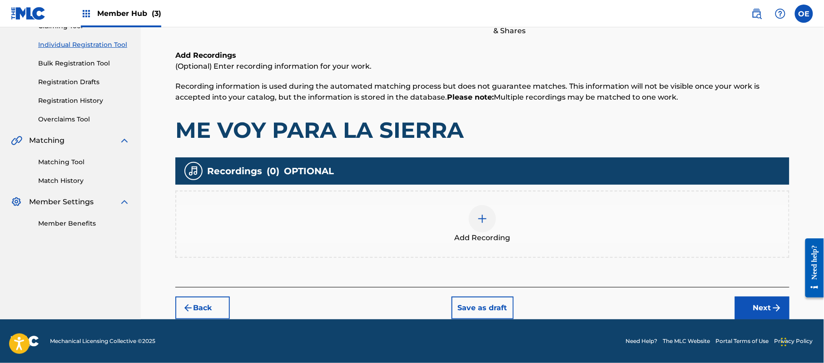
scroll to position [41, 0]
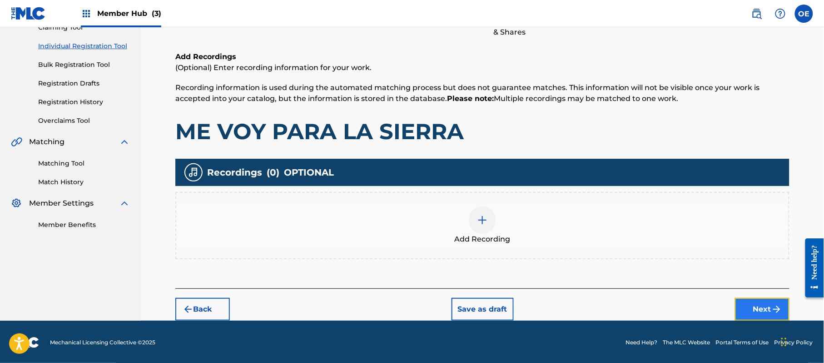
click at [762, 303] on button "Next" at bounding box center [762, 309] width 55 height 23
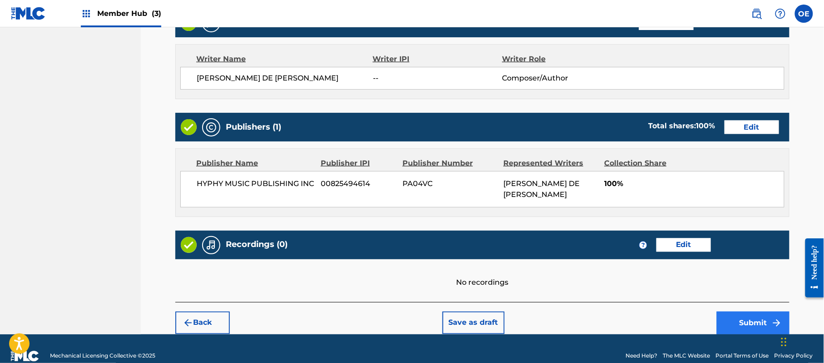
scroll to position [388, 0]
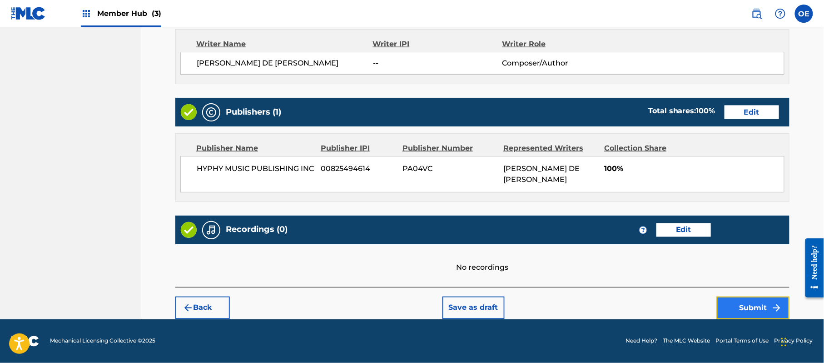
click at [732, 302] on button "Submit" at bounding box center [753, 307] width 73 height 23
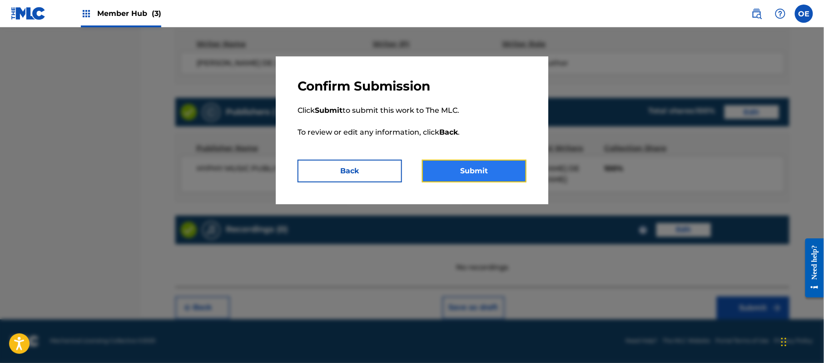
click at [480, 176] on button "Submit" at bounding box center [474, 170] width 104 height 23
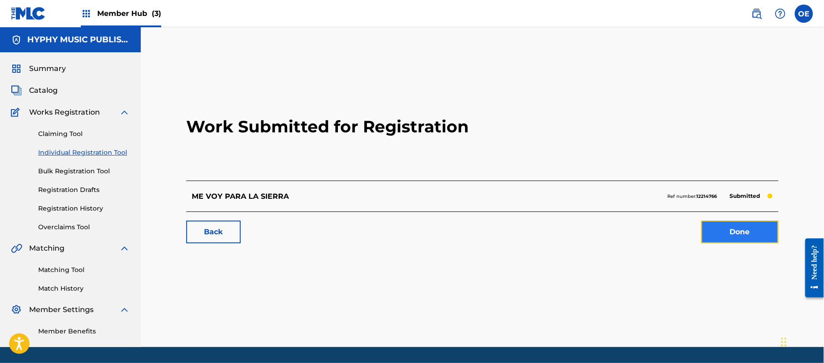
click at [745, 222] on link "Done" at bounding box center [739, 231] width 77 height 23
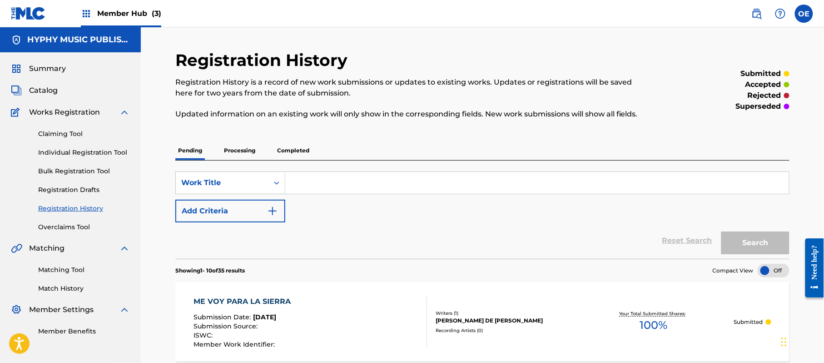
drag, startPoint x: 115, startPoint y: 156, endPoint x: 169, endPoint y: 176, distance: 57.6
click at [115, 156] on link "Individual Registration Tool" at bounding box center [84, 153] width 92 height 10
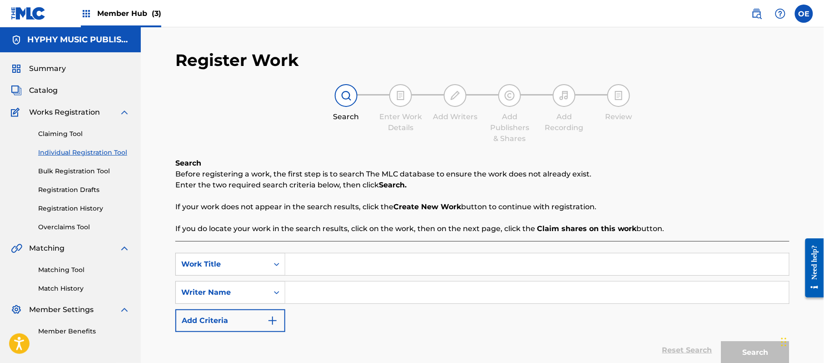
paste input "[PERSON_NAME]"
type input "[PERSON_NAME]"
paste input "[PERSON_NAME] DE [PERSON_NAME]"
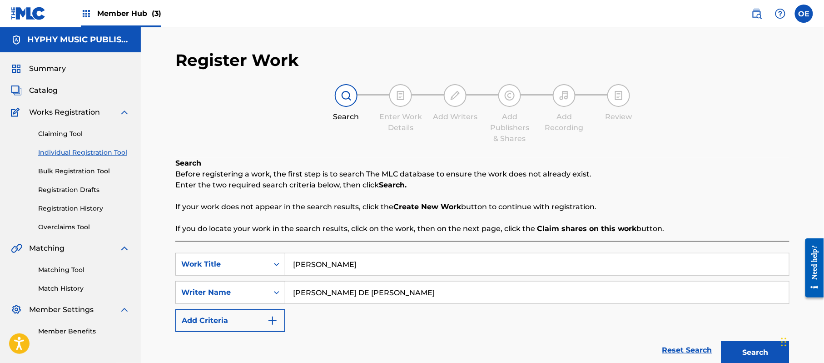
scroll to position [80, 0]
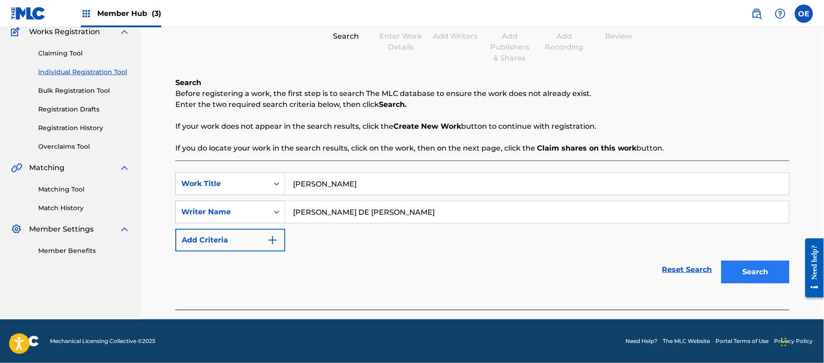
type input "[PERSON_NAME] DE [PERSON_NAME]"
click at [757, 279] on button "Search" at bounding box center [755, 271] width 68 height 23
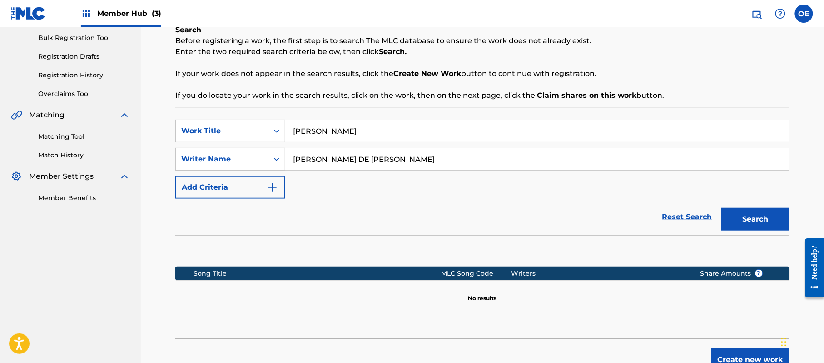
scroll to position [185, 0]
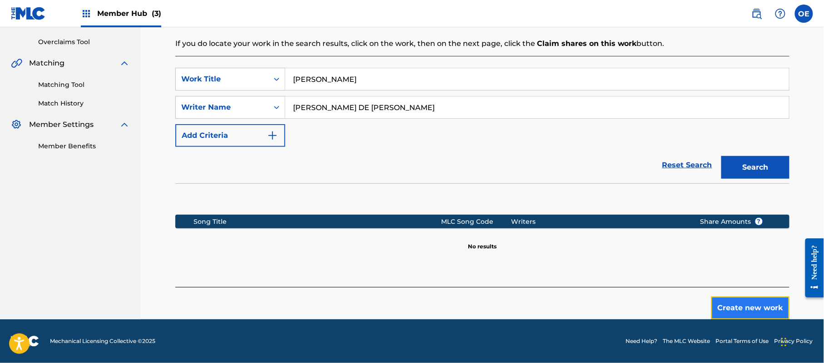
click at [751, 303] on button "Create new work" at bounding box center [750, 307] width 78 height 23
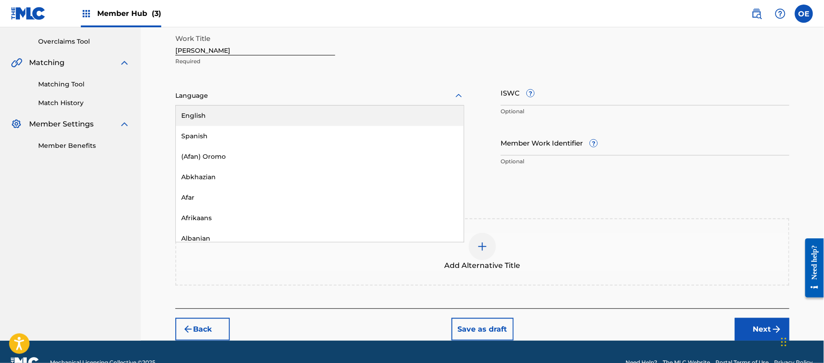
click at [231, 99] on div at bounding box center [319, 95] width 289 height 11
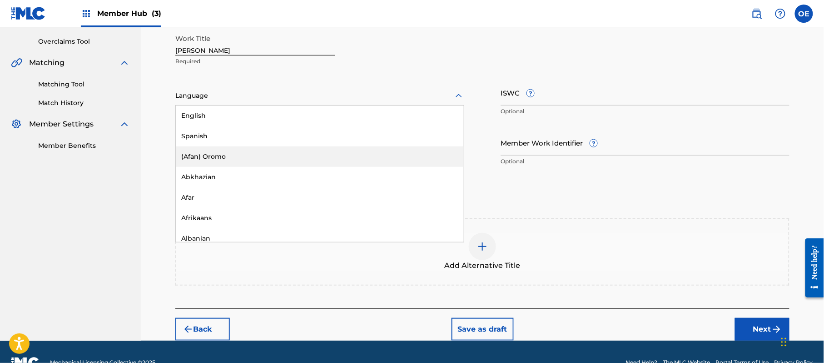
click at [211, 148] on div "(Afan) Oromo" at bounding box center [320, 156] width 288 height 20
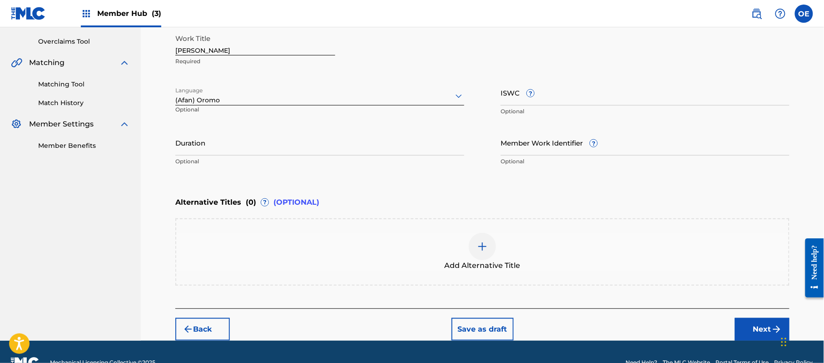
click at [227, 92] on div at bounding box center [319, 95] width 289 height 11
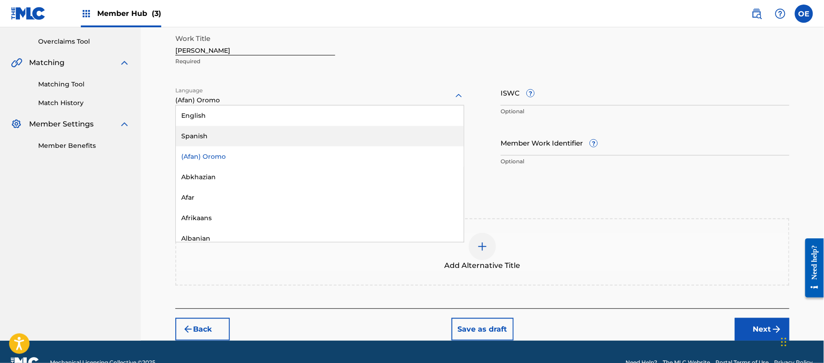
click at [222, 128] on div "Spanish" at bounding box center [320, 136] width 288 height 20
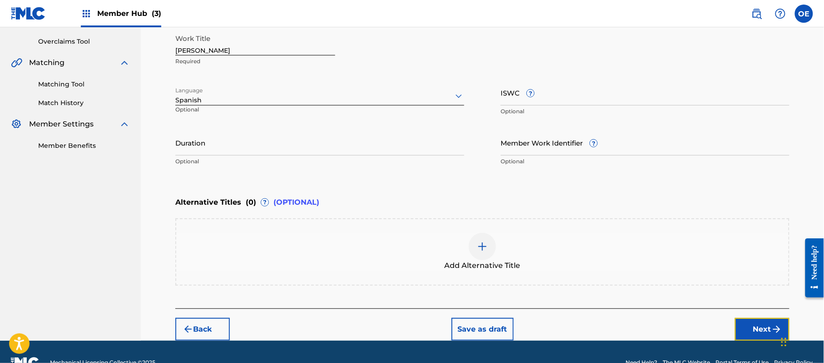
click at [773, 321] on button "Next" at bounding box center [762, 329] width 55 height 23
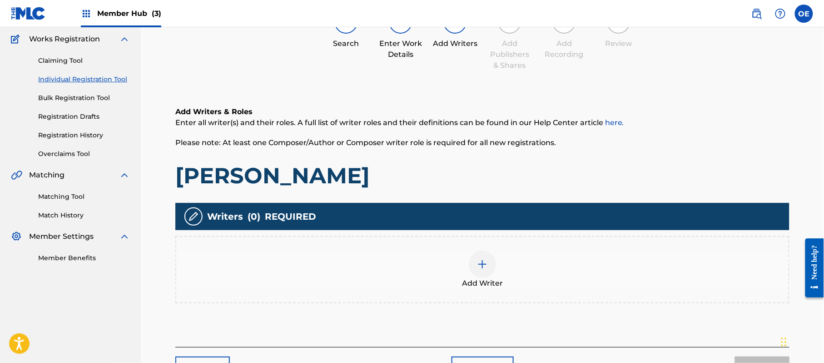
scroll to position [41, 0]
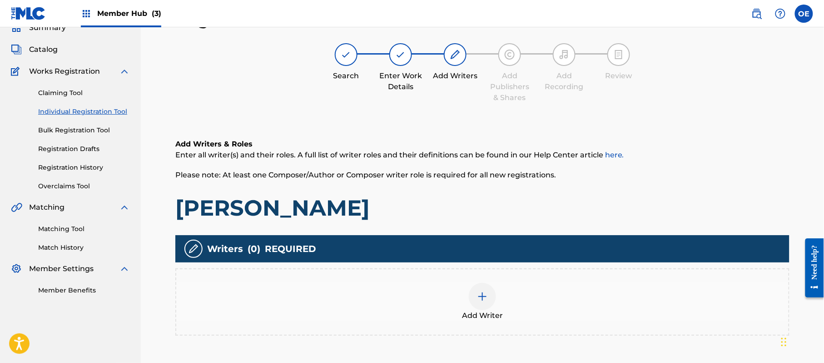
click at [594, 324] on div "Add Writer" at bounding box center [482, 301] width 614 height 67
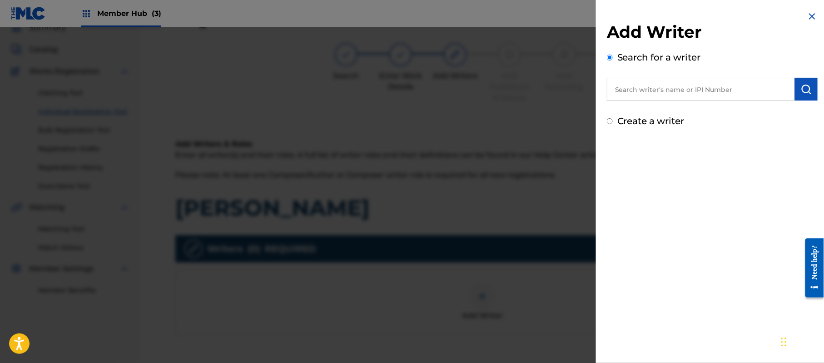
click at [665, 115] on label "Create a writer" at bounding box center [650, 120] width 67 height 11
radio input "true"
click at [613, 118] on input "Create a writer" at bounding box center [610, 121] width 6 height 6
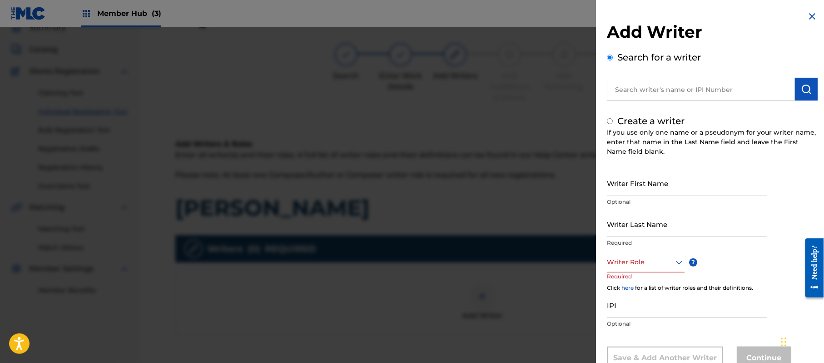
radio input "false"
radio input "true"
paste input "[PERSON_NAME] DE [PERSON_NAME]"
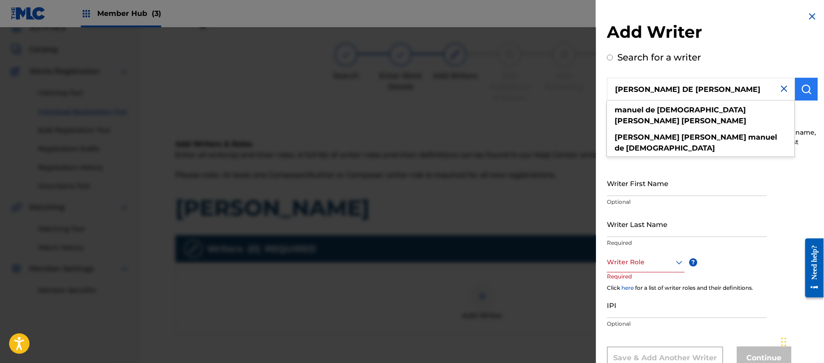
type input "[PERSON_NAME] DE [PERSON_NAME]"
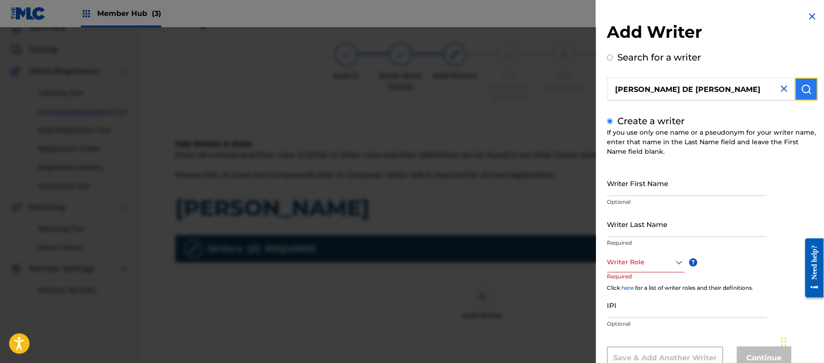
click at [802, 93] on img "submit" at bounding box center [806, 89] width 11 height 11
radio input "true"
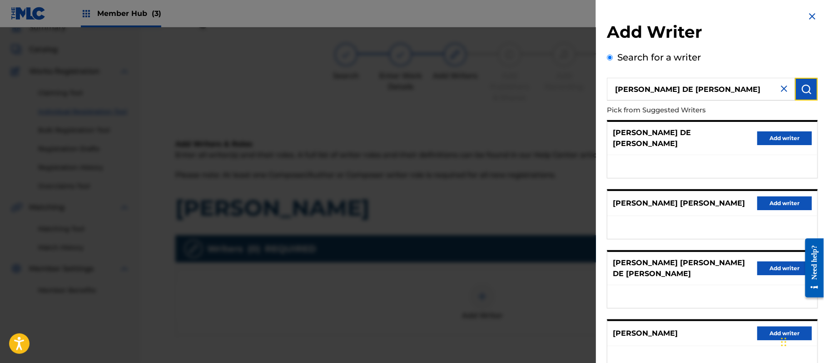
scroll to position [126, 0]
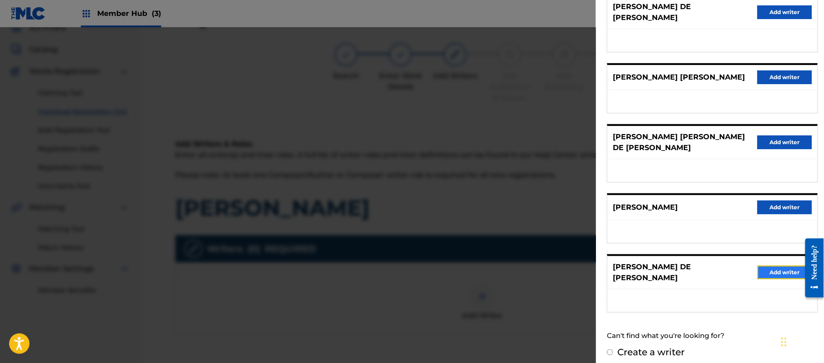
click at [765, 265] on button "Add writer" at bounding box center [784, 272] width 55 height 14
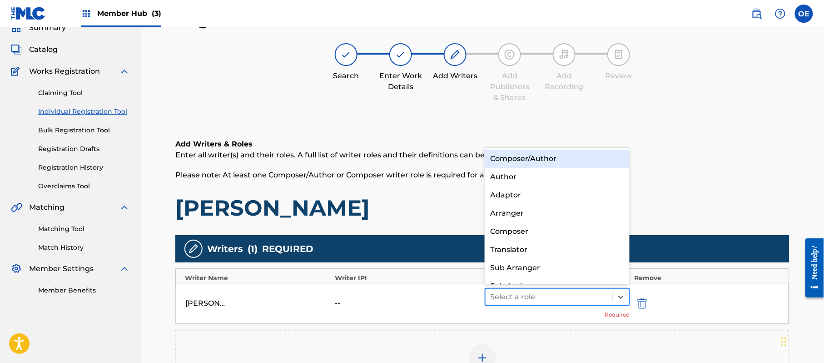
click at [556, 300] on div at bounding box center [549, 296] width 118 height 13
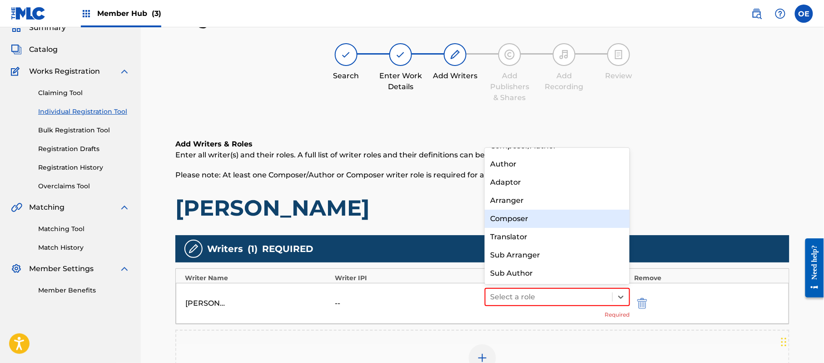
scroll to position [0, 0]
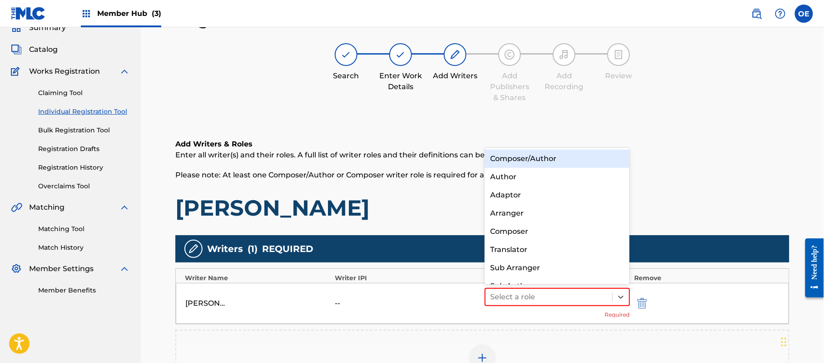
click at [505, 152] on div "Composer/Author" at bounding box center [557, 158] width 145 height 18
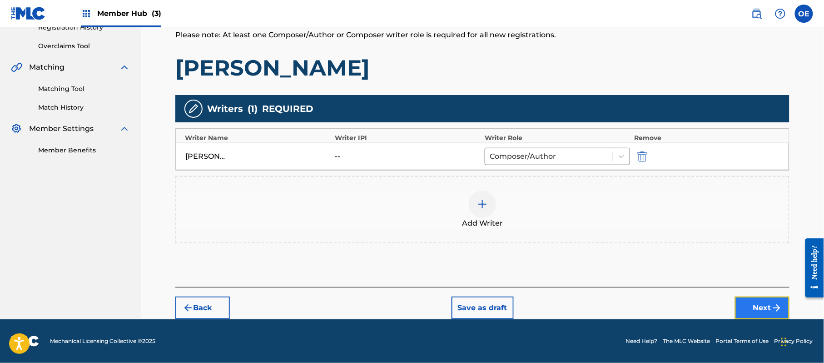
click at [775, 308] on img "submit" at bounding box center [776, 307] width 11 height 11
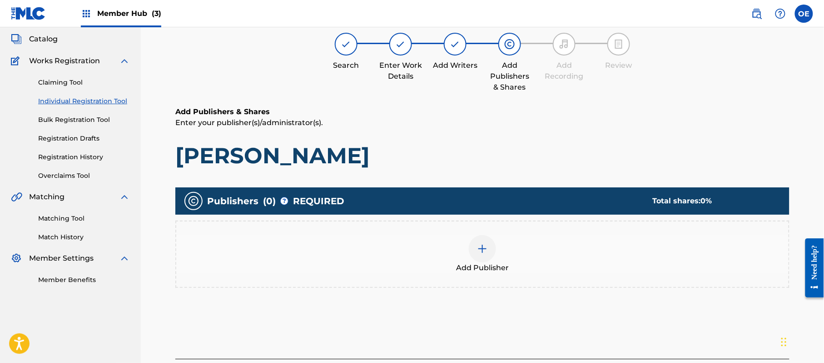
scroll to position [41, 0]
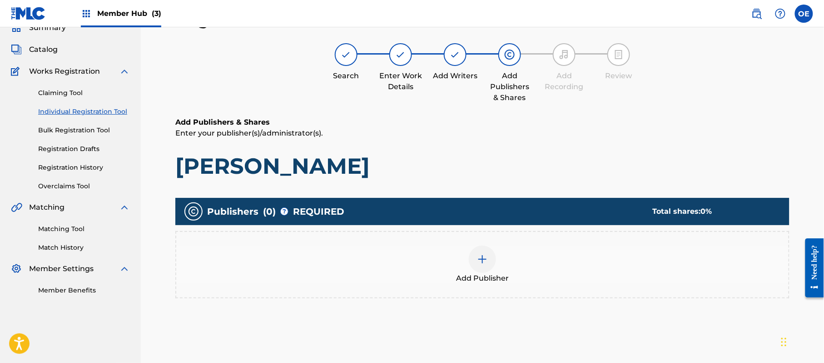
click at [460, 297] on div "Add Publisher" at bounding box center [482, 264] width 614 height 67
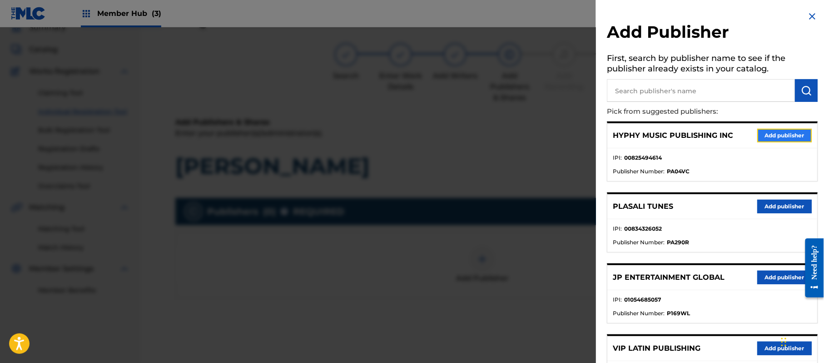
click at [784, 134] on button "Add publisher" at bounding box center [784, 136] width 55 height 14
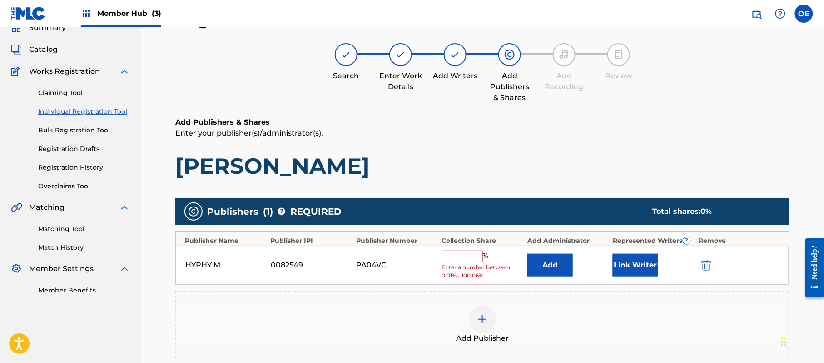
click at [458, 256] on input "text" at bounding box center [462, 256] width 41 height 12
type input "100"
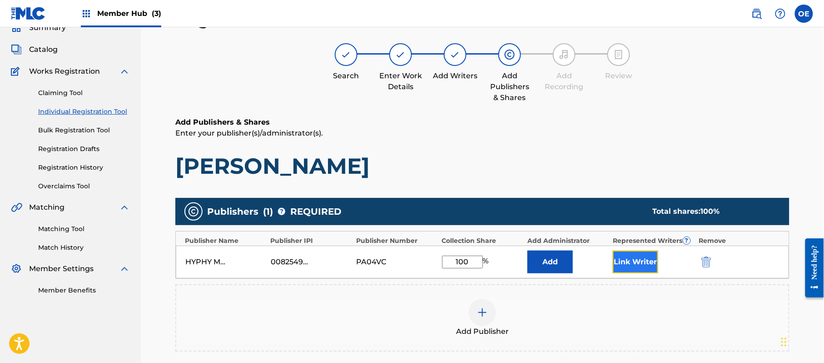
click at [627, 259] on button "Link Writer" at bounding box center [635, 261] width 45 height 23
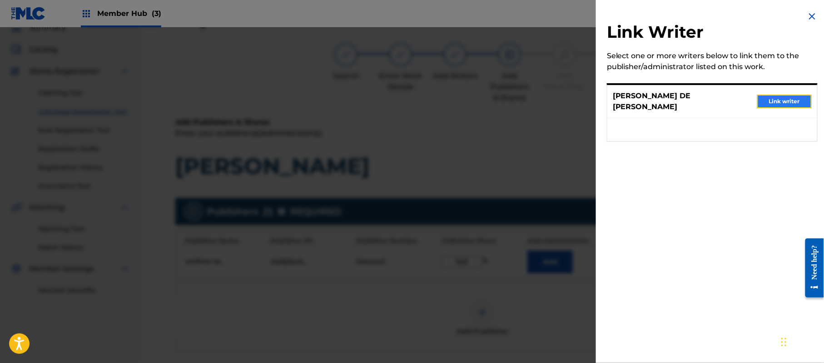
click at [787, 104] on button "Link writer" at bounding box center [784, 101] width 55 height 14
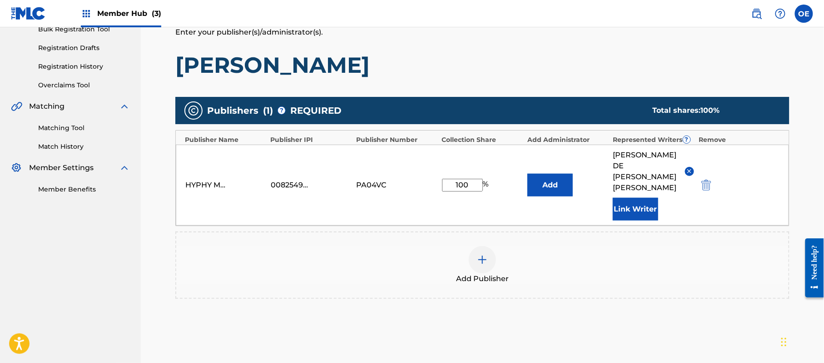
scroll to position [213, 0]
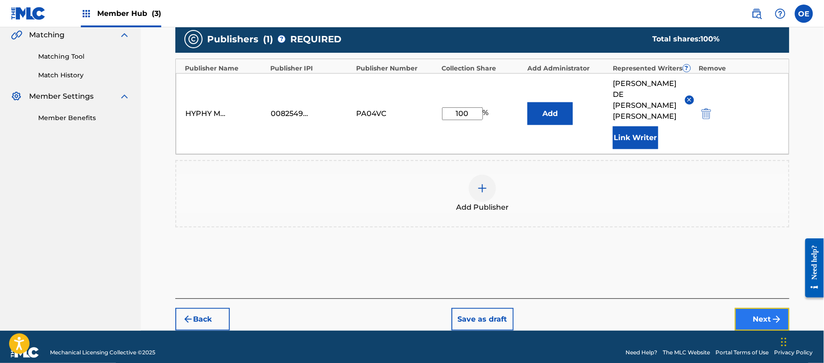
click at [751, 308] on button "Next" at bounding box center [762, 319] width 55 height 23
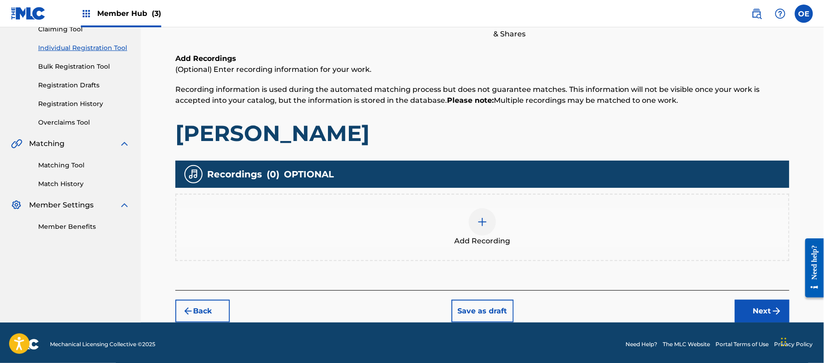
scroll to position [106, 0]
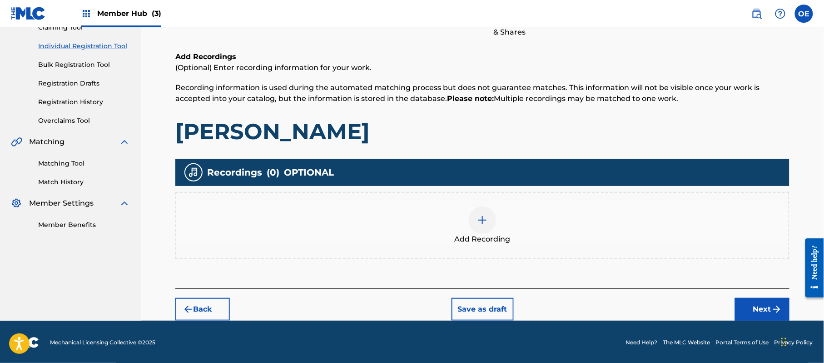
click at [794, 309] on div "Register Work Search Enter Work Details Add Writers Add Publishers & Shares Add…" at bounding box center [482, 132] width 636 height 377
click at [782, 311] on img "submit" at bounding box center [776, 308] width 11 height 11
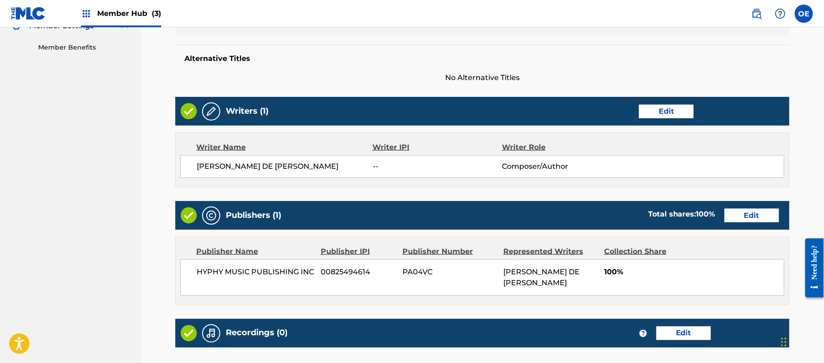
scroll to position [388, 0]
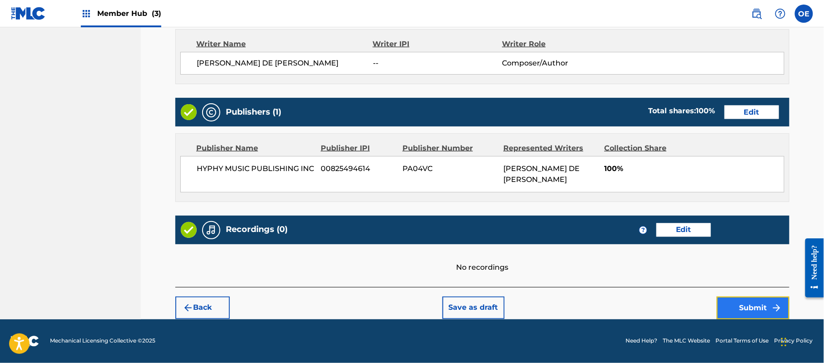
click at [776, 313] on img "submit" at bounding box center [776, 307] width 11 height 11
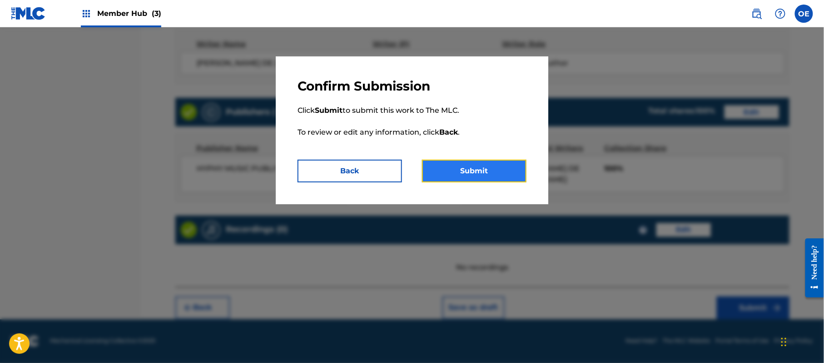
click at [508, 179] on button "Submit" at bounding box center [474, 170] width 104 height 23
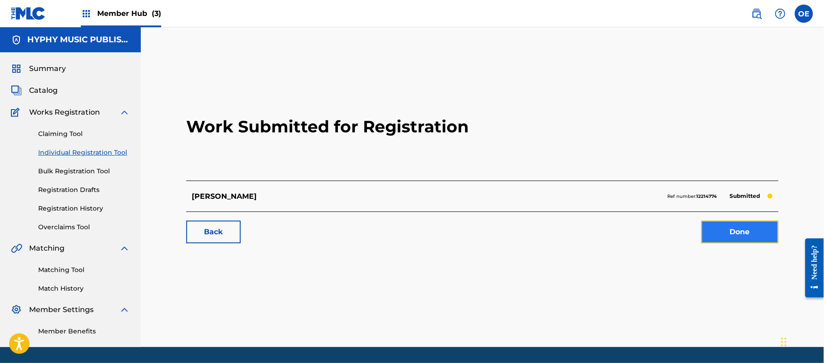
click at [739, 231] on link "Done" at bounding box center [739, 231] width 77 height 23
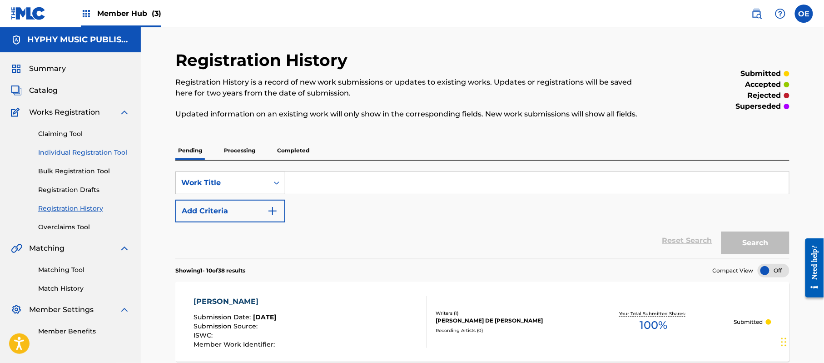
click at [101, 151] on link "Individual Registration Tool" at bounding box center [84, 153] width 92 height 10
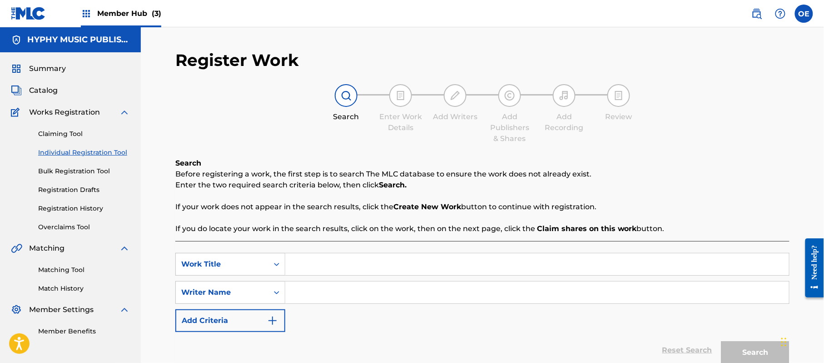
paste input "PELEA DE 2 MUJERES"
type input "PELEA DE 2 MUJERES"
paste input "[PERSON_NAME] DE [PERSON_NAME]"
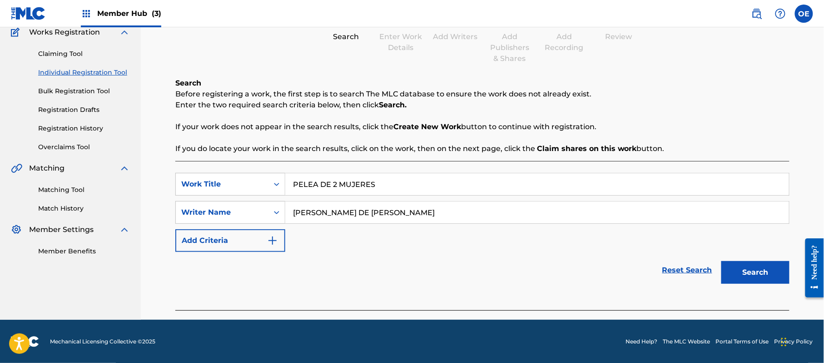
scroll to position [80, 0]
type input "[PERSON_NAME] DE [PERSON_NAME]"
click at [750, 260] on button "Search" at bounding box center [755, 271] width 68 height 23
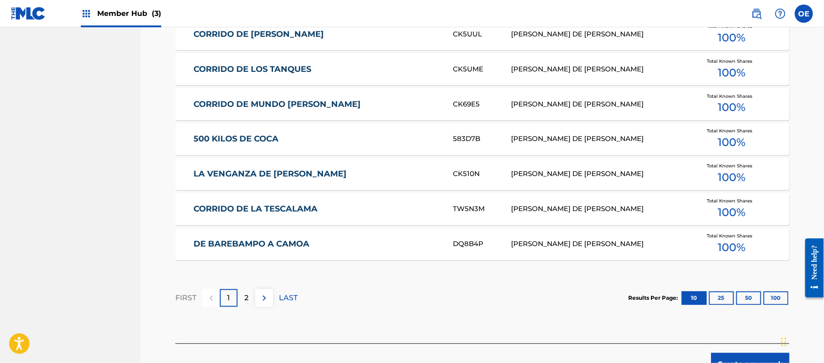
scroll to position [567, 0]
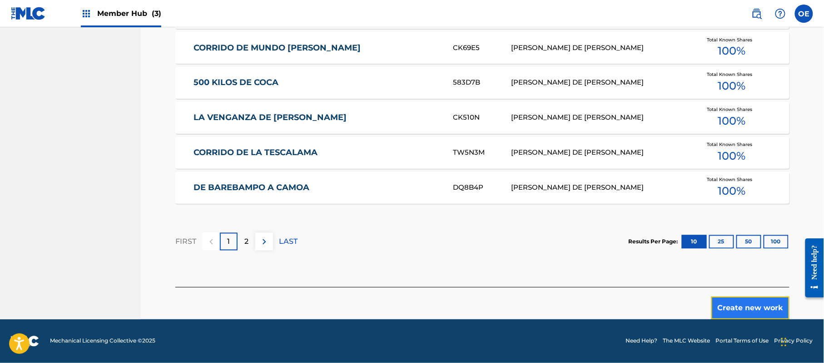
click at [766, 302] on button "Create new work" at bounding box center [750, 307] width 78 height 23
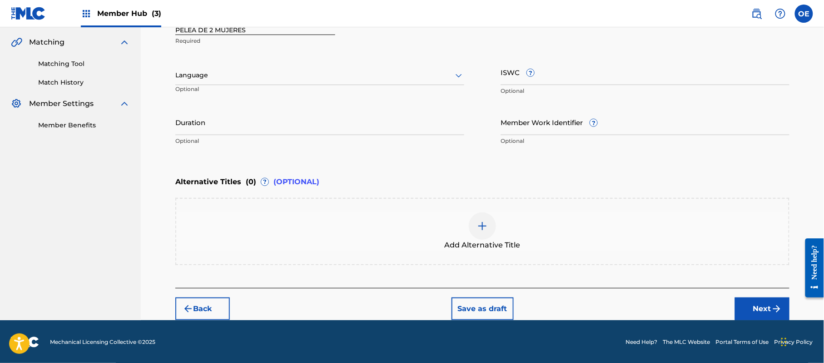
drag, startPoint x: 219, startPoint y: 70, endPoint x: 215, endPoint y: 79, distance: 9.8
click at [218, 71] on div at bounding box center [319, 75] width 289 height 11
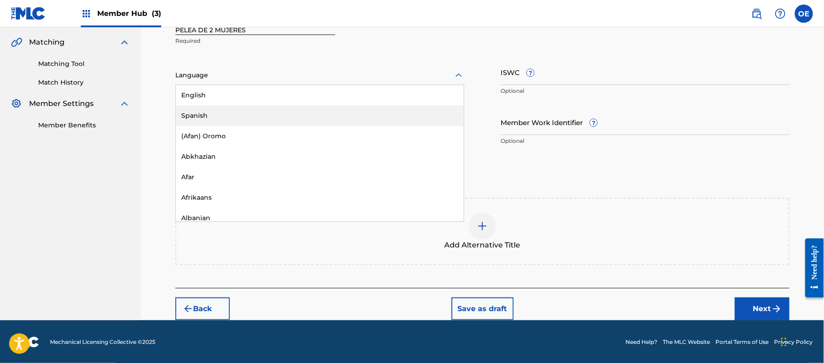
click at [201, 114] on div "Spanish" at bounding box center [320, 115] width 288 height 20
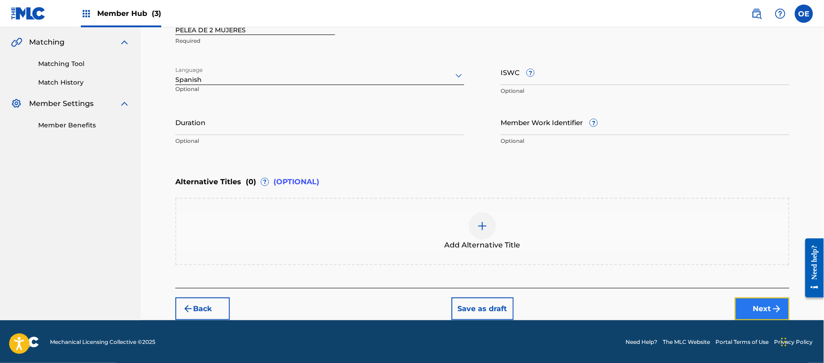
click at [771, 300] on button "Next" at bounding box center [762, 308] width 55 height 23
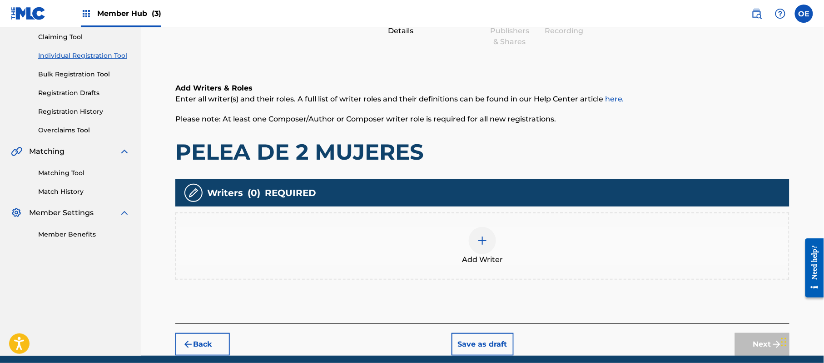
scroll to position [41, 0]
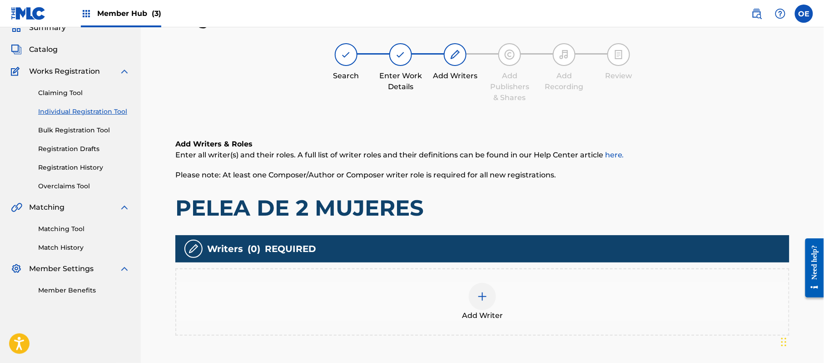
click at [542, 313] on div "Add Writer" at bounding box center [482, 302] width 612 height 38
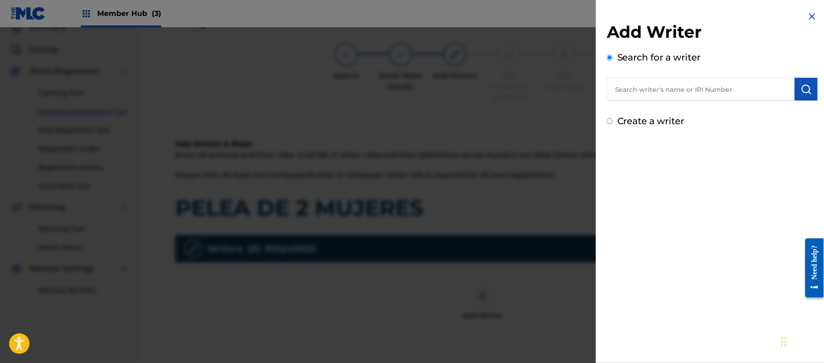
paste input "[PERSON_NAME] DE [PERSON_NAME]"
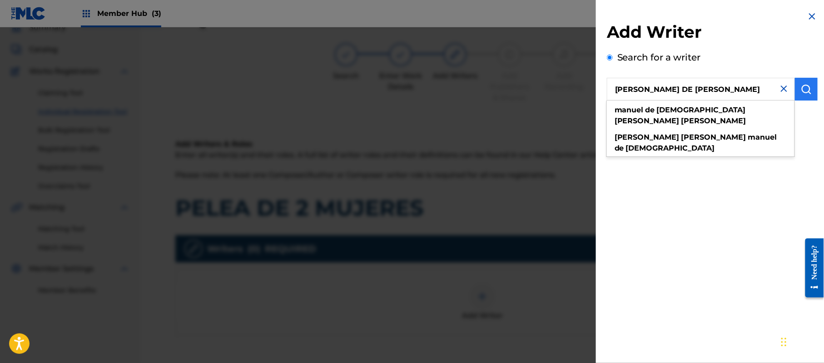
type input "[PERSON_NAME] DE [PERSON_NAME]"
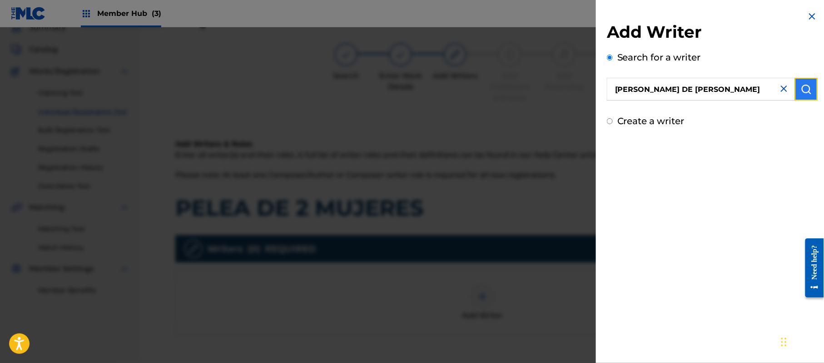
click at [808, 79] on button "submit" at bounding box center [806, 89] width 23 height 23
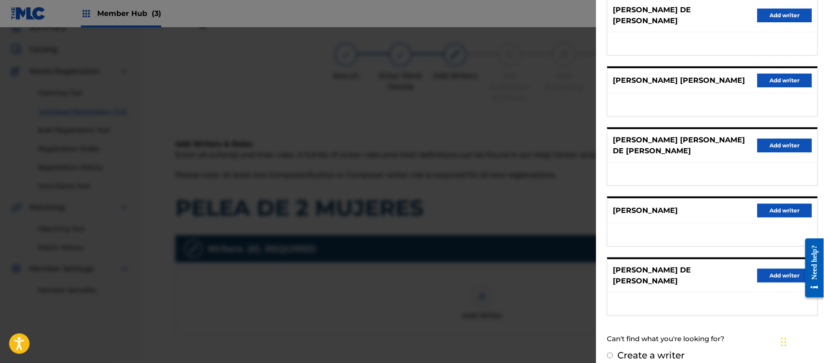
scroll to position [126, 0]
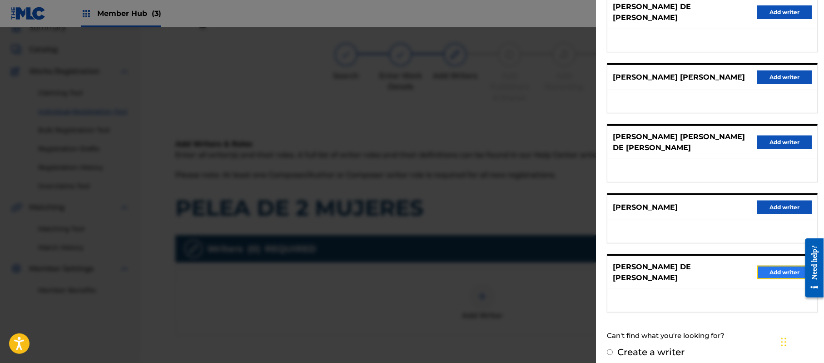
click at [764, 265] on button "Add writer" at bounding box center [784, 272] width 55 height 14
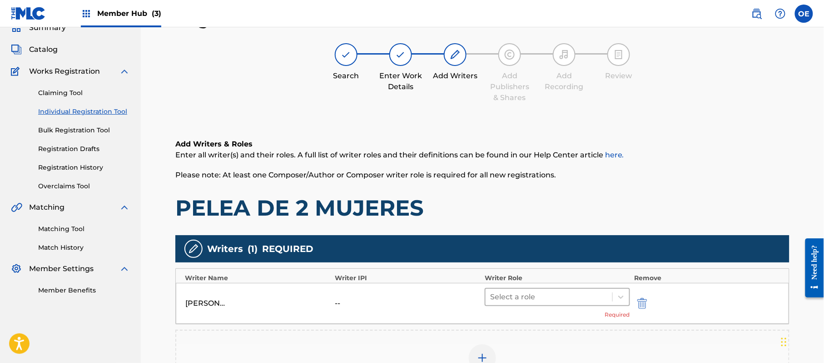
click at [526, 302] on div at bounding box center [549, 296] width 118 height 13
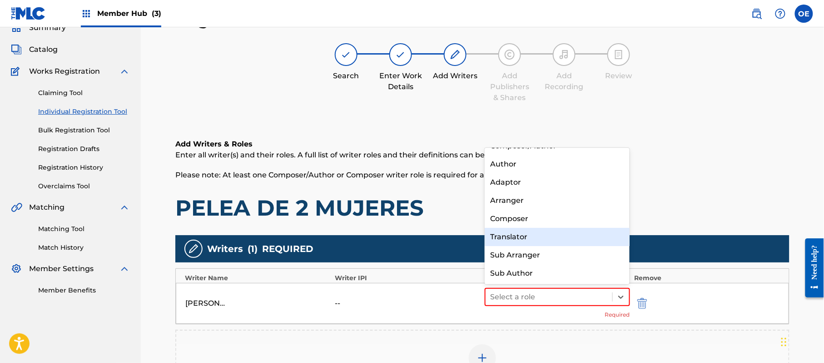
scroll to position [0, 0]
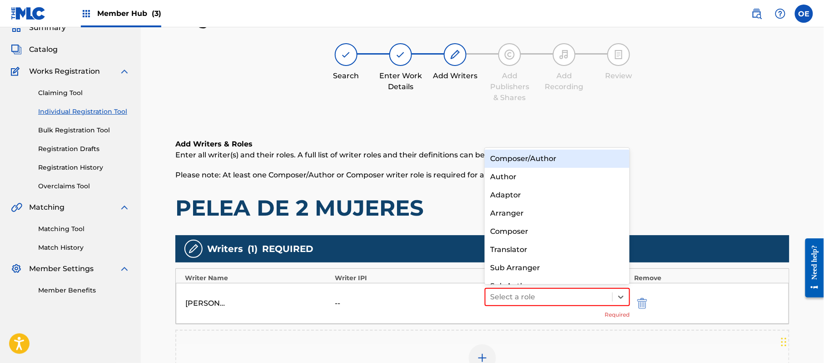
click at [526, 160] on div "Composer/Author" at bounding box center [557, 158] width 145 height 18
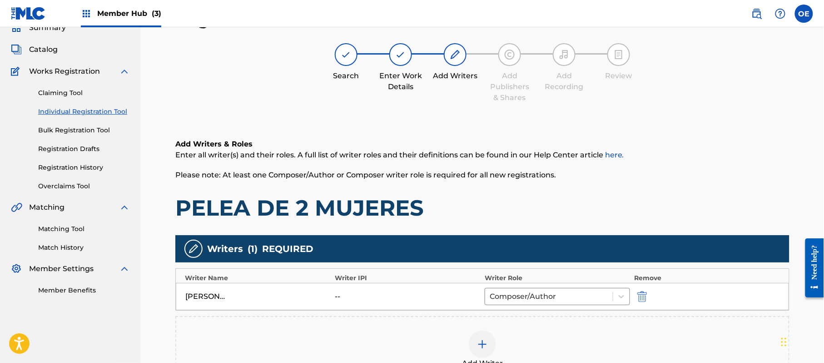
scroll to position [181, 0]
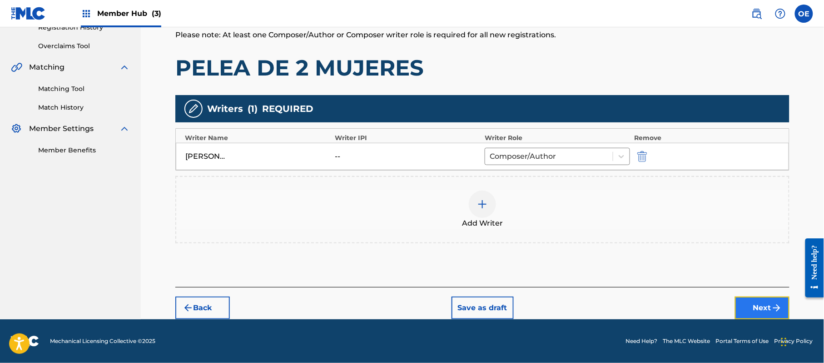
click at [756, 296] on button "Next" at bounding box center [762, 307] width 55 height 23
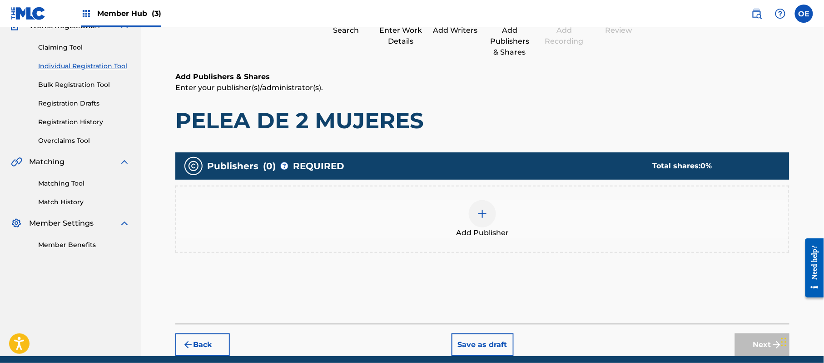
scroll to position [41, 0]
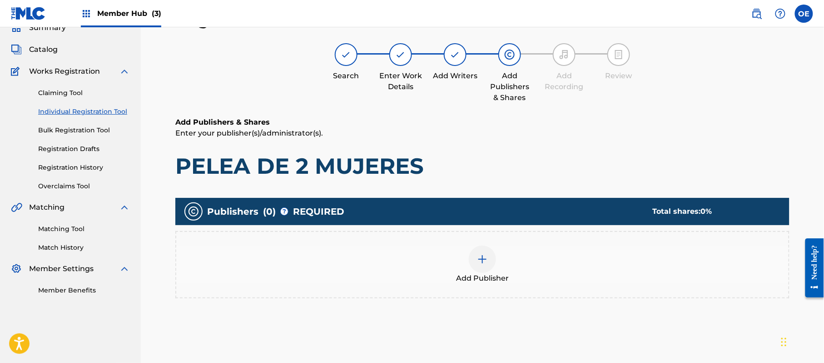
click at [471, 279] on span "Add Publisher" at bounding box center [482, 278] width 53 height 11
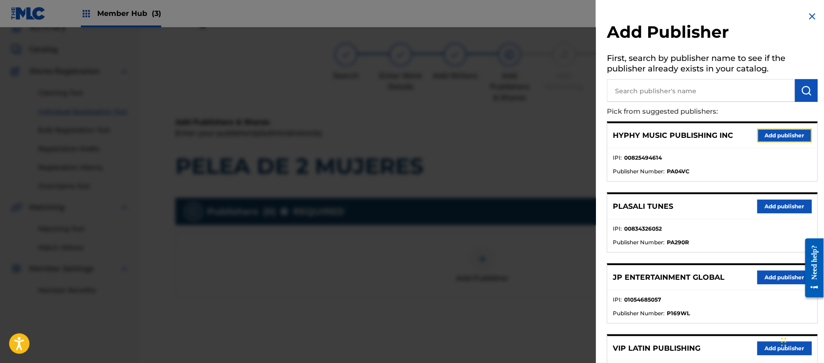
click at [773, 133] on button "Add publisher" at bounding box center [784, 136] width 55 height 14
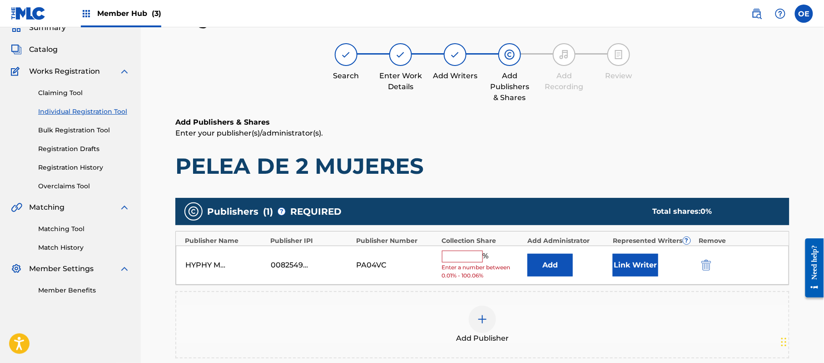
click at [453, 255] on input "text" at bounding box center [462, 256] width 41 height 12
type input "100"
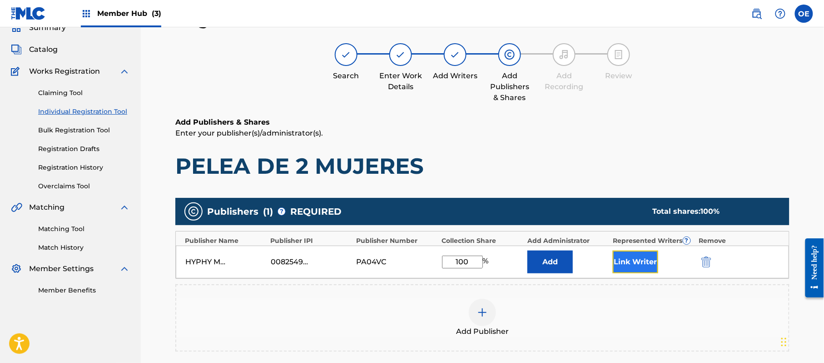
click at [642, 258] on button "Link Writer" at bounding box center [635, 261] width 45 height 23
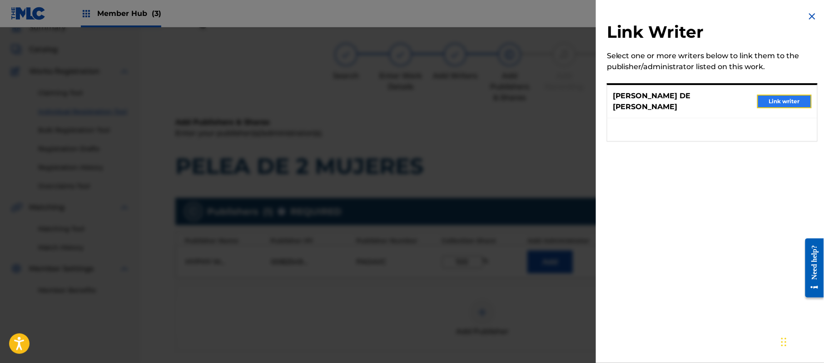
click at [780, 105] on button "Link writer" at bounding box center [784, 101] width 55 height 14
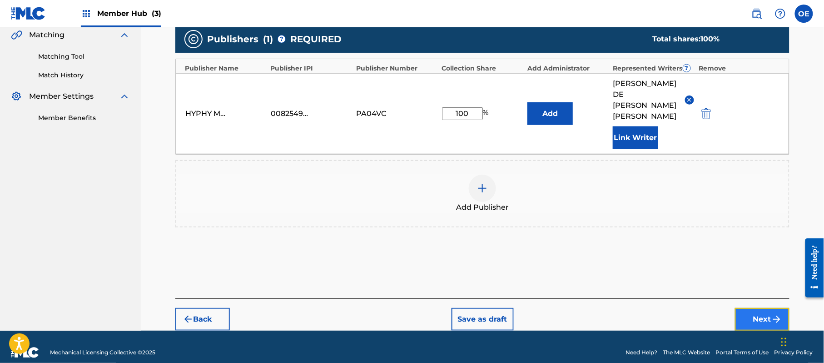
click at [762, 310] on button "Next" at bounding box center [762, 319] width 55 height 23
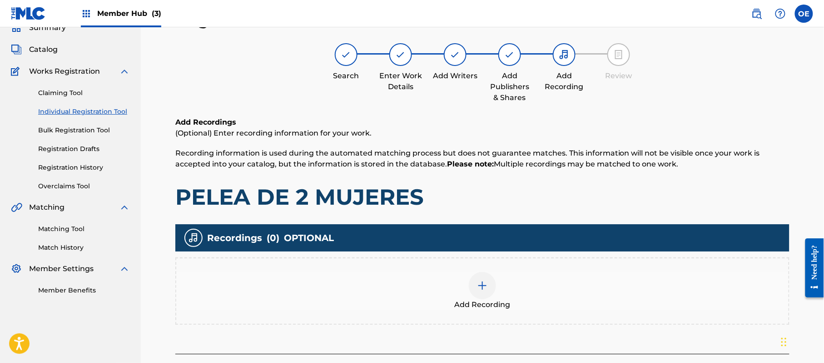
click at [485, 304] on span "Add Recording" at bounding box center [483, 304] width 56 height 11
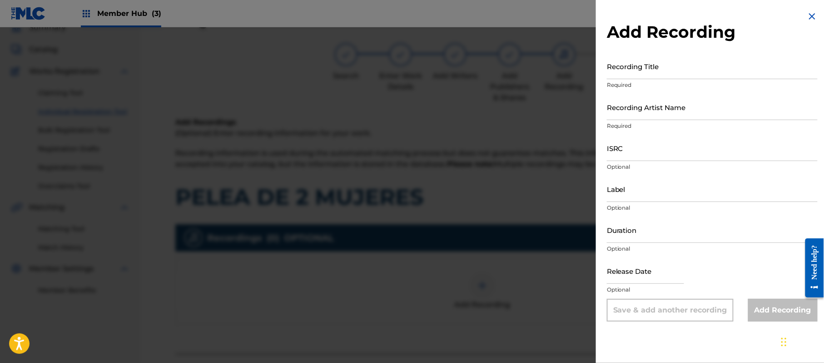
click at [808, 17] on img at bounding box center [812, 16] width 11 height 11
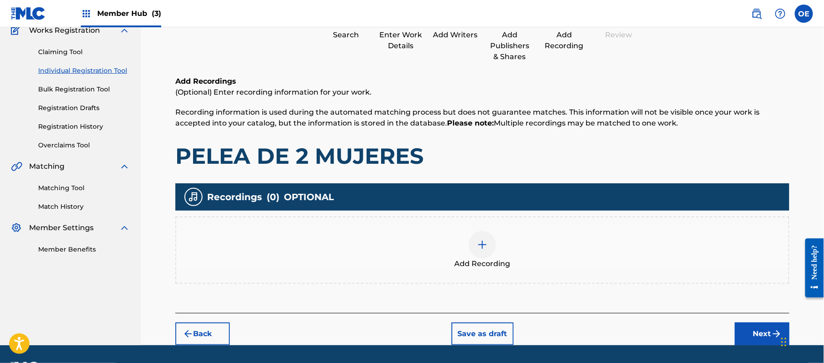
scroll to position [106, 0]
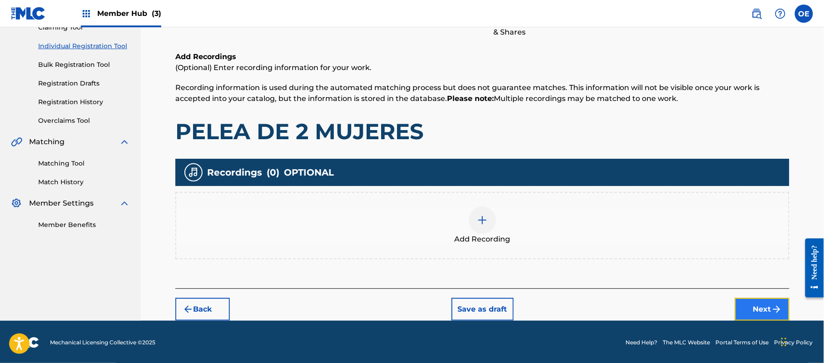
click at [748, 298] on button "Next" at bounding box center [762, 309] width 55 height 23
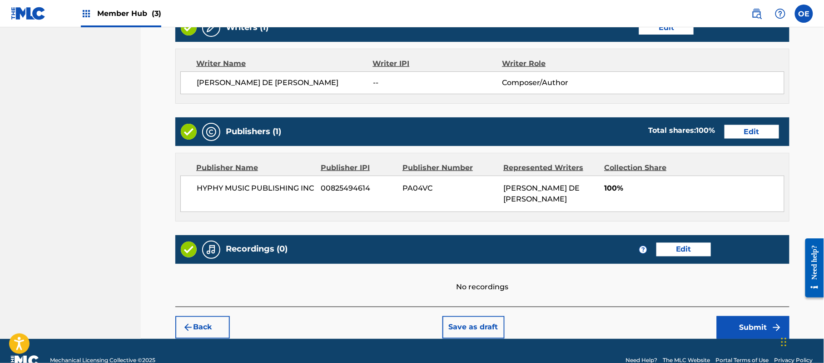
scroll to position [388, 0]
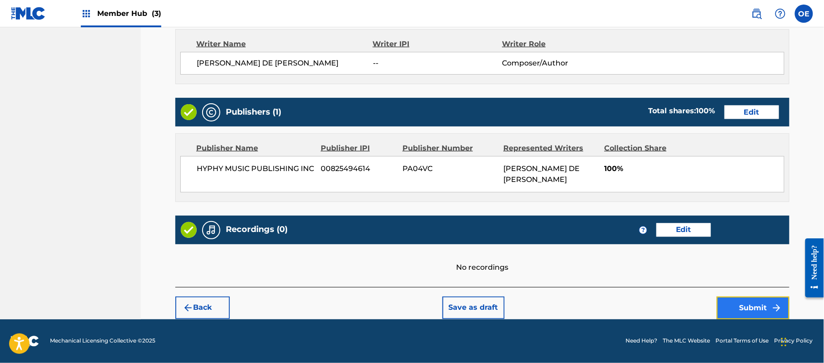
click at [729, 298] on button "Submit" at bounding box center [753, 307] width 73 height 23
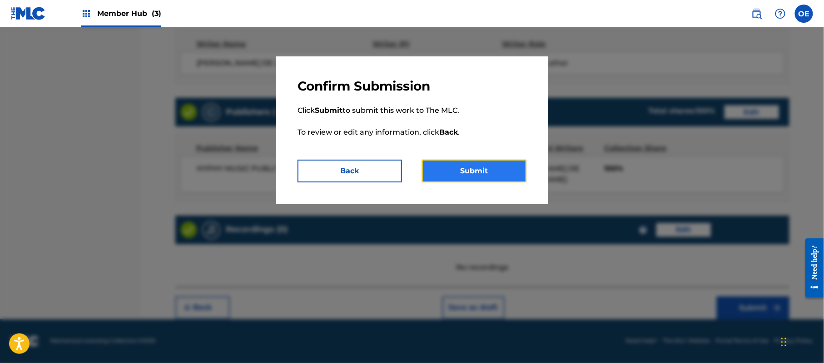
drag, startPoint x: 487, startPoint y: 162, endPoint x: 460, endPoint y: 168, distance: 27.8
click at [487, 163] on button "Submit" at bounding box center [474, 170] width 104 height 23
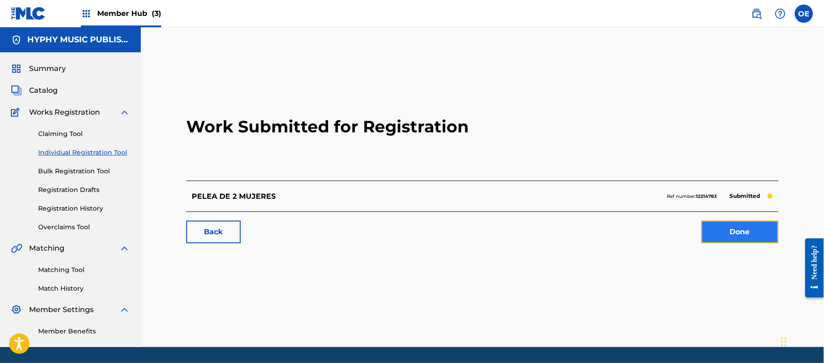
click at [726, 229] on link "Done" at bounding box center [739, 231] width 77 height 23
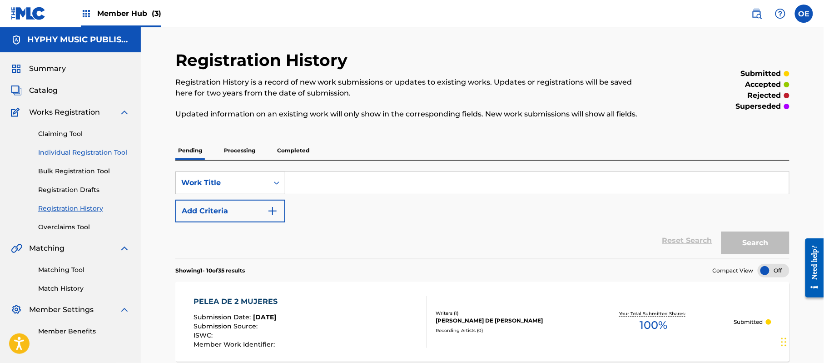
click at [86, 150] on link "Individual Registration Tool" at bounding box center [84, 153] width 92 height 10
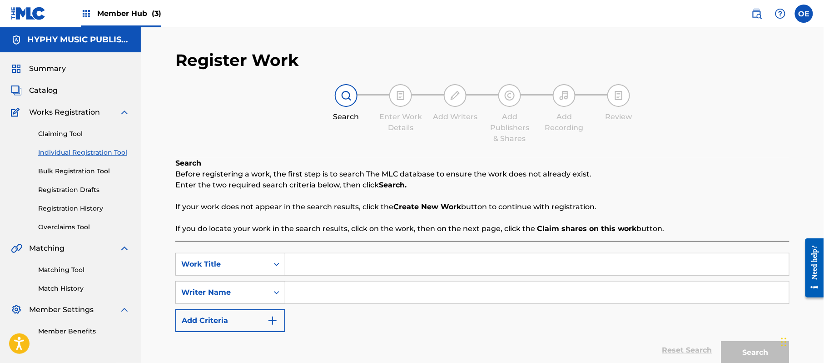
paste input "EL CORRIDO DEL CHAPO"
type input "EL CORRIDO DEL CHAPO"
paste input "[PERSON_NAME] DE [PERSON_NAME]"
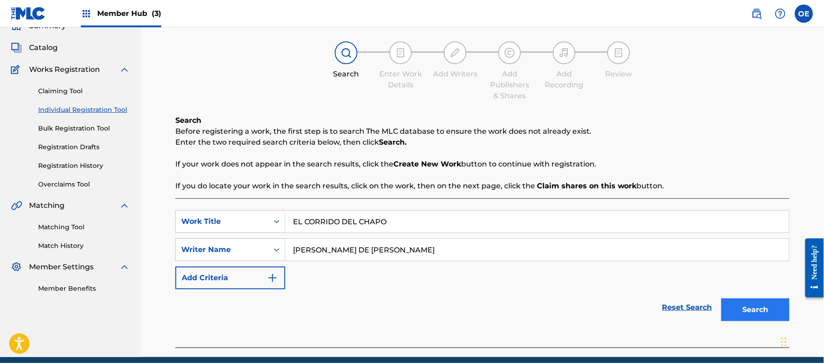
scroll to position [80, 0]
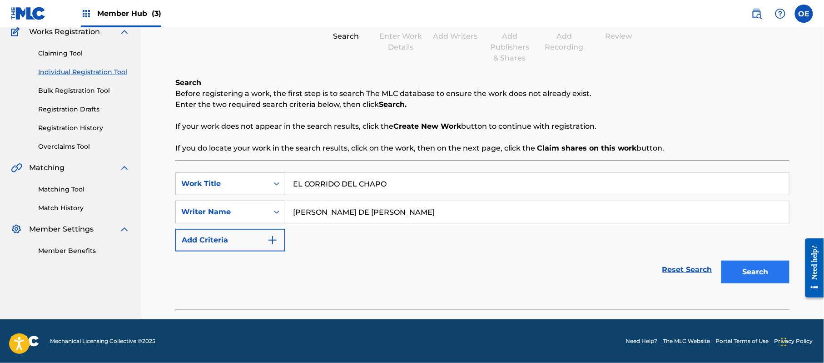
type input "[PERSON_NAME] DE [PERSON_NAME]"
click at [740, 273] on button "Search" at bounding box center [755, 271] width 68 height 23
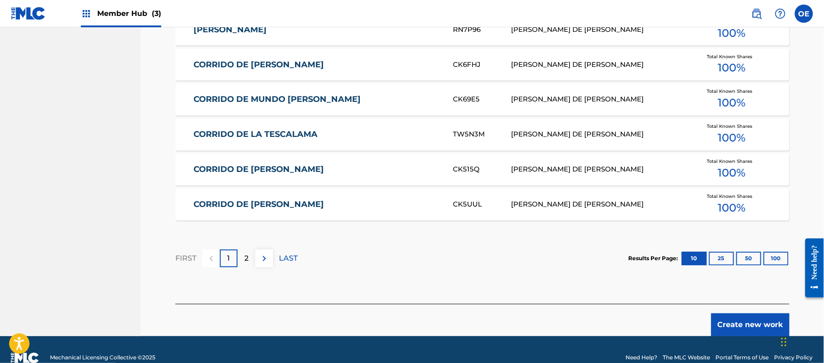
scroll to position [567, 0]
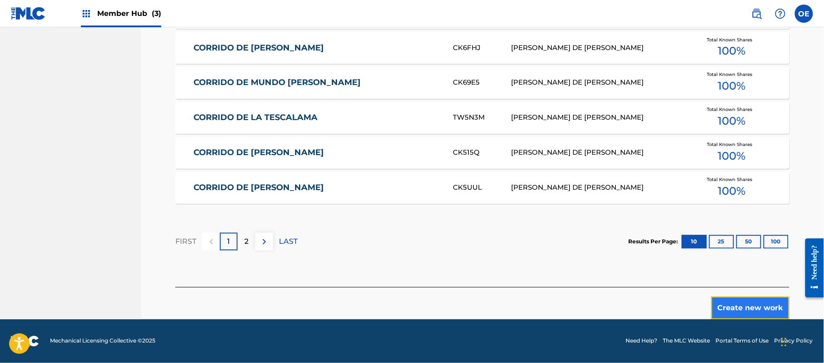
click at [746, 304] on button "Create new work" at bounding box center [750, 307] width 78 height 23
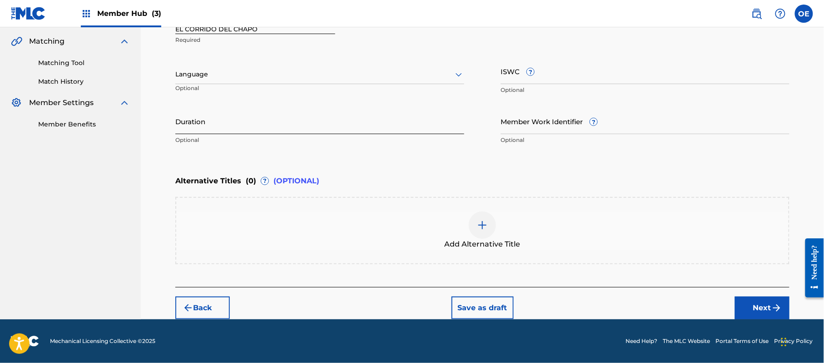
scroll to position [206, 0]
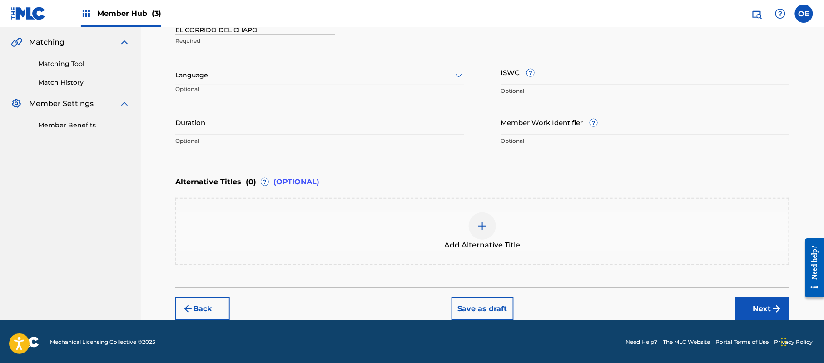
click at [237, 80] on div at bounding box center [319, 75] width 289 height 11
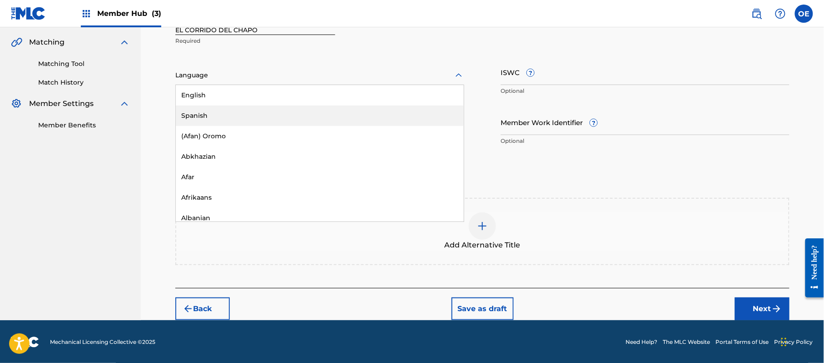
click at [227, 112] on div "Spanish" at bounding box center [320, 115] width 288 height 20
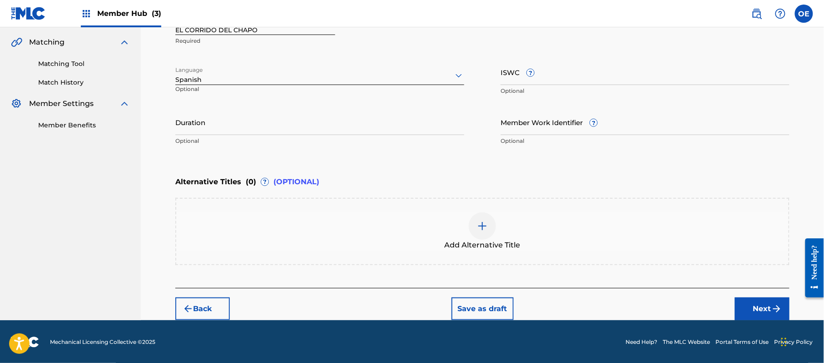
click at [771, 294] on div "Back Save as draft Next" at bounding box center [482, 304] width 614 height 32
click at [753, 313] on button "Next" at bounding box center [762, 308] width 55 height 23
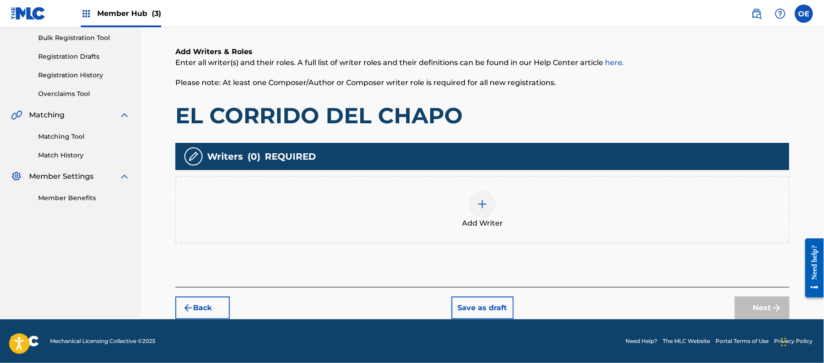
scroll to position [41, 0]
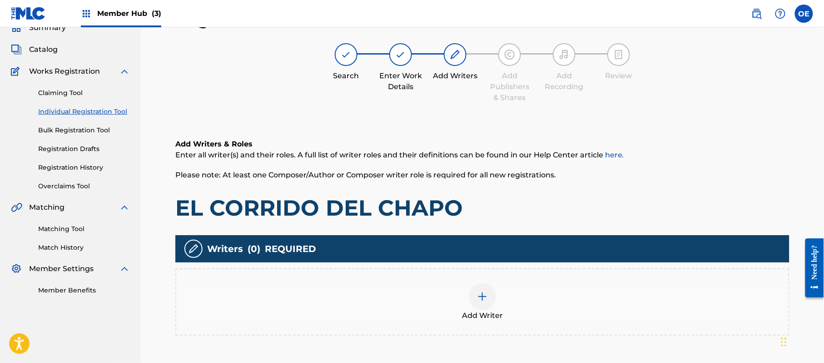
click at [428, 311] on div "Add Writer" at bounding box center [482, 302] width 612 height 38
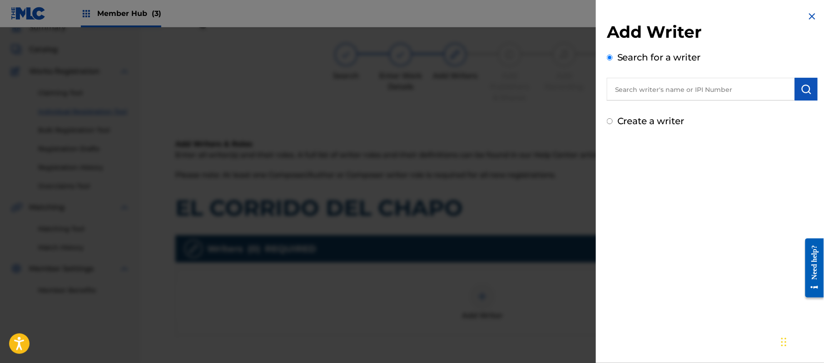
paste input "[PERSON_NAME] DE [PERSON_NAME]"
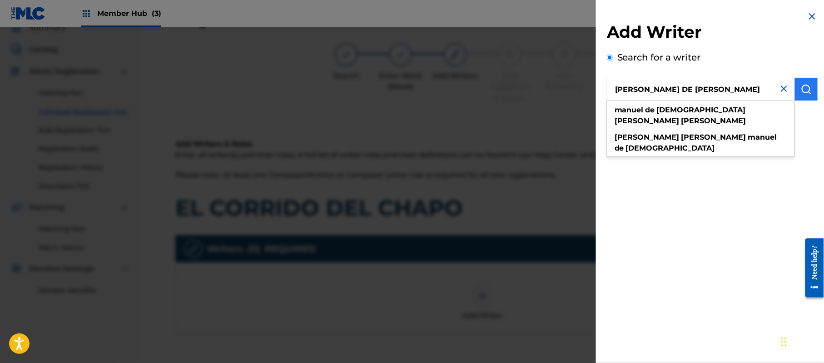
type input "[PERSON_NAME] DE [PERSON_NAME]"
click at [802, 83] on button "submit" at bounding box center [806, 89] width 23 height 23
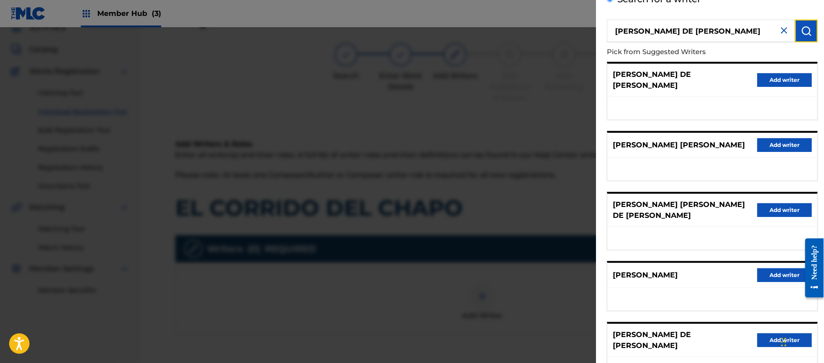
scroll to position [126, 0]
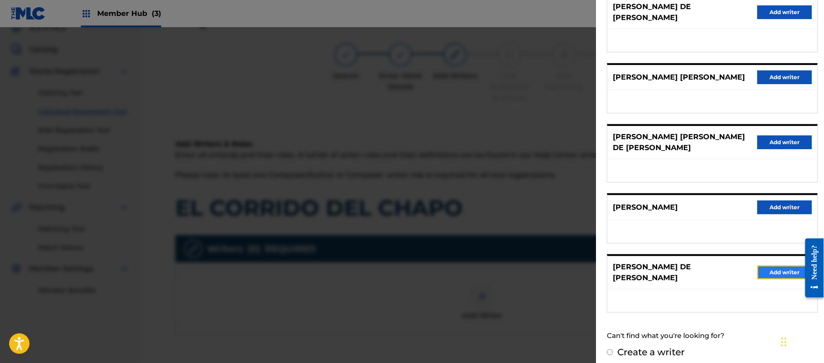
click at [774, 265] on button "Add writer" at bounding box center [784, 272] width 55 height 14
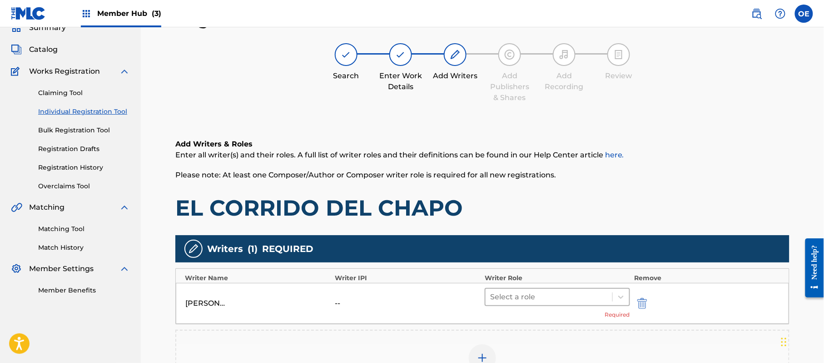
click at [517, 297] on div at bounding box center [549, 296] width 118 height 13
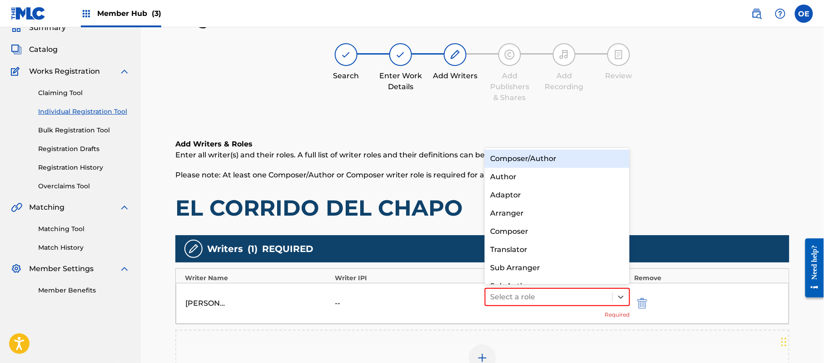
drag, startPoint x: 529, startPoint y: 167, endPoint x: 532, endPoint y: 160, distance: 7.8
click at [532, 160] on div "Composer/Author Author Adaptor Arranger Composer Translator Sub Arranger Sub Au…" at bounding box center [557, 216] width 145 height 136
click at [532, 160] on div "Composer/Author" at bounding box center [557, 158] width 145 height 18
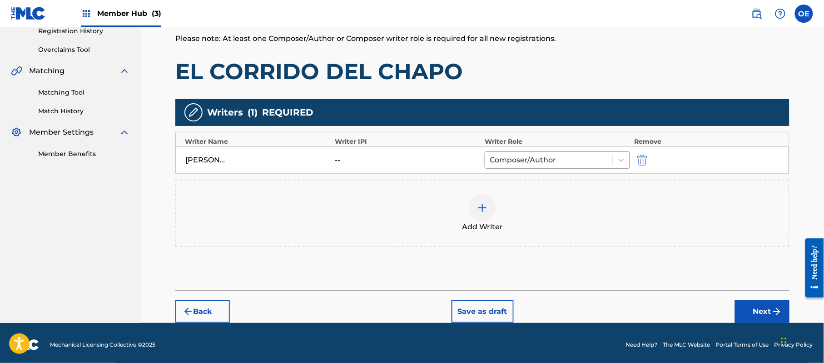
scroll to position [181, 0]
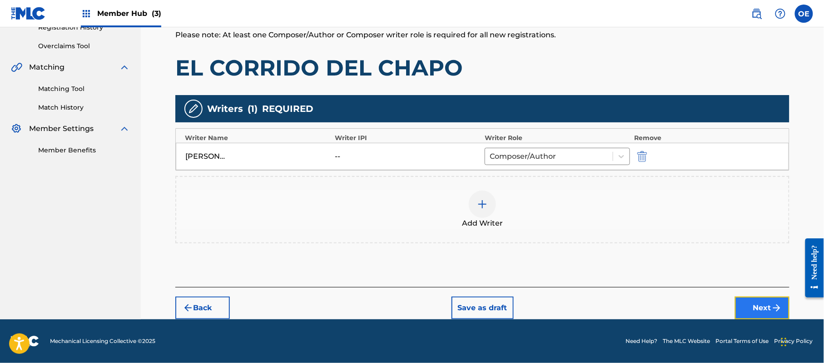
click at [751, 303] on button "Next" at bounding box center [762, 307] width 55 height 23
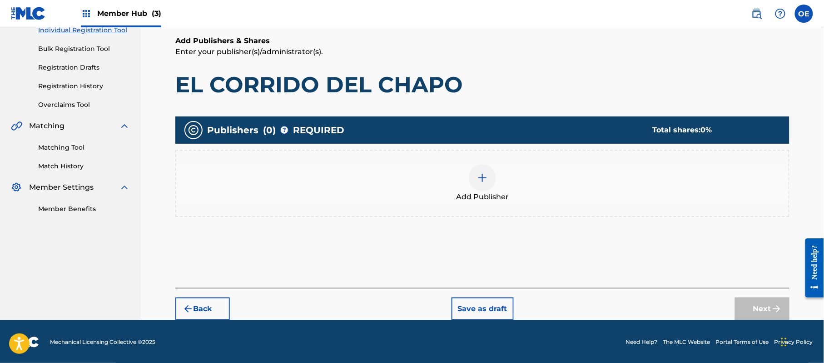
scroll to position [41, 0]
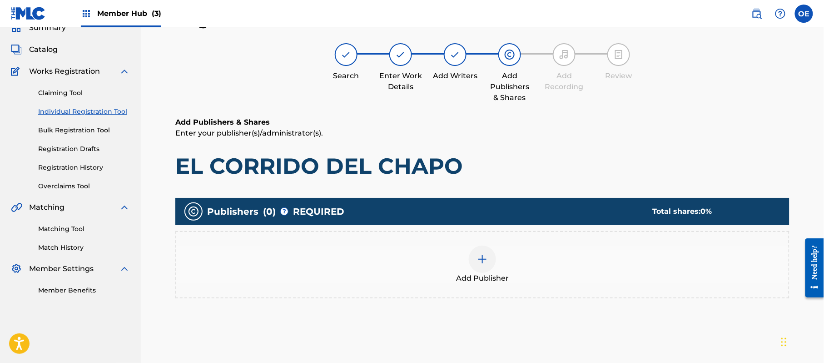
click at [481, 284] on div "Add Publisher" at bounding box center [482, 264] width 614 height 67
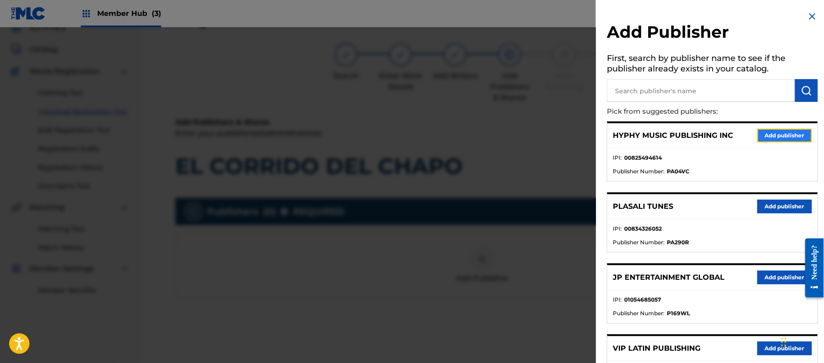
click at [783, 133] on button "Add publisher" at bounding box center [784, 136] width 55 height 14
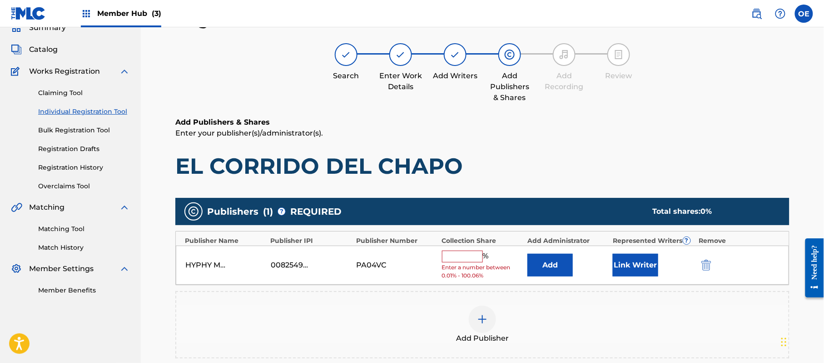
click at [460, 254] on input "text" at bounding box center [462, 256] width 41 height 12
type input "100"
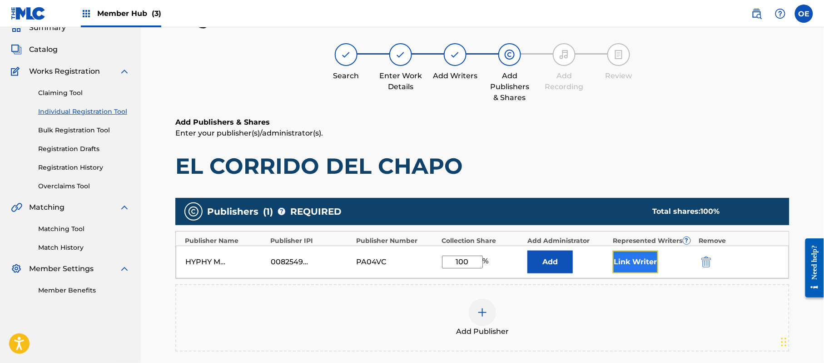
click at [624, 264] on button "Link Writer" at bounding box center [635, 261] width 45 height 23
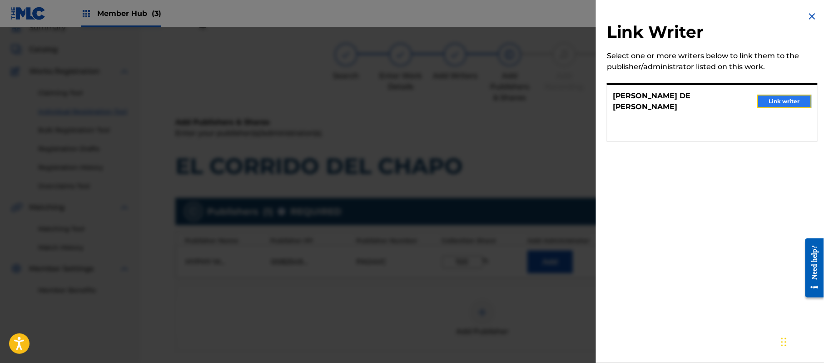
click at [773, 99] on button "Link writer" at bounding box center [784, 101] width 55 height 14
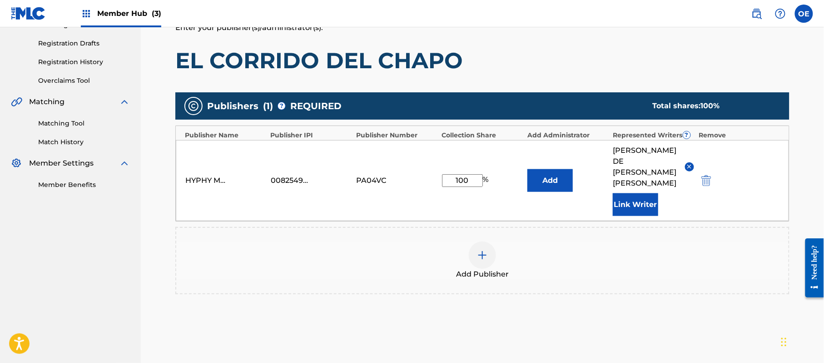
scroll to position [213, 0]
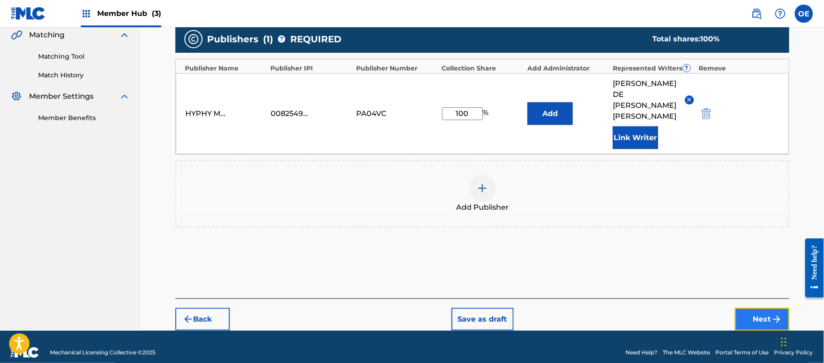
click at [749, 308] on button "Next" at bounding box center [762, 319] width 55 height 23
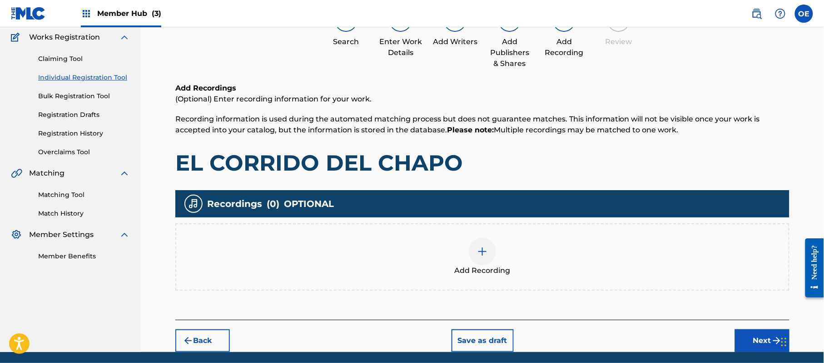
scroll to position [106, 0]
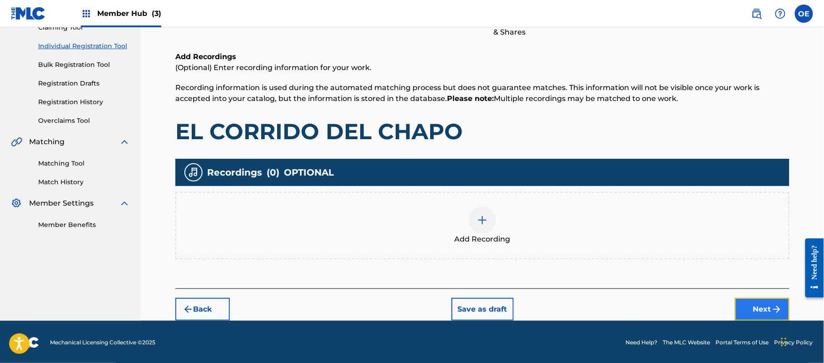
click at [755, 298] on button "Next" at bounding box center [762, 309] width 55 height 23
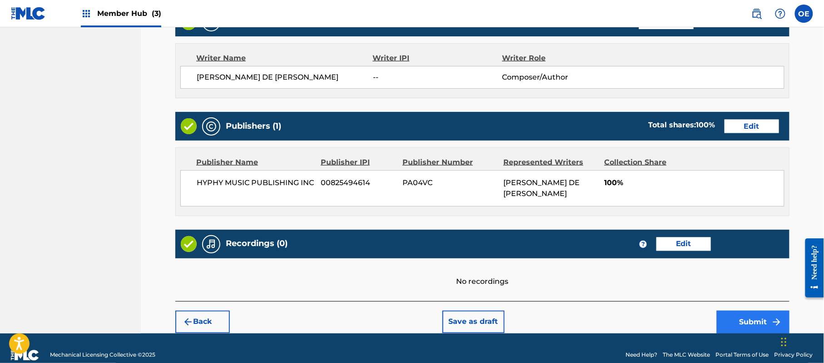
scroll to position [388, 0]
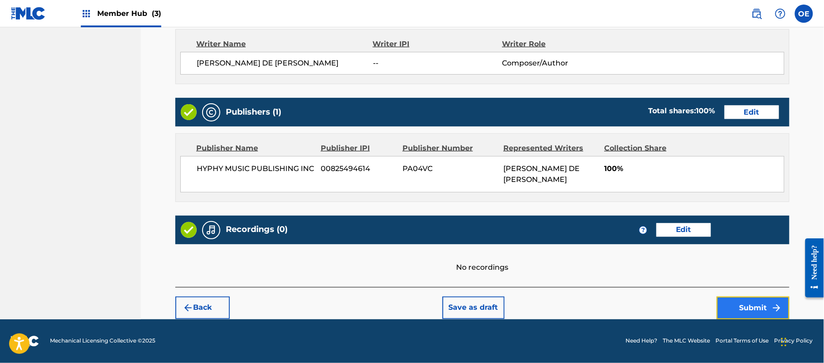
click at [744, 306] on button "Submit" at bounding box center [753, 307] width 73 height 23
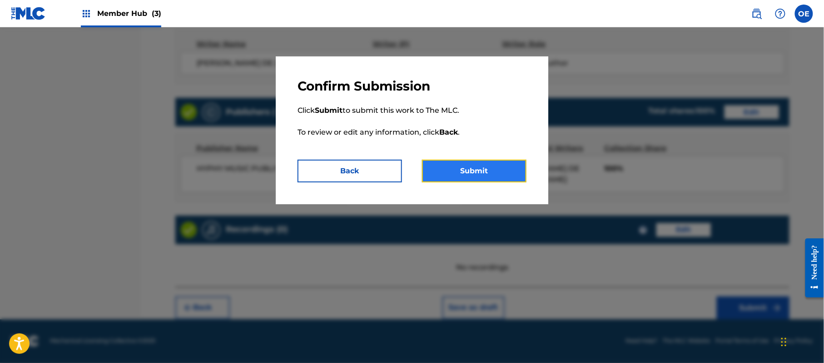
click at [498, 173] on button "Submit" at bounding box center [474, 170] width 104 height 23
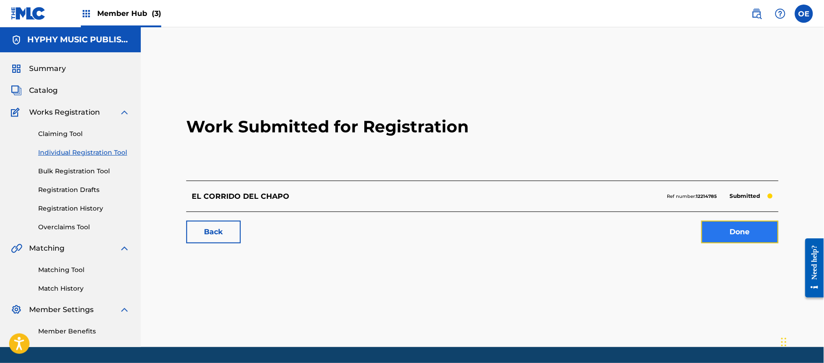
click at [740, 229] on link "Done" at bounding box center [739, 231] width 77 height 23
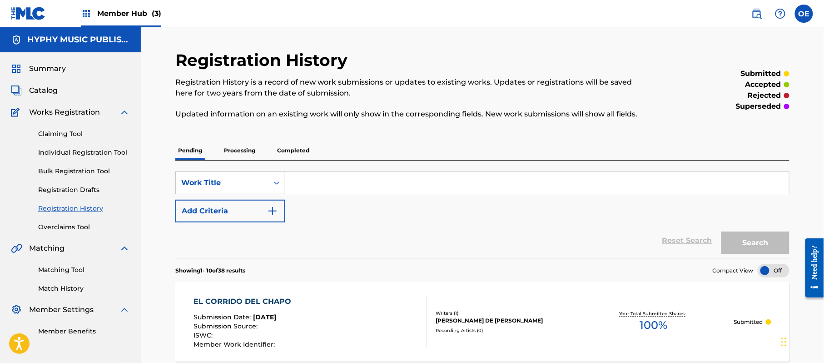
scroll to position [242, 0]
